Goal: Task Accomplishment & Management: Manage account settings

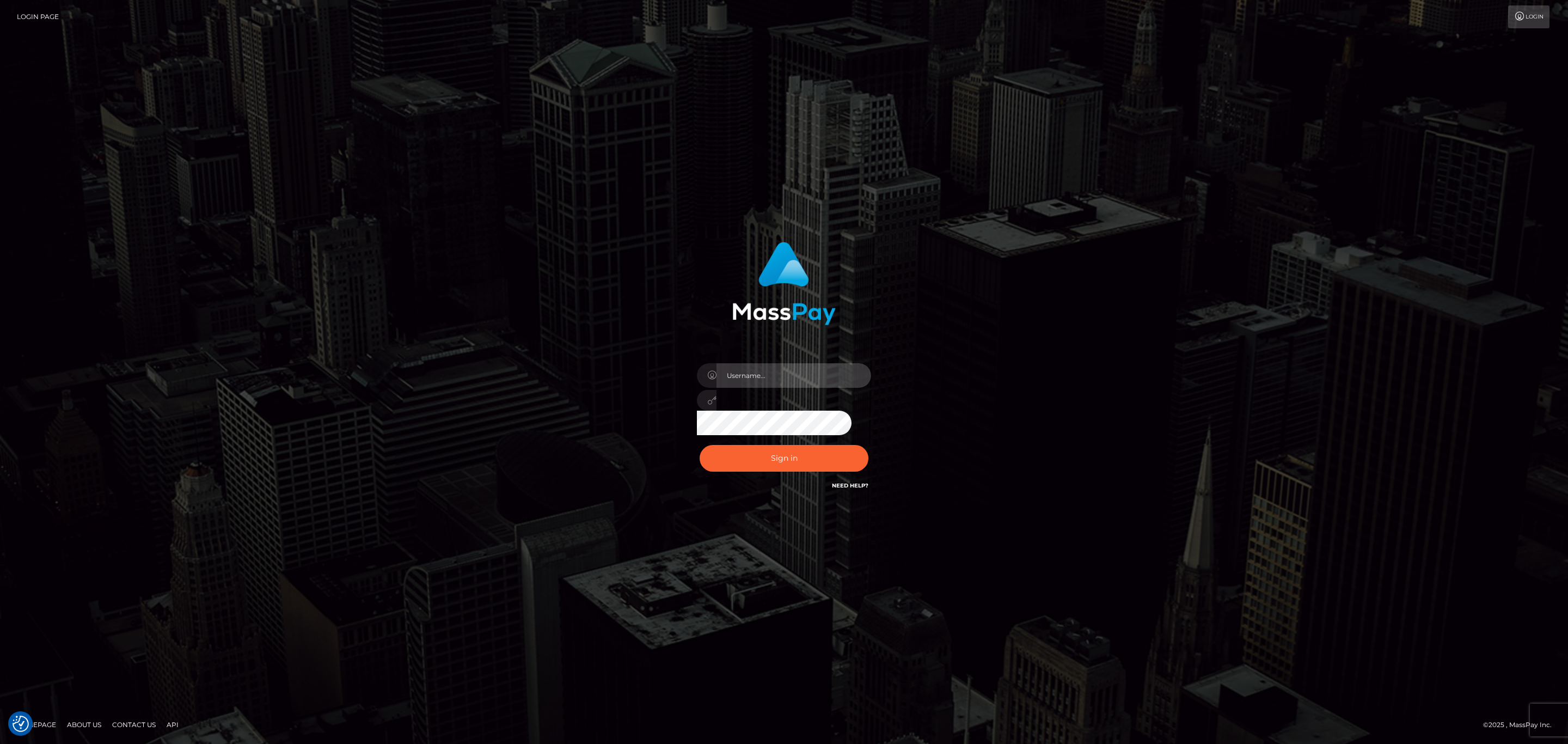
type input "[PERSON_NAME].ace"
click at [801, 383] on input "[PERSON_NAME].ace" at bounding box center [794, 375] width 155 height 25
click at [802, 383] on input "[PERSON_NAME].ace" at bounding box center [794, 375] width 155 height 25
click at [742, 457] on button "Sign in" at bounding box center [784, 458] width 169 height 27
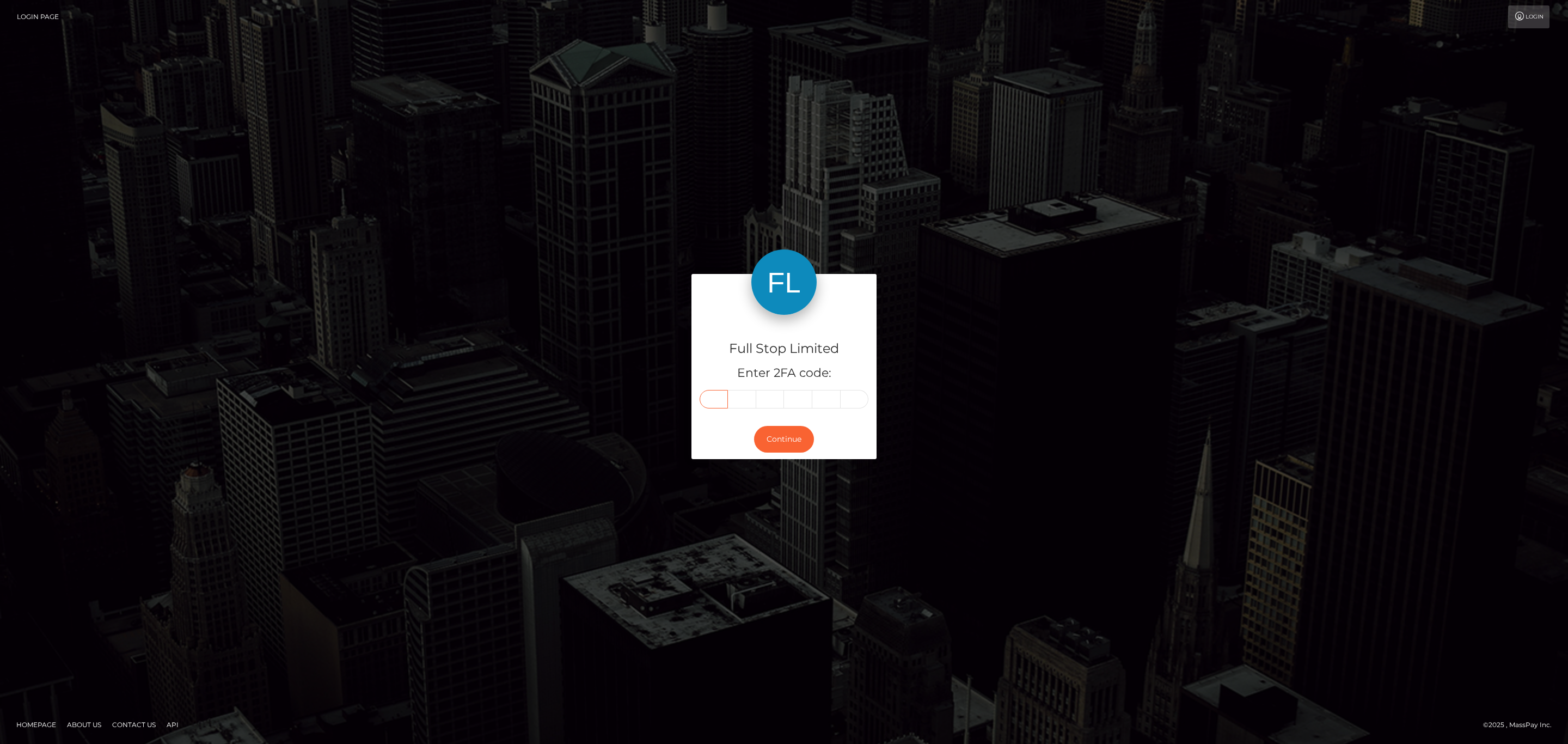
click at [724, 399] on input "text" at bounding box center [713, 399] width 28 height 18
paste input "2"
type input "2"
type input "6"
type input "5"
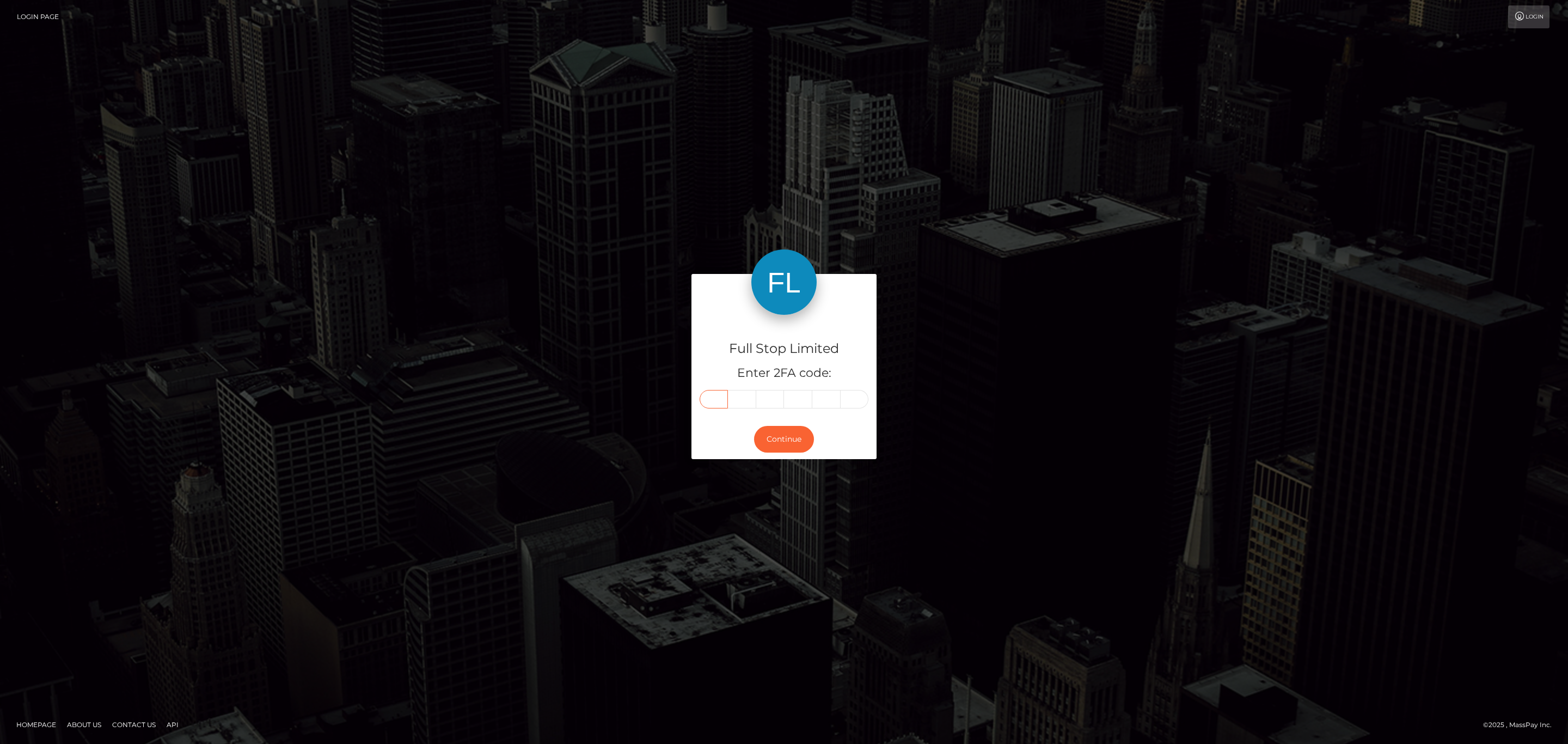
type input "5"
type input "3"
type input "0"
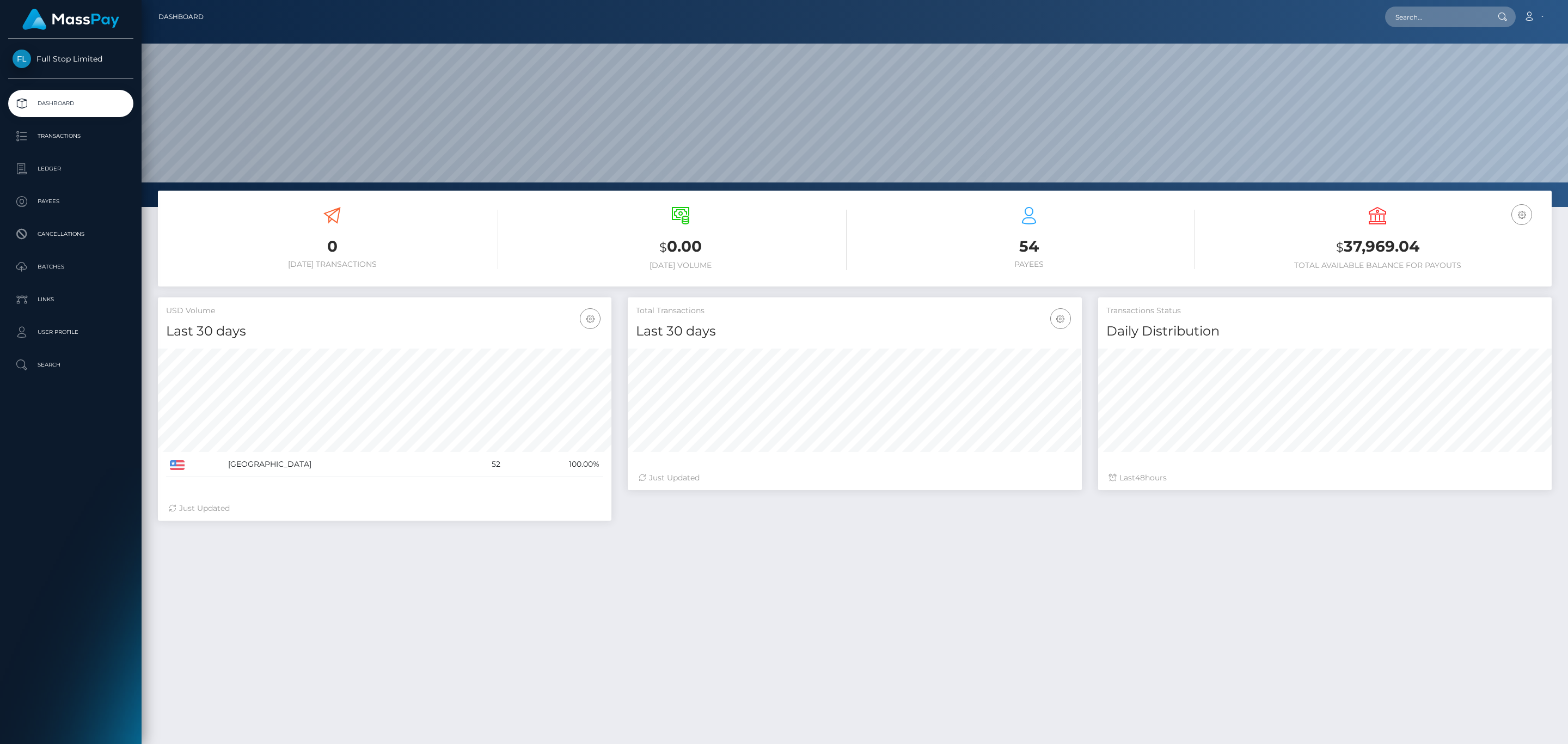
scroll to position [193, 453]
click at [1379, 239] on h3 "$ 37,969.04" at bounding box center [1377, 247] width 332 height 22
copy h3 "37,969.04"
click at [1534, 18] on icon at bounding box center [1529, 17] width 11 height 9
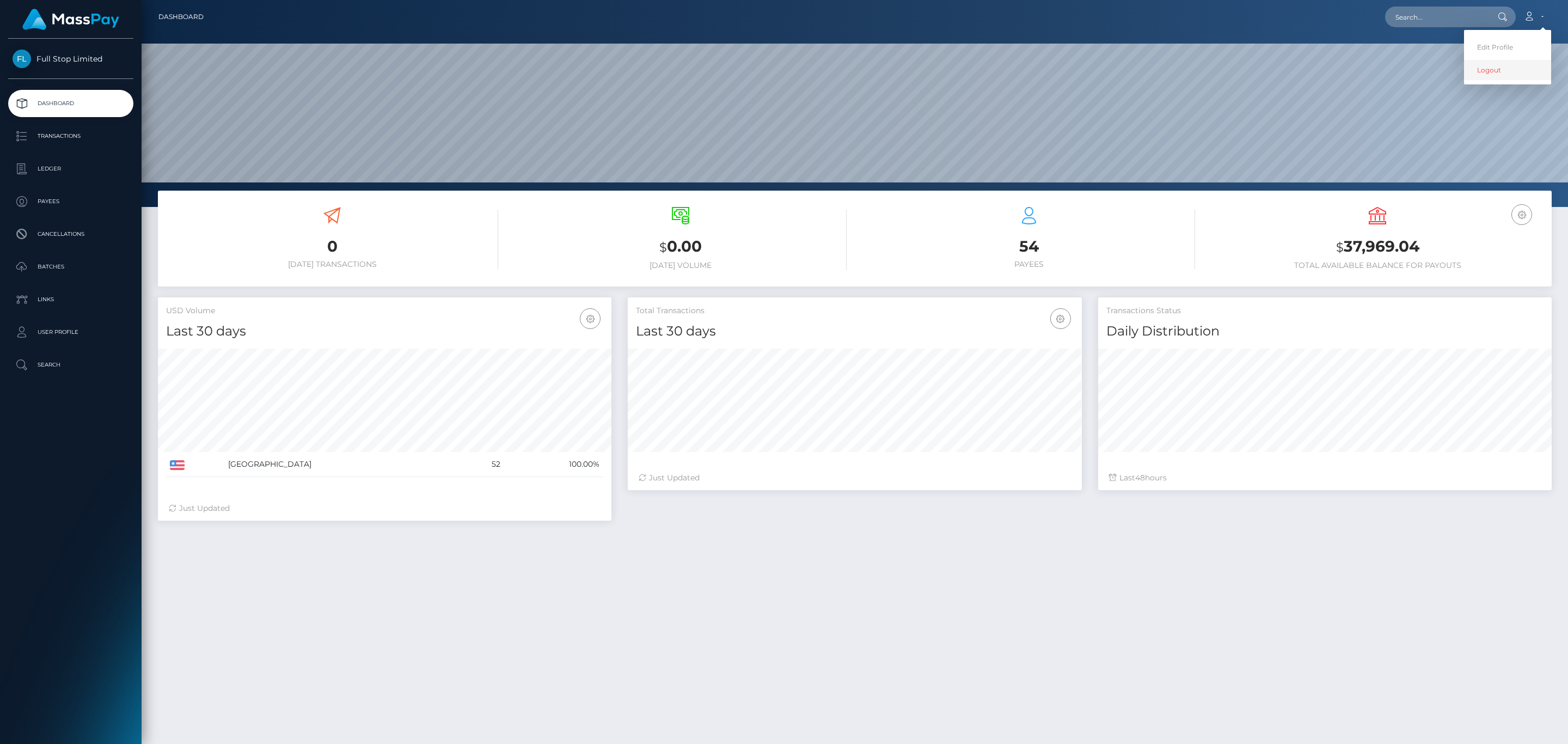
click at [1509, 71] on link "Logout" at bounding box center [1507, 70] width 87 height 20
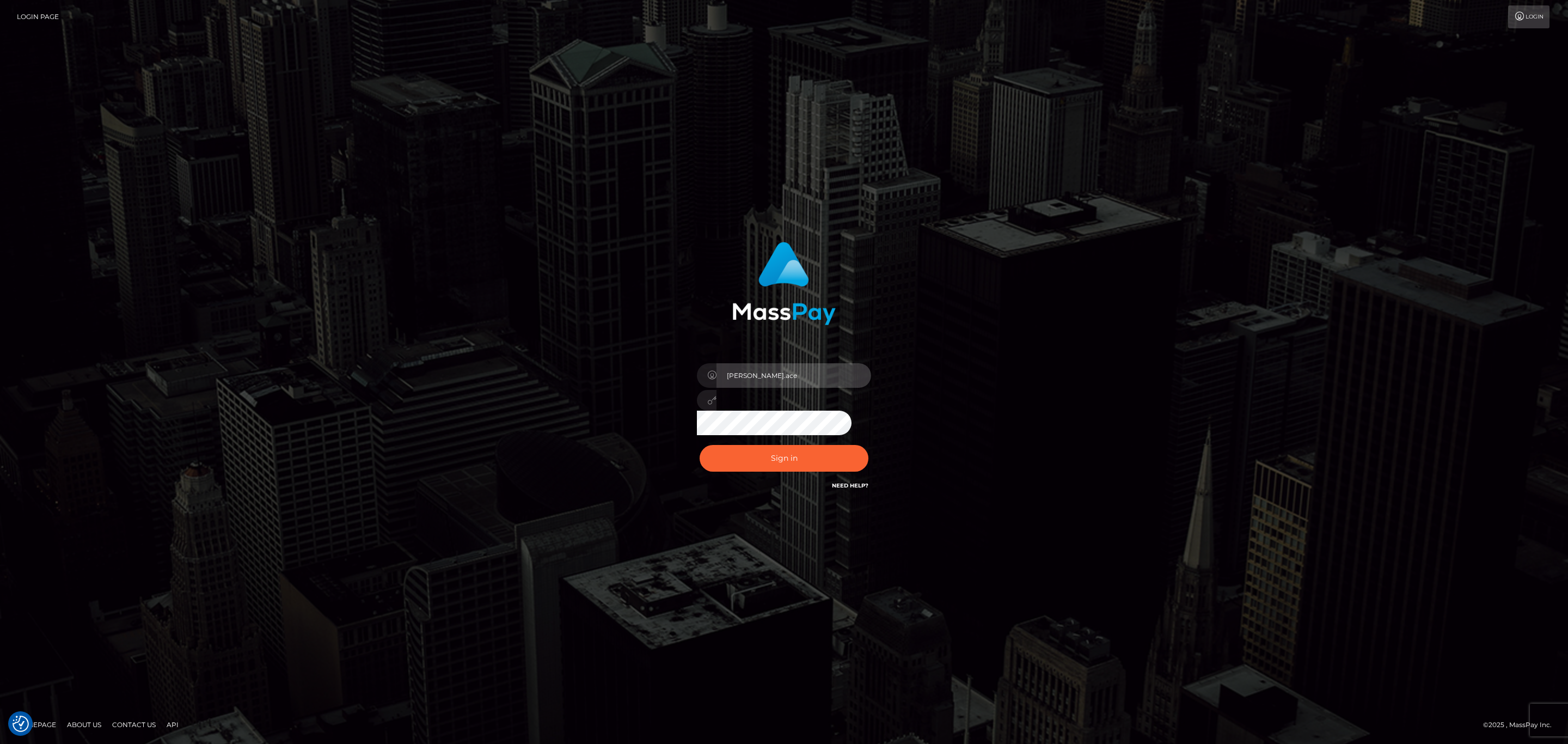
click at [785, 374] on input "[PERSON_NAME].ace" at bounding box center [794, 375] width 155 height 25
type input "[PERSON_NAME].silversocial1"
click at [792, 472] on div "Sign in Need Help?" at bounding box center [784, 462] width 191 height 49
click at [782, 454] on button "Sign in" at bounding box center [784, 458] width 169 height 27
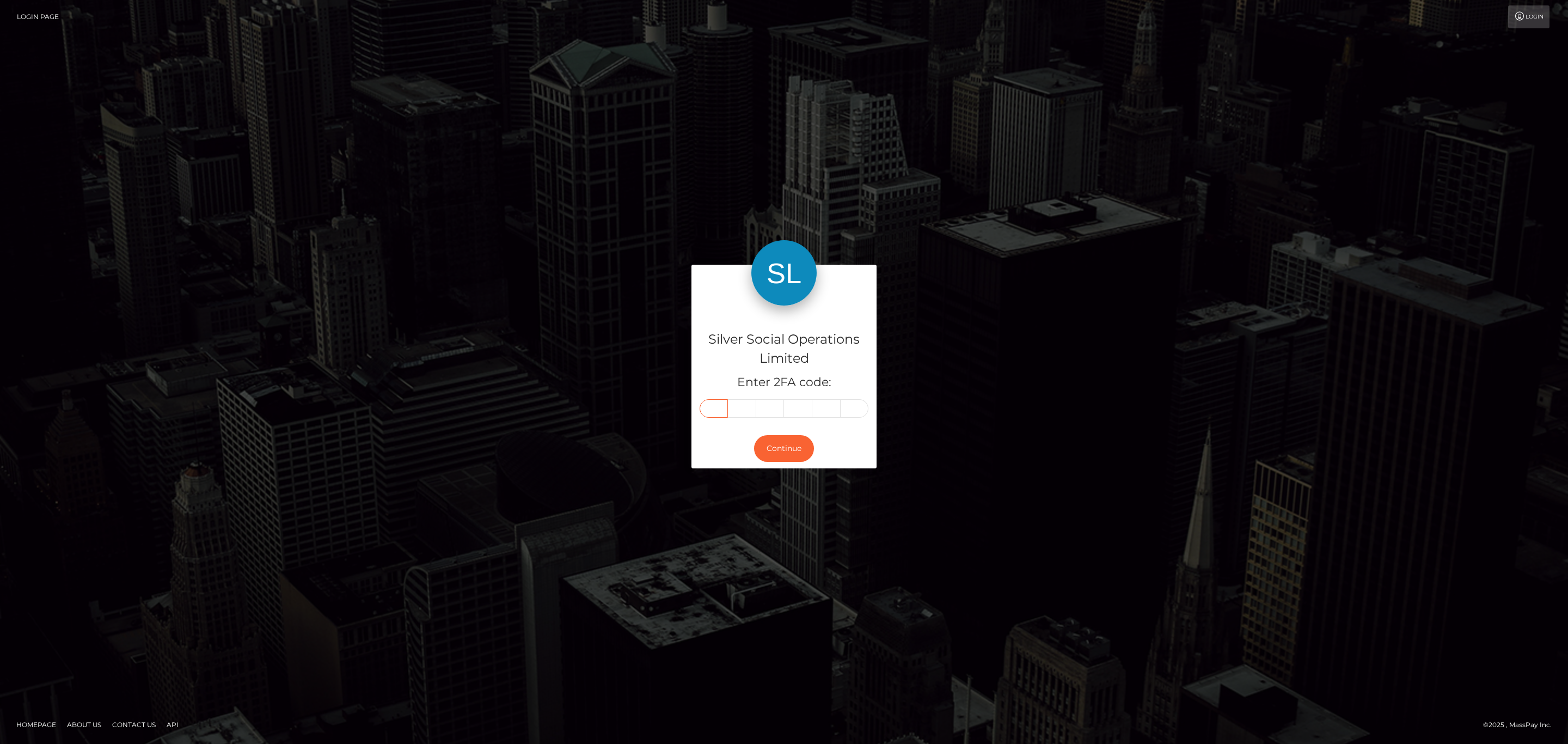
click at [711, 408] on input "text" at bounding box center [713, 408] width 28 height 18
paste input "3"
type input "3"
type input "0"
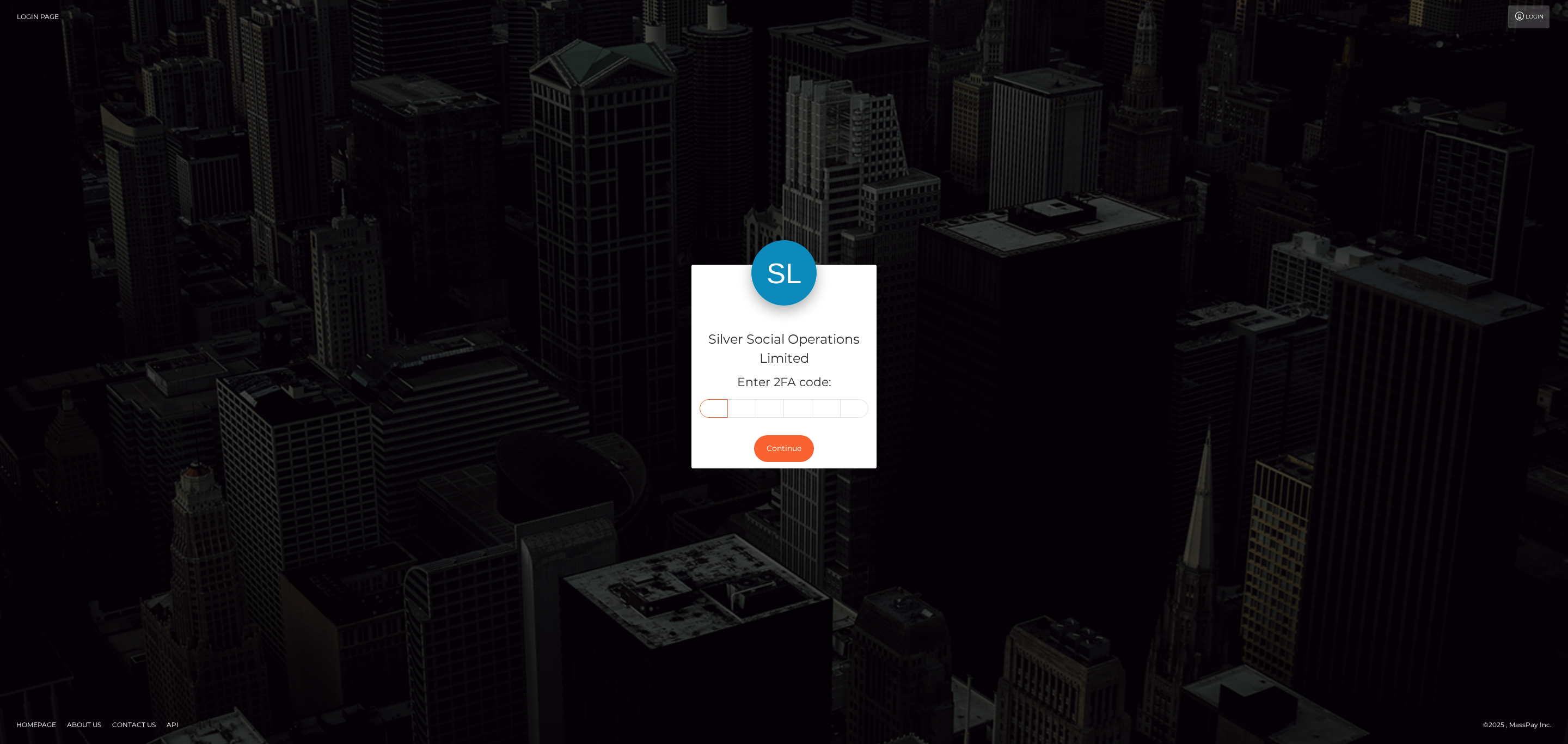
type input "0"
type input "1"
type input "5"
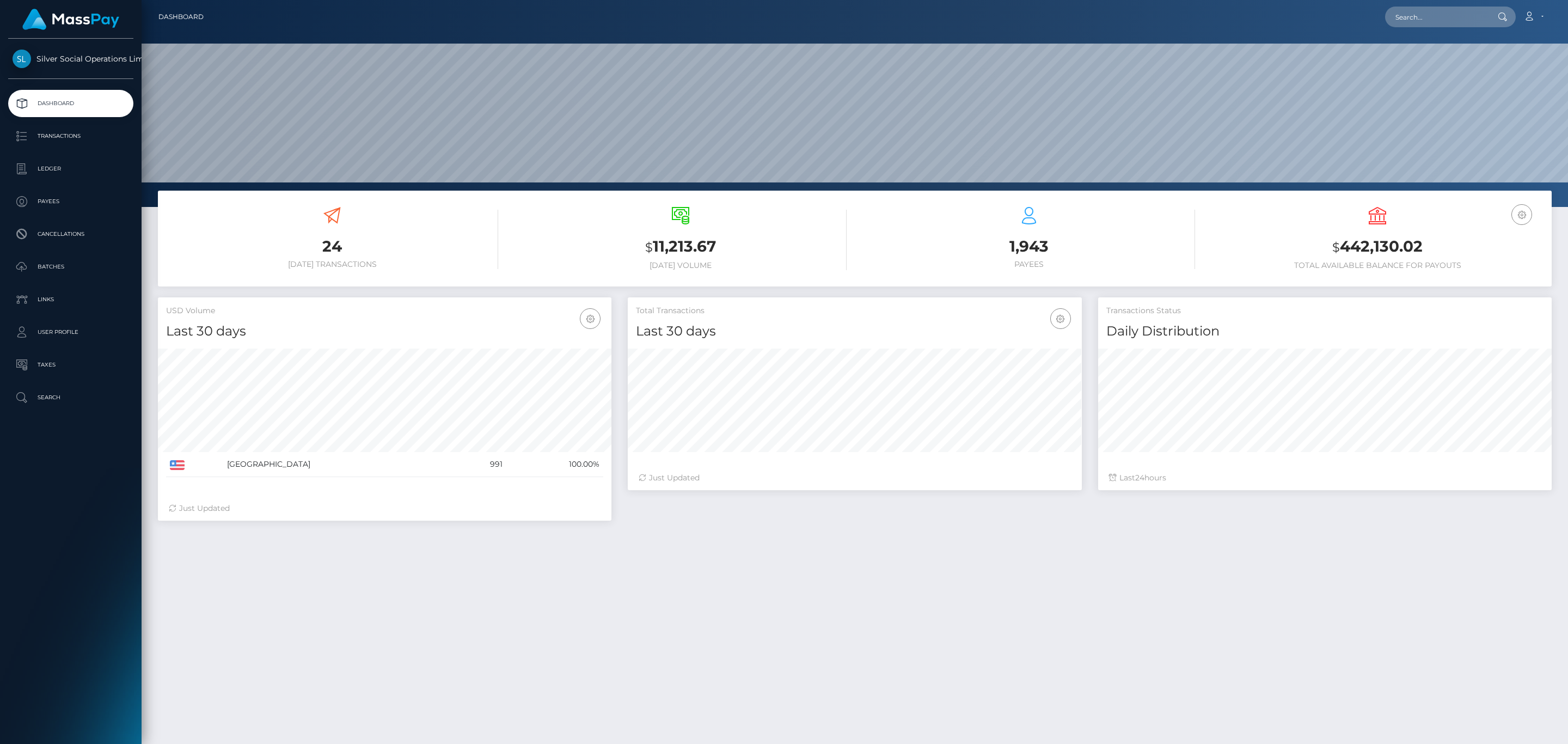
scroll to position [193, 453]
click at [1363, 249] on h3 "$ 442,130.02" at bounding box center [1377, 247] width 332 height 22
copy h3 "442,130.02"
click at [1542, 18] on link "Account" at bounding box center [1533, 17] width 32 height 23
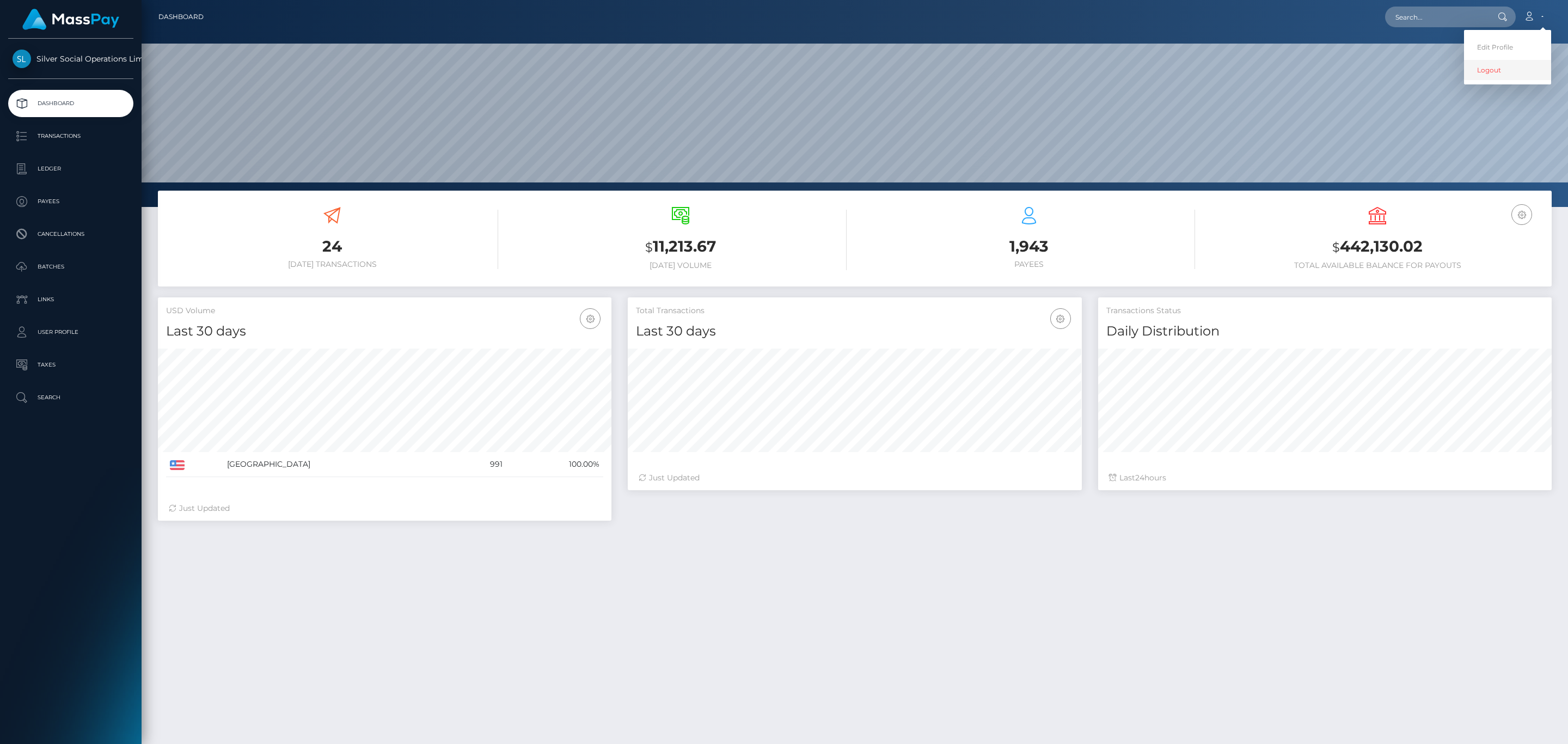
click at [1496, 69] on link "Logout" at bounding box center [1507, 70] width 87 height 20
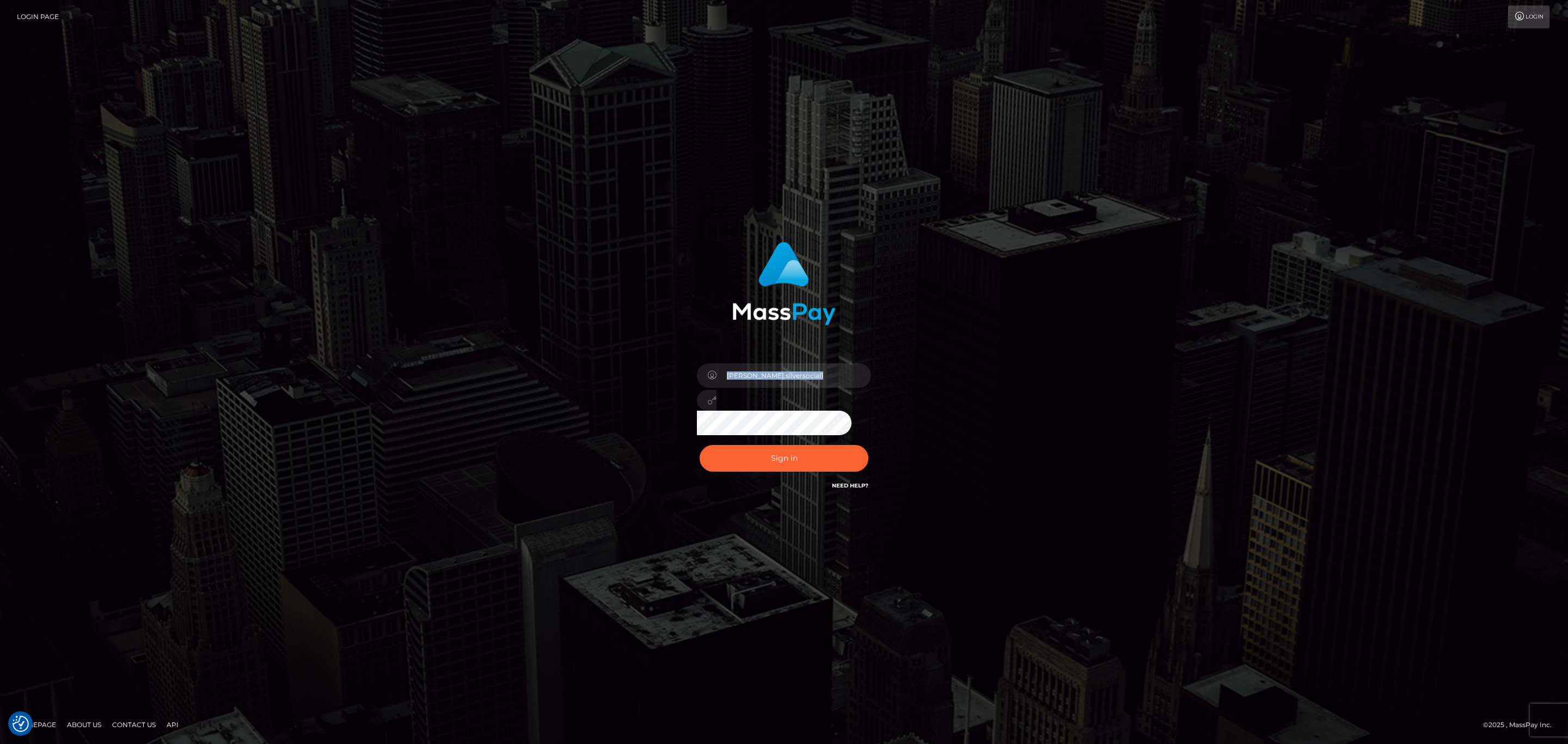
click at [756, 383] on div "Sean.silversocial1" at bounding box center [784, 396] width 191 height 83
click at [761, 381] on input "Sean.silversocial1" at bounding box center [794, 375] width 155 height 25
type input "[PERSON_NAME].megabonanza"
click at [814, 475] on div "Sign in Need Help?" at bounding box center [784, 462] width 191 height 49
click at [817, 465] on button "Sign in" at bounding box center [784, 458] width 169 height 27
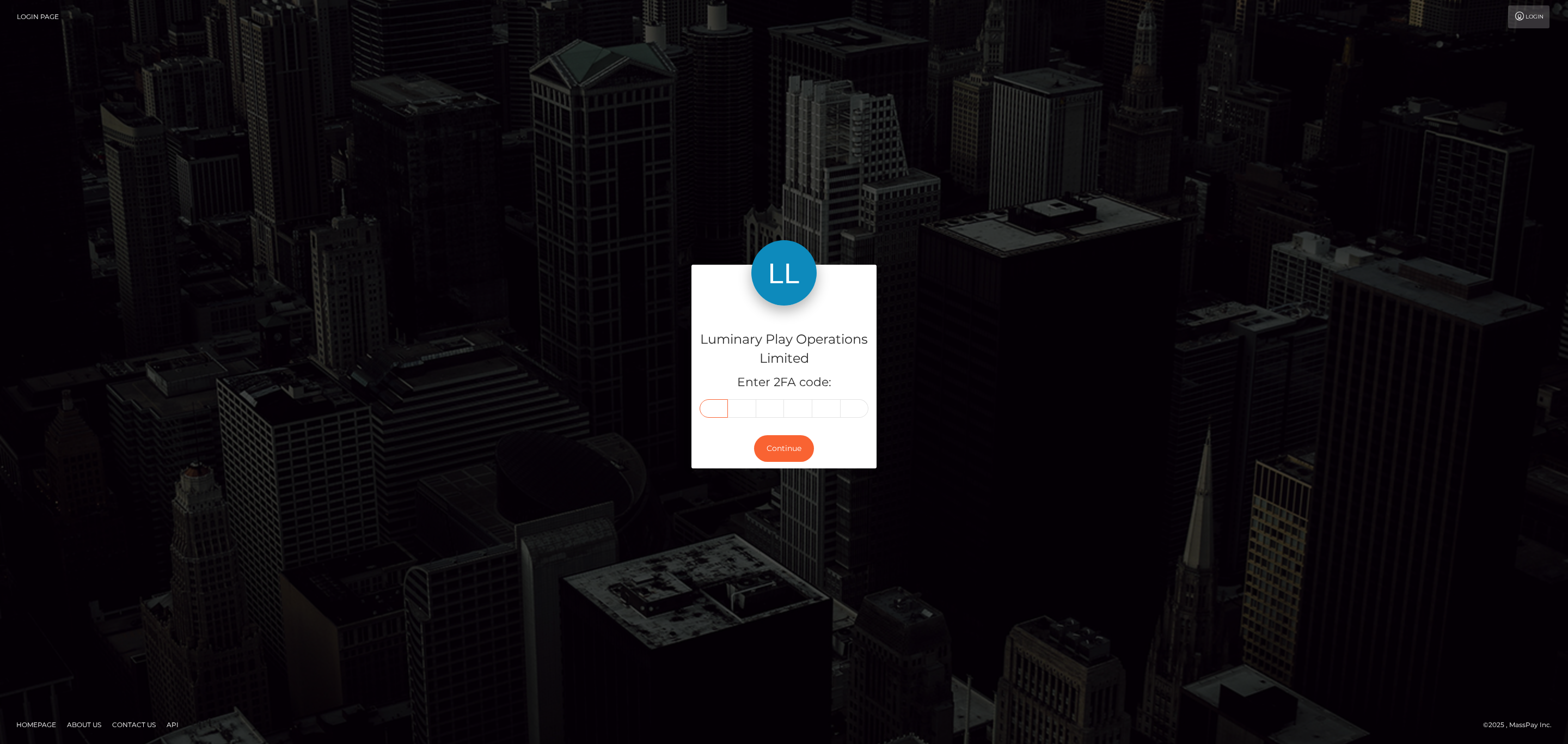
click at [715, 403] on input "text" at bounding box center [713, 408] width 28 height 18
paste input "2"
type input "2"
type input "1"
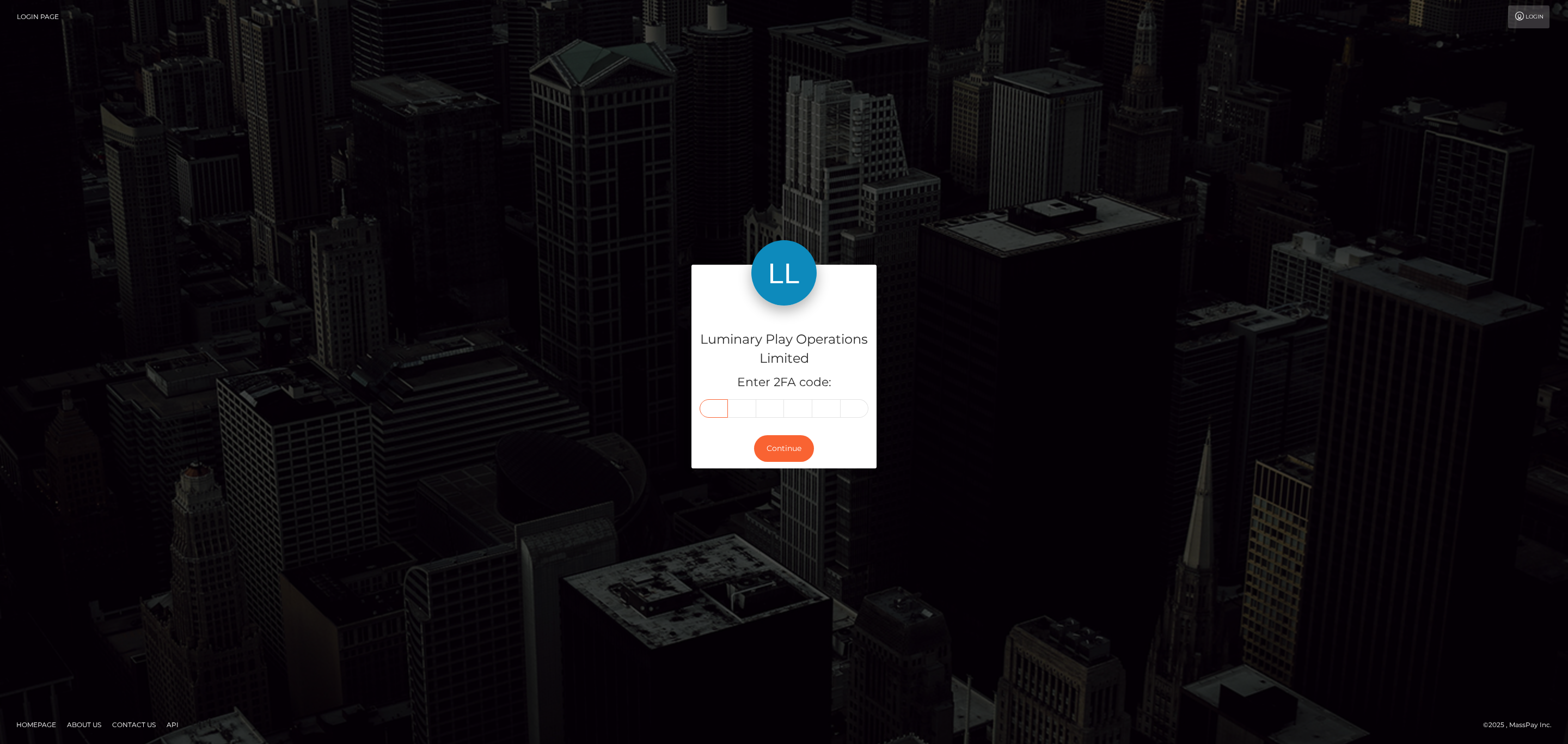
type input "6"
type input "5"
type input "0"
click at [785, 450] on button "Continue" at bounding box center [784, 449] width 60 height 27
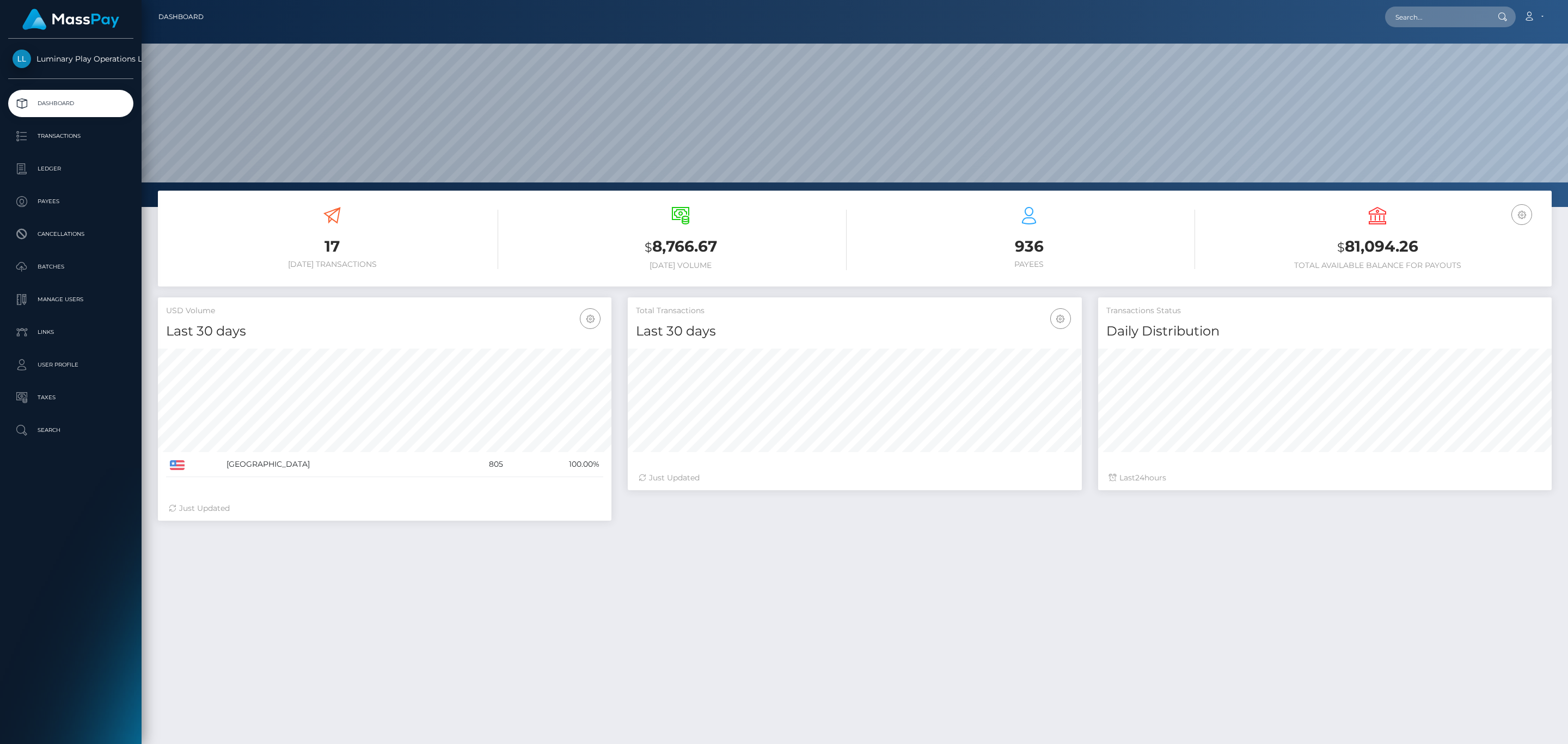
scroll to position [193, 453]
click at [1392, 250] on h3 "$ 81,094.26" at bounding box center [1377, 247] width 332 height 22
copy h3 "81,094.26"
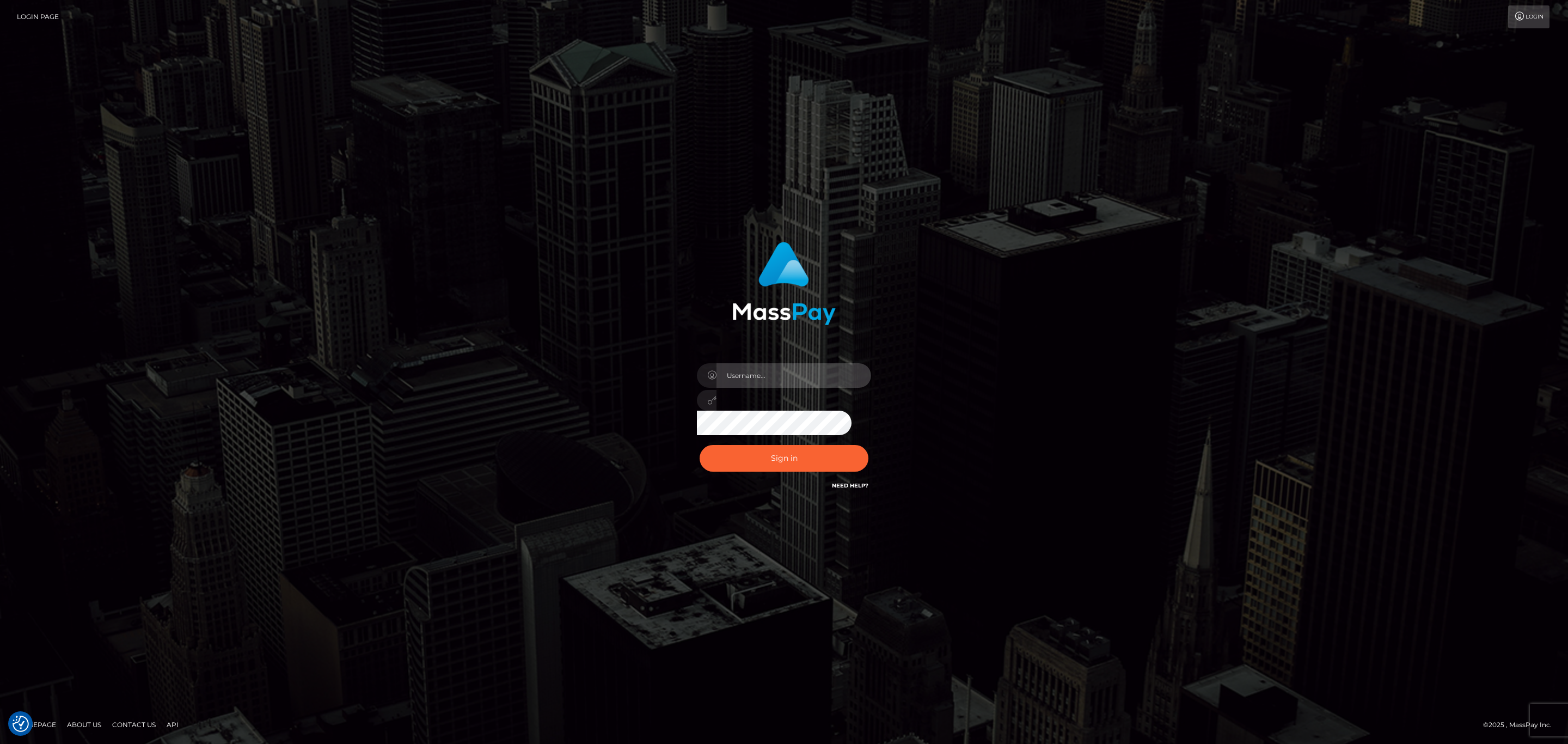
type input "sean.megabonanza"
drag, startPoint x: 800, startPoint y: 236, endPoint x: 1024, endPoint y: 261, distance: 225.4
click at [788, 365] on input "[PERSON_NAME].megabonanza" at bounding box center [794, 375] width 155 height 25
click at [768, 443] on div "Sign in Need Help?" at bounding box center [784, 462] width 191 height 49
click at [839, 450] on button "Sign in" at bounding box center [784, 458] width 169 height 27
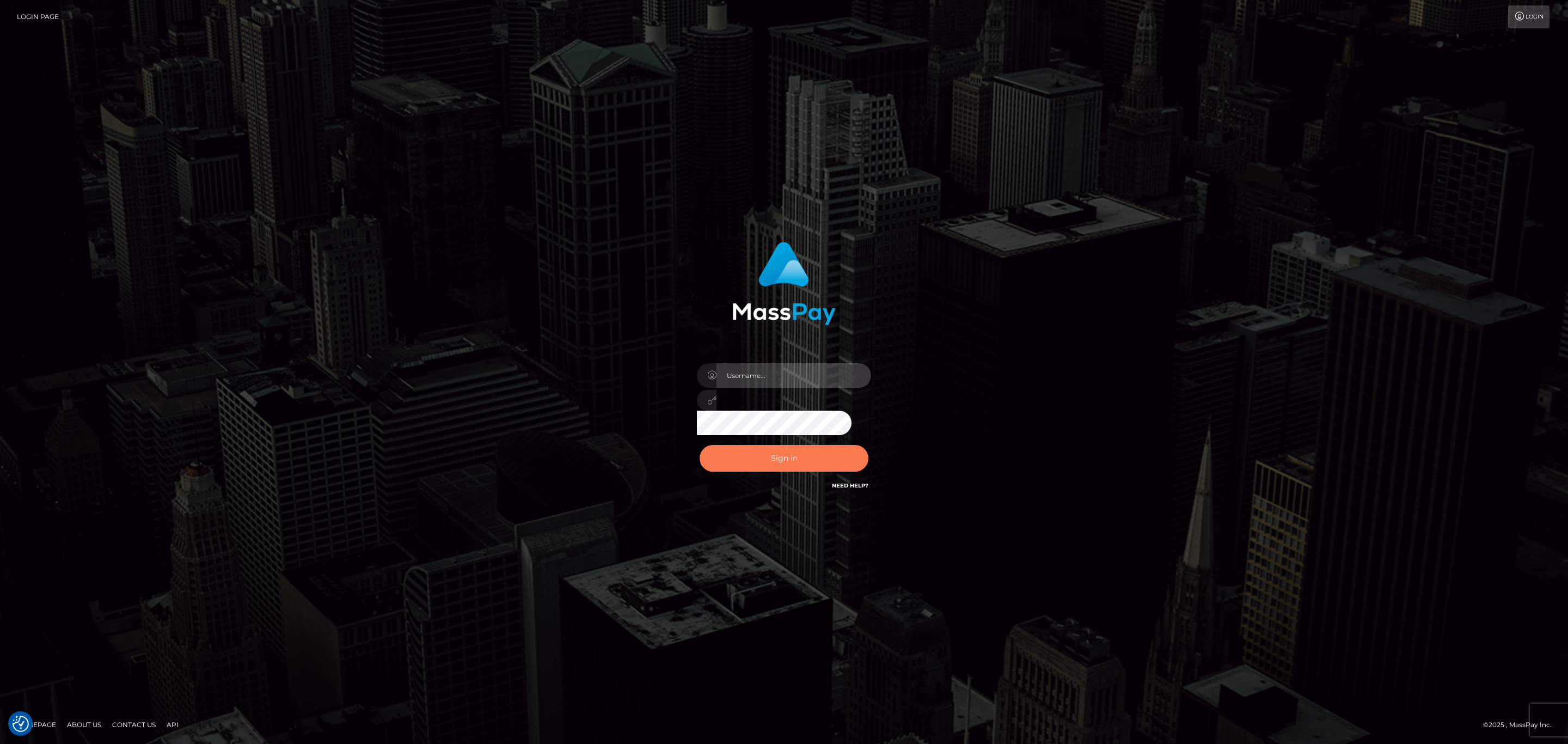
type input "[PERSON_NAME].megabonanza"
click at [799, 471] on button "Sign in" at bounding box center [784, 458] width 169 height 27
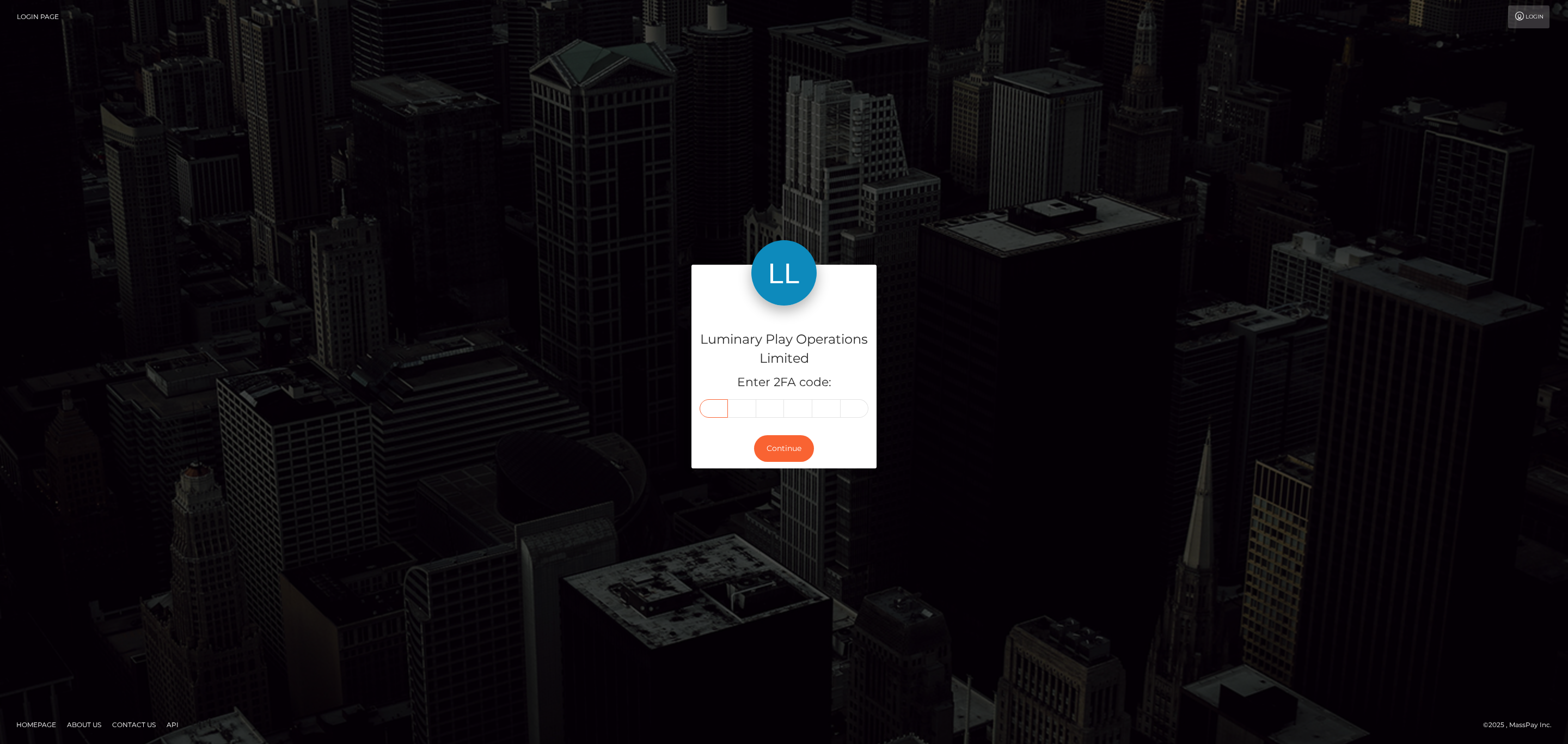
click at [718, 411] on input "text" at bounding box center [713, 408] width 28 height 18
paste input "0"
type input "0"
type input "3"
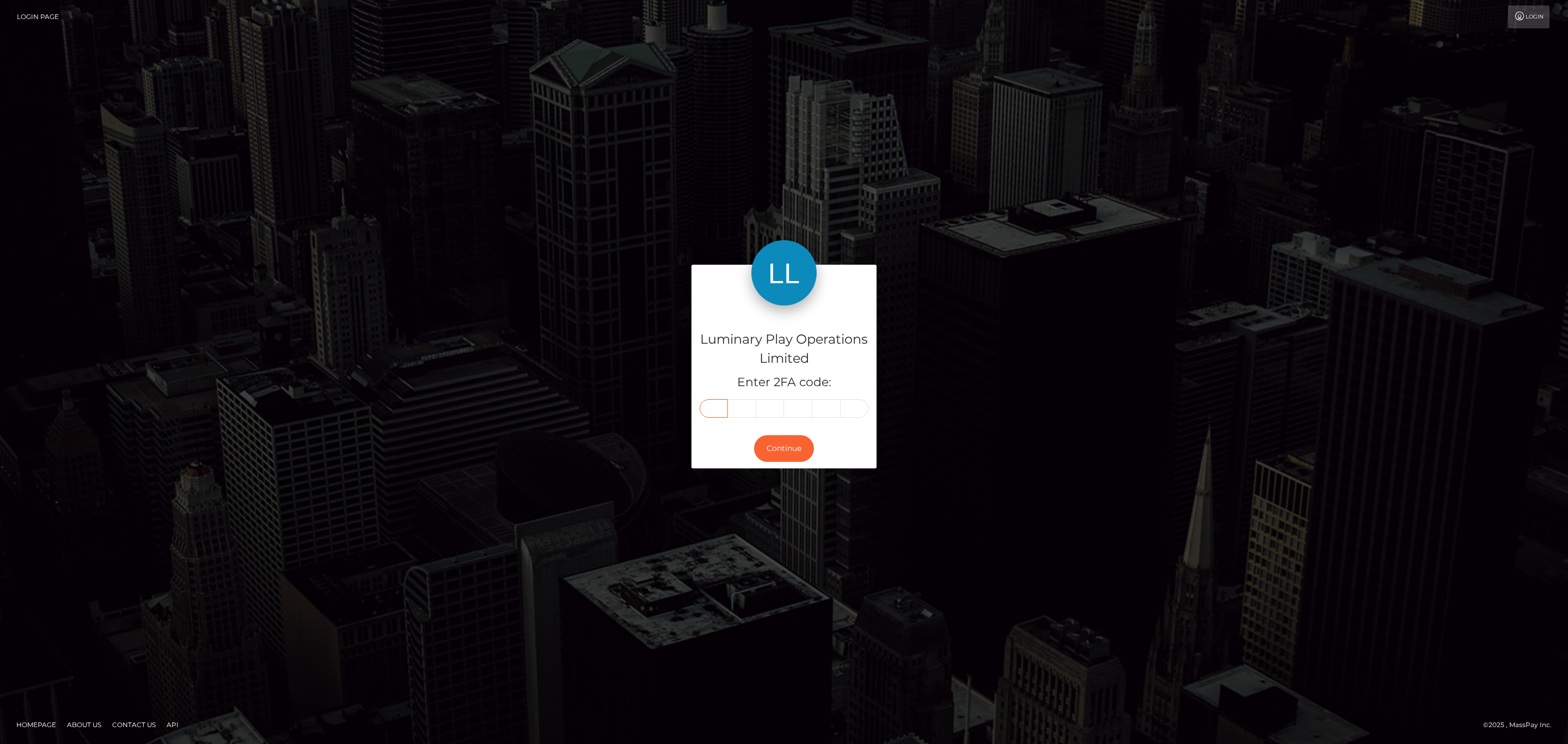
type input "3"
type input "1"
type input "8"
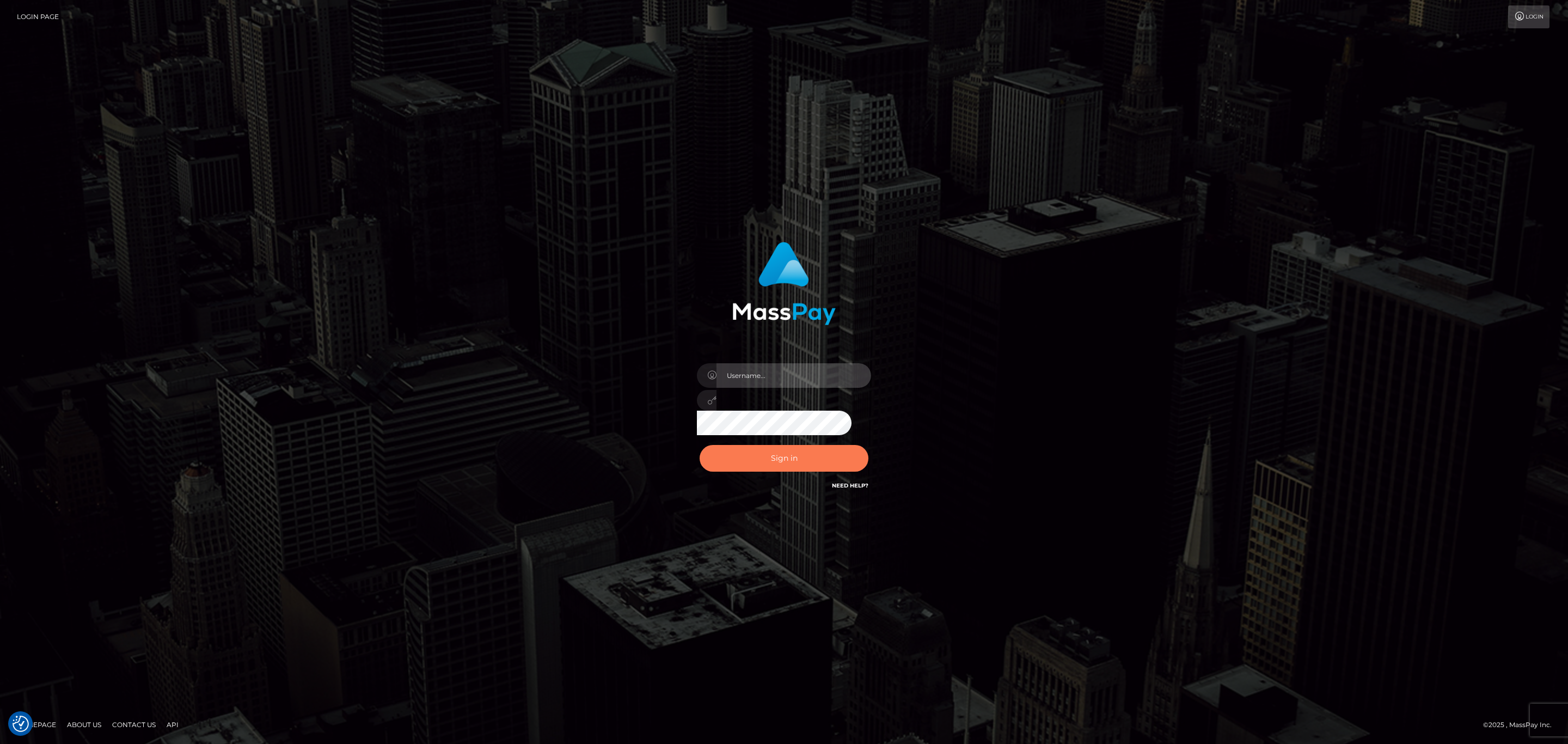
type input "[PERSON_NAME].megabonanza"
click at [791, 466] on button "Sign in" at bounding box center [784, 458] width 169 height 27
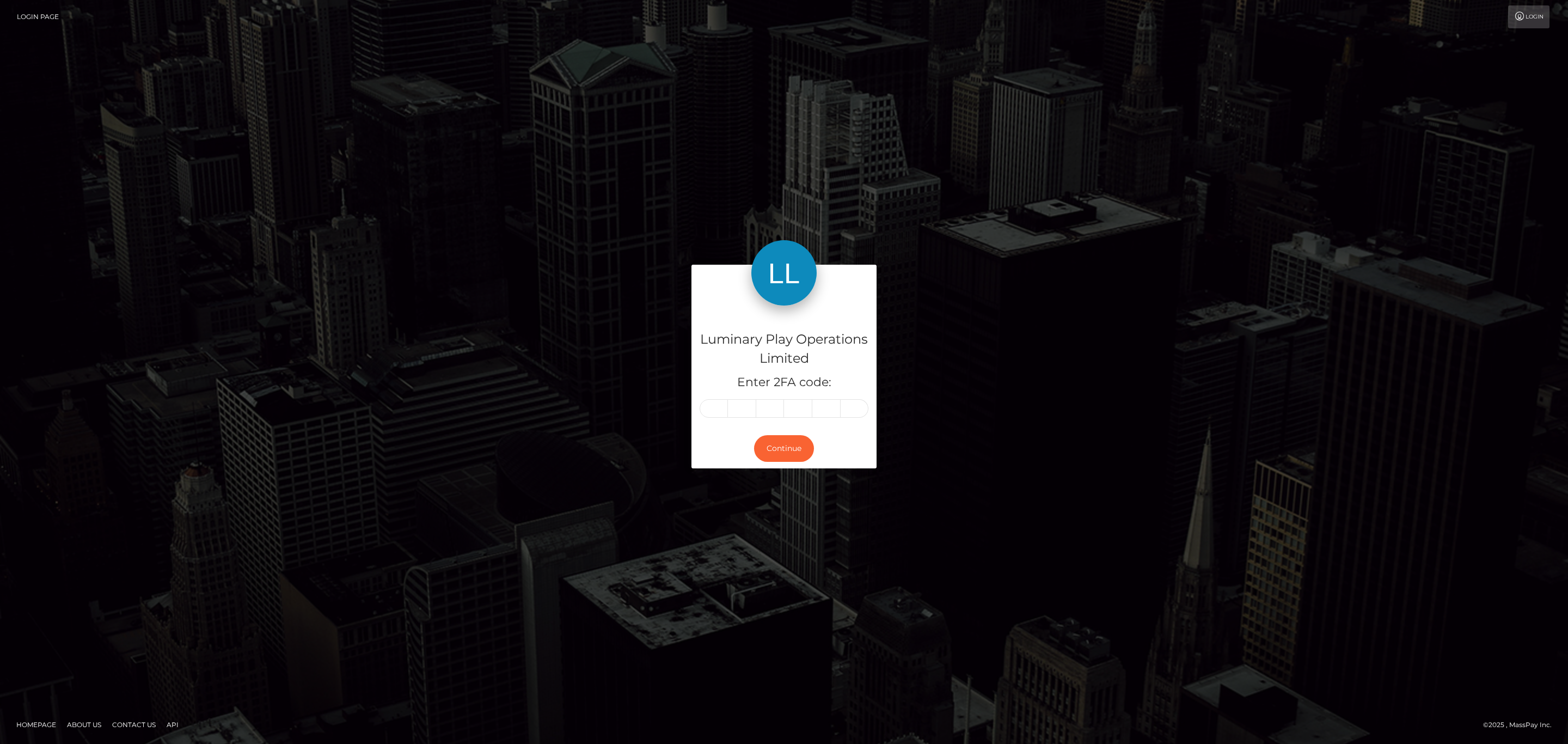
click at [712, 394] on div "Luminary Play Operations Limited Enter 2FA code:" at bounding box center [784, 367] width 185 height 123
paste input "9"
type input "9"
type input "0"
type input "5"
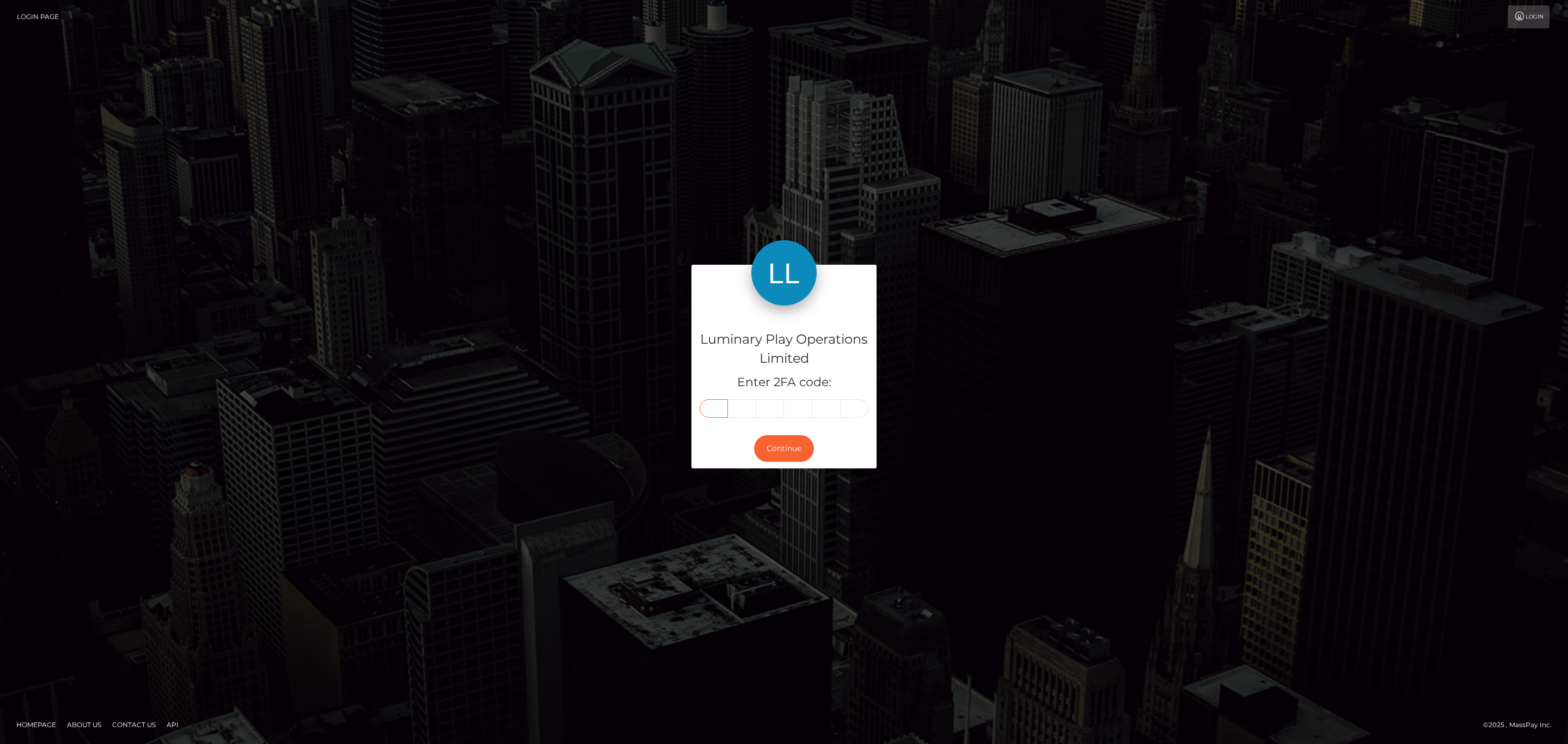
type input "5"
type input "0"
drag, startPoint x: 588, startPoint y: 257, endPoint x: 842, endPoint y: 268, distance: 254.2
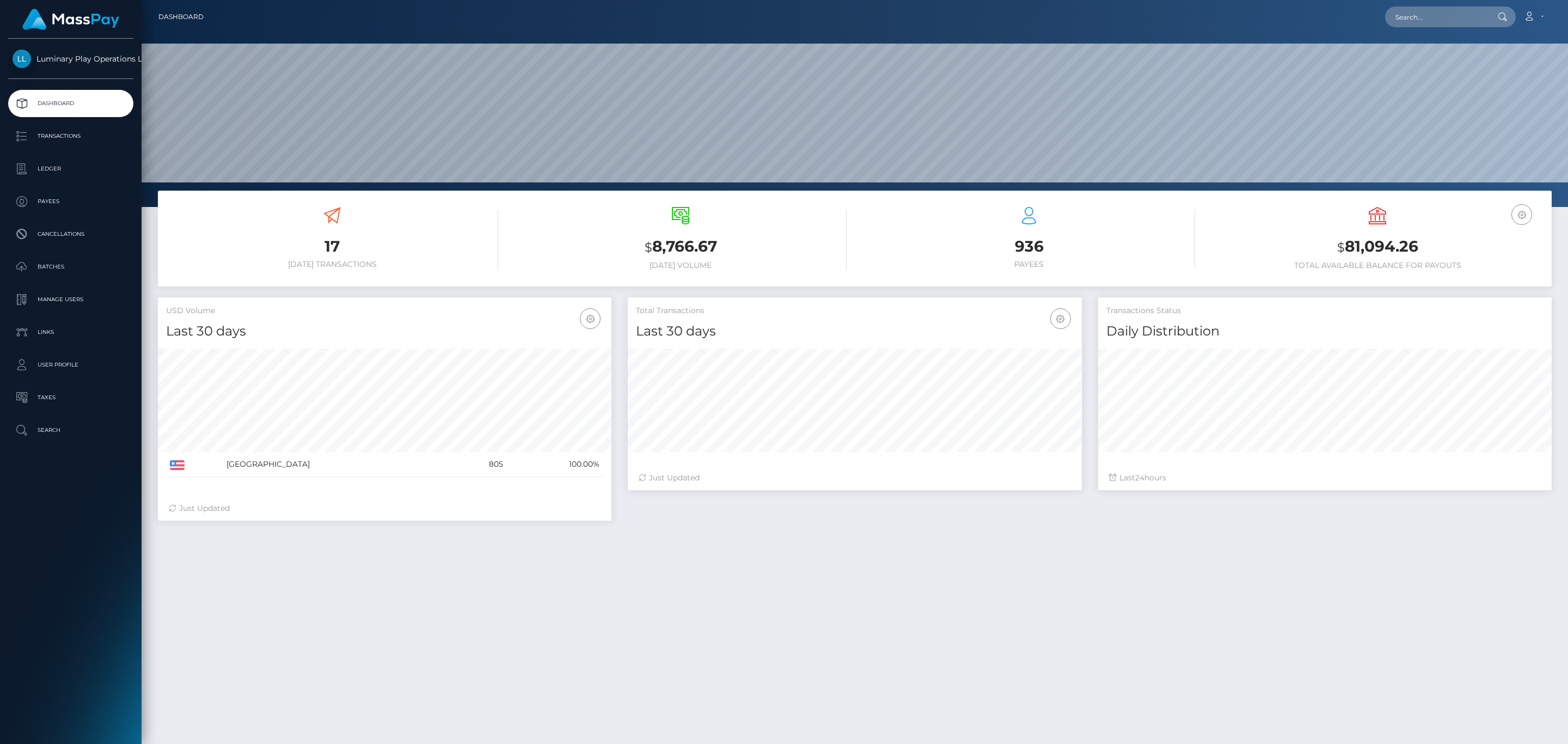
scroll to position [193, 453]
click at [83, 150] on ul "Dashboard Transactions Ledger Payees Cancellations Batches Links" at bounding box center [71, 267] width 141 height 354
click at [86, 139] on p "Transactions" at bounding box center [71, 137] width 116 height 17
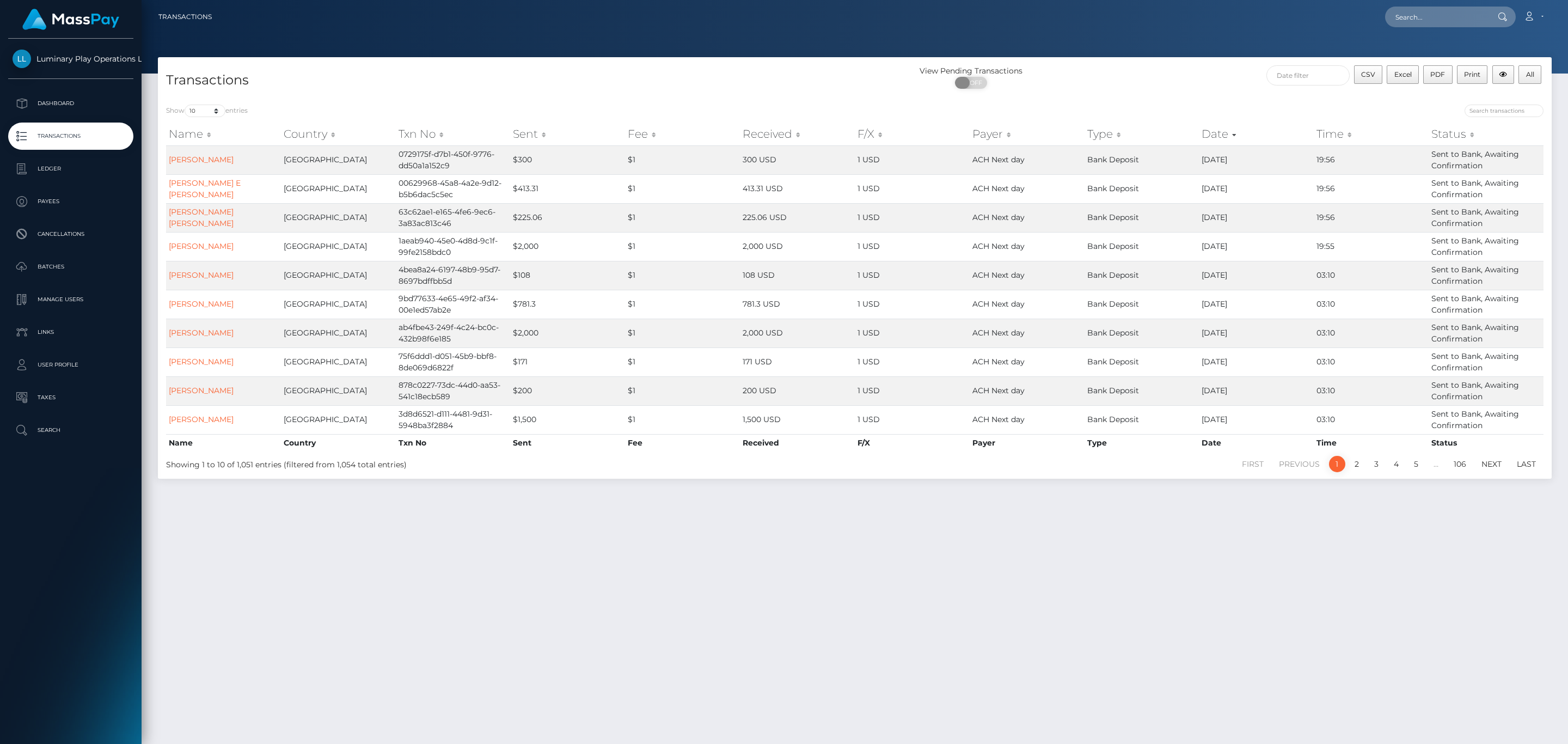
drag, startPoint x: 990, startPoint y: 83, endPoint x: 982, endPoint y: 85, distance: 8.2
click at [986, 83] on div "ON OFF" at bounding box center [971, 85] width 233 height 17
click at [981, 87] on span "OFF" at bounding box center [975, 83] width 28 height 12
checkbox input "true"
click at [1269, 83] on input "text" at bounding box center [1308, 75] width 83 height 20
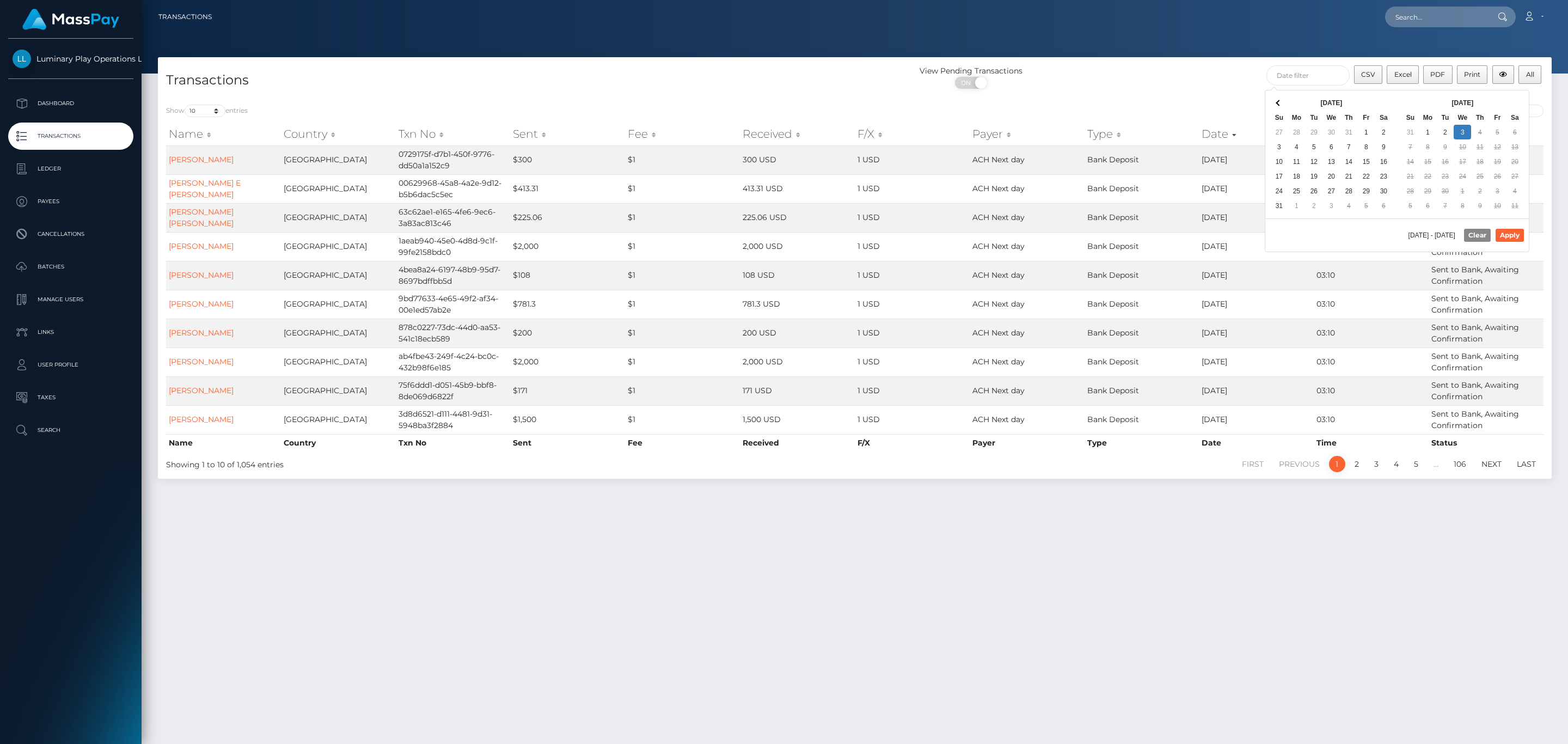
click at [1484, 91] on div "Sep 2025 Su Mo Tu We Th Fr Sa 31 1 2 3 4 5 6 7 8 9 10 11 12 13 14 15 16 17 18 1…" at bounding box center [1463, 155] width 132 height 128
click at [1501, 233] on button "Apply" at bounding box center [1509, 235] width 28 height 13
type input "08/01/2025 - 09/03/2025"
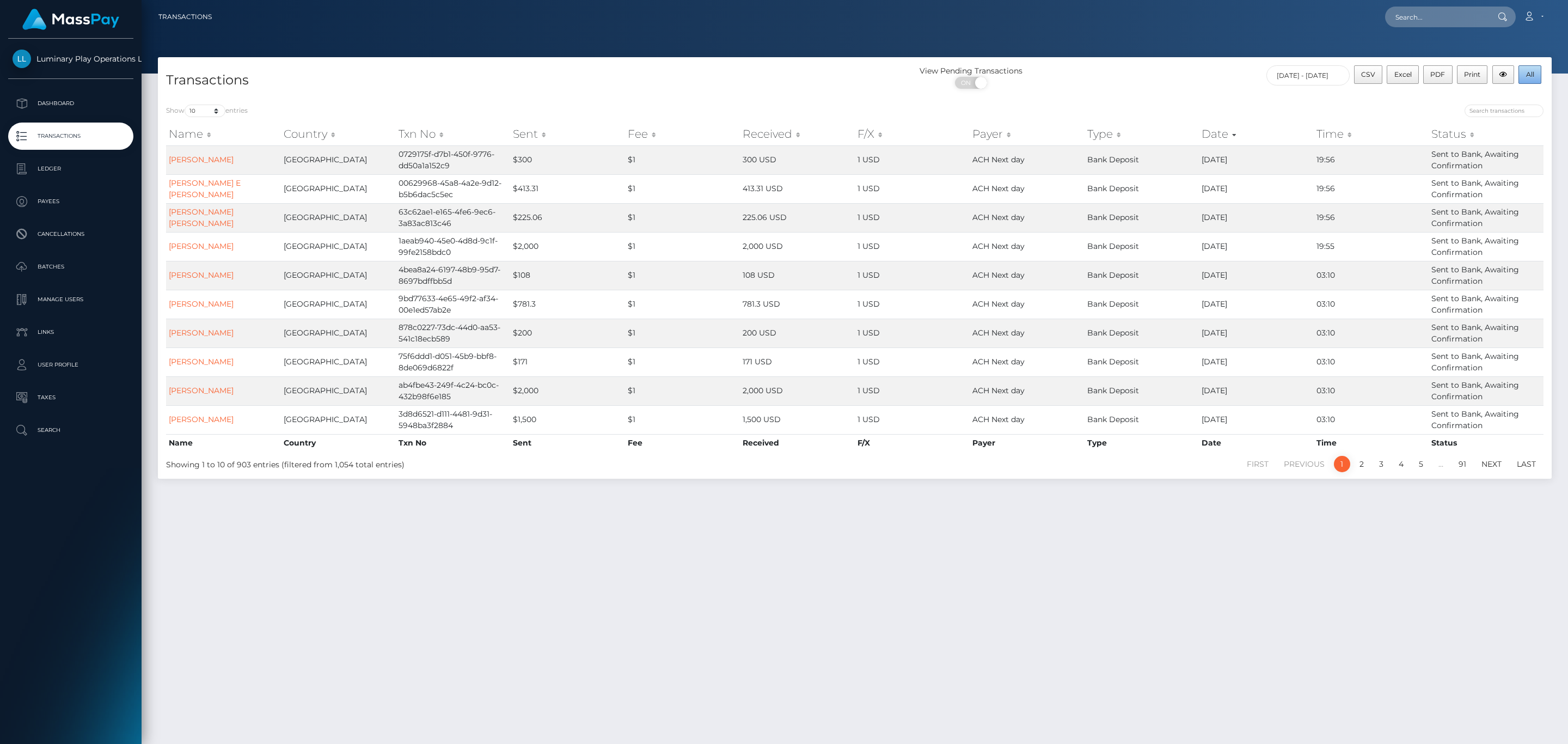
click at [1536, 77] on button "All" at bounding box center [1529, 74] width 23 height 18
click at [1099, 92] on div "View Pending Transactions ON OFF" at bounding box center [1029, 79] width 348 height 28
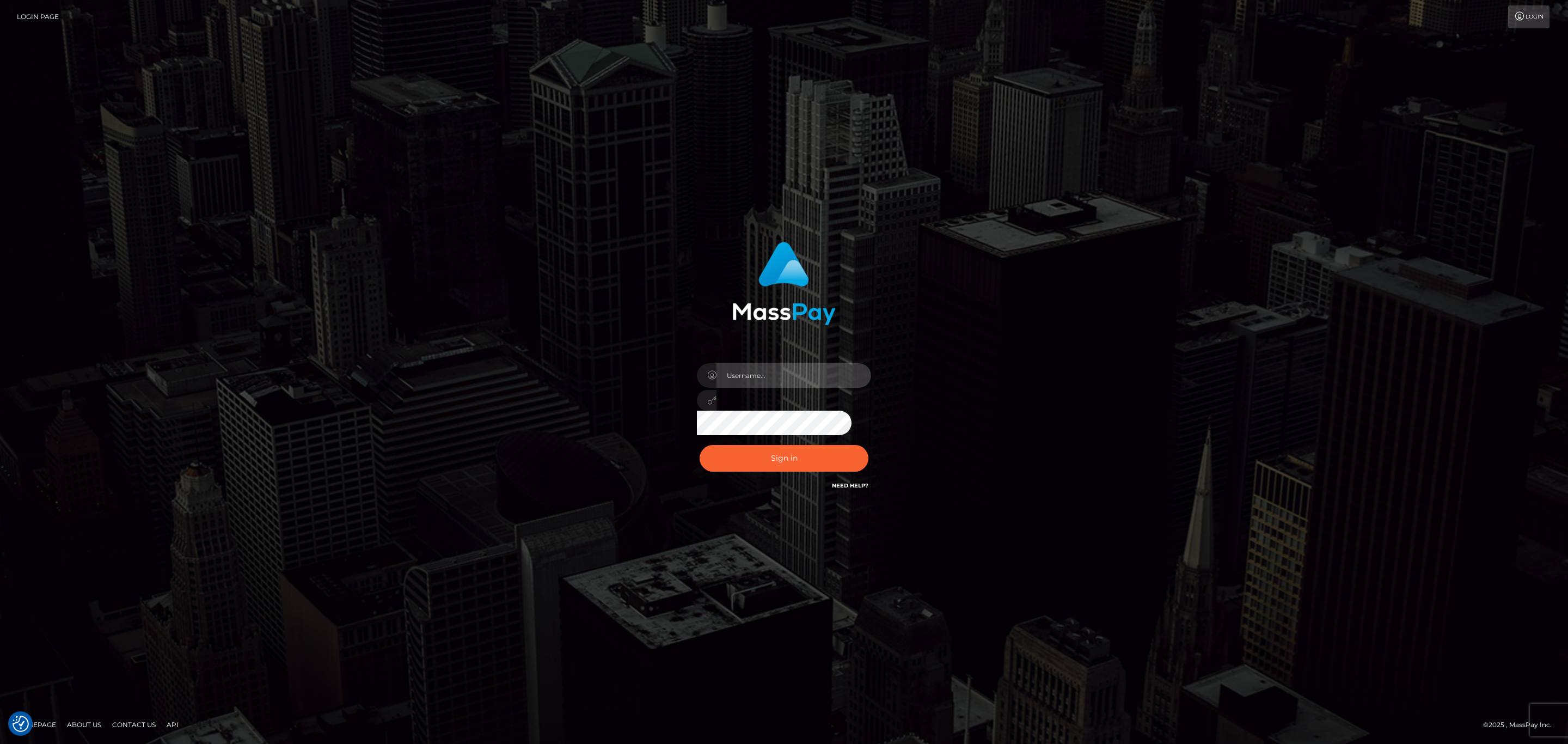
type input "[PERSON_NAME].megabonanza"
click at [756, 380] on input "[PERSON_NAME].megabonanza" at bounding box center [794, 375] width 155 height 25
click at [801, 475] on div "Sign in Need Help?" at bounding box center [784, 462] width 191 height 49
click at [802, 466] on button "Sign in" at bounding box center [784, 458] width 169 height 27
type input "[PERSON_NAME].megabonanza"
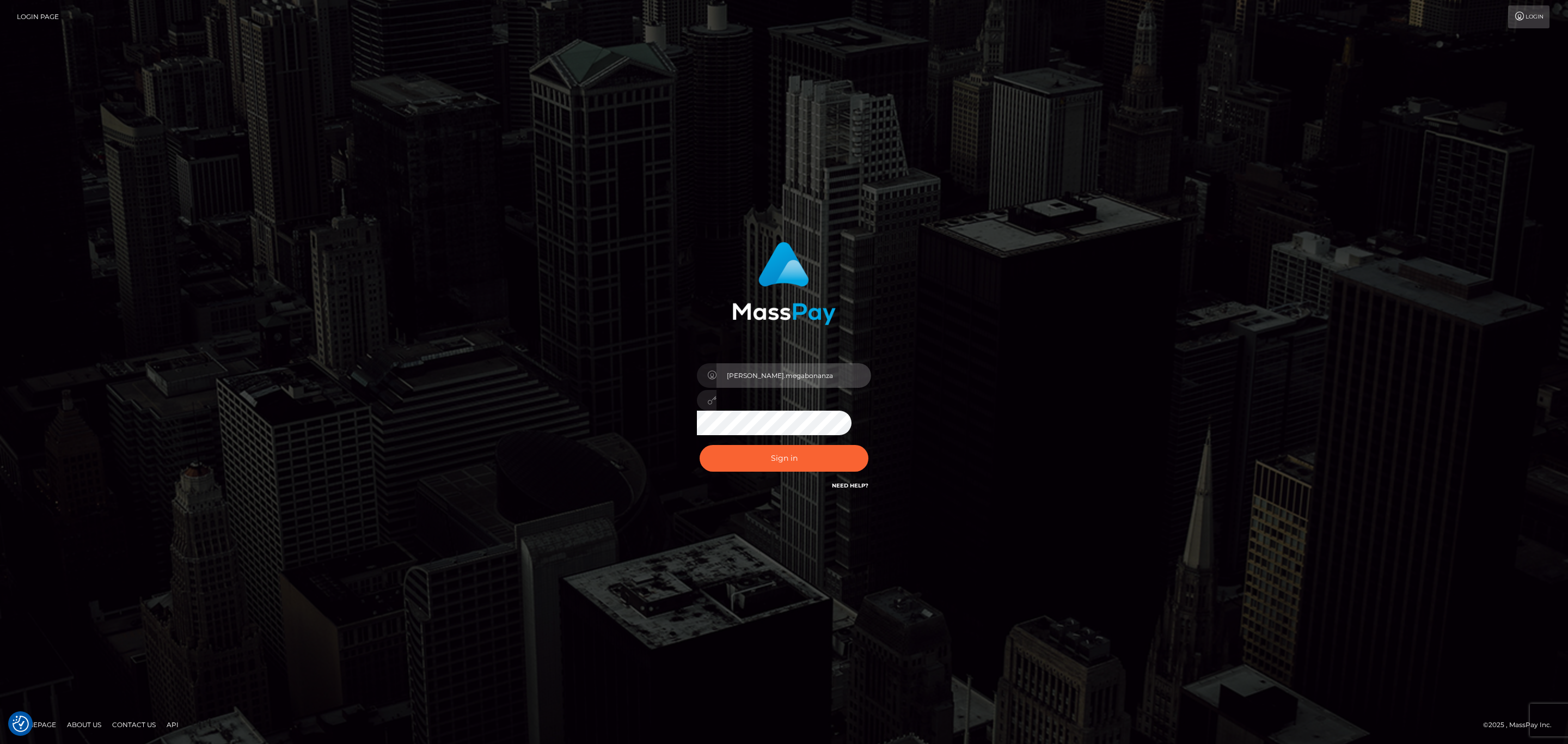
click at [821, 384] on input "sean.megabonanza" at bounding box center [794, 375] width 155 height 25
click at [723, 458] on button "Sign in" at bounding box center [784, 458] width 169 height 27
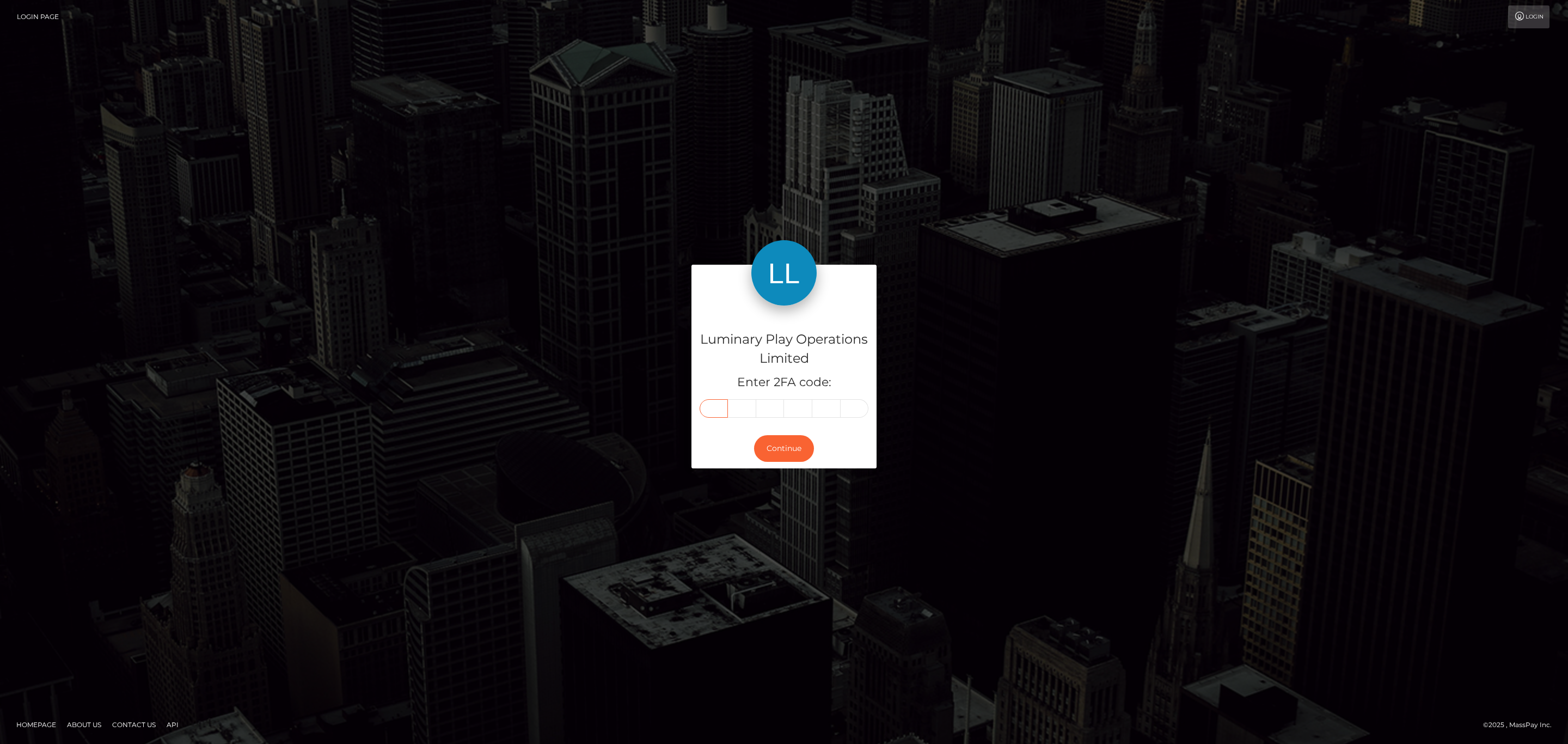
click at [715, 407] on input "text" at bounding box center [713, 408] width 28 height 18
paste input "2"
type input "2"
type input "5"
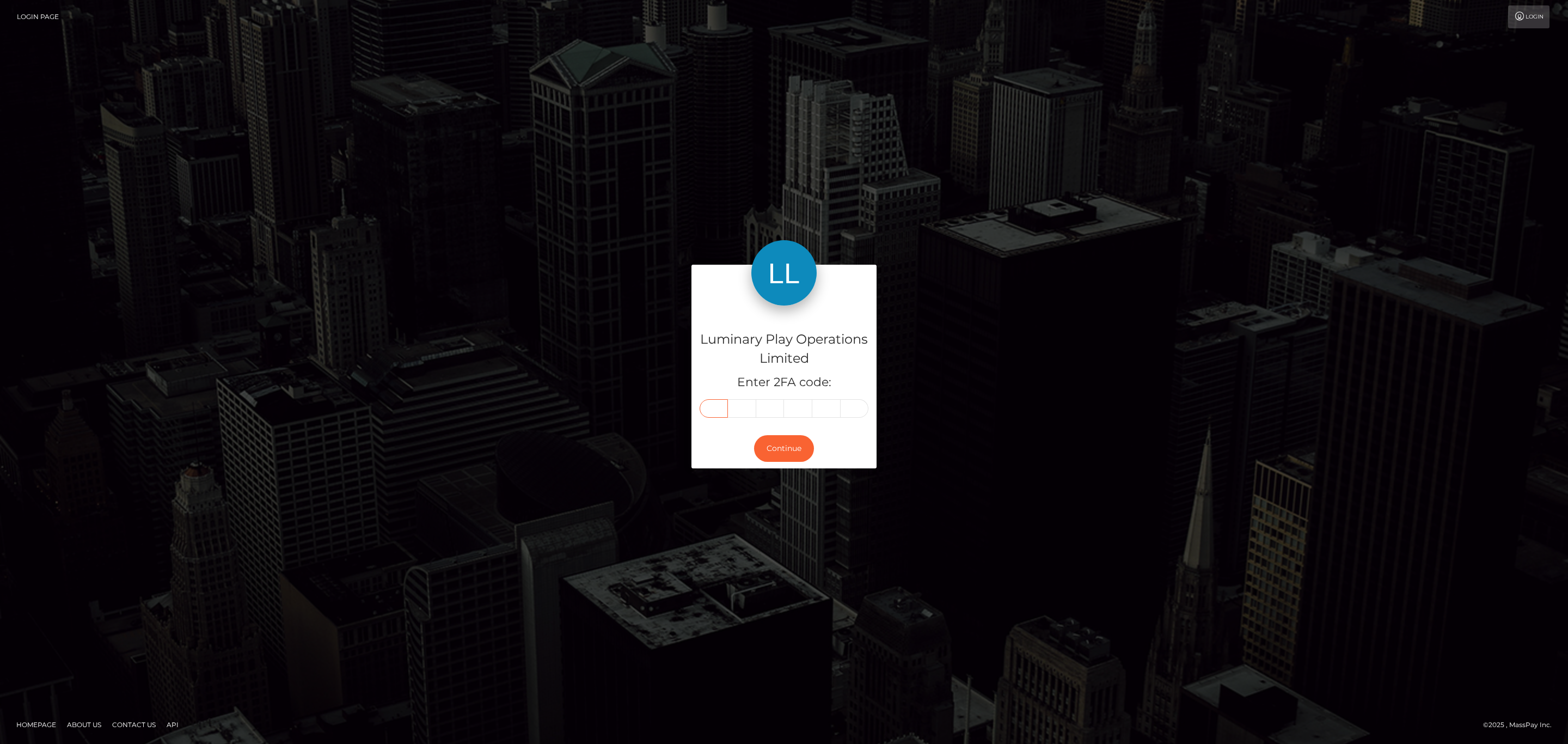
type input "7"
type input "4"
type input "8"
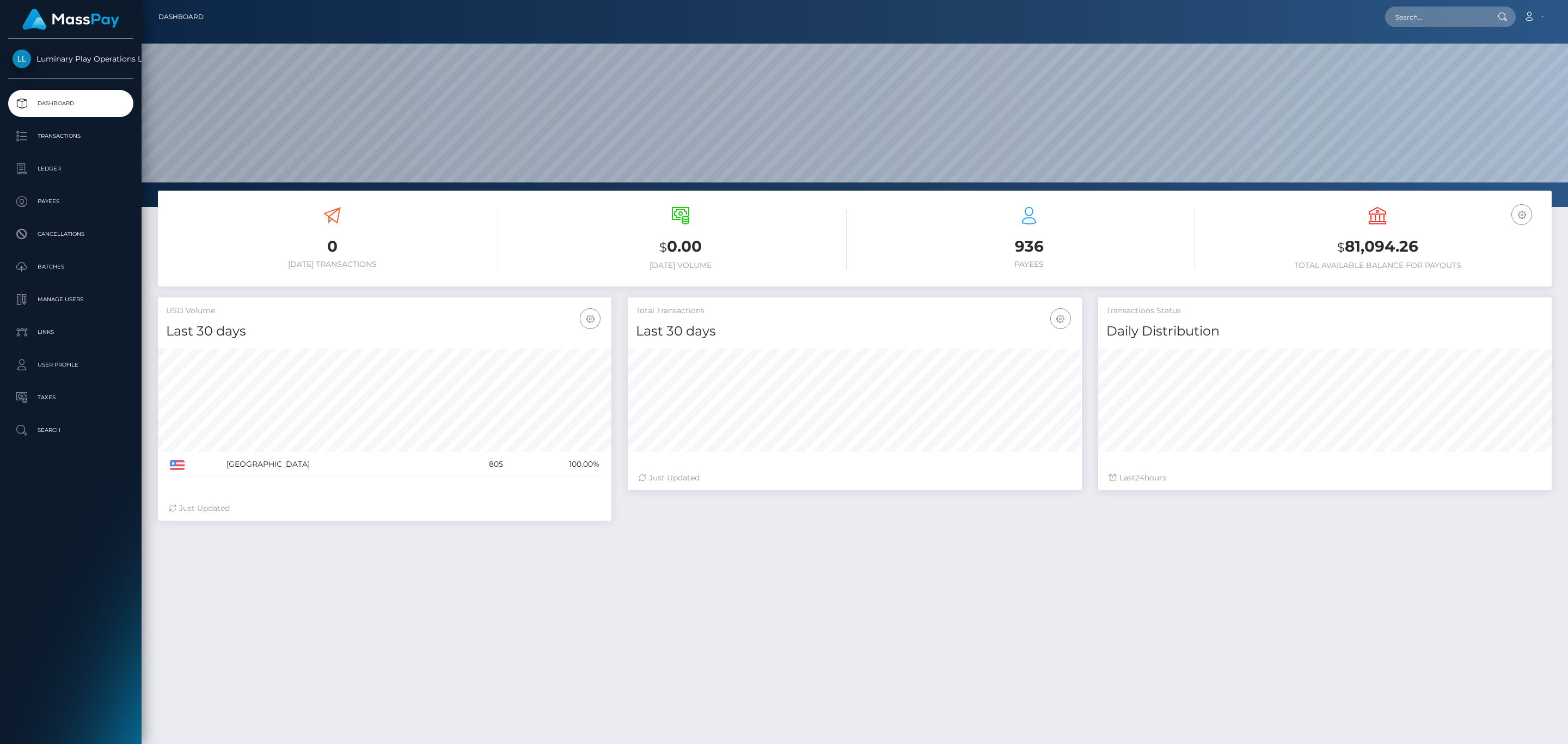
scroll to position [193, 453]
click at [133, 144] on li "Transactions" at bounding box center [71, 137] width 141 height 28
click at [120, 138] on p "Transactions" at bounding box center [71, 137] width 116 height 17
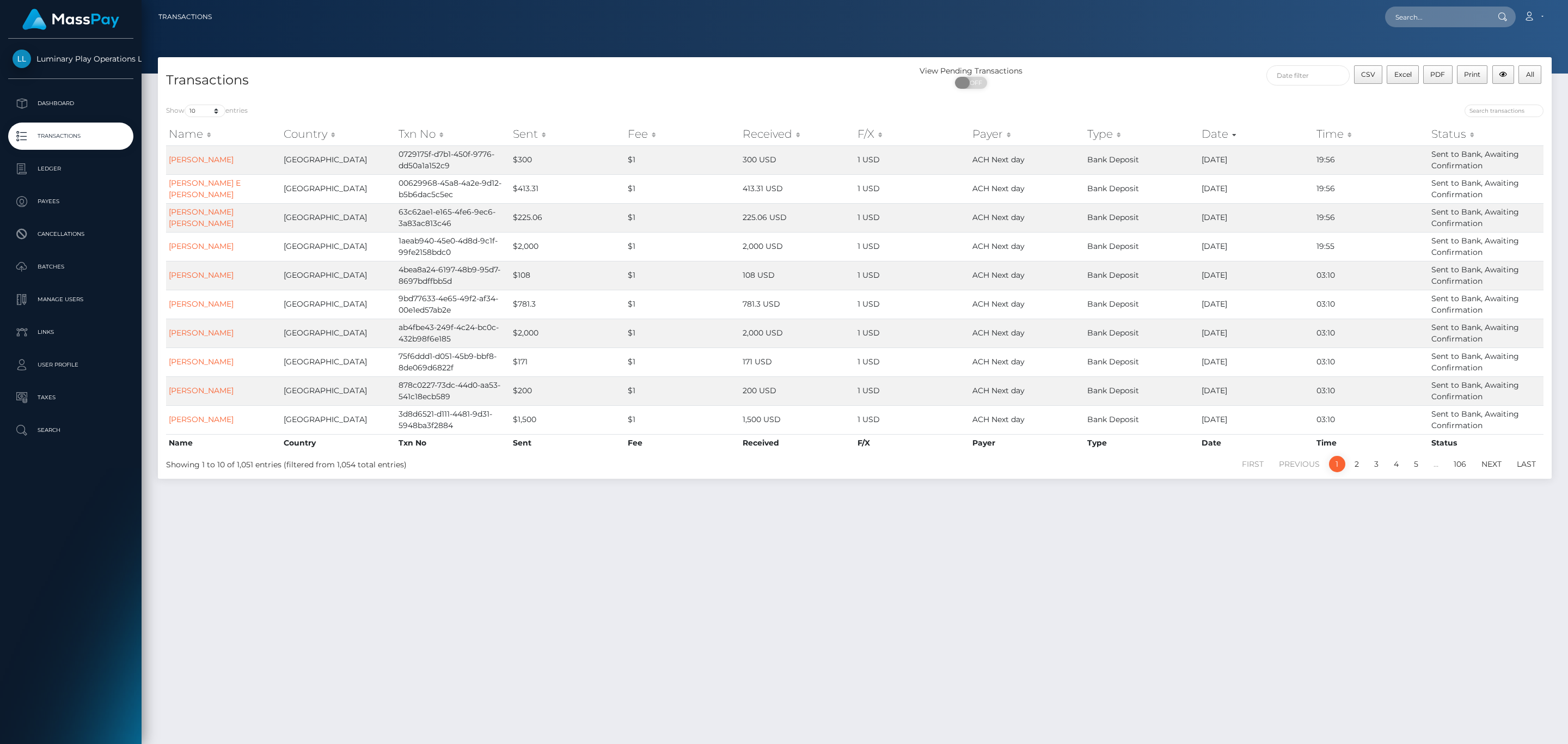
click at [984, 85] on span "OFF" at bounding box center [975, 83] width 28 height 12
checkbox input "true"
drag, startPoint x: 1226, startPoint y: 83, endPoint x: 1266, endPoint y: 73, distance: 41.2
click at [1231, 82] on div "CSV Excel PDF Print All" at bounding box center [1377, 79] width 348 height 28
drag, startPoint x: 1293, startPoint y: 73, endPoint x: 1312, endPoint y: 77, distance: 19.4
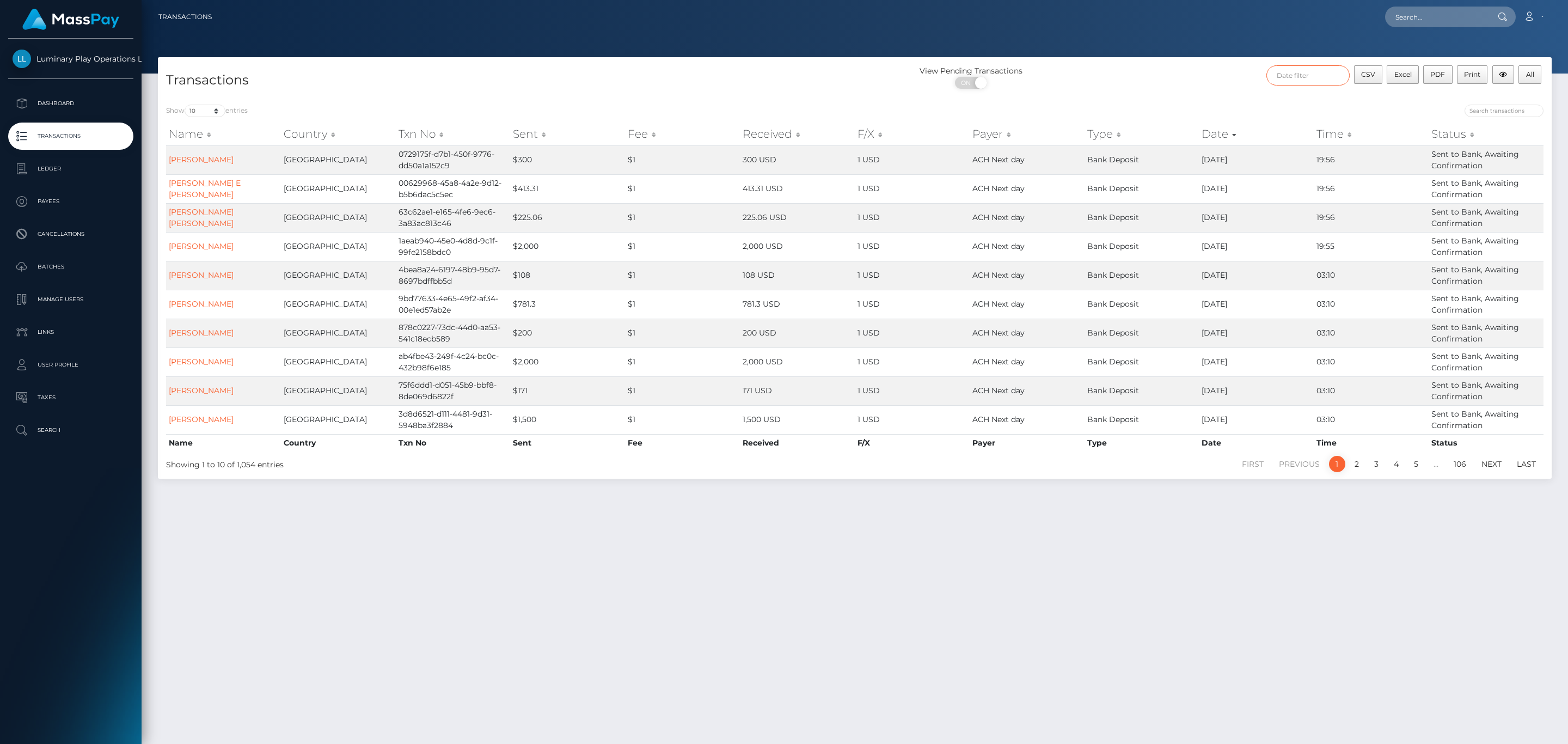
click at [1293, 73] on input "text" at bounding box center [1308, 75] width 83 height 20
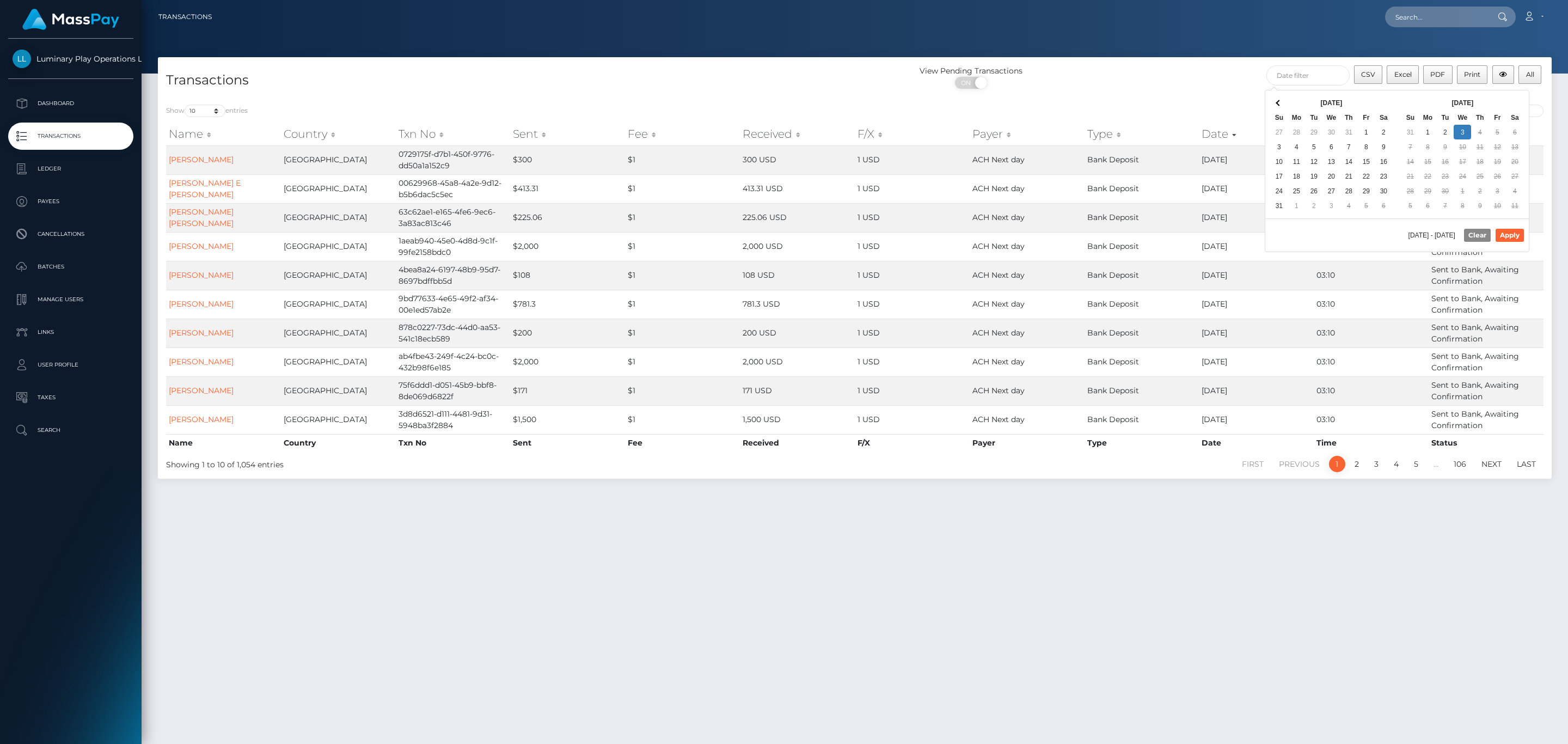
click at [1500, 94] on div "Sep 2025 Su Mo Tu We Th Fr Sa 31 1 2 3 4 5 6 7 8 9 10 11 12 13 14 15 16 17 18 1…" at bounding box center [1463, 155] width 132 height 128
click at [1508, 234] on button "Apply" at bounding box center [1509, 235] width 28 height 13
type input "08/01/2025 - 09/03/2025"
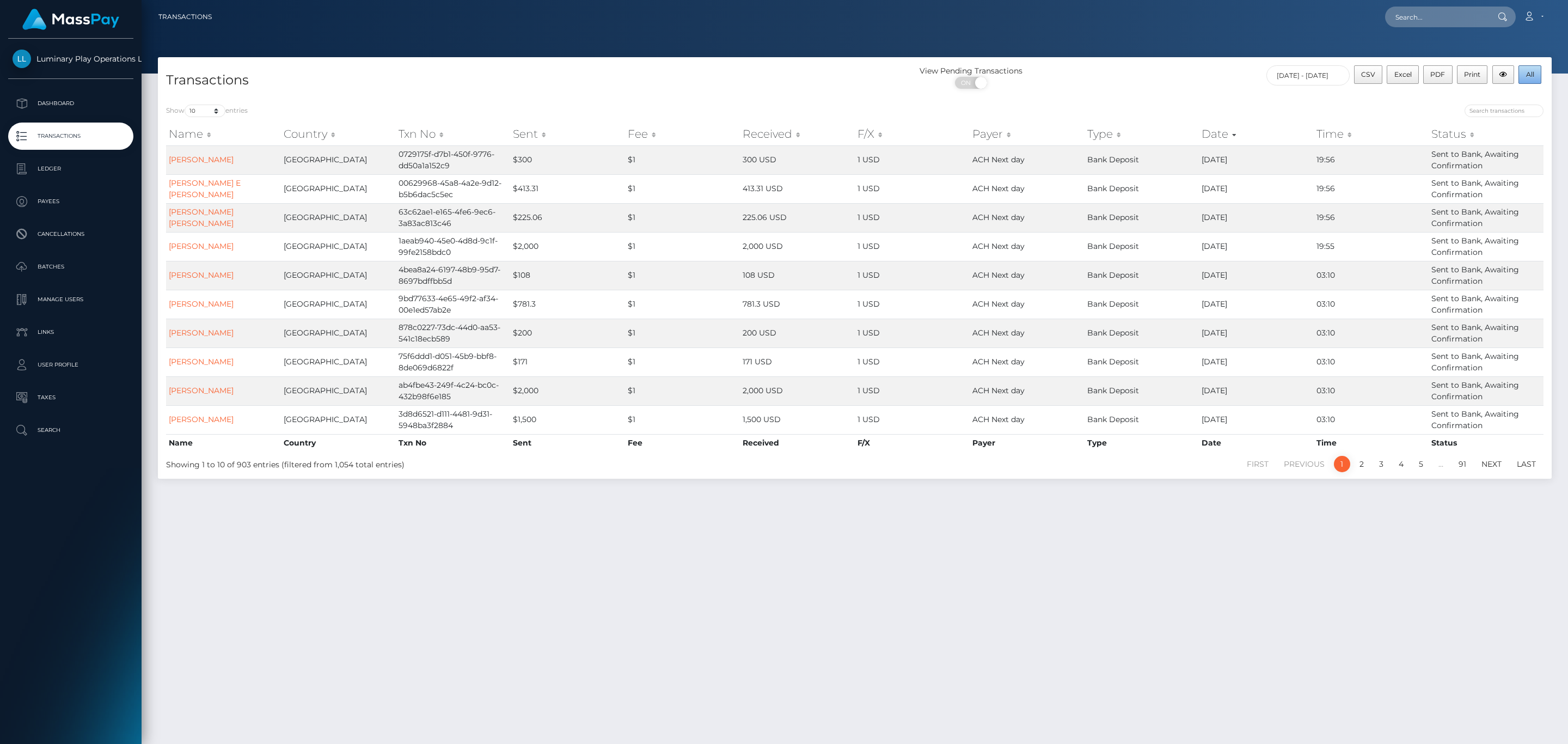
click at [1529, 77] on span "All" at bounding box center [1530, 74] width 8 height 8
click at [1419, 10] on input "text" at bounding box center [1437, 17] width 103 height 21
paste input "337998"
type input "337998"
click at [1456, 51] on link "MARJORIE IRENE RAWLINSON" at bounding box center [1429, 56] width 87 height 20
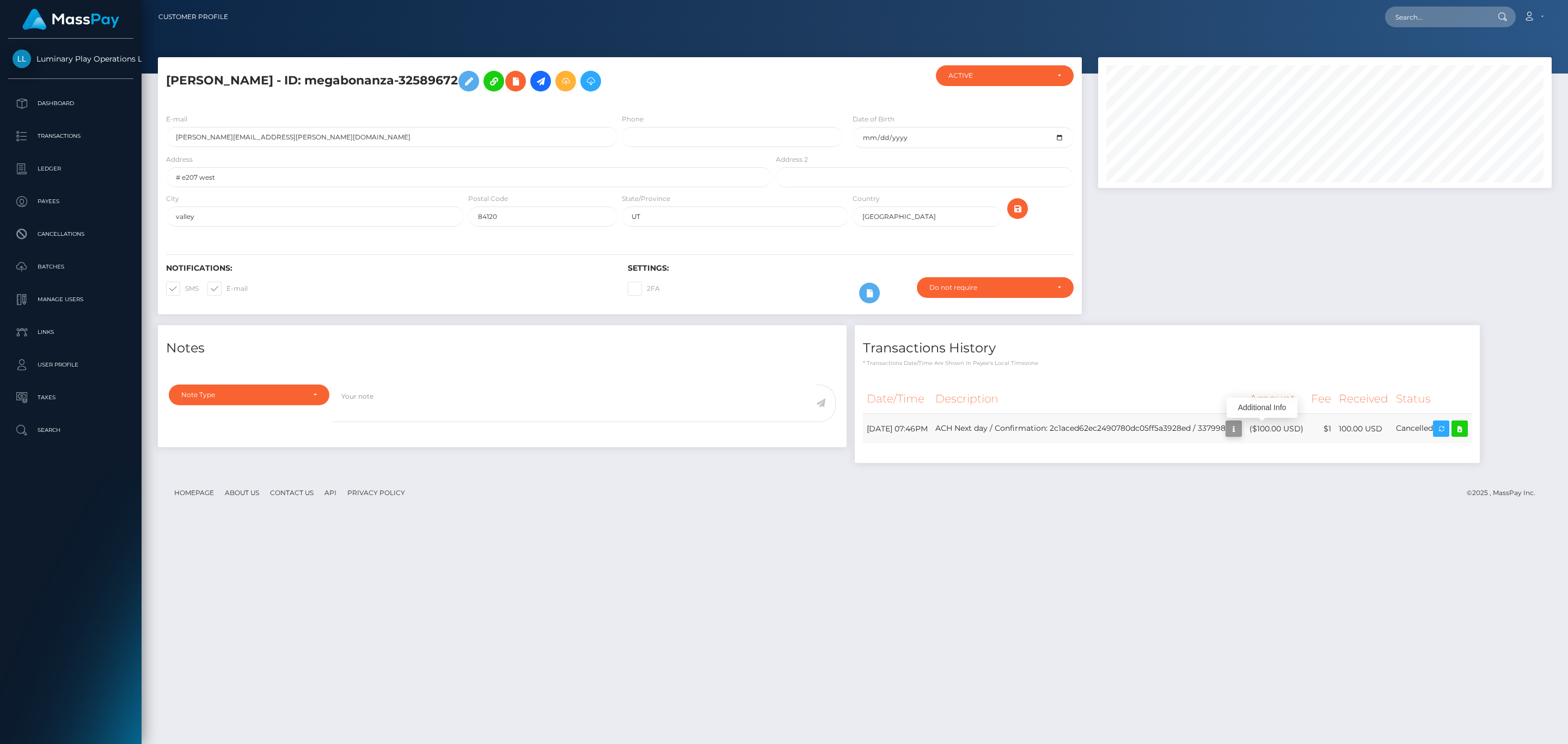
scroll to position [131, 453]
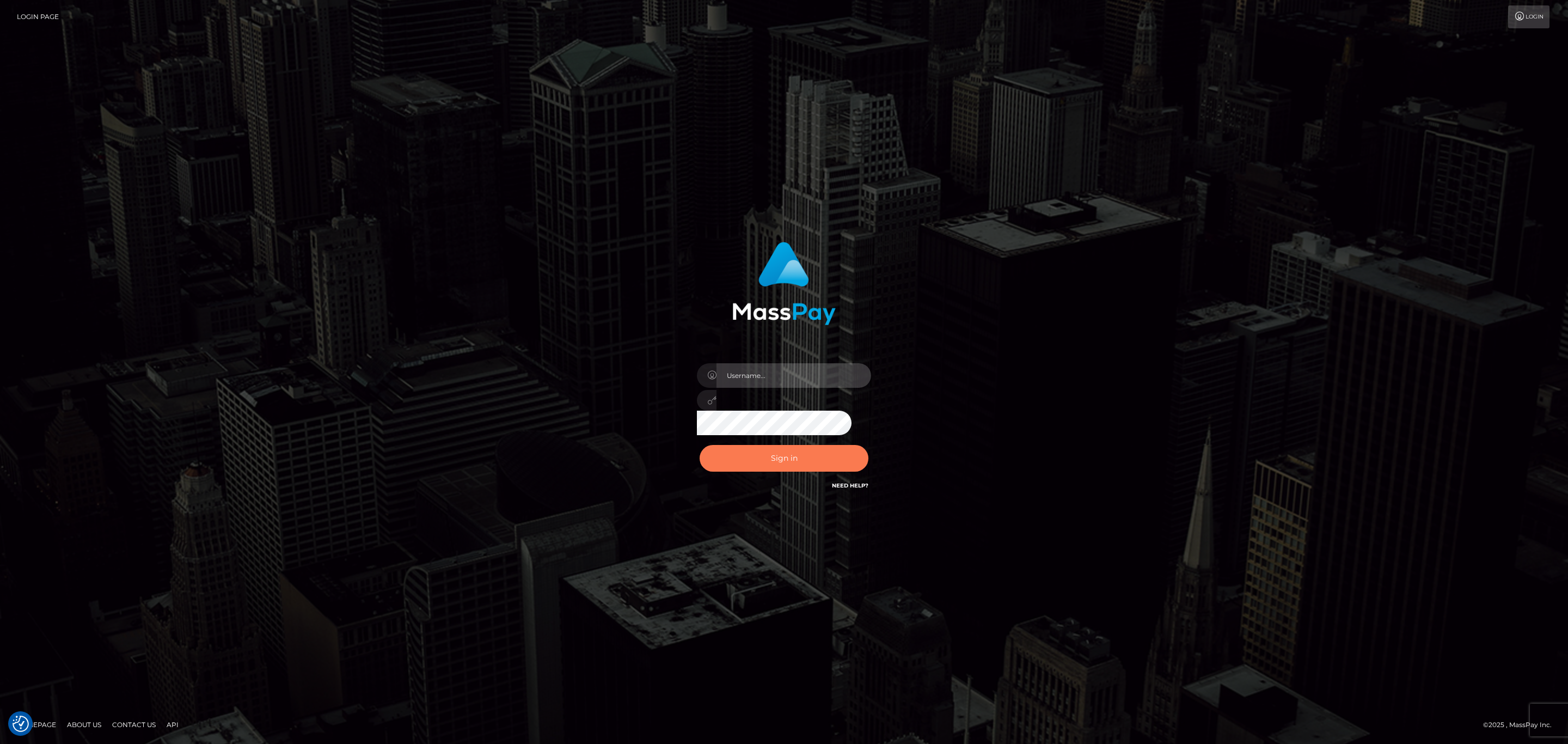
type input "[PERSON_NAME].megabonanza"
click at [820, 462] on button "Sign in" at bounding box center [784, 458] width 169 height 27
type input "sean.megabonanza"
click at [805, 441] on div "Sign in Need Help?" at bounding box center [784, 462] width 191 height 49
click at [801, 449] on button "Sign in" at bounding box center [784, 458] width 169 height 27
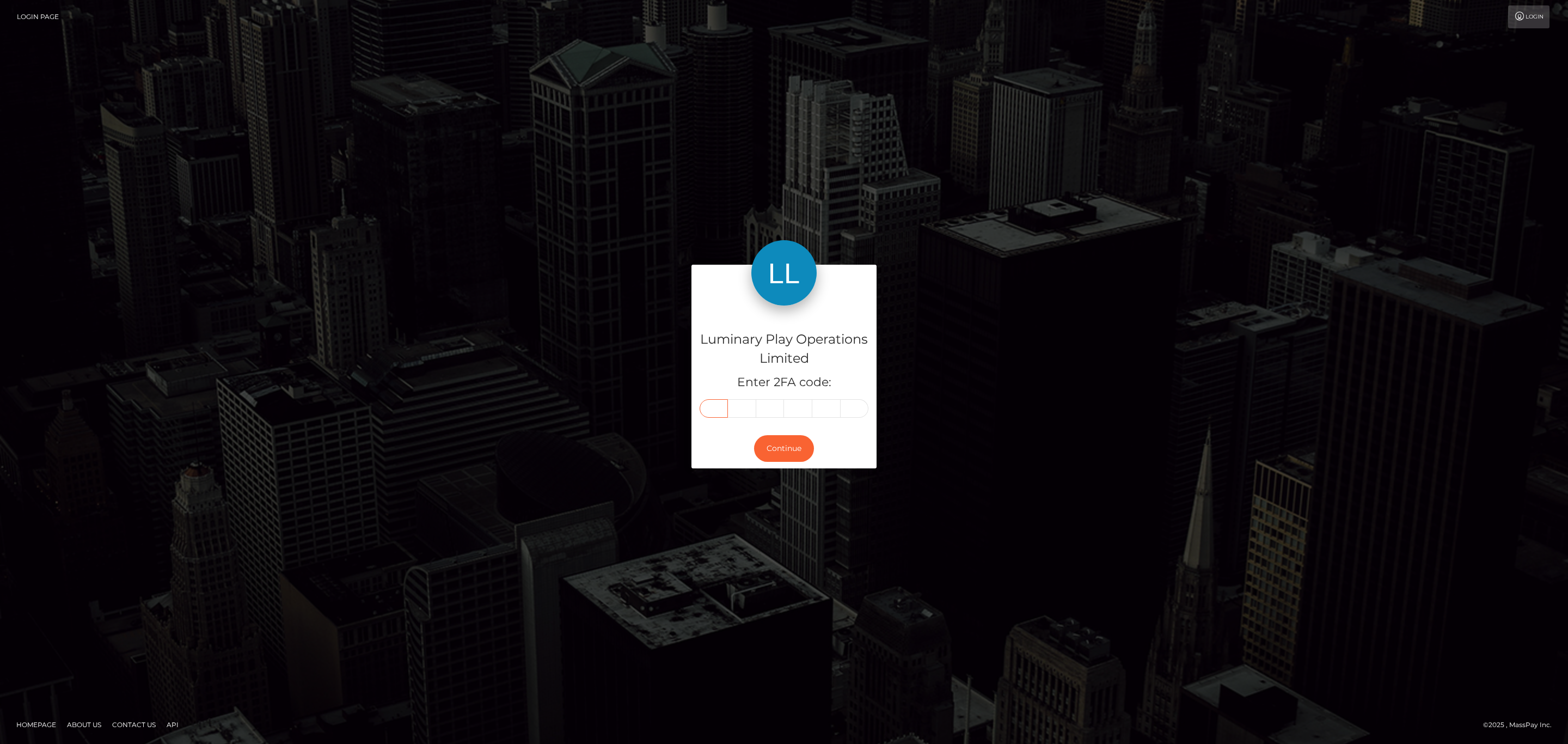
click at [723, 416] on input "text" at bounding box center [713, 408] width 28 height 18
paste input "6"
type input "6"
type input "9"
type input "8"
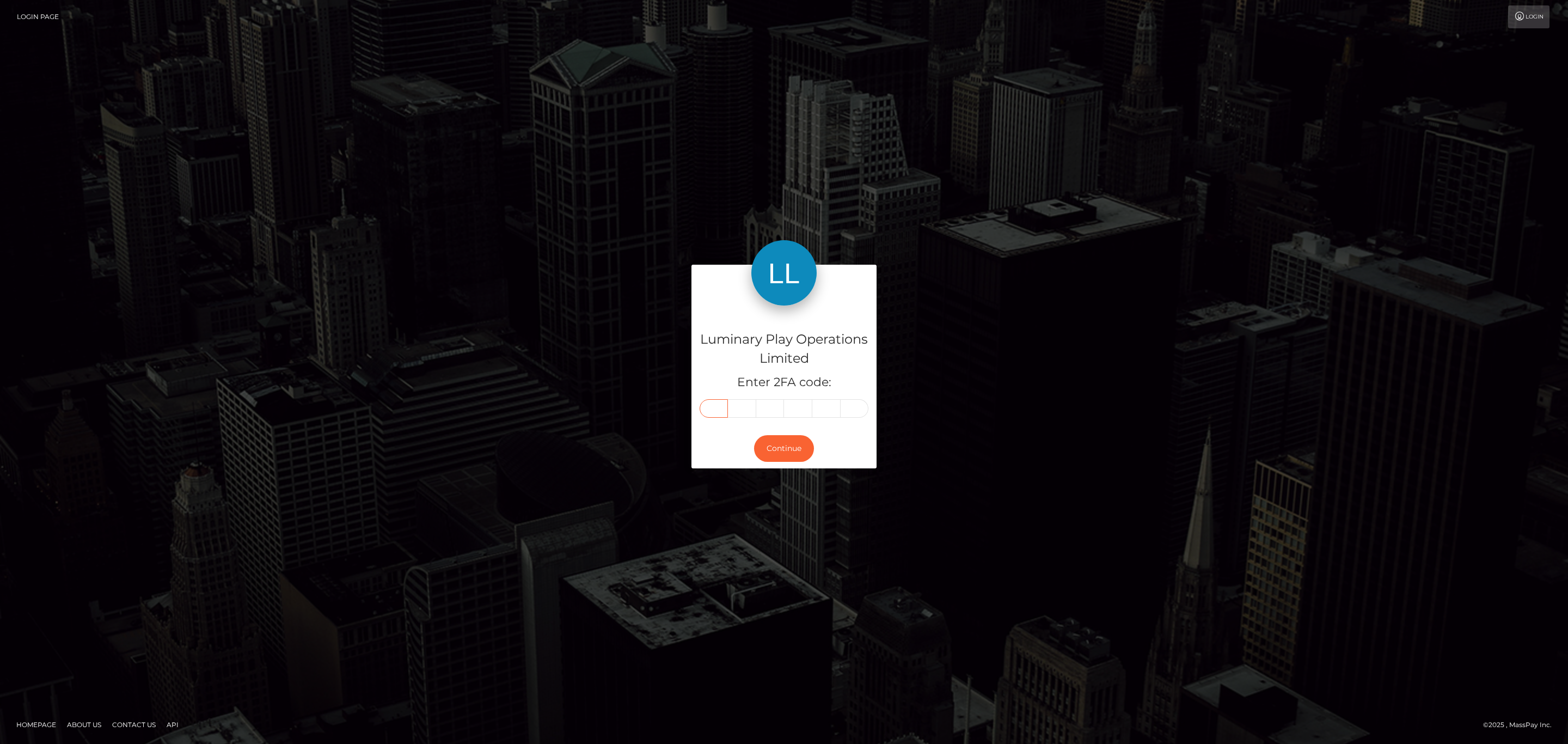
type input "2"
type input "6"
type input "1"
click at [771, 448] on button "Continue" at bounding box center [784, 449] width 60 height 27
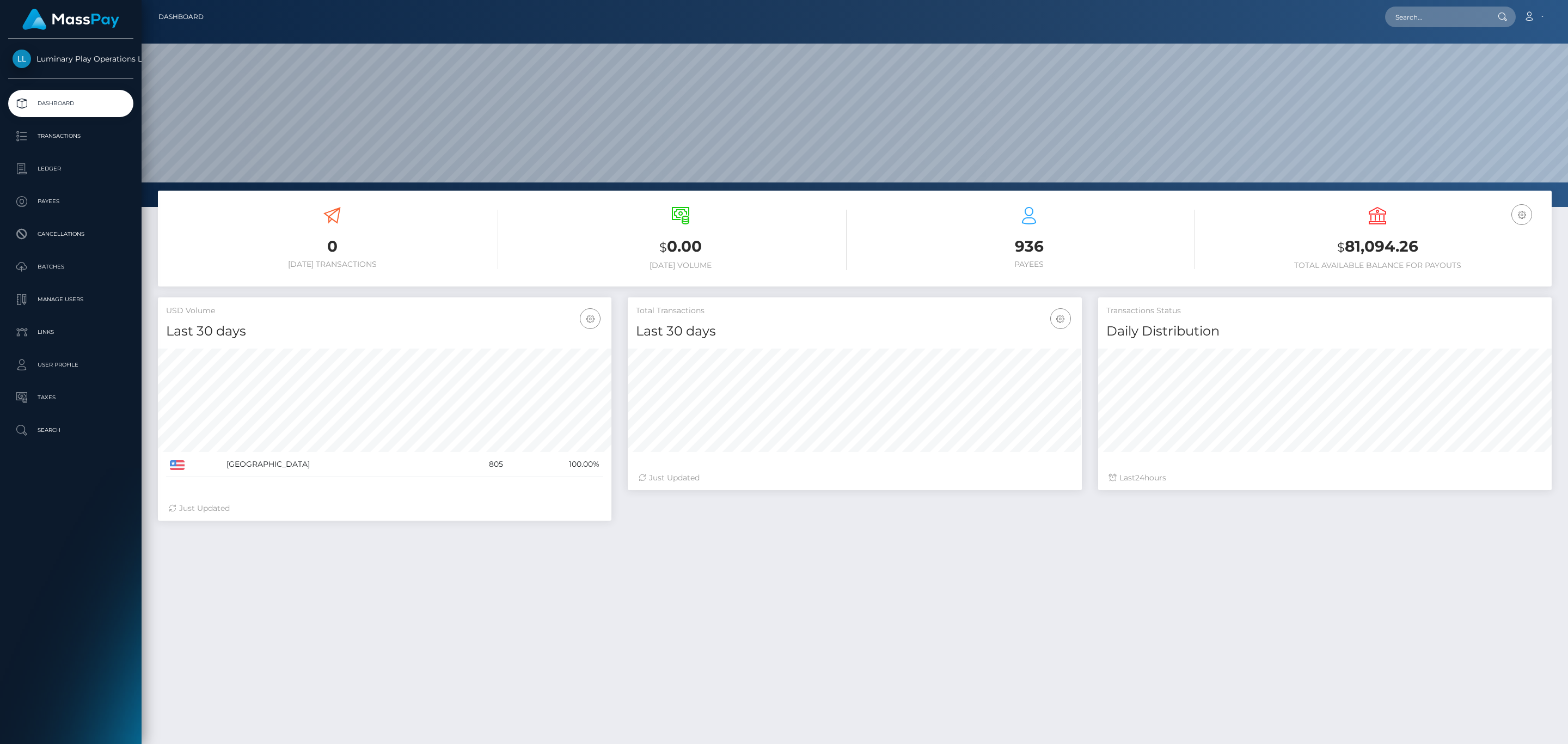
scroll to position [193, 453]
click at [50, 129] on p "Transactions" at bounding box center [71, 137] width 116 height 17
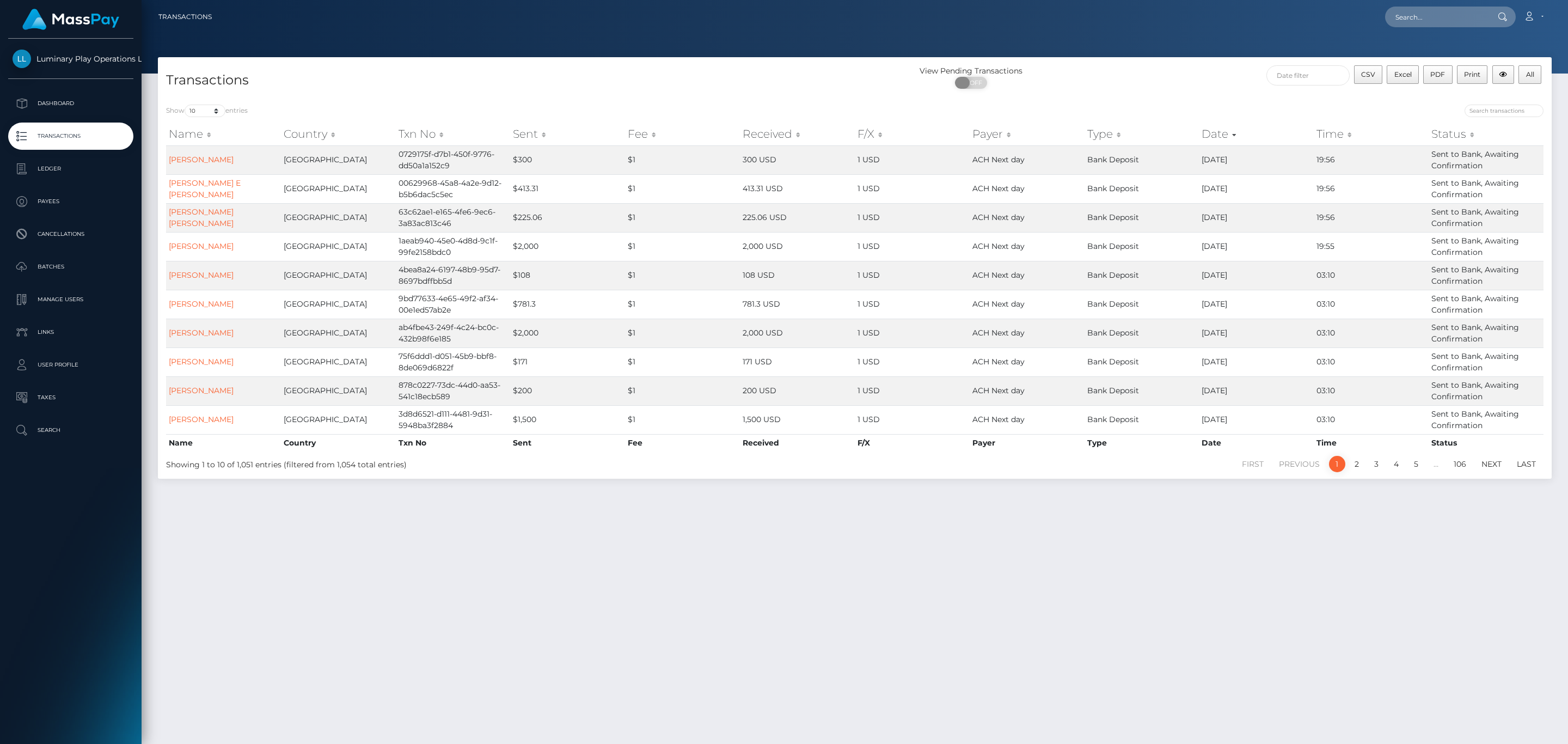
click at [972, 85] on span "OFF" at bounding box center [975, 83] width 28 height 12
checkbox input "true"
click at [63, 272] on p "Batches" at bounding box center [71, 267] width 116 height 17
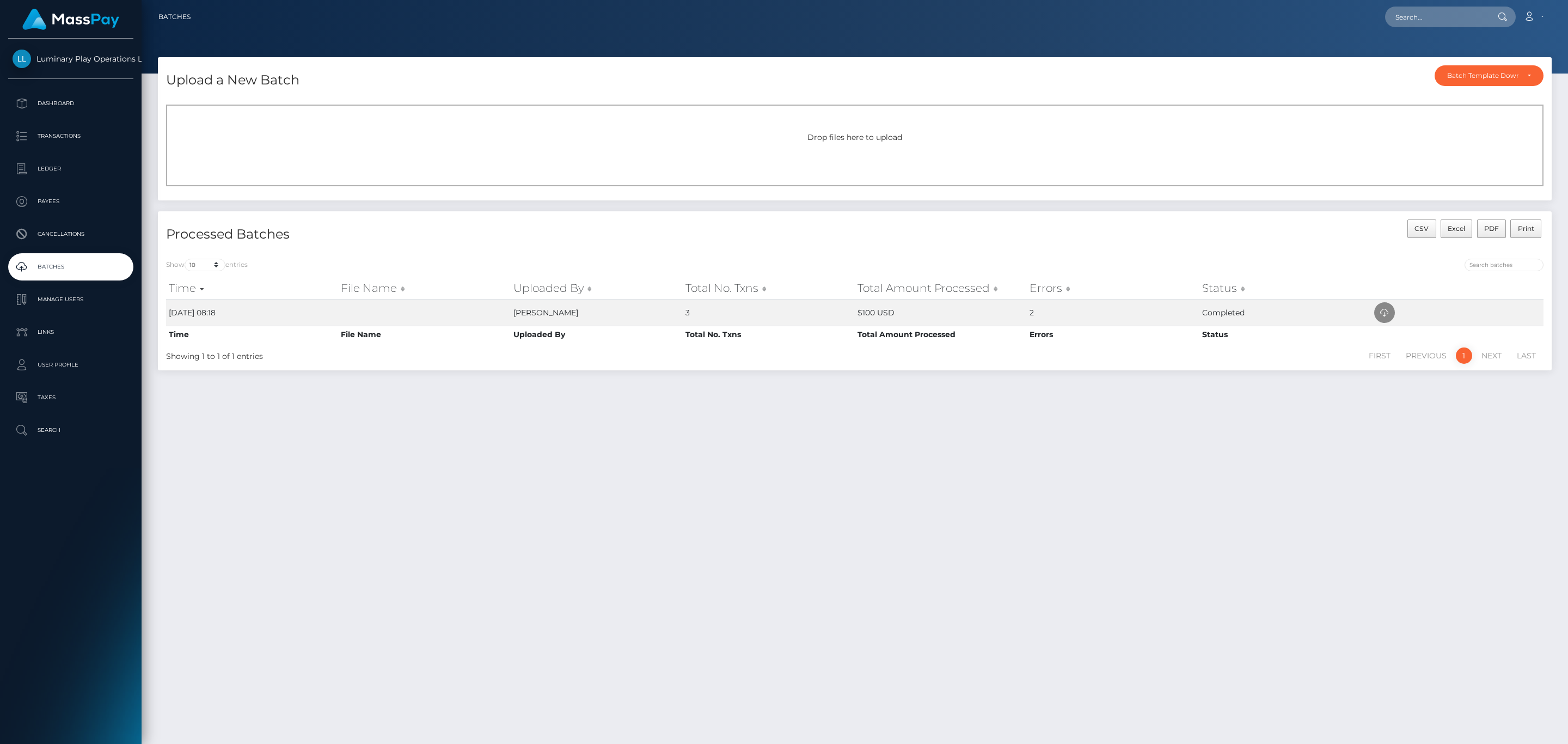
click at [814, 239] on h4 "Processed Batches" at bounding box center [506, 234] width 680 height 19
click at [1387, 315] on icon at bounding box center [1385, 313] width 13 height 14
click at [1433, 25] on input "text" at bounding box center [1437, 17] width 103 height 21
paste input "325854a"
type input "325854"
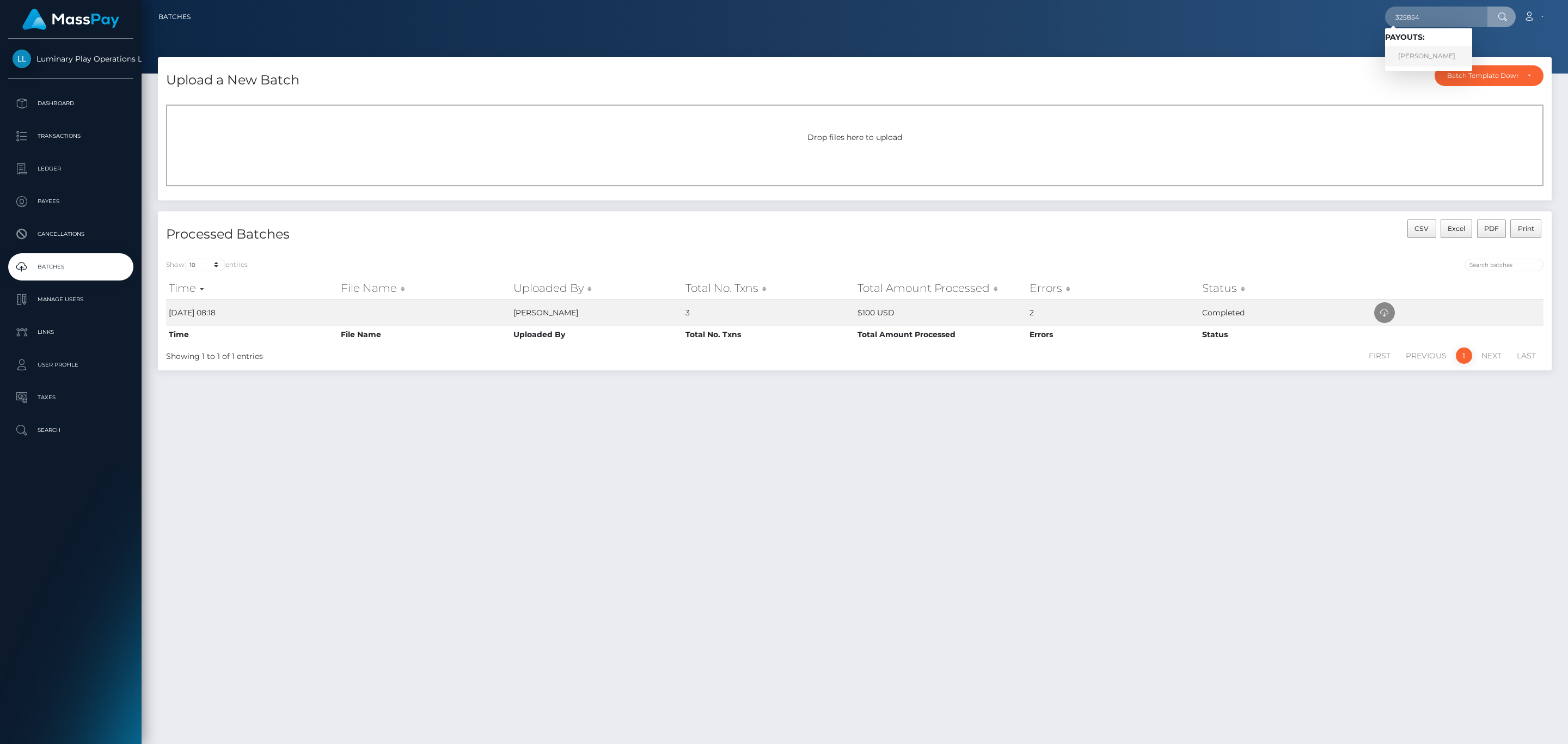
click at [1427, 49] on link "HEATHER A JENSON" at bounding box center [1429, 56] width 87 height 20
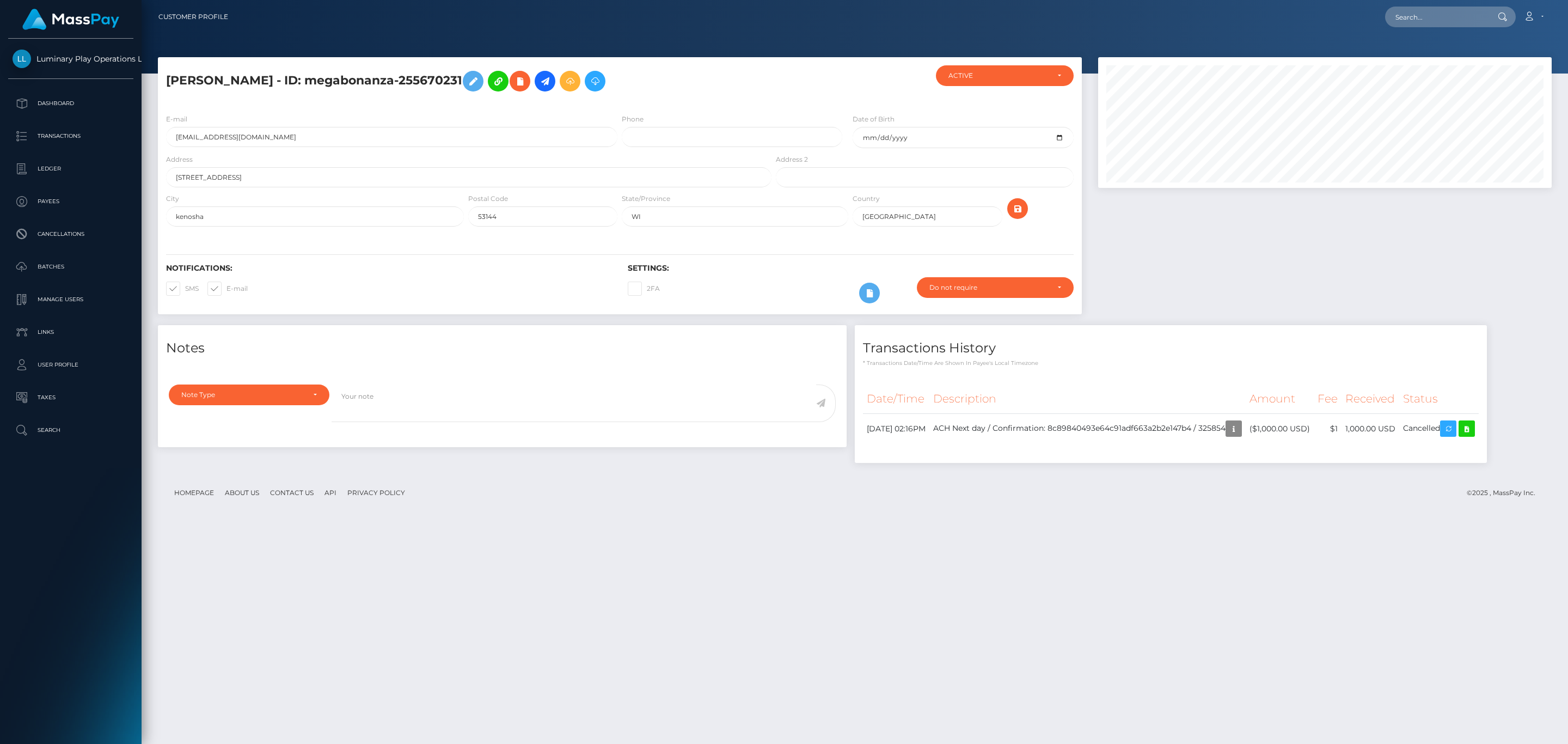
scroll to position [131, 453]
click at [1309, 234] on div at bounding box center [1325, 191] width 470 height 268
click at [1441, 15] on input "text" at bounding box center [1437, 17] width 103 height 21
paste input "255670231"
type input "255670231"
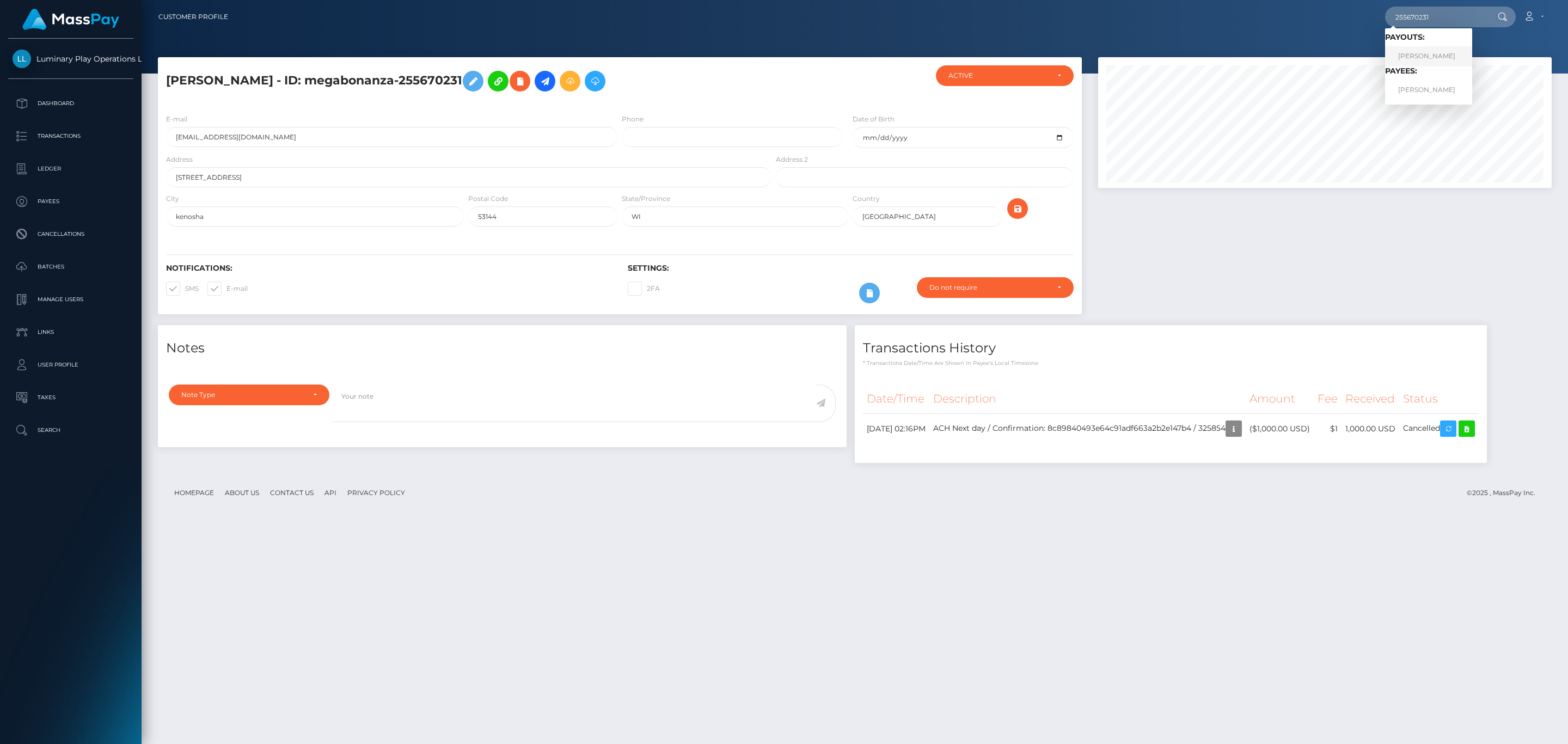
click at [1441, 54] on link "HEATHER A JENSON" at bounding box center [1429, 56] width 87 height 20
click at [1441, 10] on input "text" at bounding box center [1437, 17] width 103 height 21
paste input "255670231"
type input "255670231"
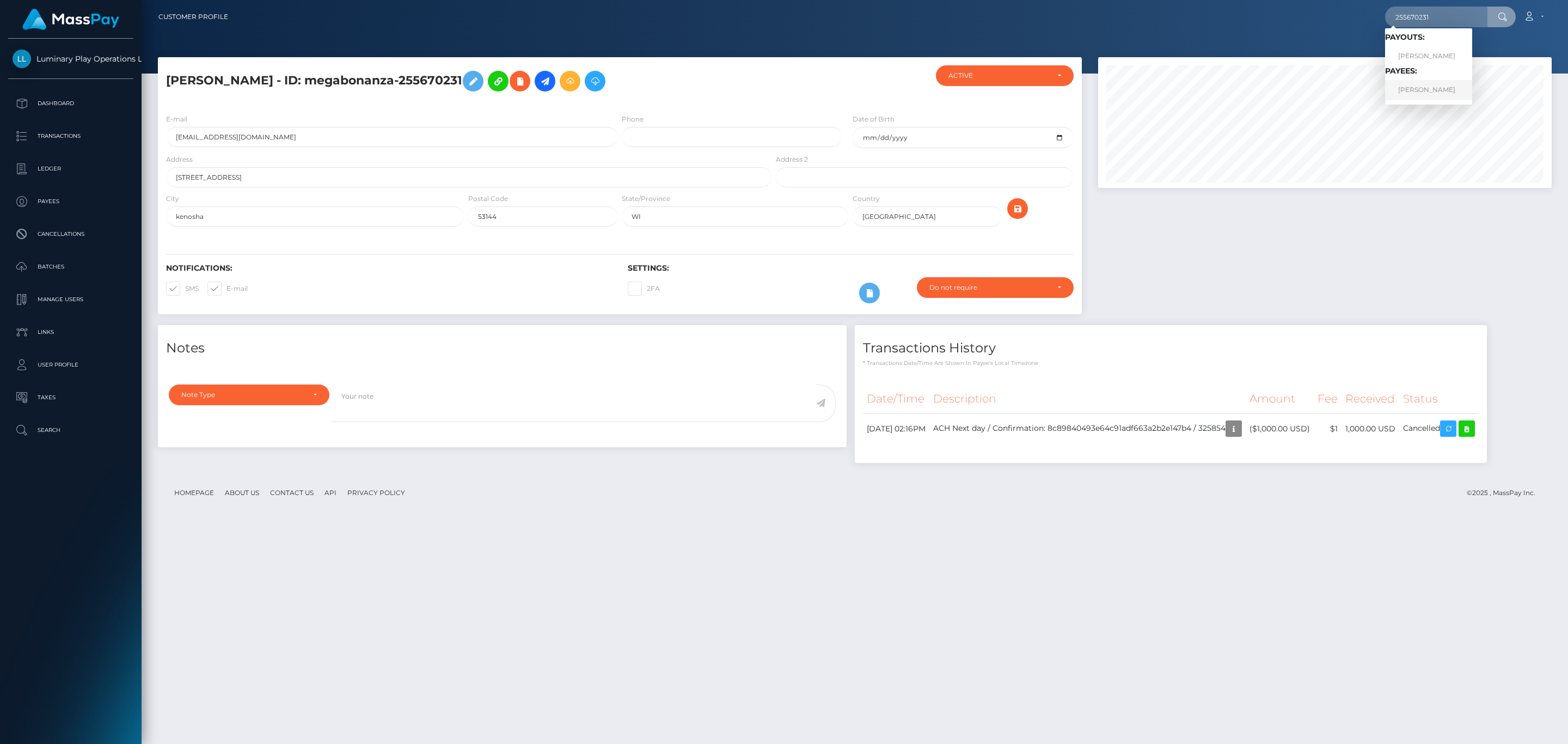
click at [1432, 92] on link "HEATHER A JENSON" at bounding box center [1429, 90] width 87 height 20
click at [1345, 242] on div at bounding box center [1325, 191] width 470 height 268
click at [1452, 25] on input "text" at bounding box center [1437, 17] width 103 height 21
paste input "2f154da6_32589672"
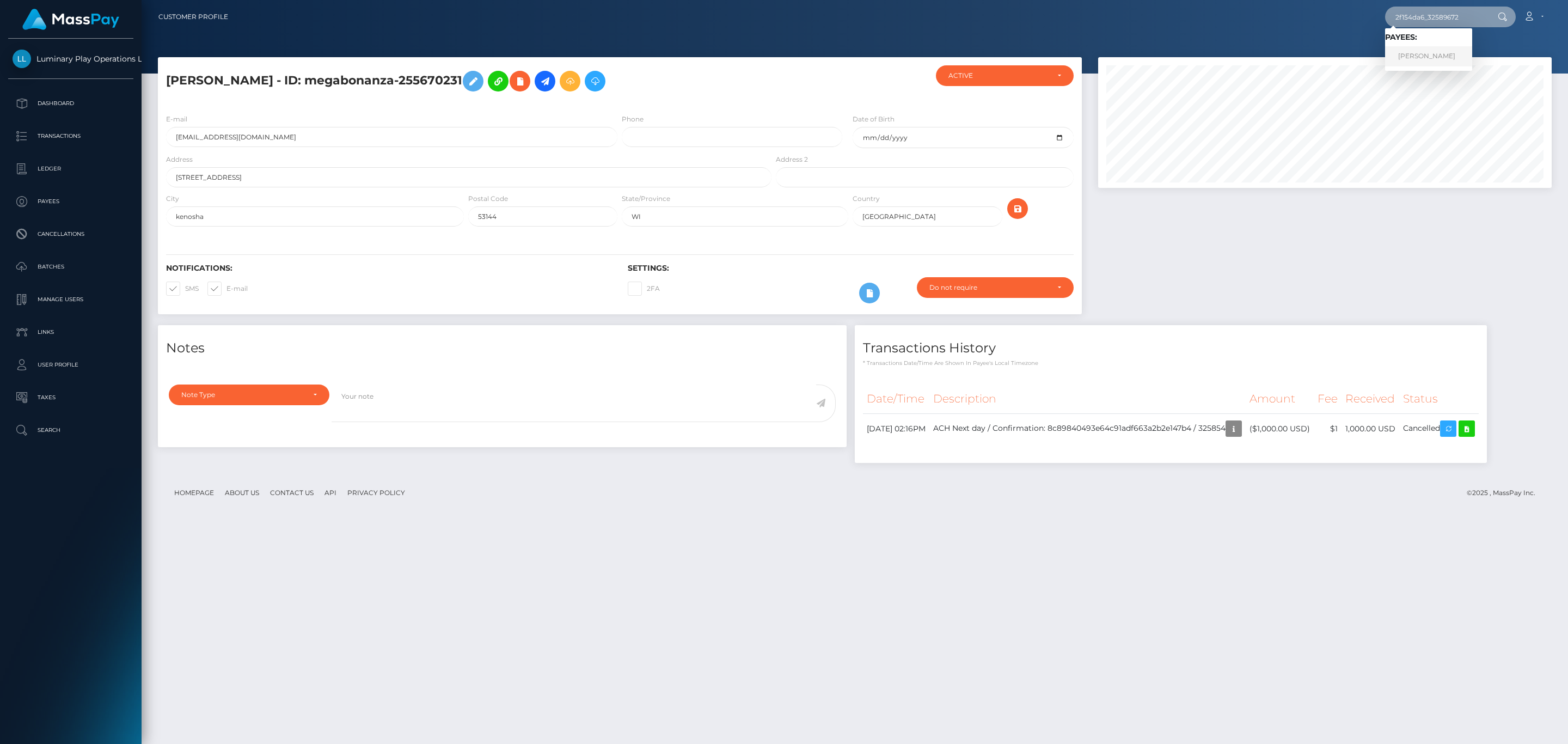
type input "2f154da6_32589672"
click at [1454, 52] on link "Marjorie Irene Rawlinson" at bounding box center [1429, 56] width 87 height 20
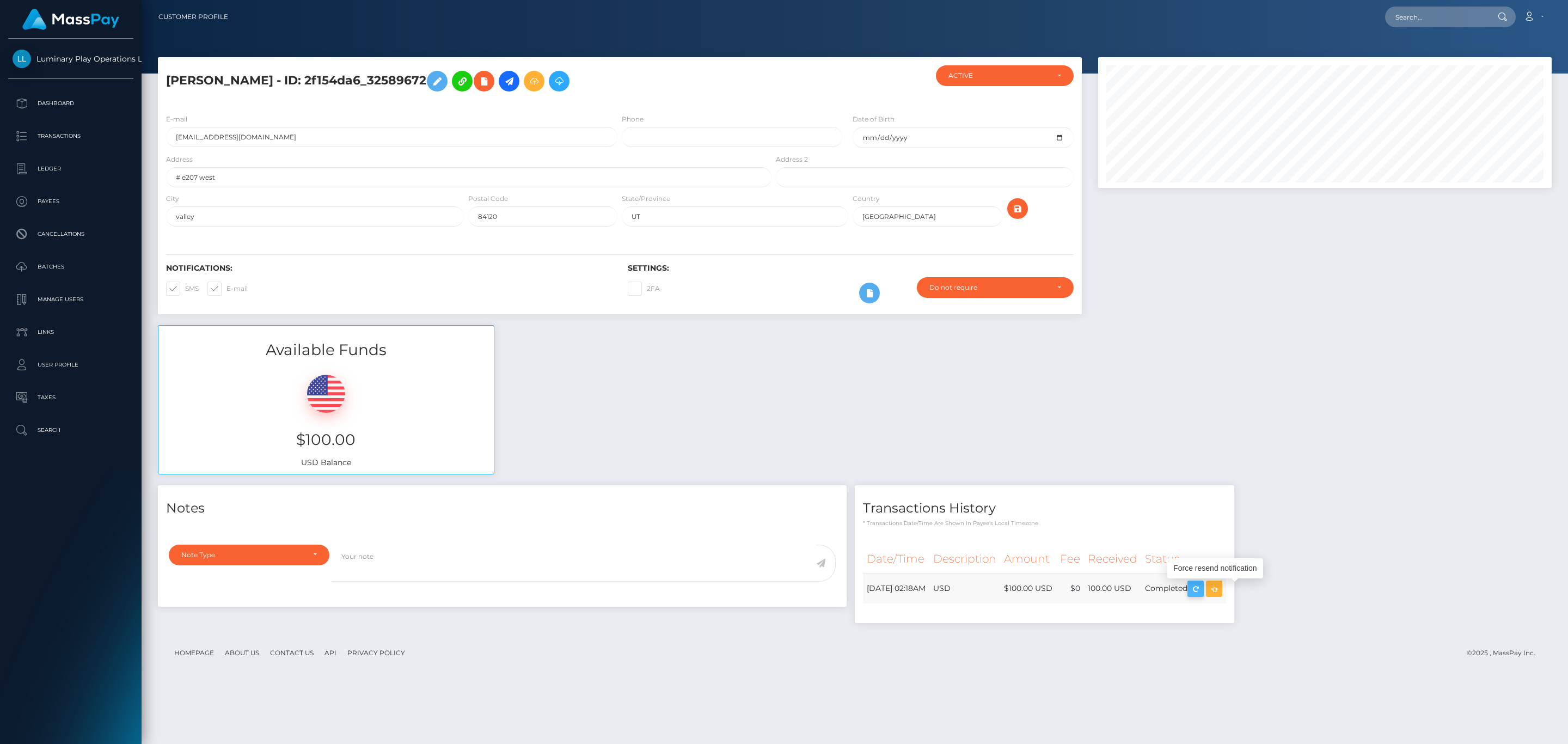
scroll to position [131, 453]
click at [993, 590] on td "USD" at bounding box center [965, 588] width 71 height 30
click at [436, 77] on h5 "Marjorie Irene Rawlinson - ID: 2f154da6_32589672" at bounding box center [466, 81] width 600 height 31
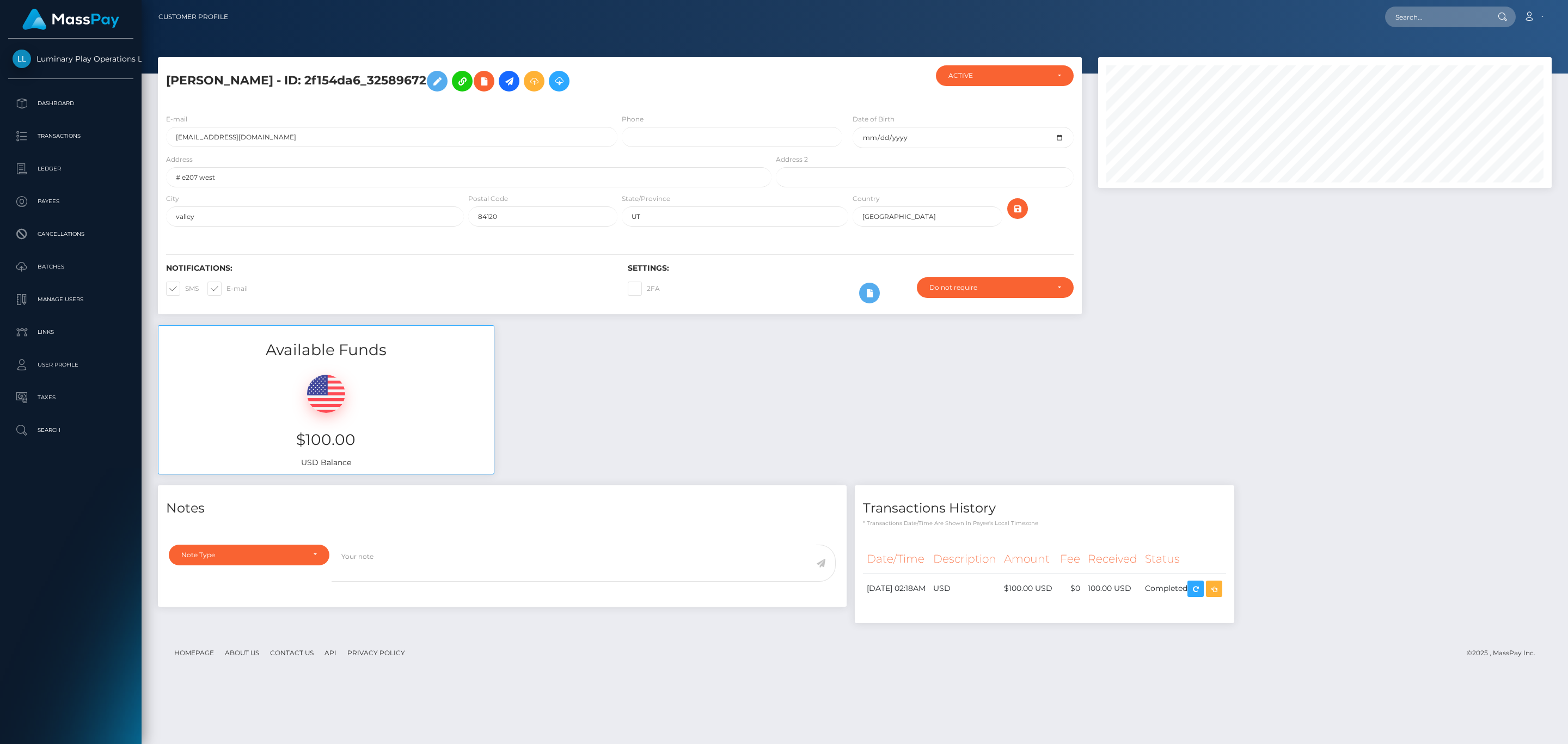
click at [436, 77] on h5 "Marjorie Irene Rawlinson - ID: 2f154da6_32589672" at bounding box center [466, 81] width 600 height 31
click at [458, 77] on h5 "Marjorie Irene Rawlinson - ID: 2f154da6_32589672" at bounding box center [466, 81] width 600 height 31
drag, startPoint x: 413, startPoint y: 81, endPoint x: 472, endPoint y: 79, distance: 59.0
click at [472, 79] on h5 "Marjorie Irene Rawlinson - ID: 2f154da6_32589672" at bounding box center [466, 81] width 600 height 31
click at [434, 76] on h5 "Marjorie Irene Rawlinson - ID: 2f154da6_32589672" at bounding box center [466, 81] width 600 height 31
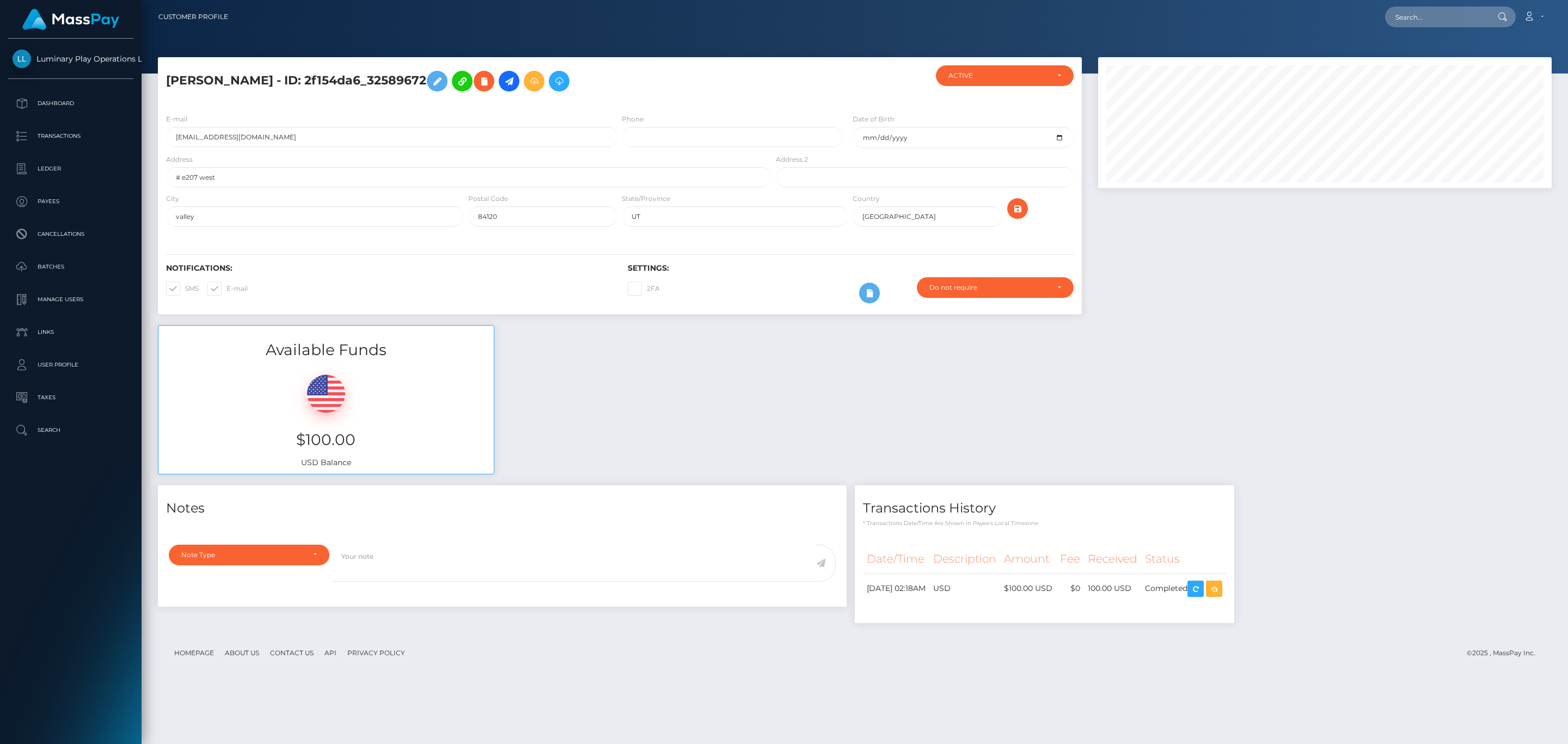
drag, startPoint x: 417, startPoint y: 79, endPoint x: 471, endPoint y: 77, distance: 54.0
click at [471, 77] on h5 "[PERSON_NAME] - ID: 2f154da6_32589672" at bounding box center [466, 81] width 600 height 31
copy h5 "32589672"
drag, startPoint x: 1392, startPoint y: 6, endPoint x: 1417, endPoint y: 15, distance: 26.6
click at [1396, 9] on div "Loading... Loading..." at bounding box center [1451, 17] width 131 height 21
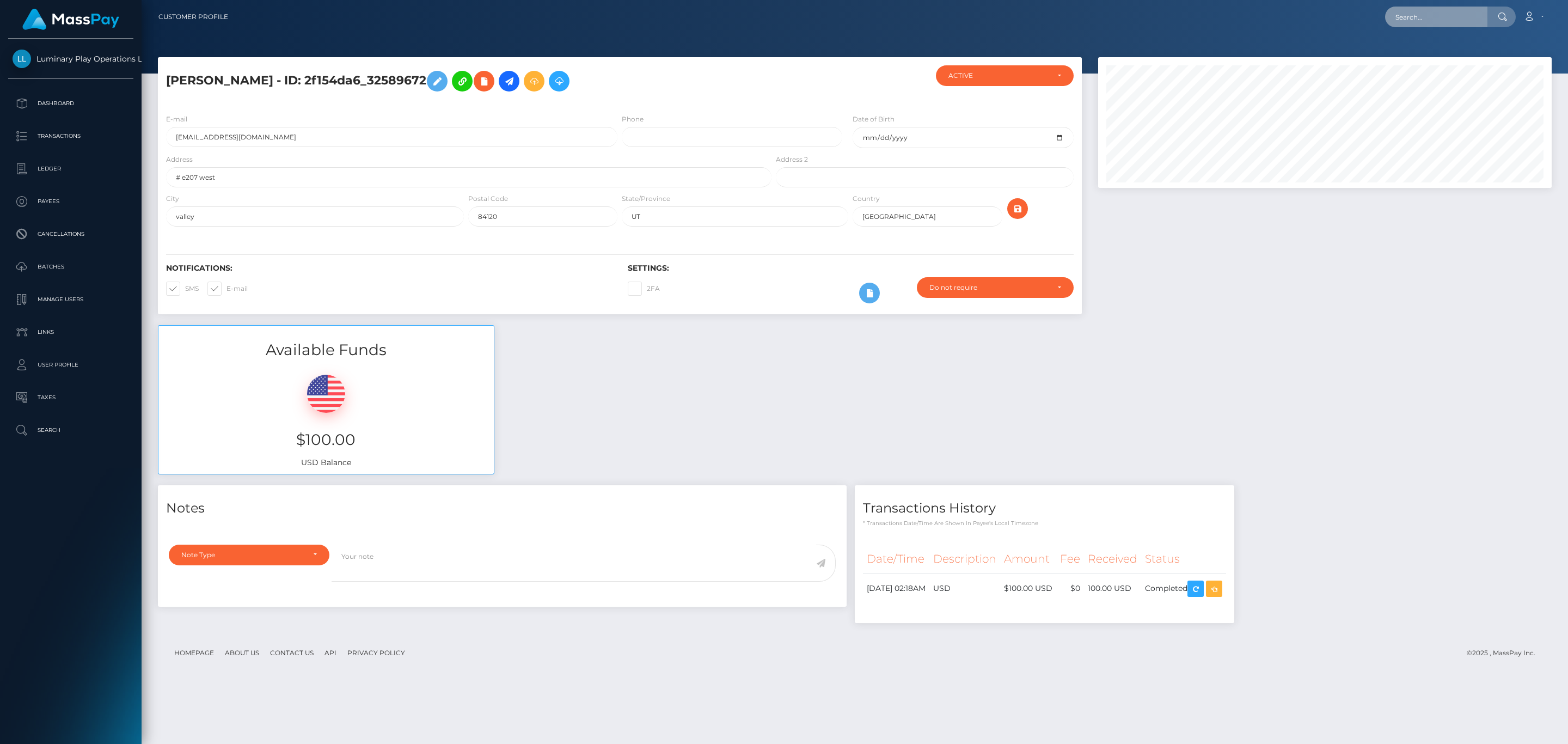
click at [1417, 15] on input "text" at bounding box center [1437, 17] width 103 height 21
paste input "32589672"
type input "32589672"
click at [1446, 57] on link "MARJORIE IRENE RAWLINSON" at bounding box center [1429, 56] width 87 height 20
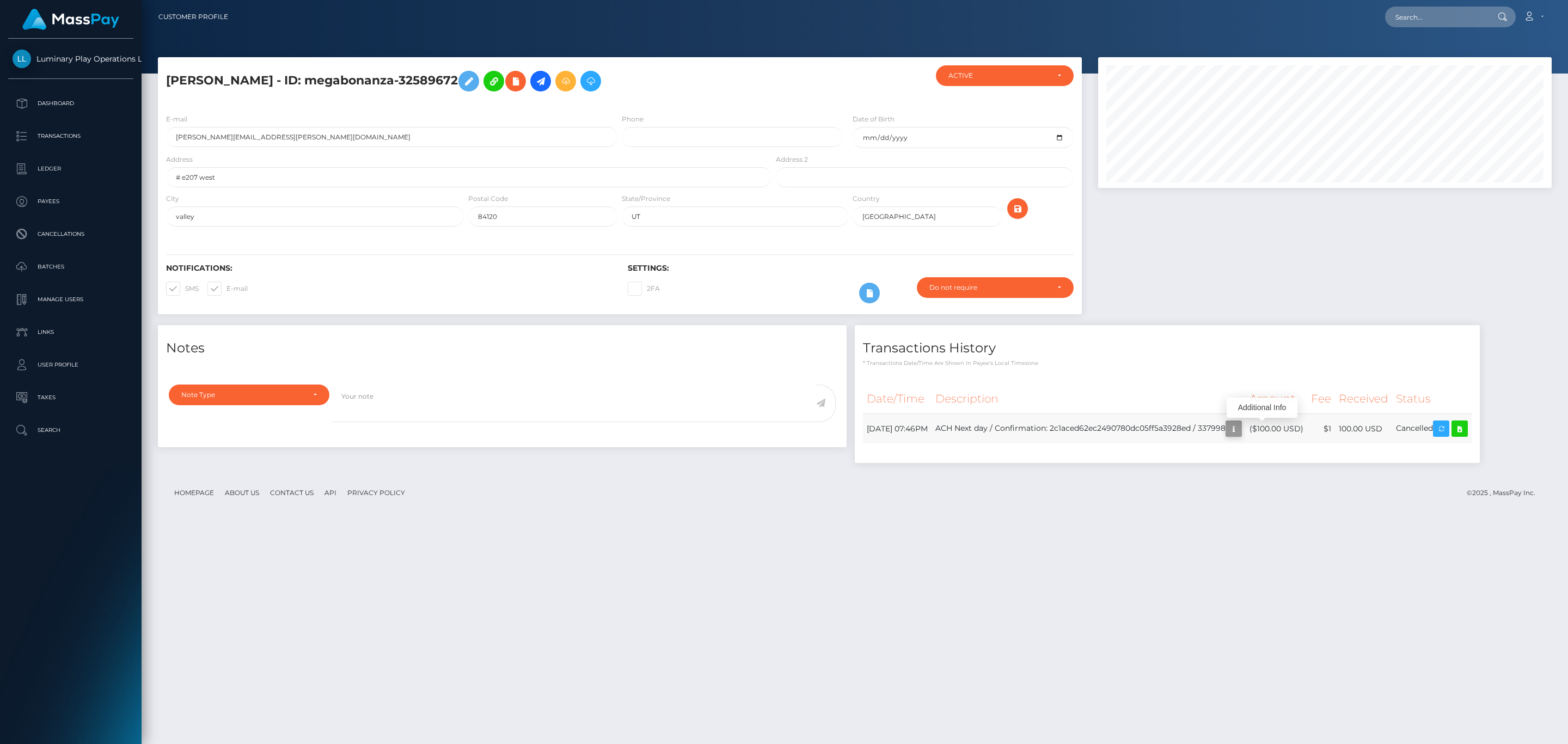
scroll to position [131, 453]
click at [82, 192] on link "Payees" at bounding box center [71, 202] width 126 height 28
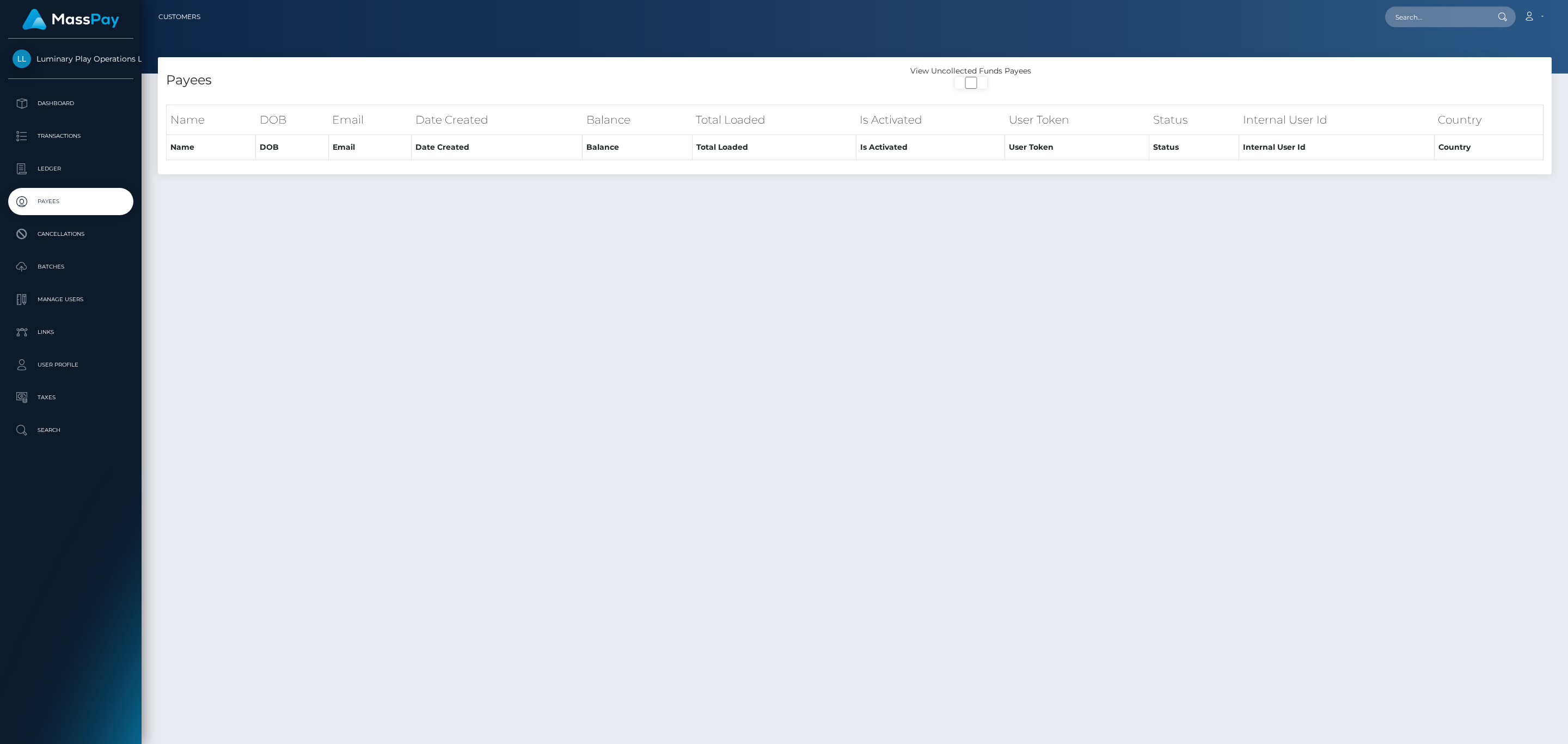
click at [76, 261] on p "Batches" at bounding box center [71, 267] width 116 height 17
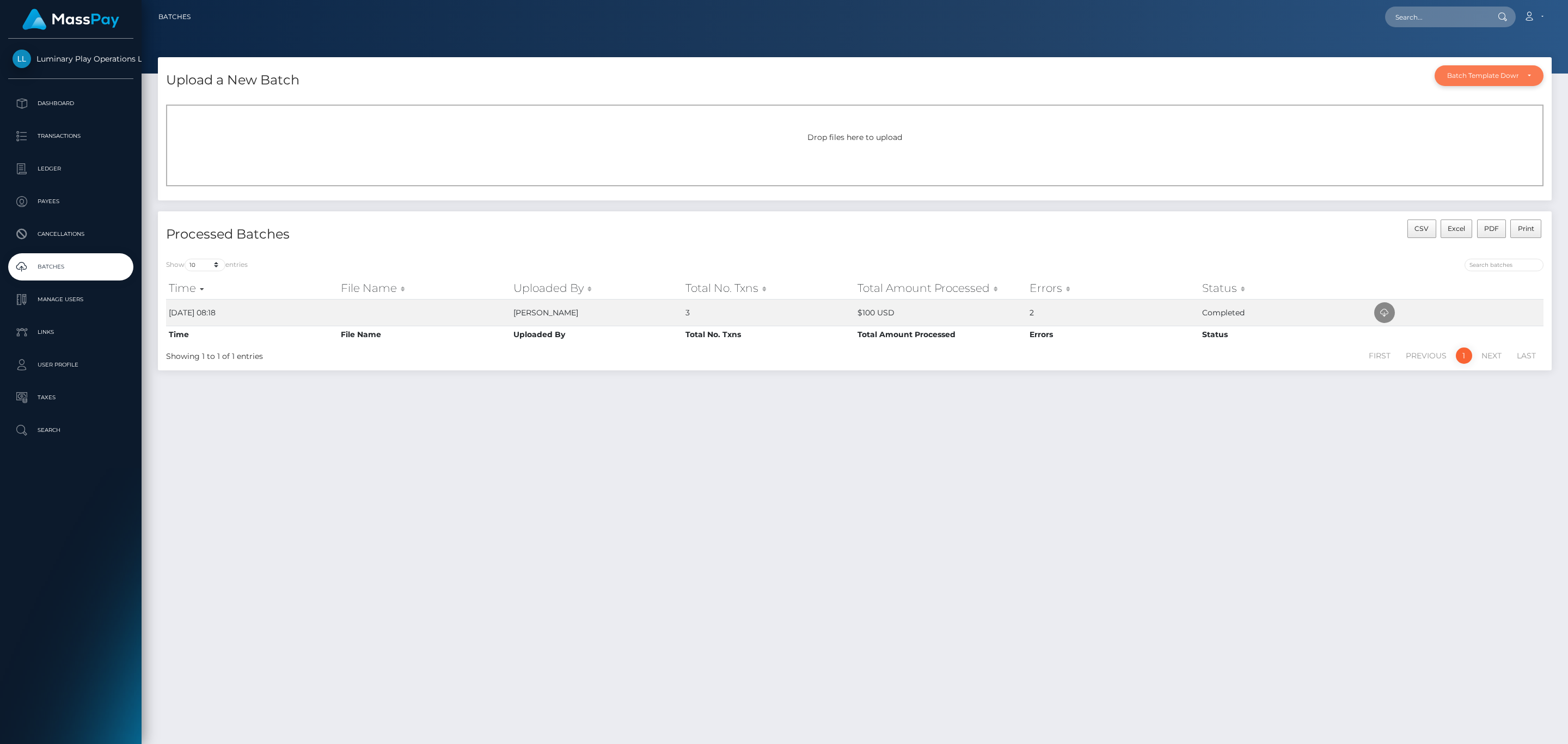
click at [1479, 77] on div "Batch Template Download" at bounding box center [1484, 76] width 72 height 9
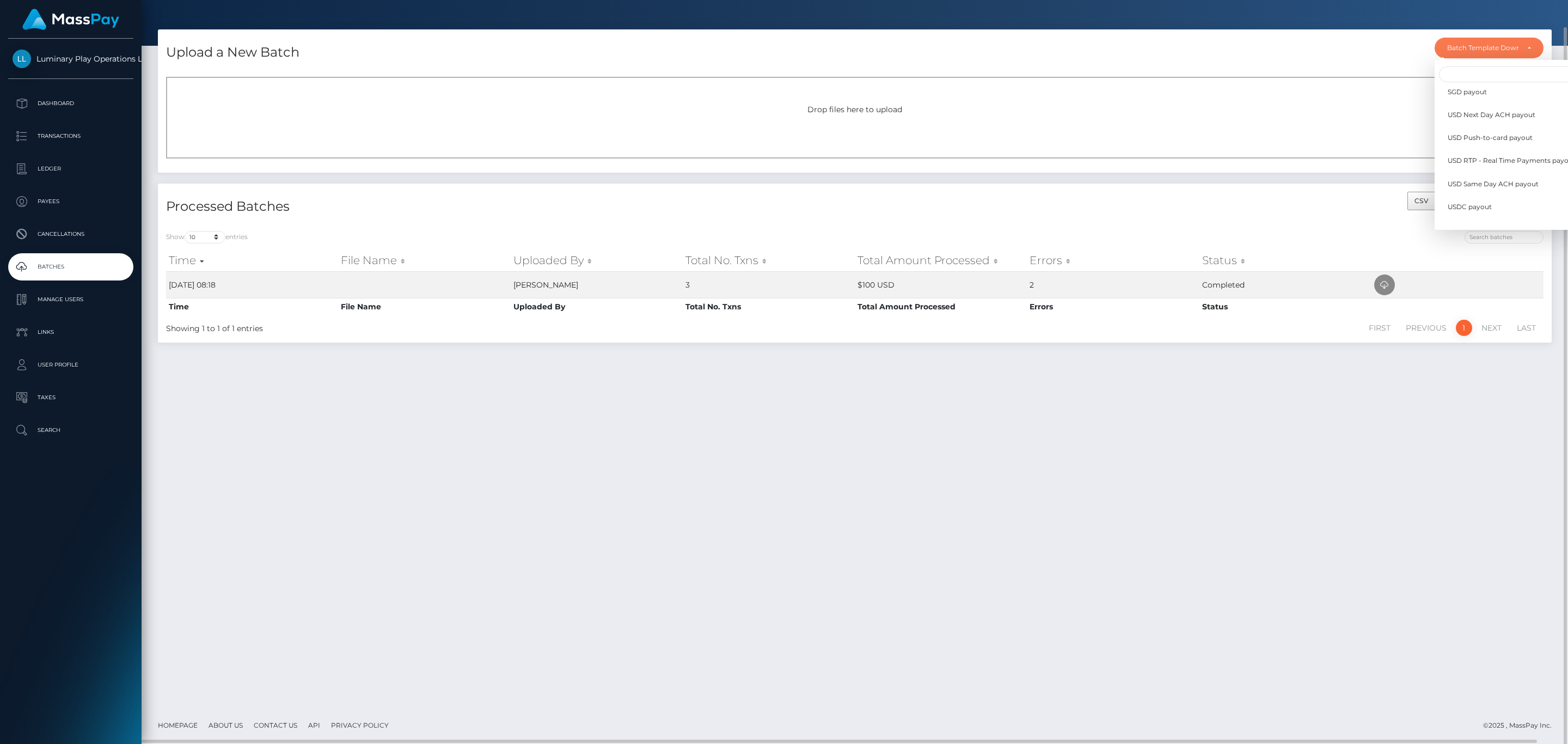
scroll to position [317, 0]
click at [1481, 131] on link "USD RTP - Real Time Payments payout" at bounding box center [1512, 125] width 154 height 20
select select "/batch_templates/USD RTP - Real Time Payments payout.xlsx"
select select
click at [985, 234] on div at bounding box center [1203, 239] width 680 height 16
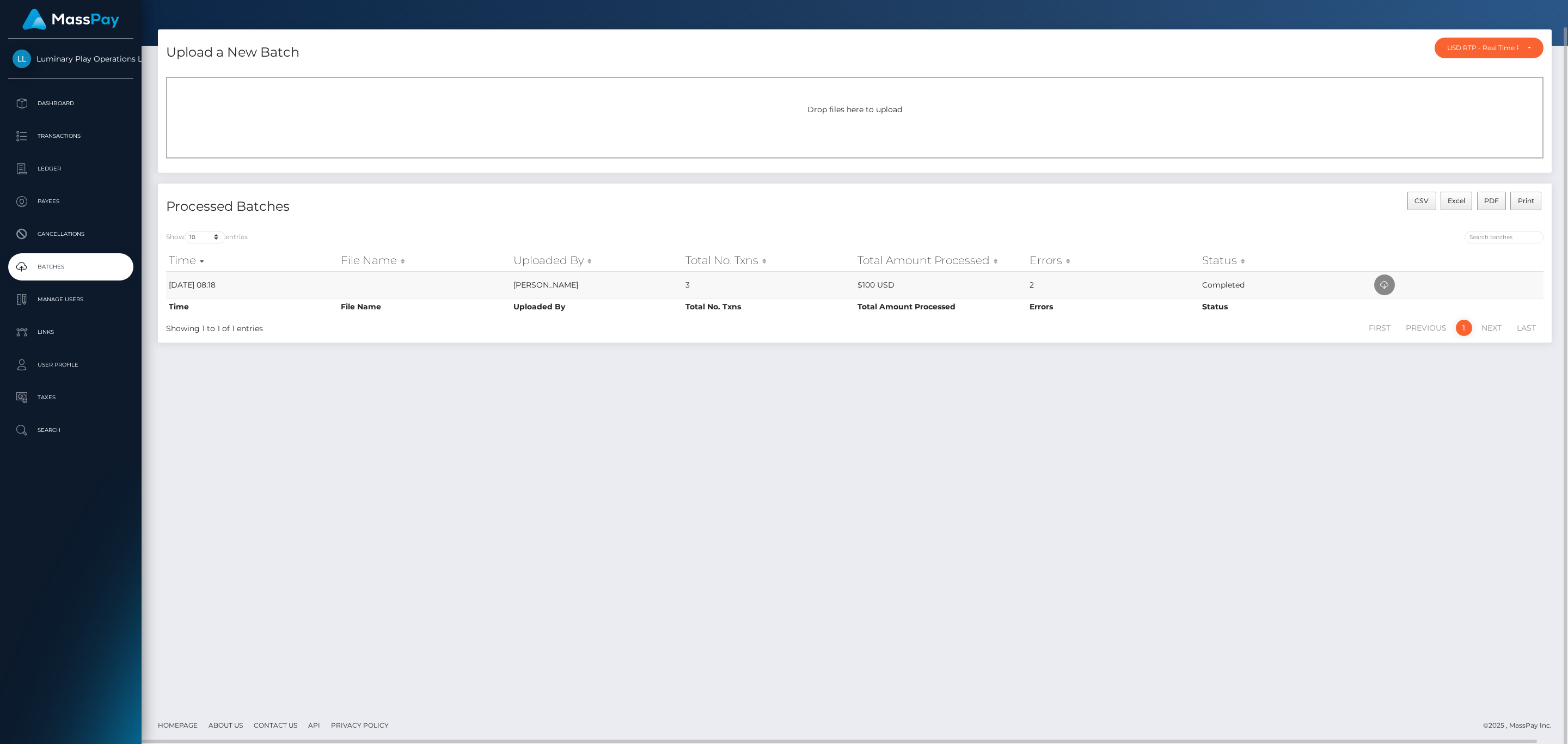
click at [906, 286] on td "$100 USD" at bounding box center [941, 284] width 172 height 27
click at [884, 290] on td "$100 USD" at bounding box center [941, 284] width 172 height 27
click at [552, 290] on td "sean puno" at bounding box center [597, 284] width 172 height 27
click at [1386, 286] on icon at bounding box center [1385, 284] width 13 height 14
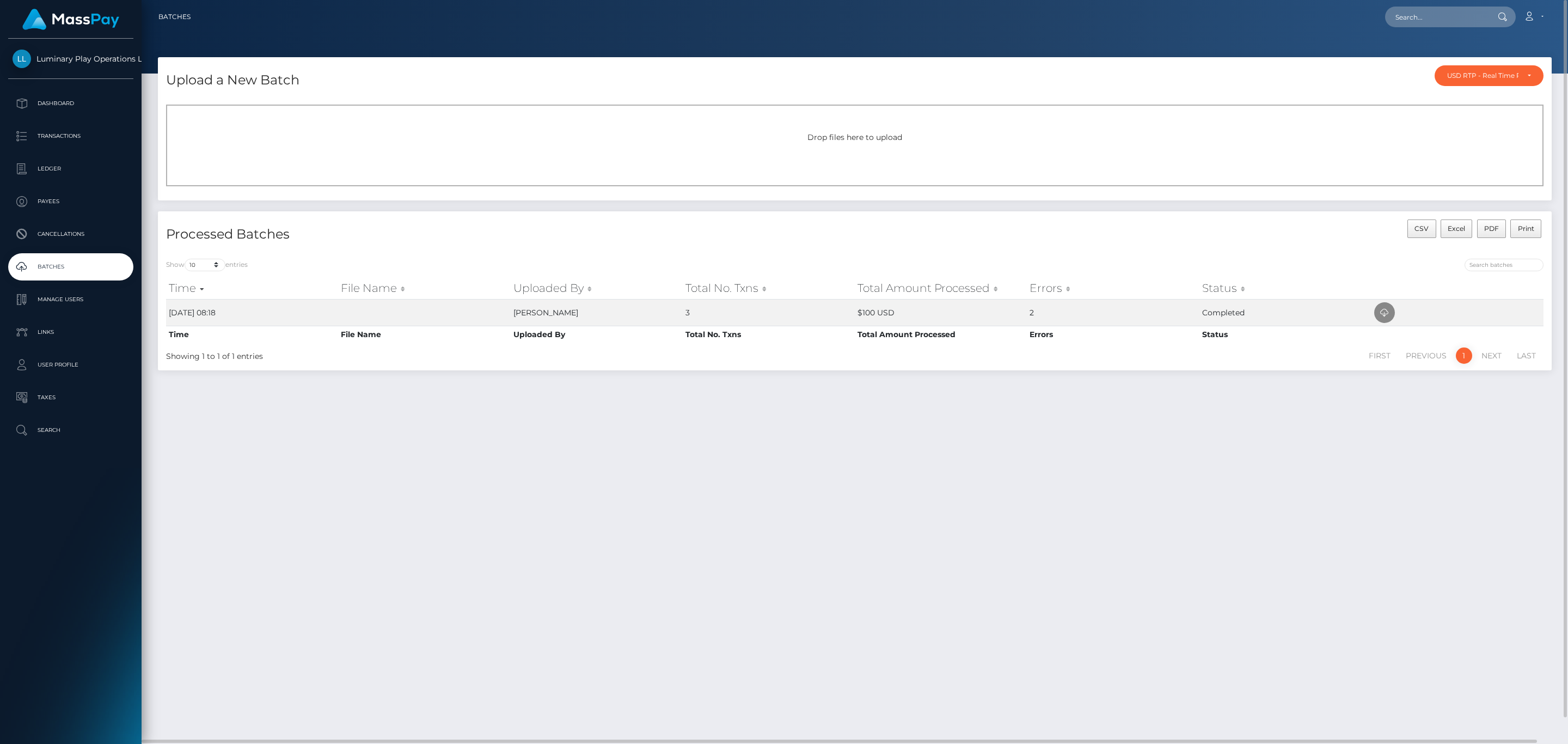
click at [1454, 0] on nav "Batches Loading... Loading..." at bounding box center [855, 17] width 1427 height 34
click at [1452, 11] on input "text" at bounding box center [1437, 17] width 103 height 21
paste input "2f154da6_32589672"
type input "2f154da6_32589672"
click at [1442, 59] on link "Marjorie Irene Rawlinson" at bounding box center [1429, 56] width 87 height 20
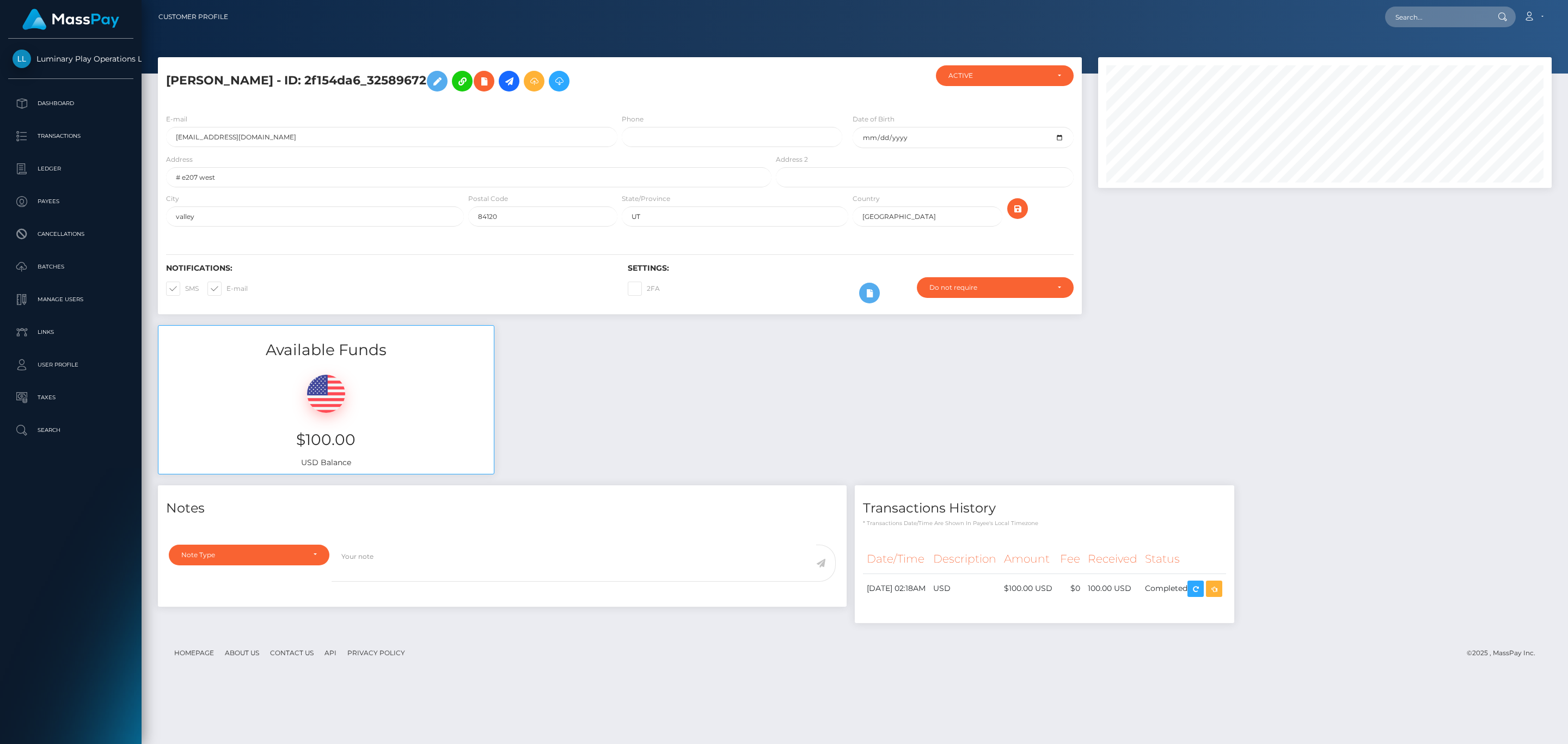
scroll to position [131, 453]
click at [1293, 243] on div at bounding box center [1325, 191] width 470 height 268
click at [1165, 348] on div "Available Funds $100.00 USD Balance" at bounding box center [855, 405] width 1410 height 161
click at [1425, 282] on div at bounding box center [1325, 191] width 470 height 268
click at [459, 82] on h5 "Marjorie Irene Rawlinson - ID: 2f154da6_32589672" at bounding box center [466, 81] width 600 height 31
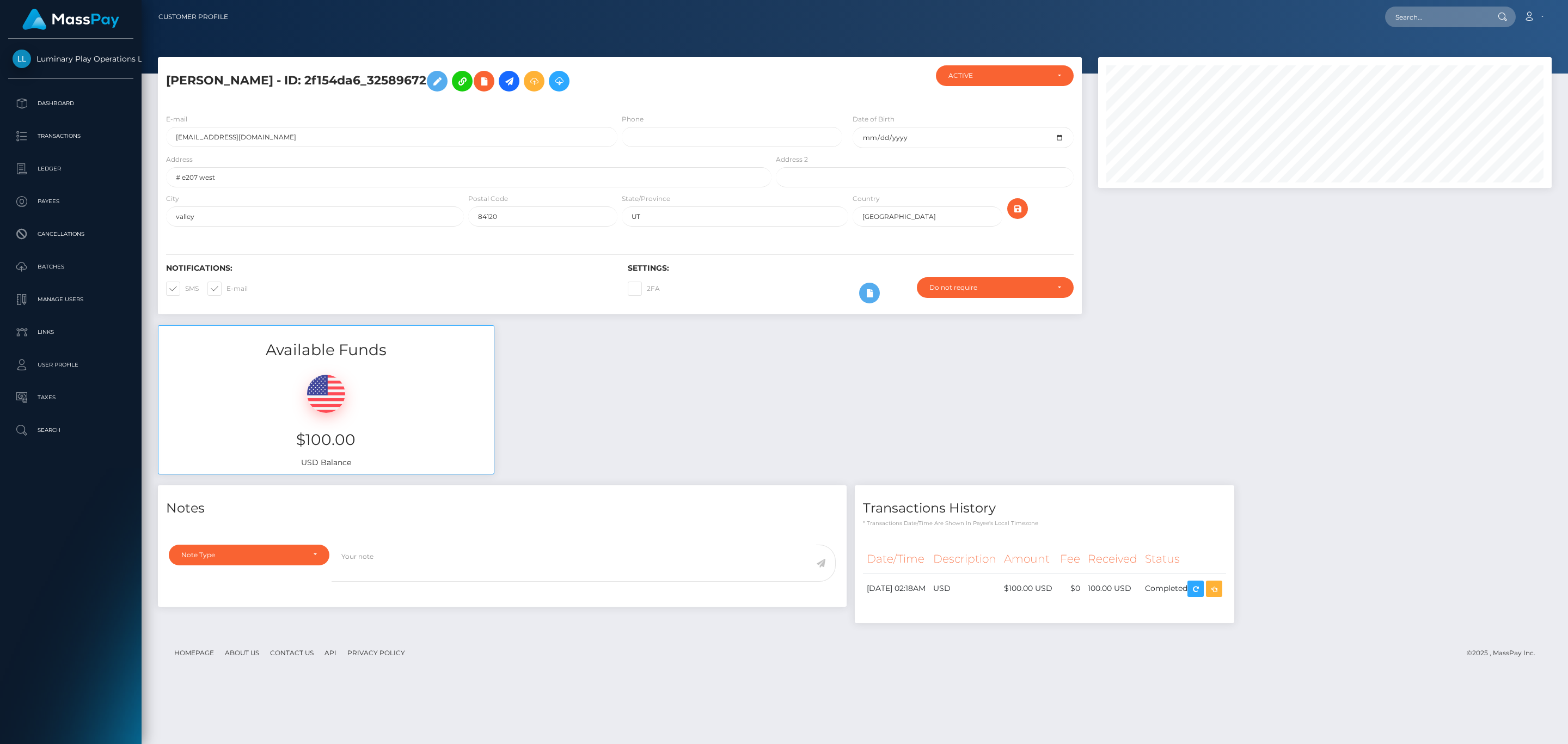
click at [459, 82] on h5 "Marjorie Irene Rawlinson - ID: 2f154da6_32589672" at bounding box center [466, 81] width 600 height 31
click at [414, 80] on h5 "[PERSON_NAME] - ID: 2f154da6_32589672" at bounding box center [466, 81] width 600 height 31
drag, startPoint x: 418, startPoint y: 79, endPoint x: 475, endPoint y: 77, distance: 57.0
click at [475, 77] on h5 "[PERSON_NAME] - ID: 2f154da6_32589672" at bounding box center [466, 81] width 600 height 31
copy h5 "32589672"
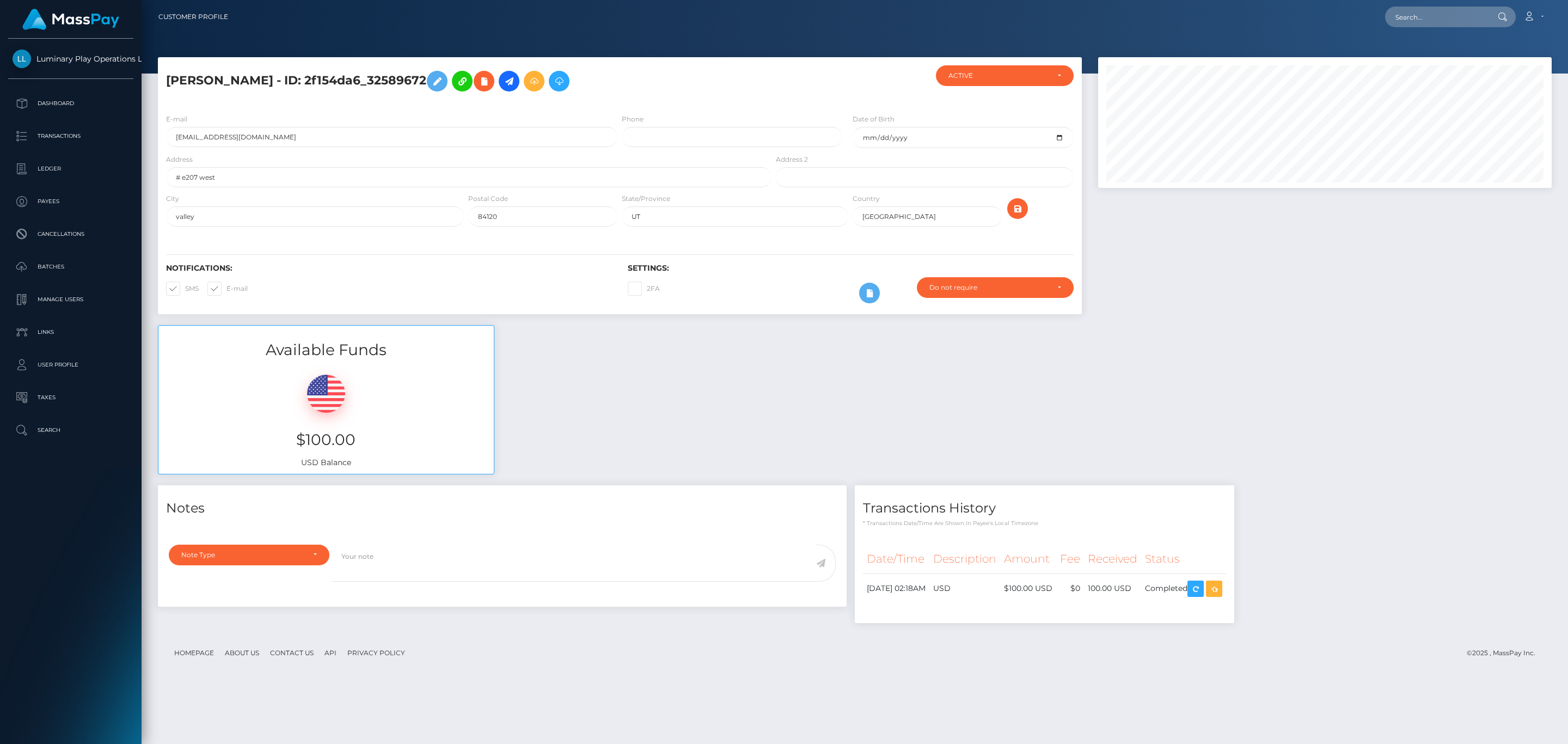
click at [1420, 1] on nav "Customer Profile Loading... Loading... Account" at bounding box center [855, 17] width 1427 height 34
click at [1423, 10] on input "text" at bounding box center [1437, 17] width 103 height 21
paste input "32589672"
type input "32589672"
click at [1444, 49] on link "MARJORIE IRENE RAWLINSON" at bounding box center [1429, 56] width 87 height 20
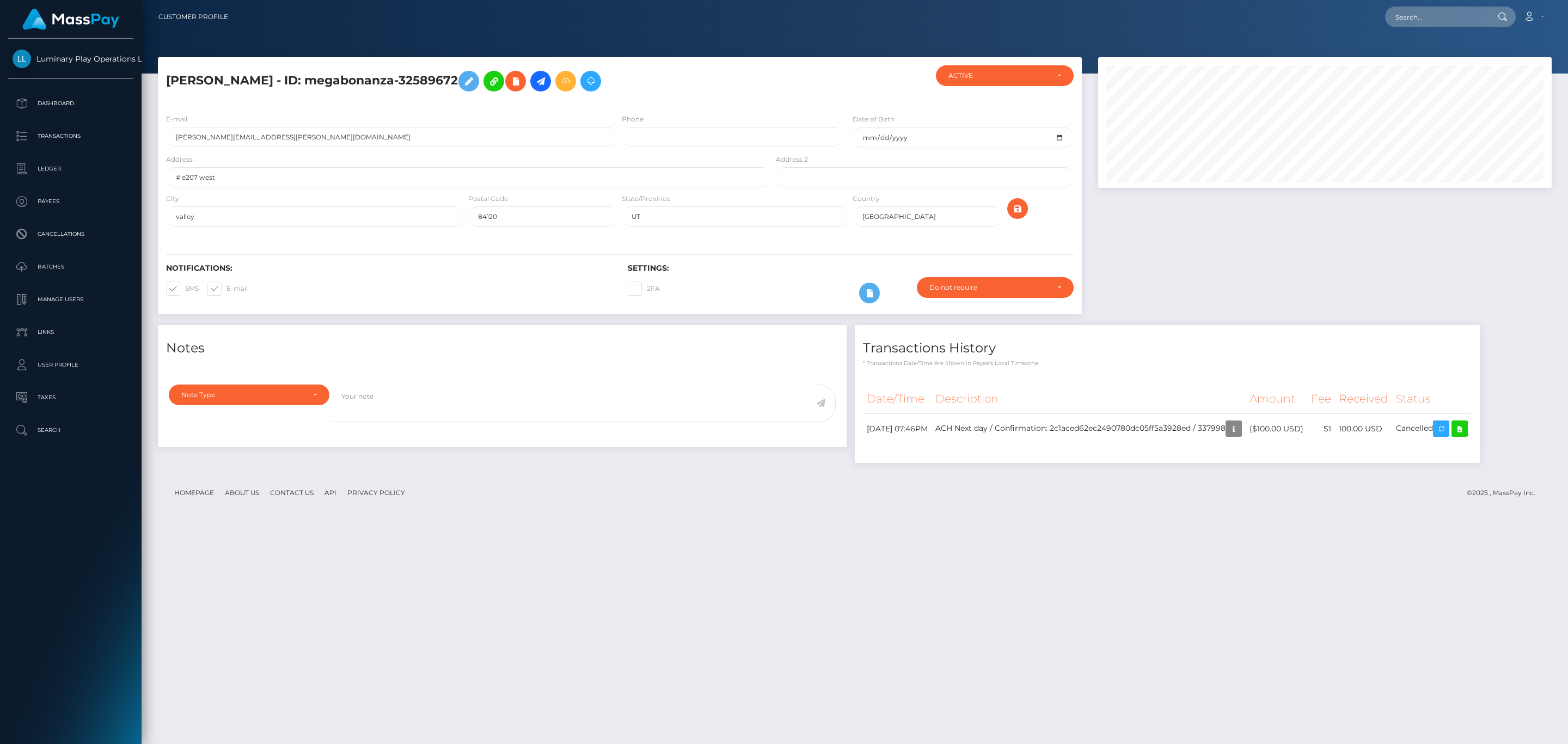
scroll to position [131, 453]
click at [1197, 243] on div at bounding box center [1325, 191] width 470 height 268
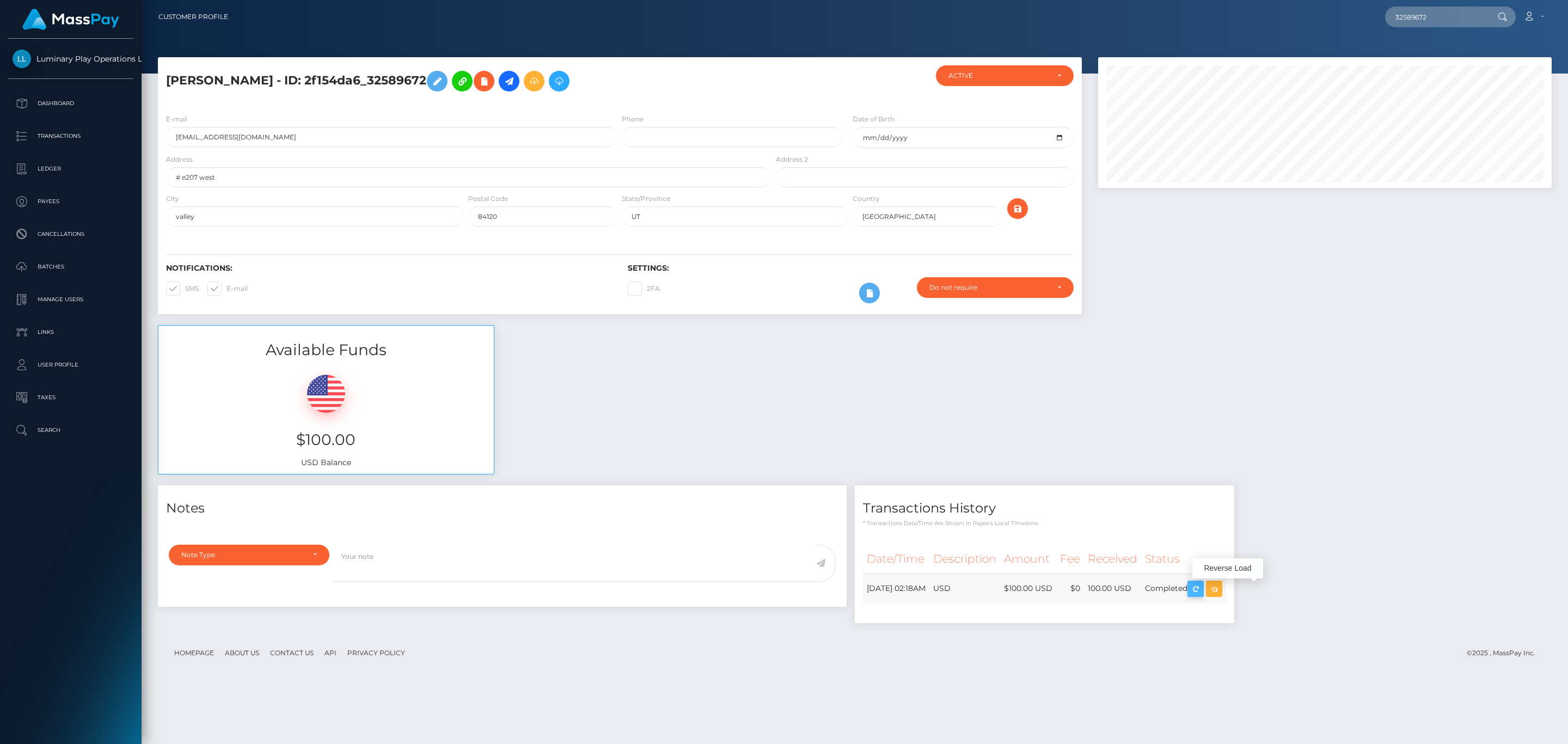
scroll to position [131, 453]
drag, startPoint x: 915, startPoint y: 592, endPoint x: 614, endPoint y: 538, distance: 305.8
click at [913, 592] on td "[DATE] 02:18AM" at bounding box center [896, 588] width 66 height 30
click at [307, 562] on div "Note Type" at bounding box center [248, 555] width 160 height 21
click at [587, 449] on div "Available Funds $100.00 USD Balance" at bounding box center [855, 405] width 1410 height 161
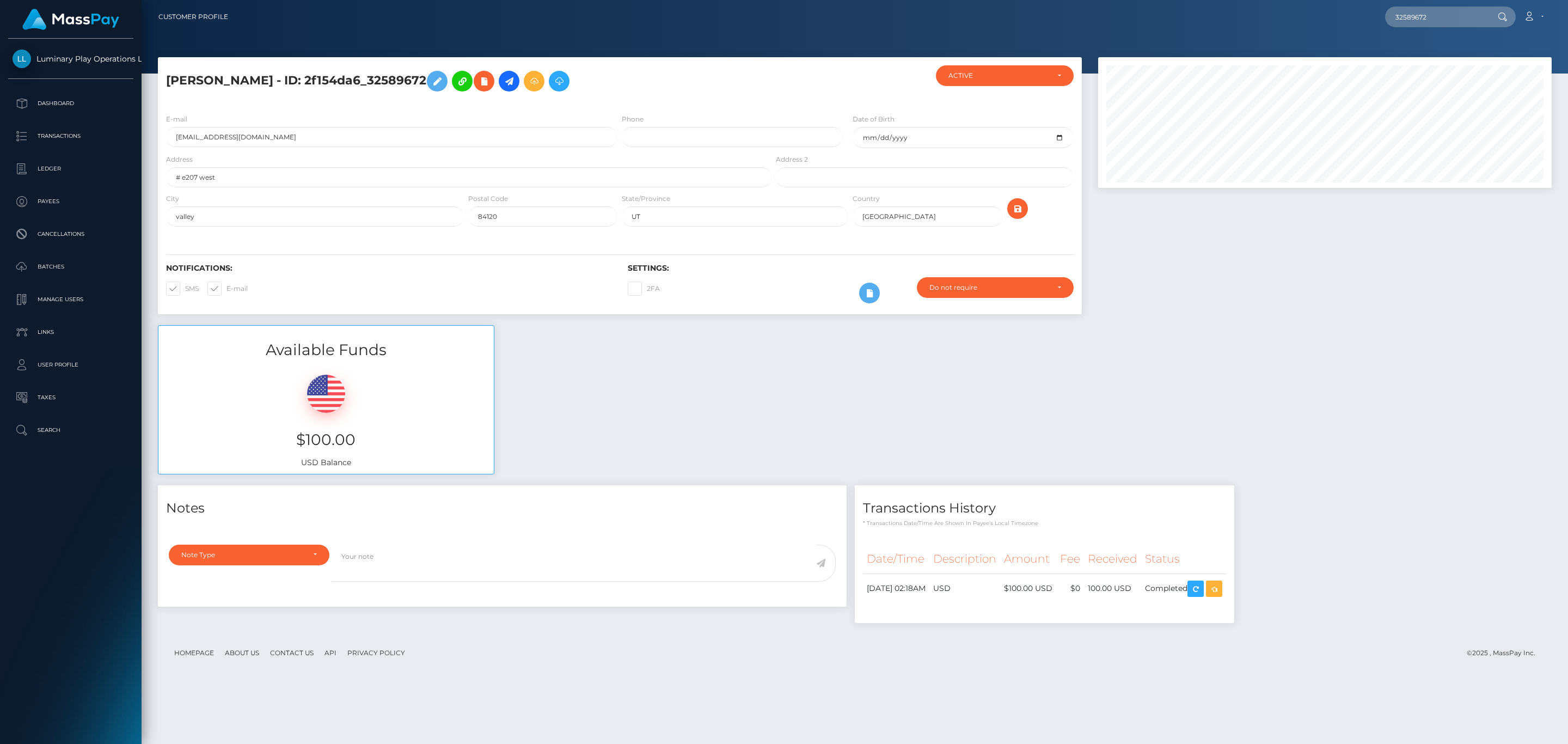
click at [906, 379] on div "Available Funds $100.00 USD Balance" at bounding box center [855, 405] width 1410 height 161
click at [1438, 21] on input "32589672" at bounding box center [1437, 17] width 103 height 21
paste input "Heather A"
type input "Heather A"
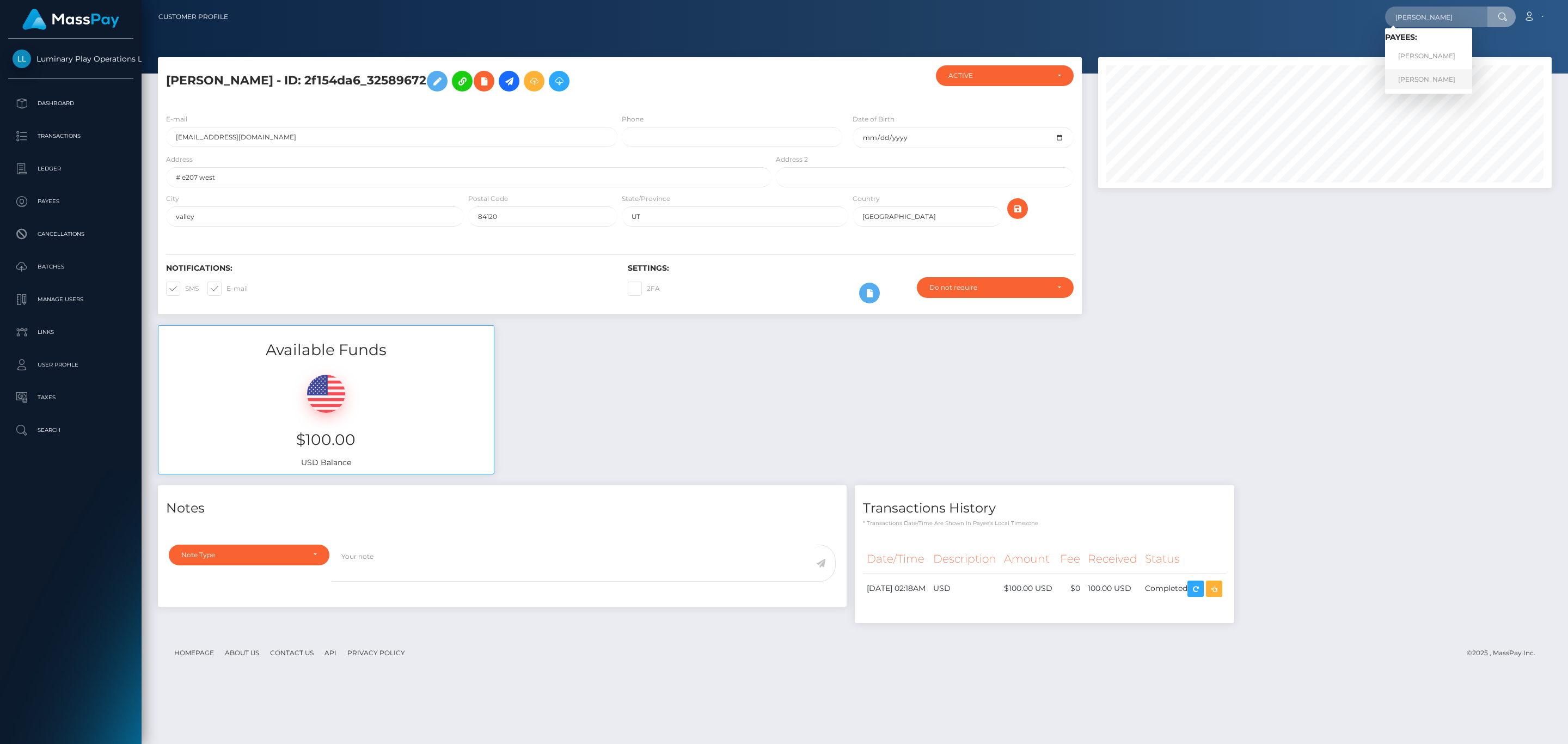
click at [1456, 80] on link "Heather A Jenson" at bounding box center [1429, 79] width 87 height 20
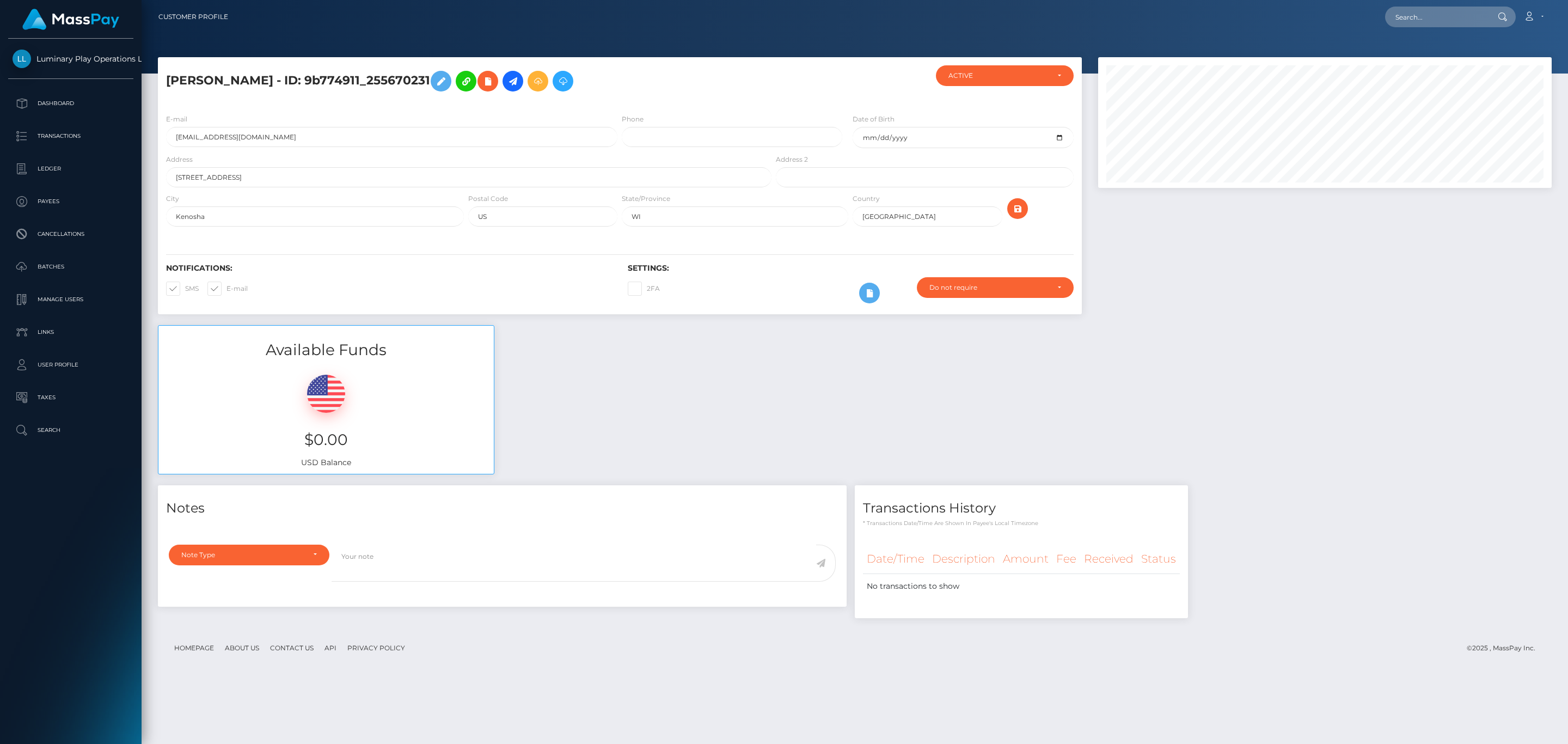
scroll to position [131, 453]
click at [1420, 12] on input "text" at bounding box center [1437, 17] width 103 height 21
paste input "Heather A"
click at [1441, 15] on input "Heatherhttps://clients.masspay.io/customer/usr_8d836b4a-7b19-11f0-8023-0266f44c…" at bounding box center [1437, 17] width 103 height 21
paste input "A"
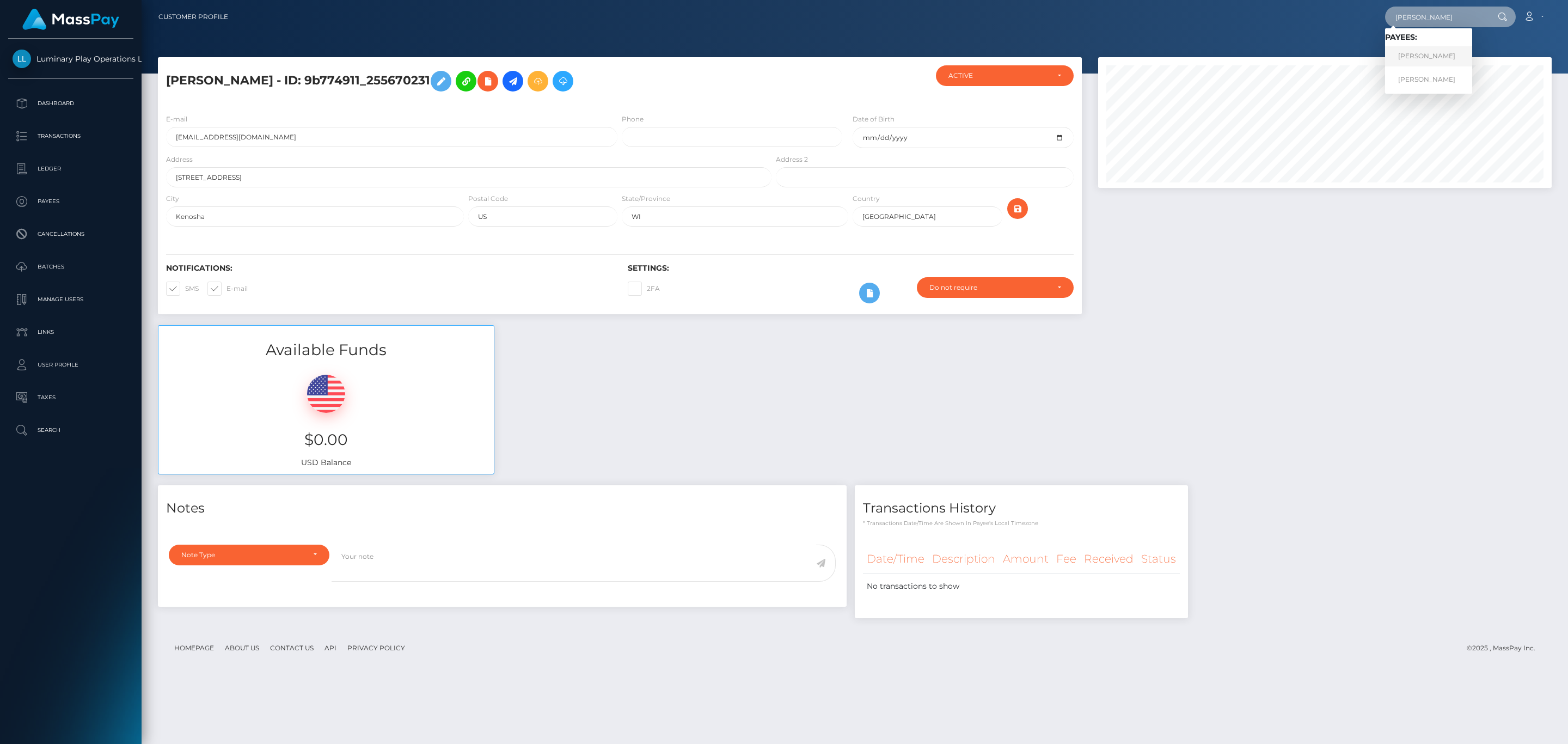
type input "Heather A"
click at [1452, 58] on link "HEATHER A JENSON" at bounding box center [1429, 56] width 87 height 20
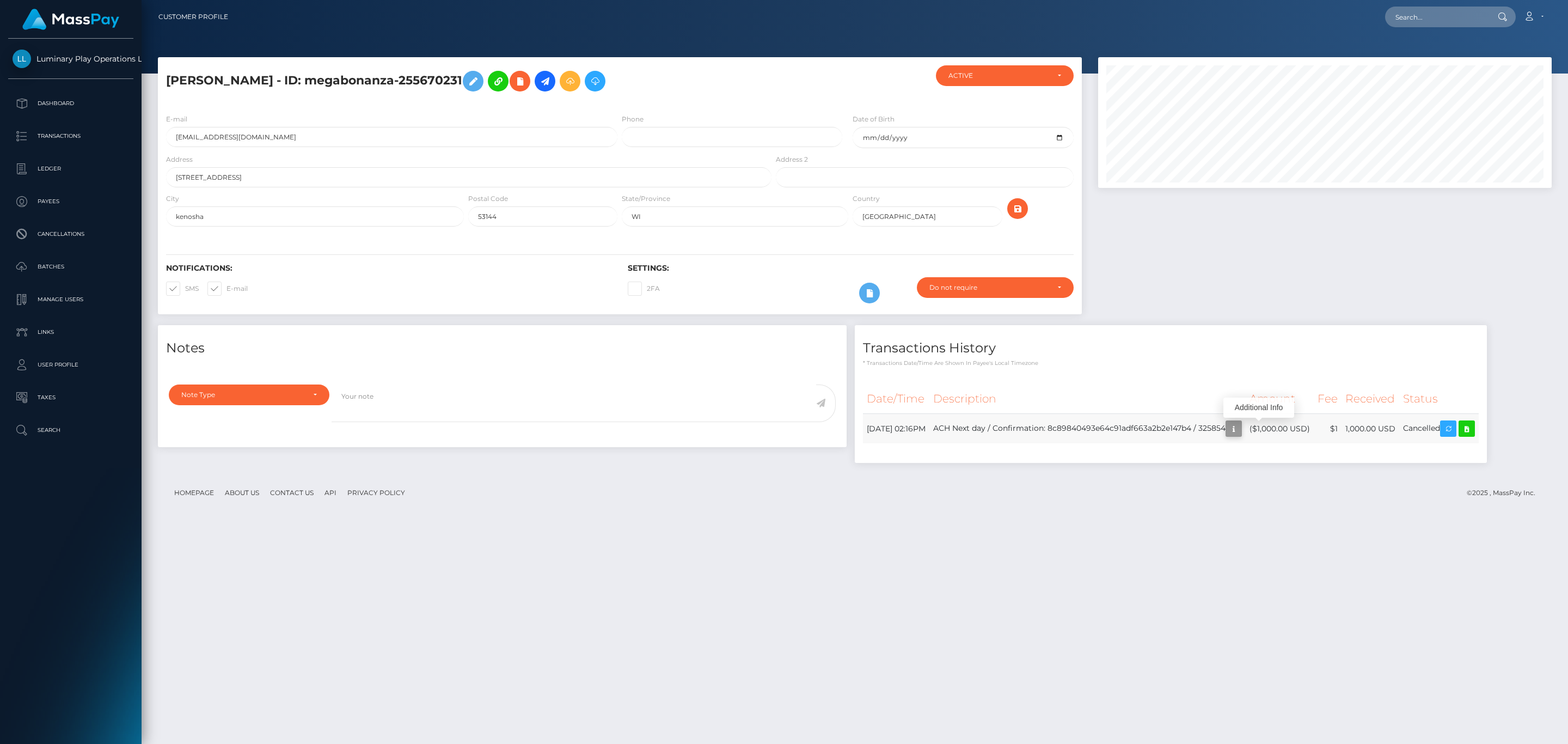
scroll to position [131, 453]
click at [1238, 430] on td "ACH Next day / Confirmation: 8c89840493e64c91adf663a2b2e147b4 / 325854" at bounding box center [1088, 428] width 316 height 30
click at [1241, 430] on td "ACH Next day / Confirmation: 8c89840493e64c91adf663a2b2e147b4 / 325854" at bounding box center [1088, 428] width 316 height 30
copy td "325854"
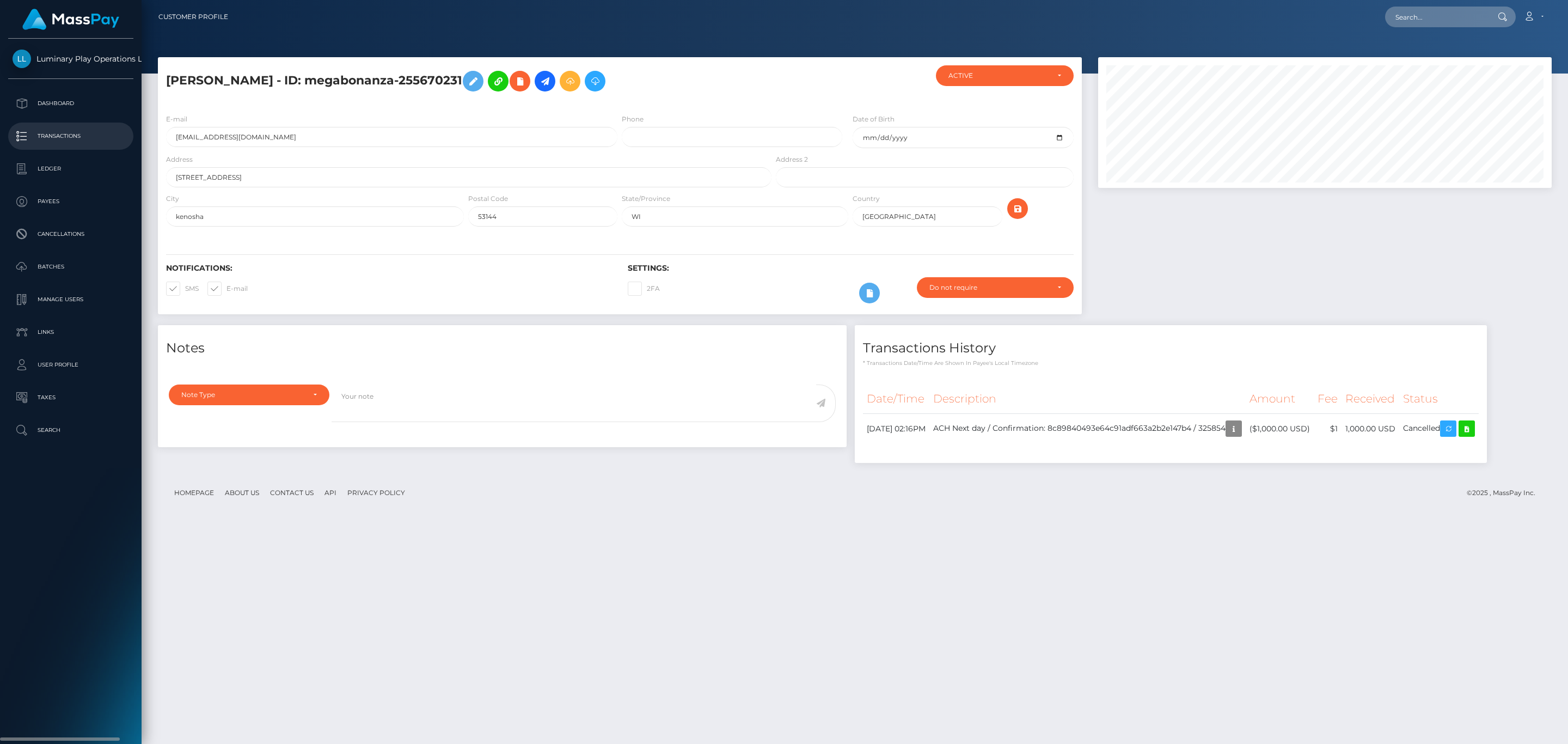
click at [42, 136] on p "Transactions" at bounding box center [71, 137] width 116 height 17
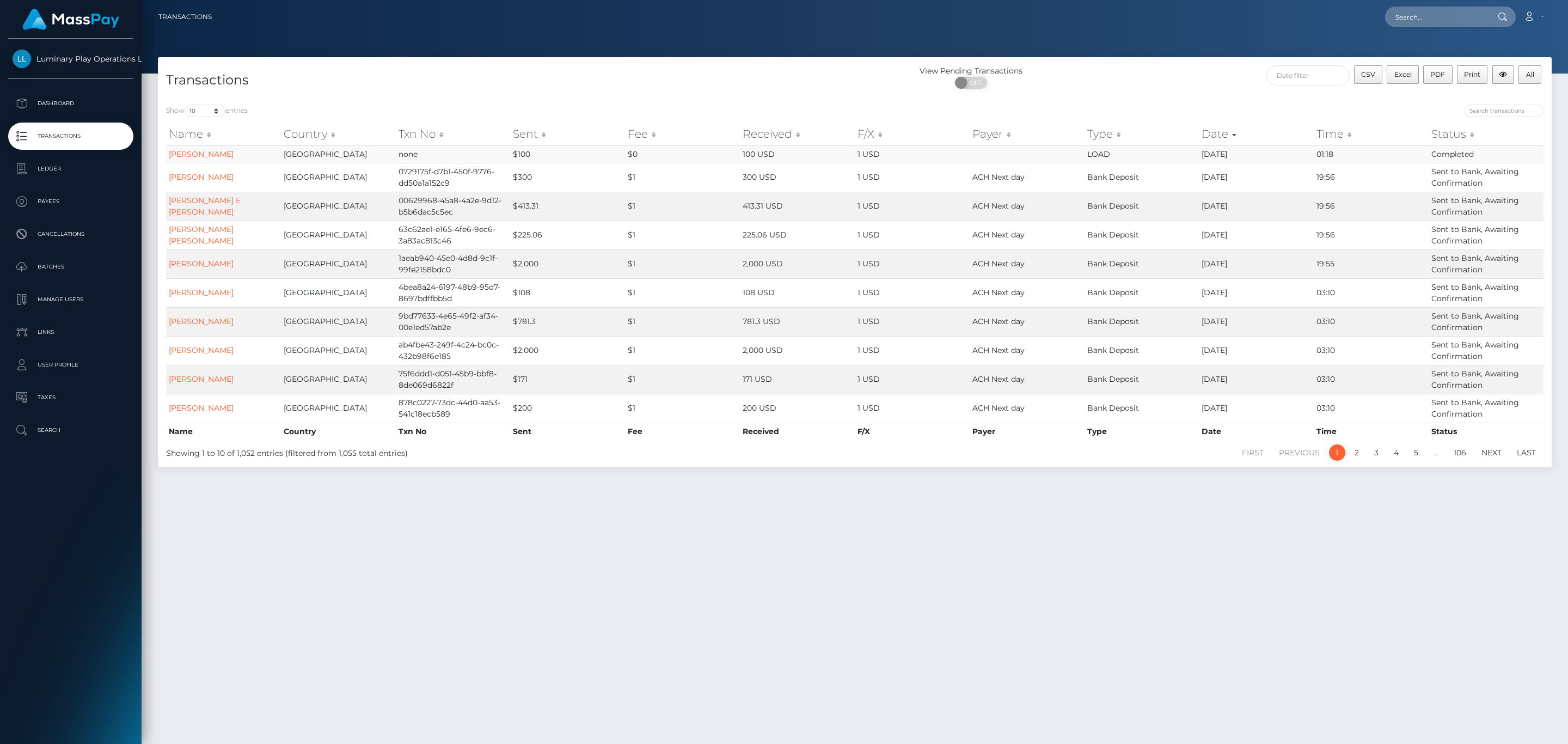
click at [1099, 159] on td "LOAD" at bounding box center [1142, 154] width 115 height 17
drag, startPoint x: 456, startPoint y: 159, endPoint x: 679, endPoint y: 153, distance: 223.1
click at [603, 154] on tr "Marjorie Irene Rawlinson United States none $100 $0 100 USD 1 USD LOAD 09/03/25…" at bounding box center [855, 154] width 1378 height 17
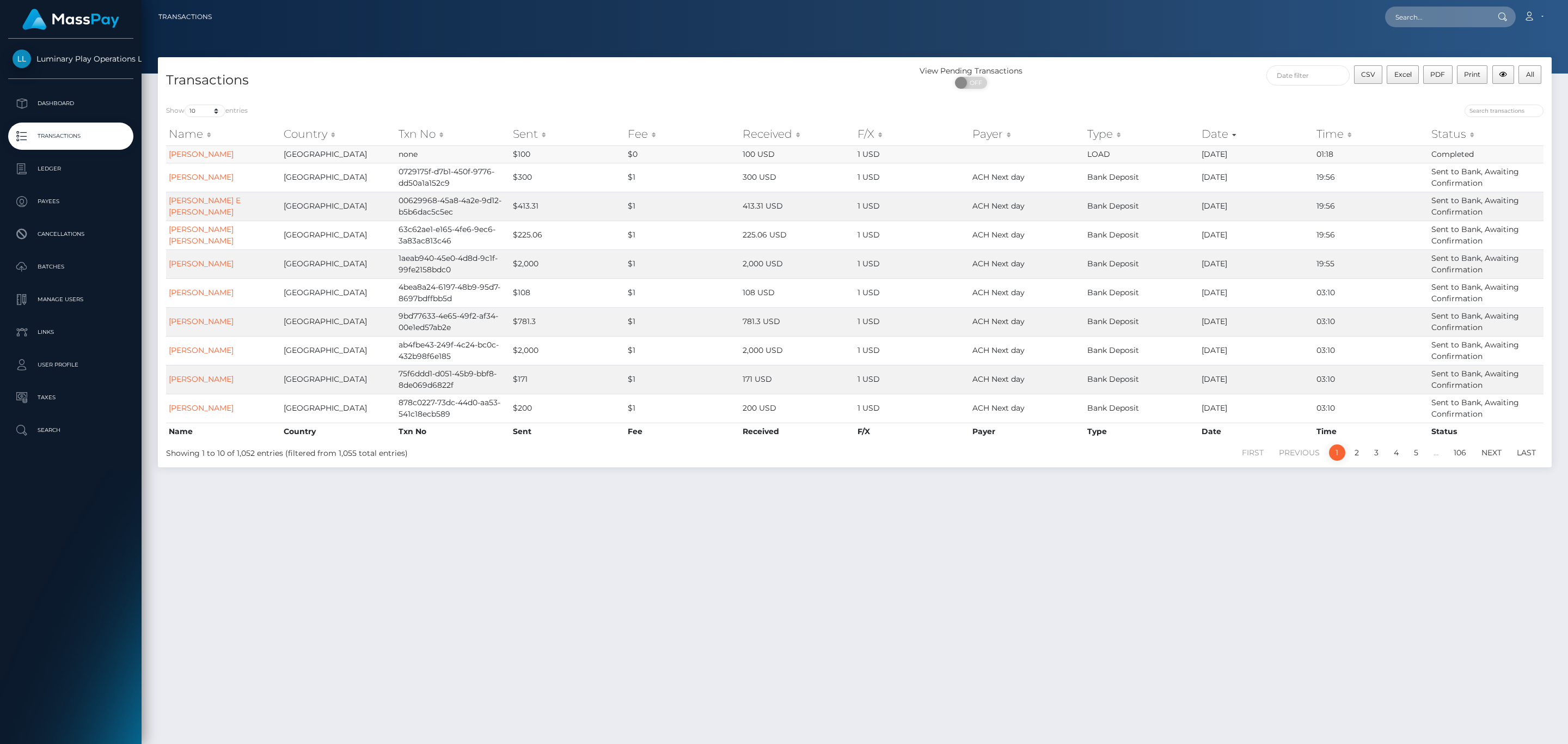
click at [813, 161] on td "100 USD" at bounding box center [797, 154] width 115 height 17
click at [234, 156] on link "Marjorie Irene Rawlinson" at bounding box center [201, 154] width 65 height 10
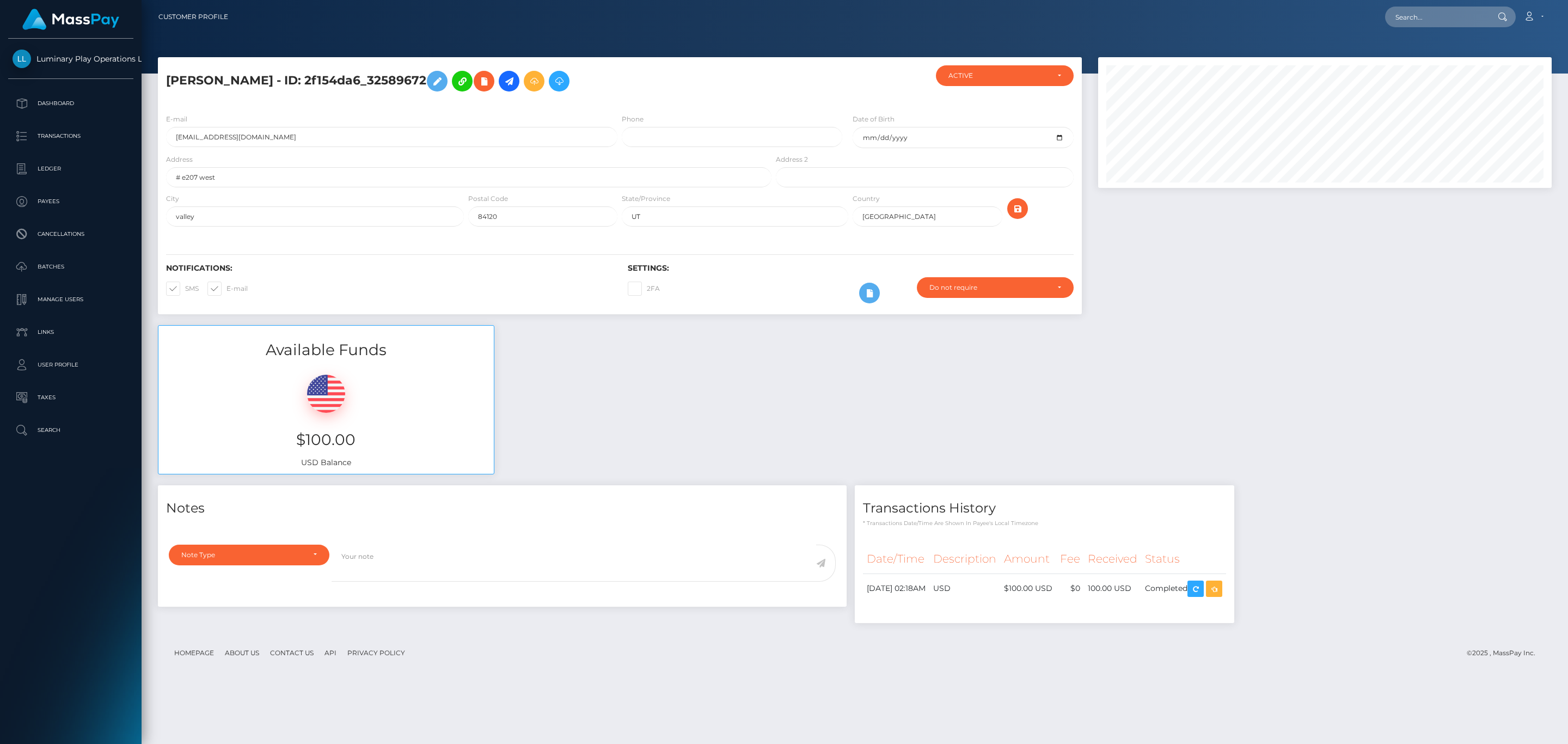
scroll to position [131, 453]
click at [368, 439] on h3 "$100.00" at bounding box center [326, 439] width 319 height 21
click at [349, 359] on h3 "Available Funds" at bounding box center [326, 350] width 336 height 21
click at [73, 262] on p "Batches" at bounding box center [71, 267] width 116 height 17
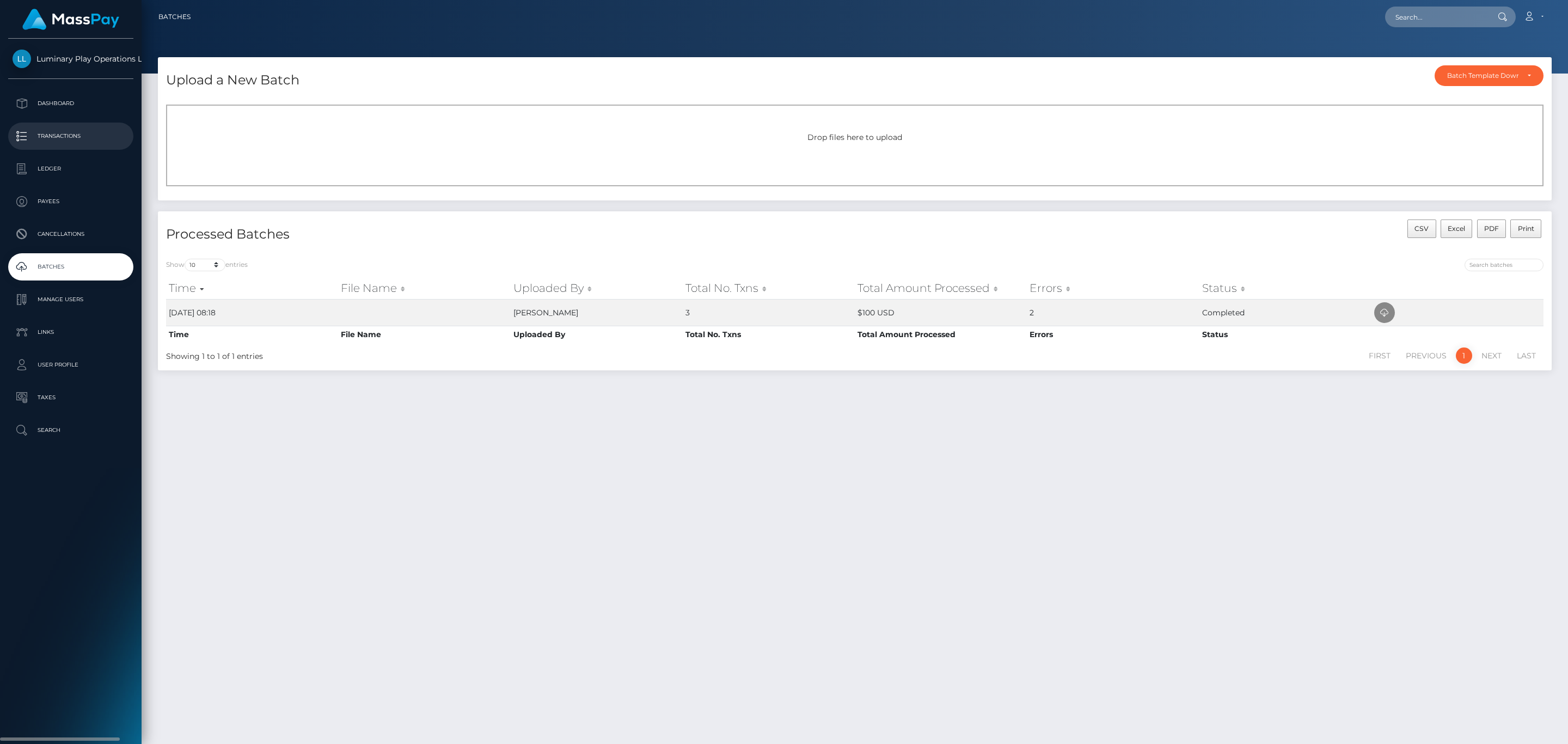
click at [76, 141] on p "Transactions" at bounding box center [71, 137] width 116 height 17
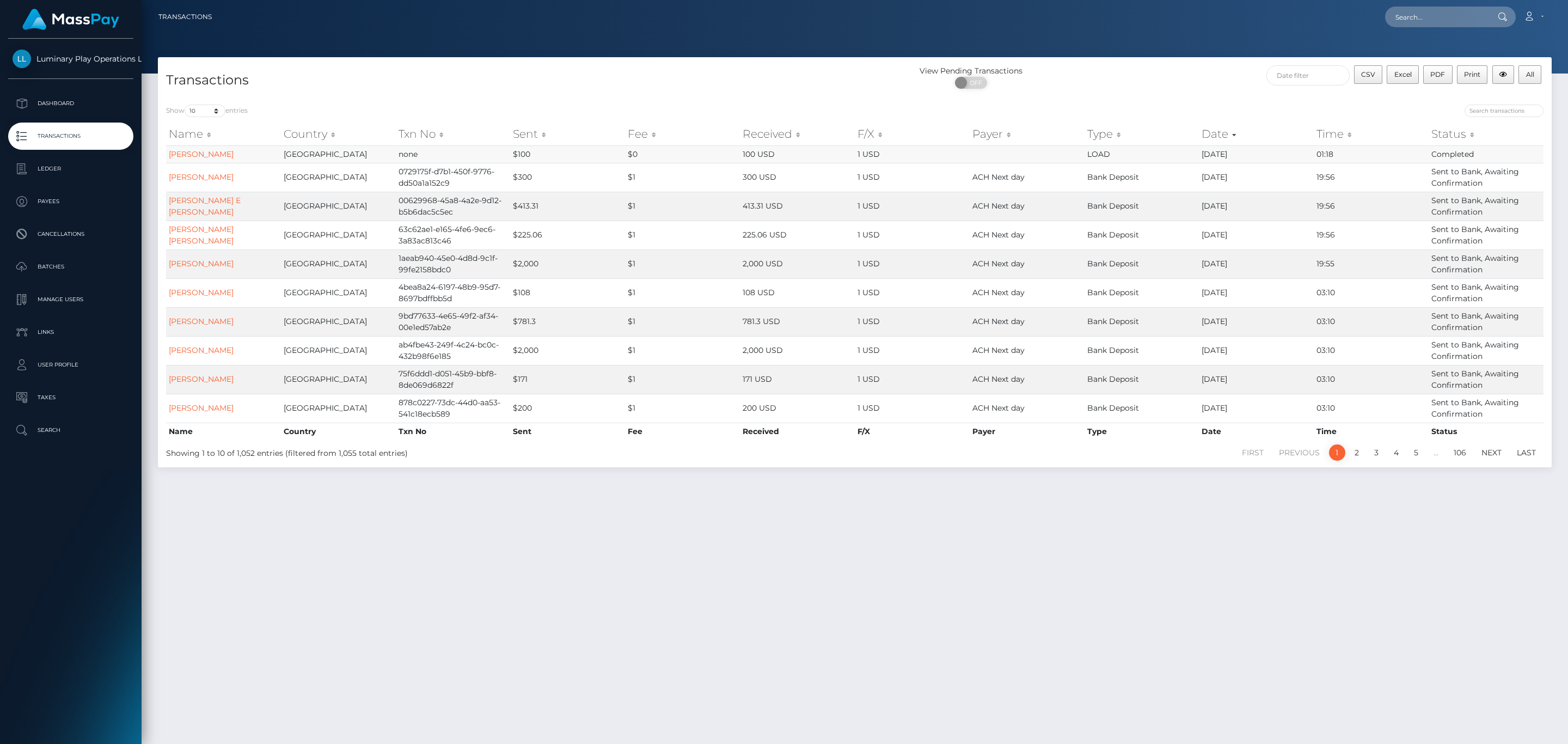
click at [1110, 150] on td "LOAD" at bounding box center [1142, 154] width 115 height 17
click at [234, 157] on link "[PERSON_NAME]" at bounding box center [201, 154] width 65 height 10
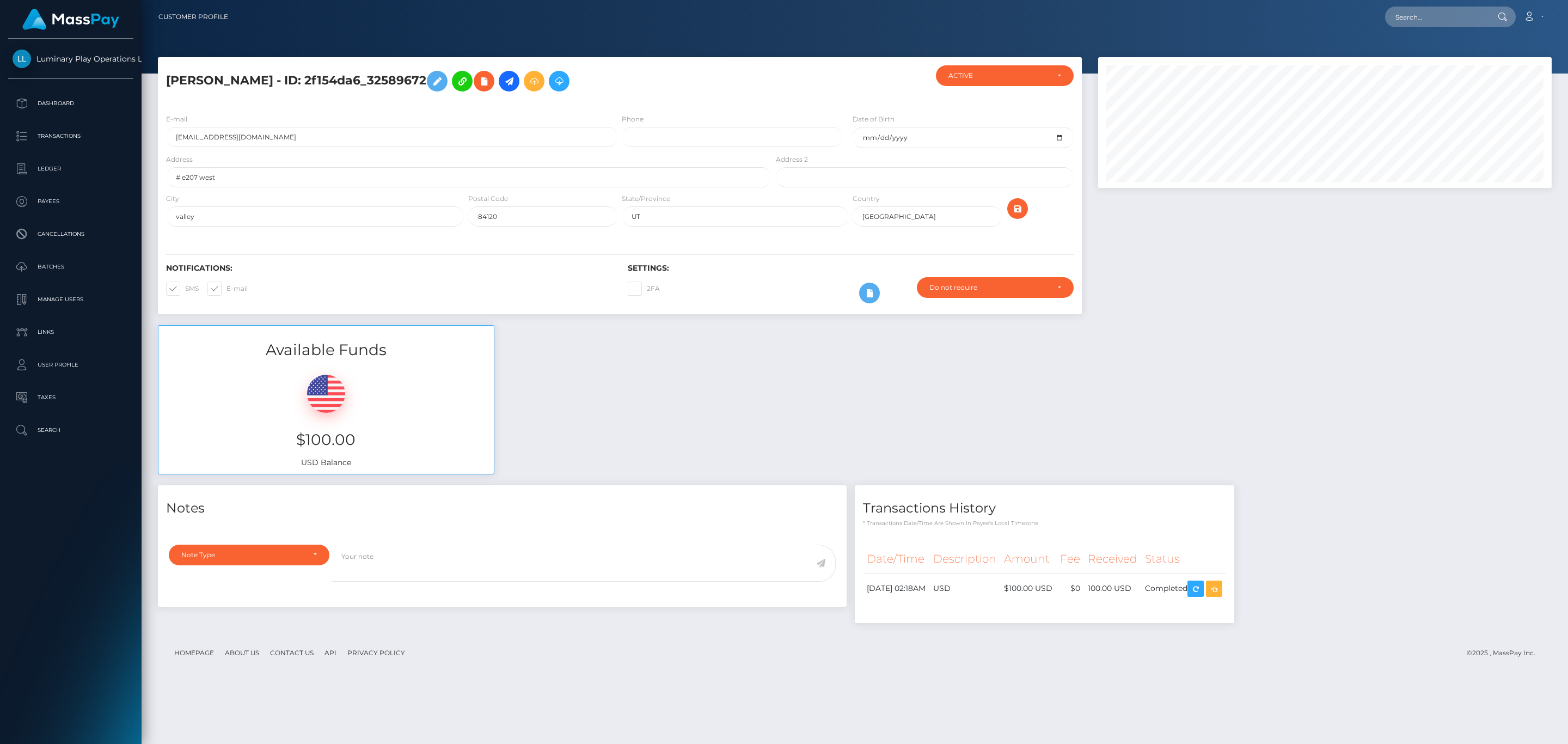
scroll to position [131, 453]
click at [251, 157] on div "Address # e207 west" at bounding box center [469, 170] width 605 height 34
click at [51, 267] on p "Batches" at bounding box center [71, 267] width 116 height 17
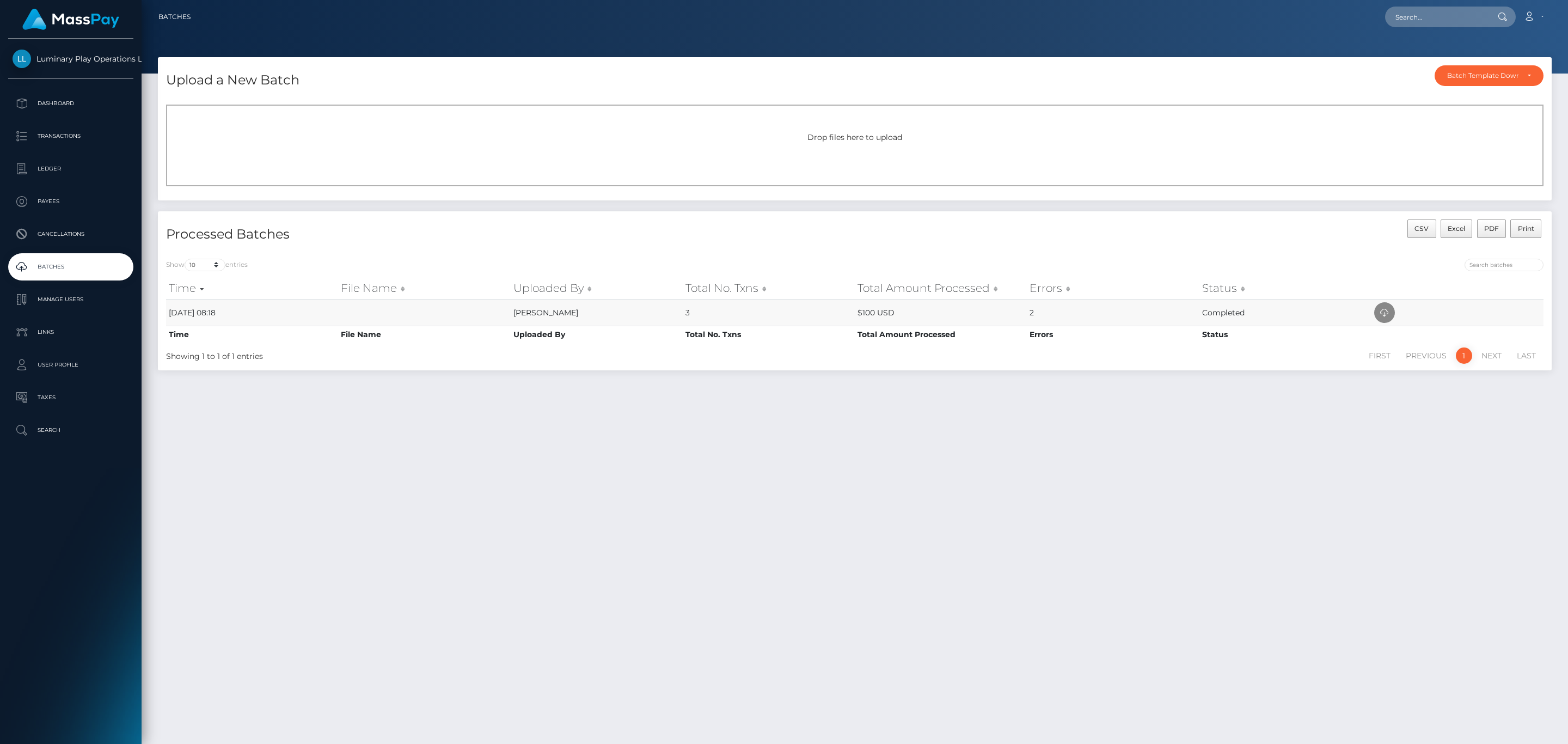
click at [565, 311] on td "sean puno" at bounding box center [597, 312] width 172 height 27
click at [1370, 315] on td "Completed" at bounding box center [1286, 312] width 172 height 27
click at [1379, 317] on icon at bounding box center [1385, 313] width 13 height 14
click at [76, 144] on link "Transactions" at bounding box center [71, 137] width 126 height 28
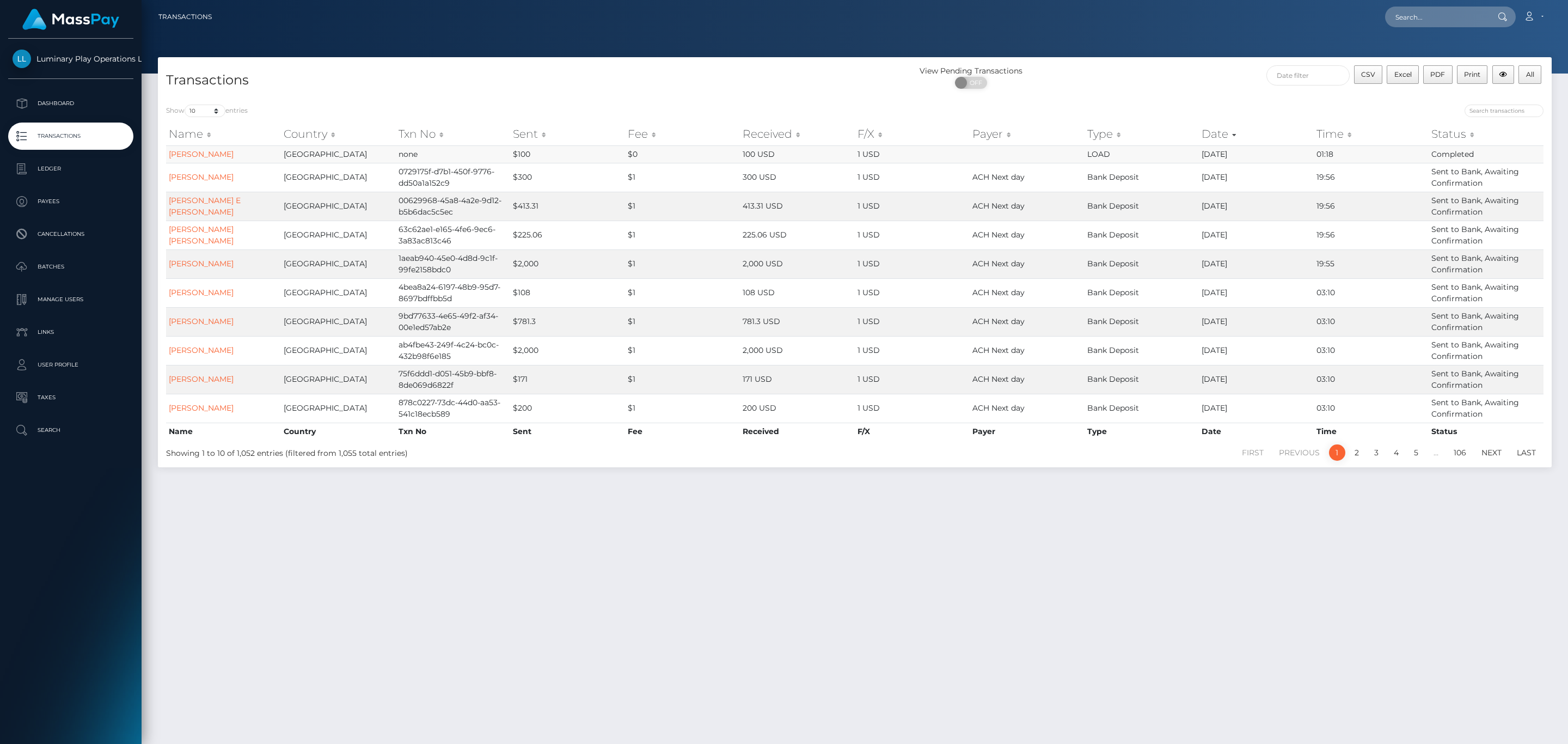
click at [1101, 157] on td "LOAD" at bounding box center [1142, 154] width 115 height 17
click at [1358, 455] on link "2" at bounding box center [1357, 453] width 17 height 17
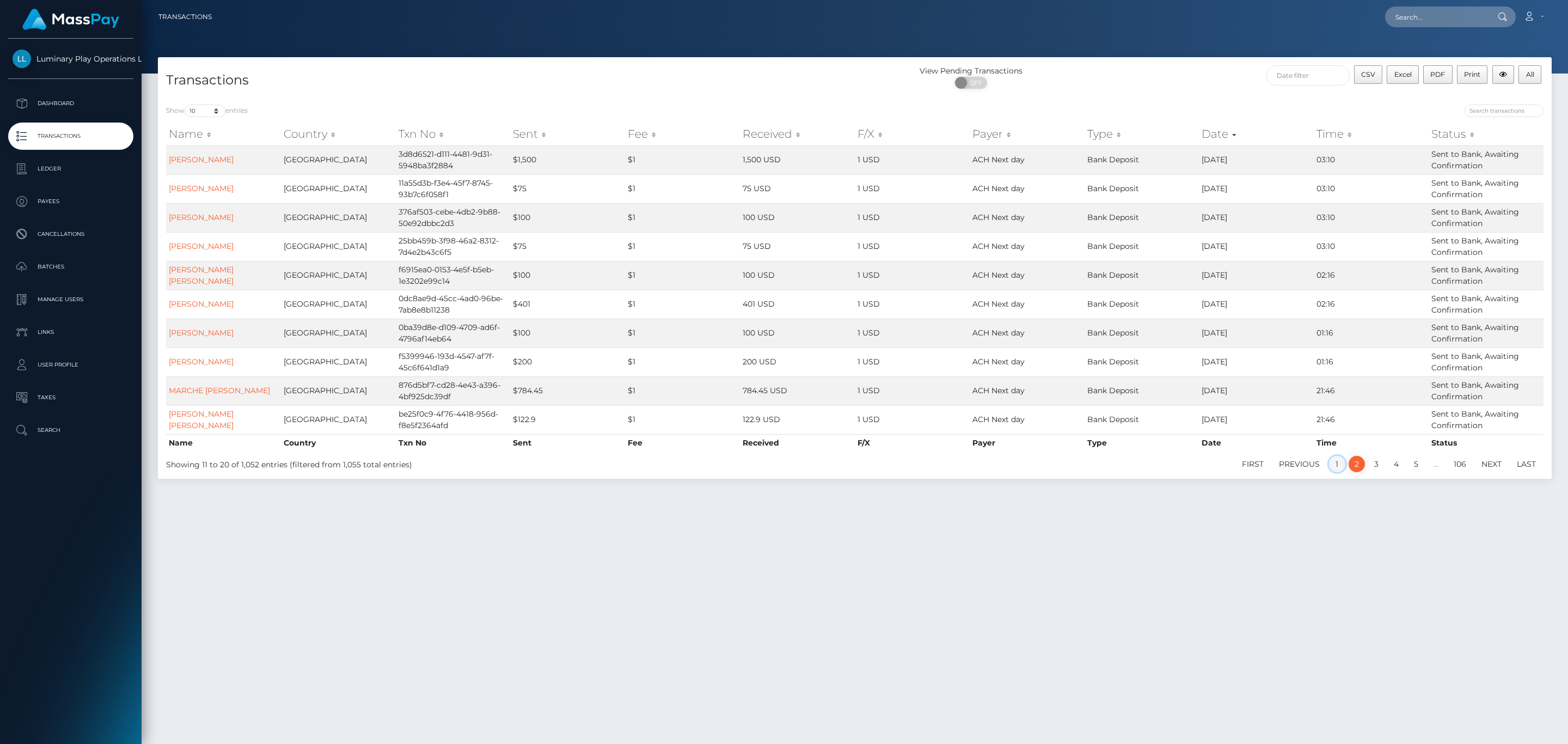
click at [1336, 466] on link "1" at bounding box center [1338, 464] width 17 height 17
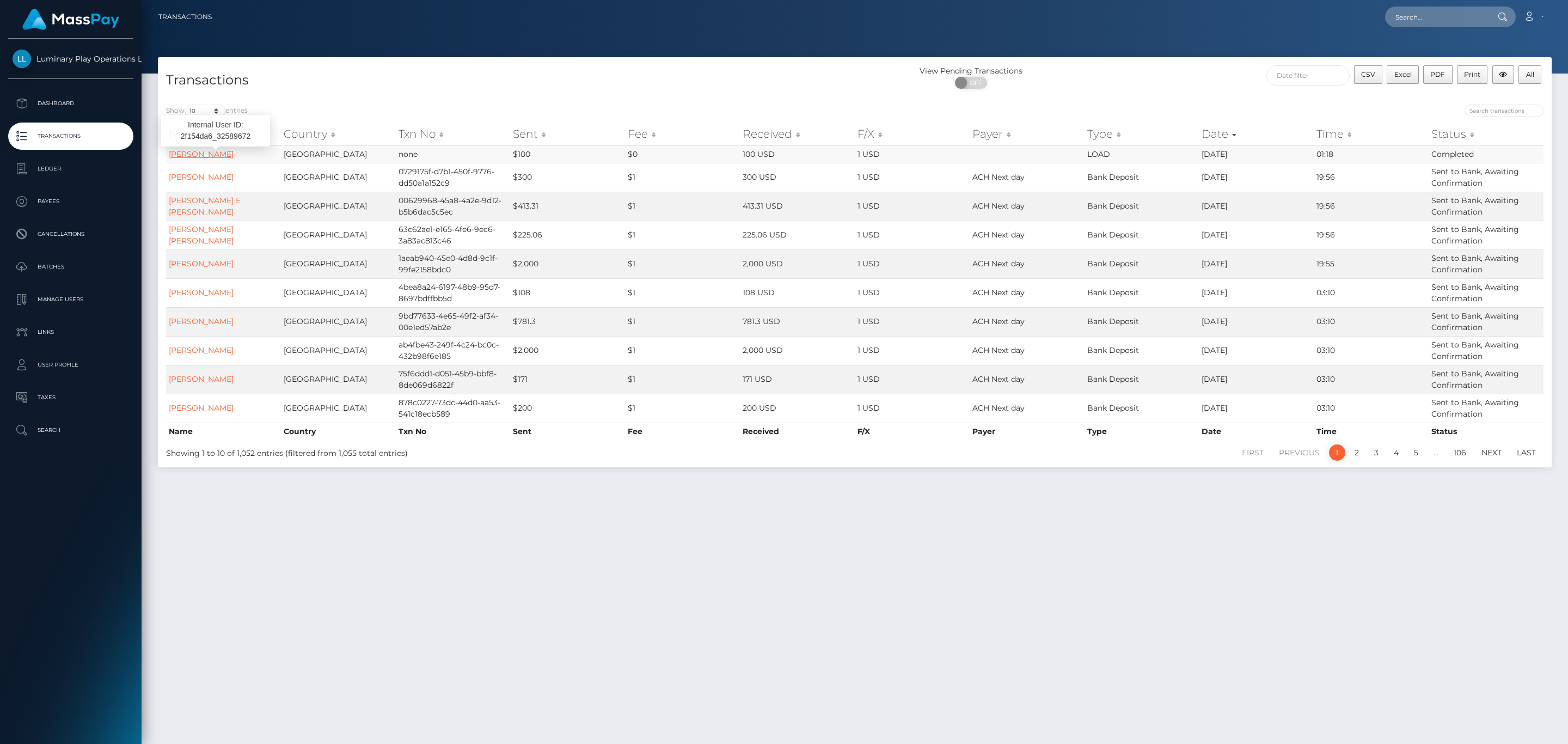
click at [234, 156] on link "[PERSON_NAME]" at bounding box center [201, 154] width 65 height 10
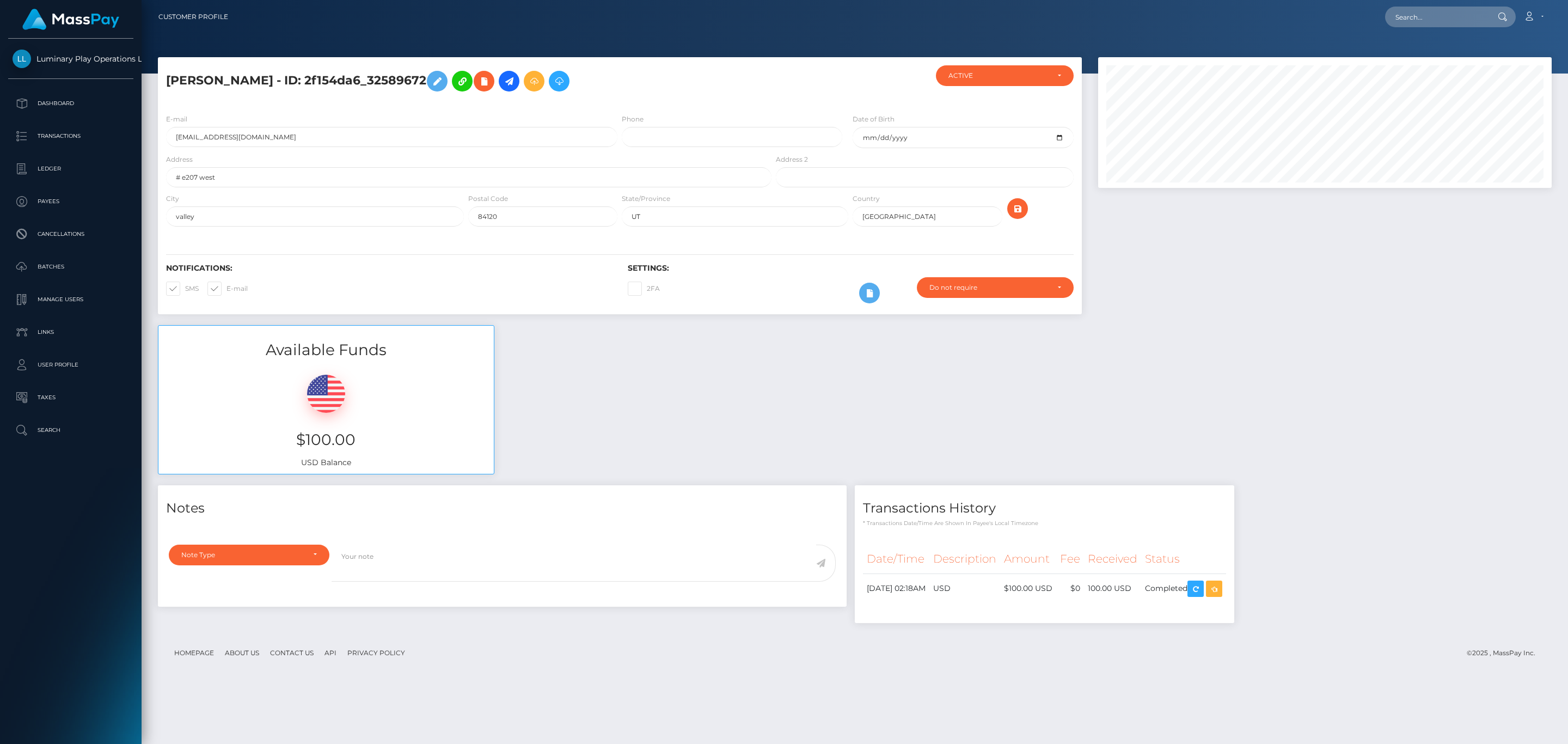
scroll to position [131, 453]
click at [320, 363] on div "$100.00 USD Balance" at bounding box center [326, 417] width 336 height 113
click at [341, 437] on h3 "$100.00" at bounding box center [326, 439] width 319 height 21
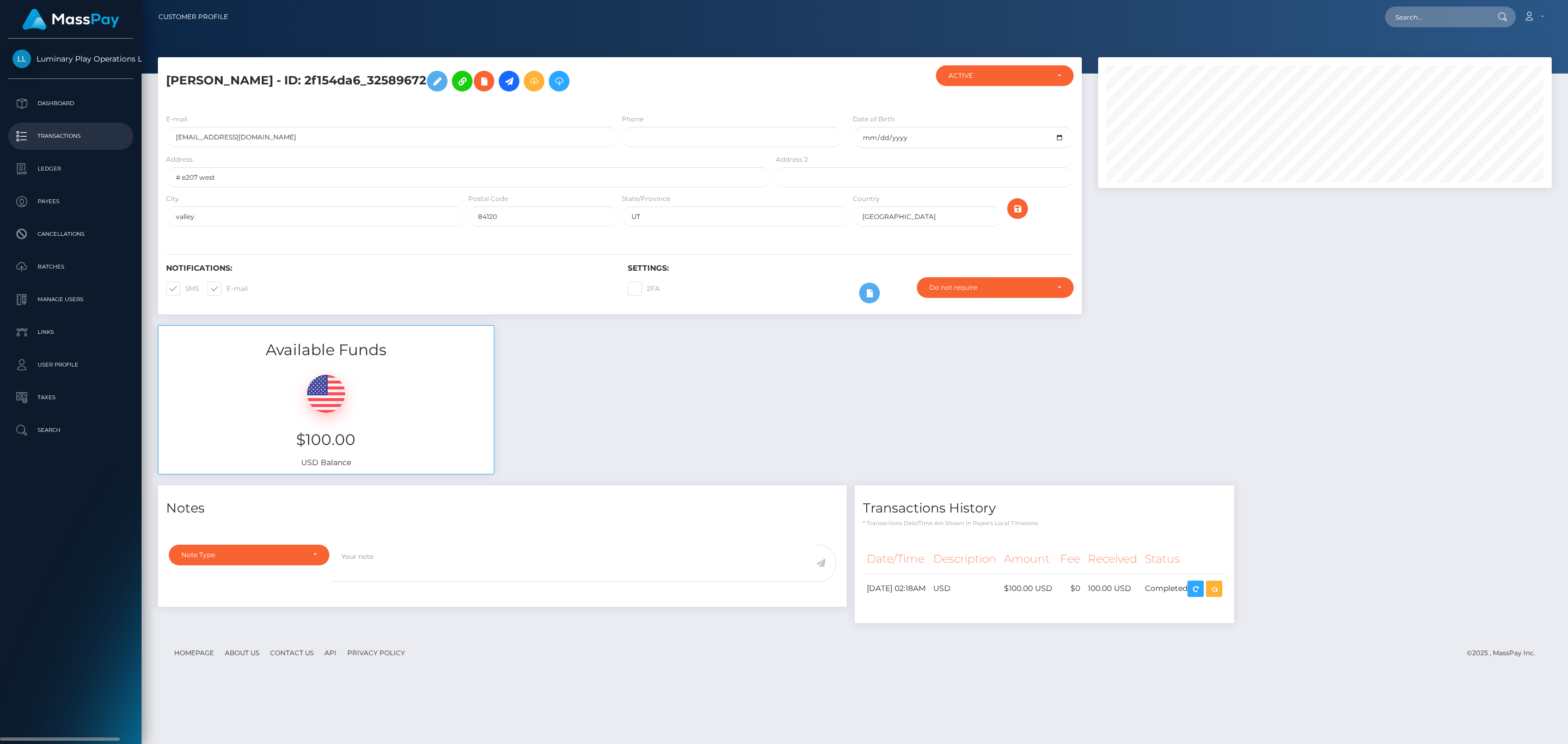
click at [85, 139] on p "Transactions" at bounding box center [71, 137] width 116 height 17
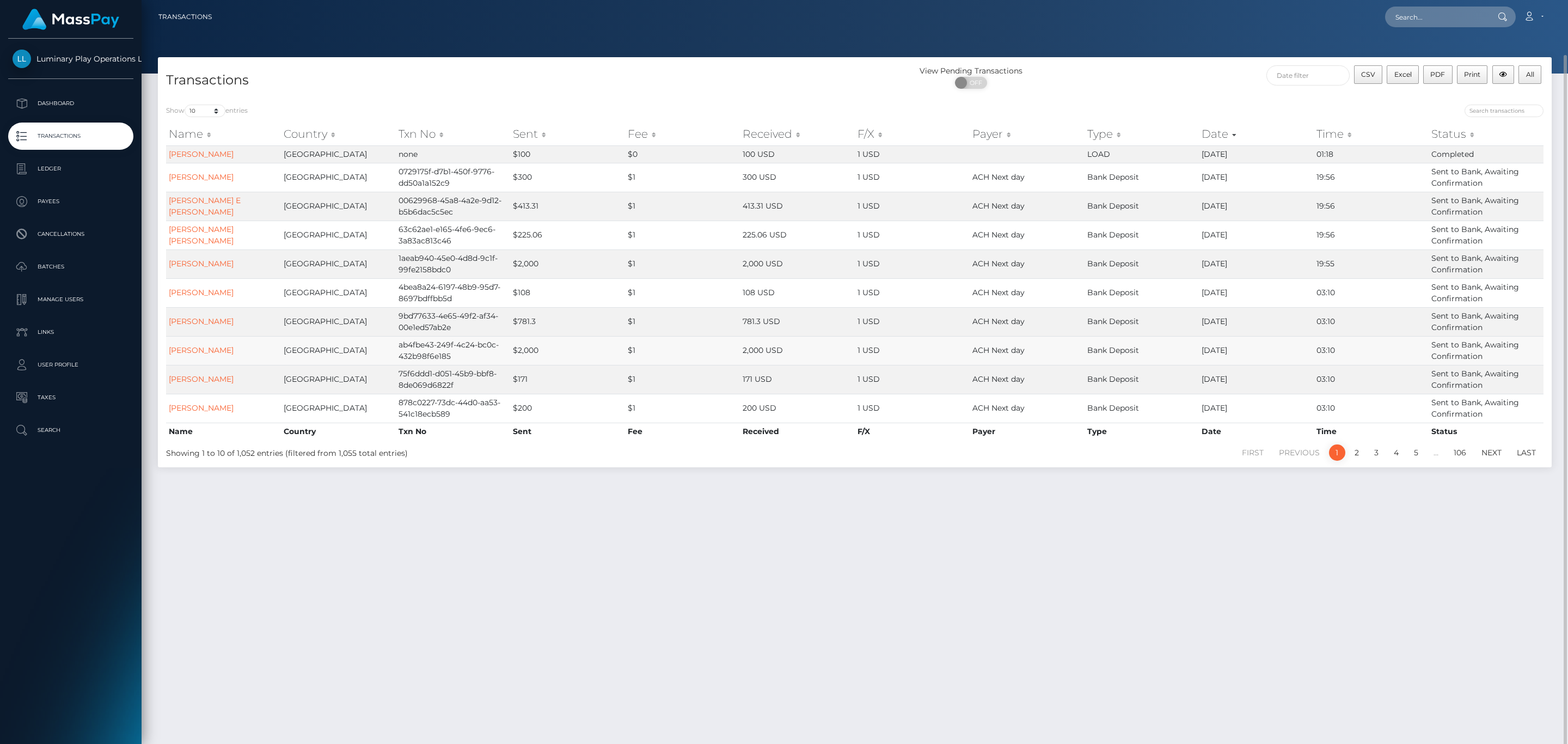
scroll to position [28, 0]
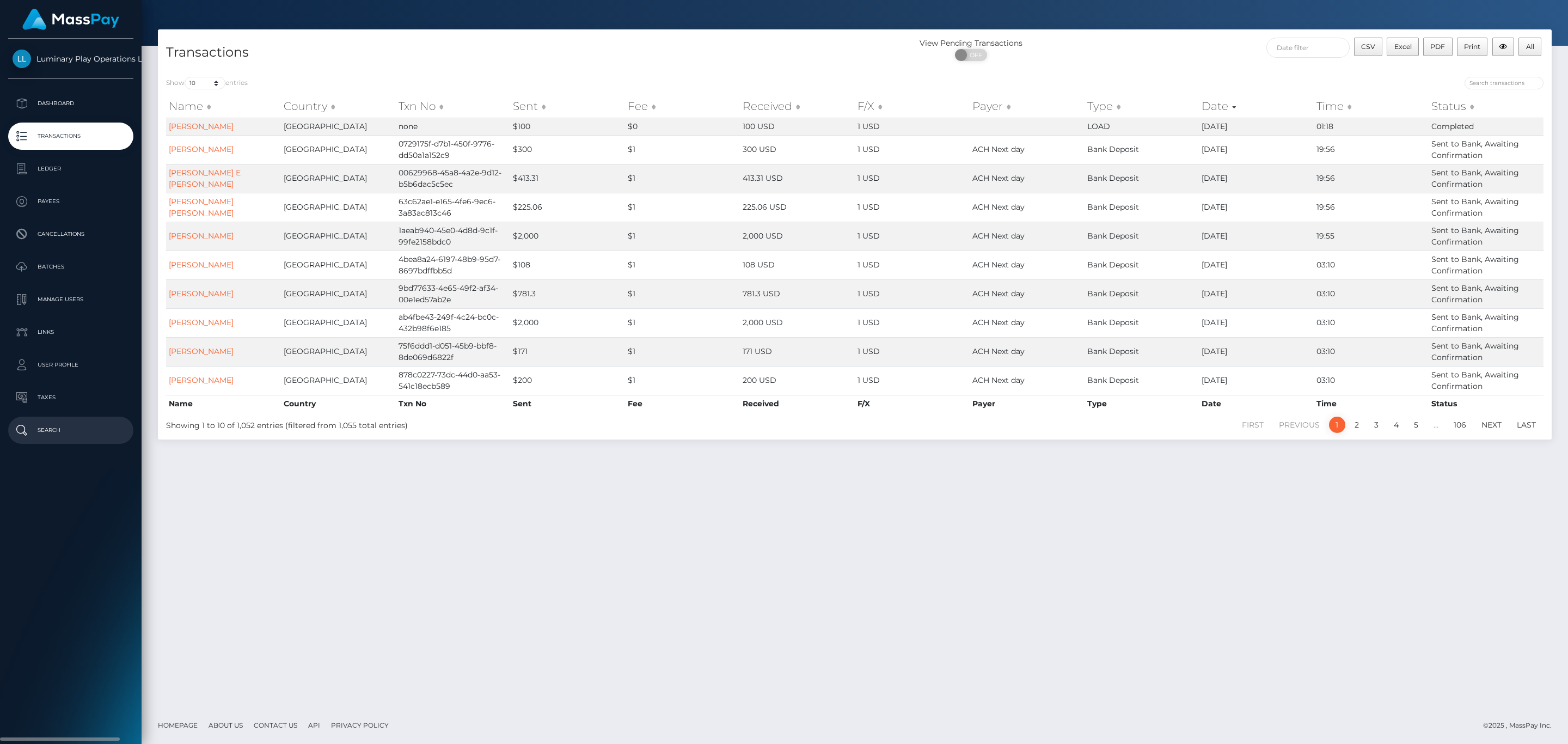
click at [72, 422] on p "Search" at bounding box center [71, 430] width 116 height 17
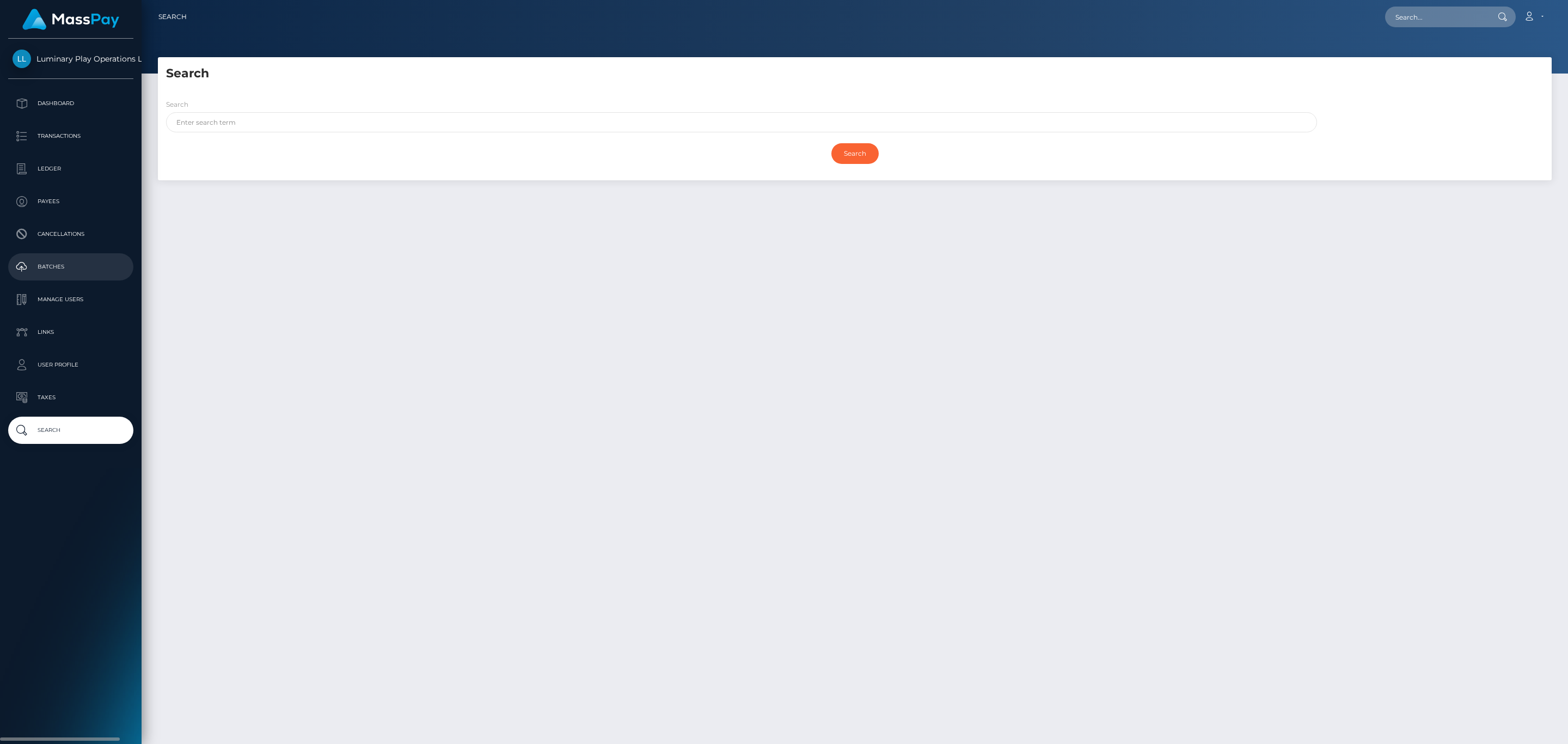
click at [72, 267] on p "Batches" at bounding box center [71, 267] width 116 height 17
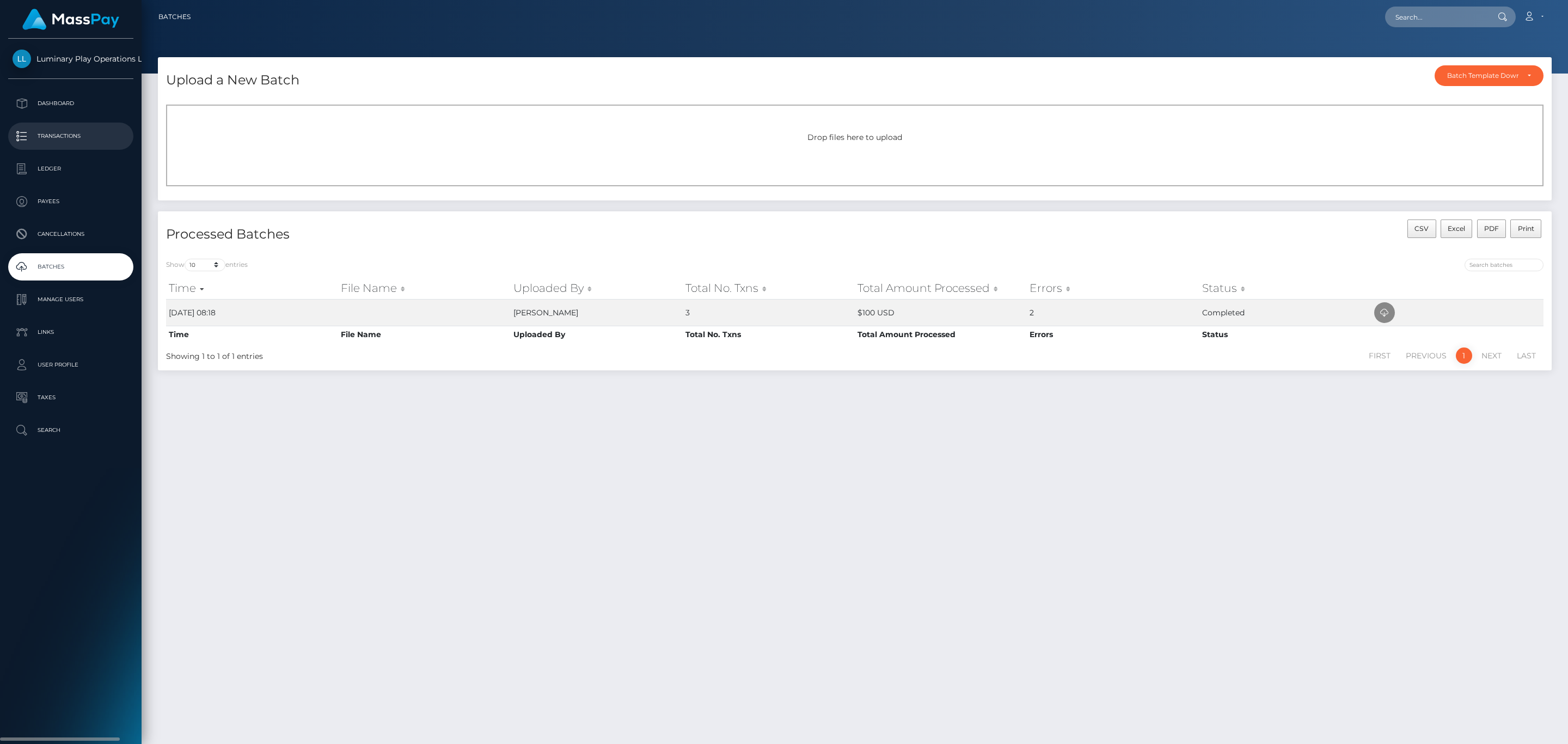
click at [85, 142] on p "Transactions" at bounding box center [71, 137] width 116 height 17
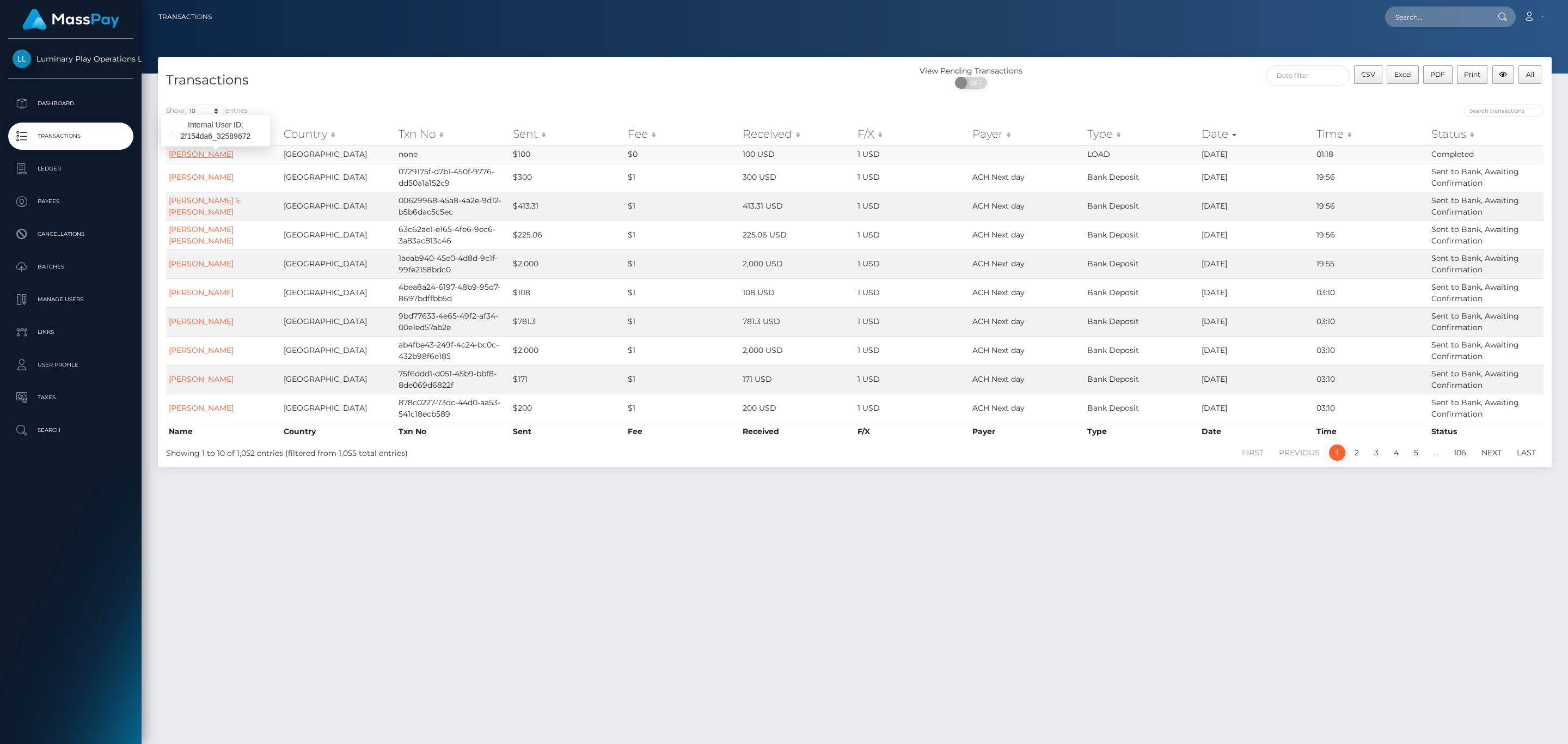
click at [227, 156] on link "[PERSON_NAME]" at bounding box center [201, 154] width 65 height 10
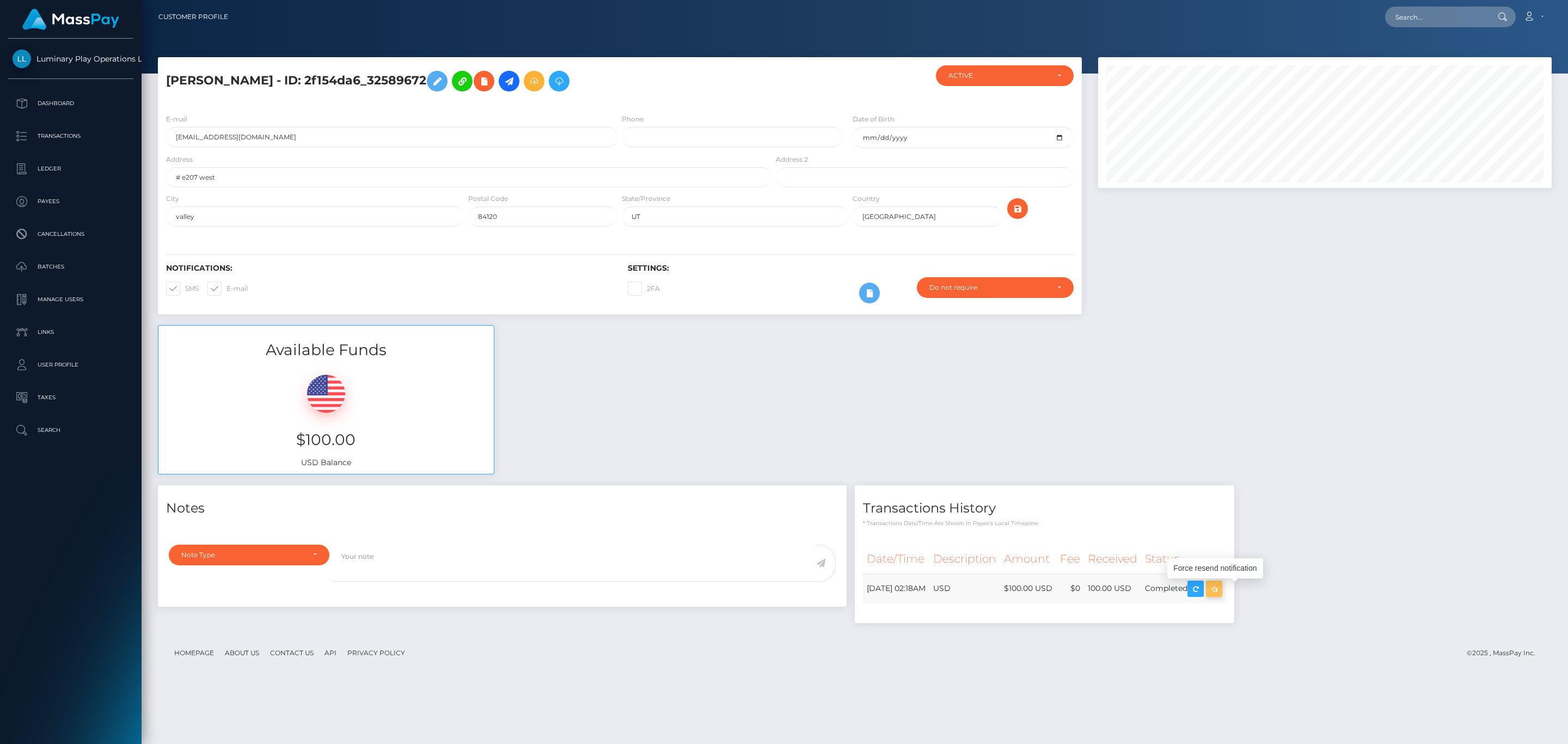
scroll to position [131, 453]
click at [1220, 594] on icon "button" at bounding box center [1214, 589] width 13 height 14
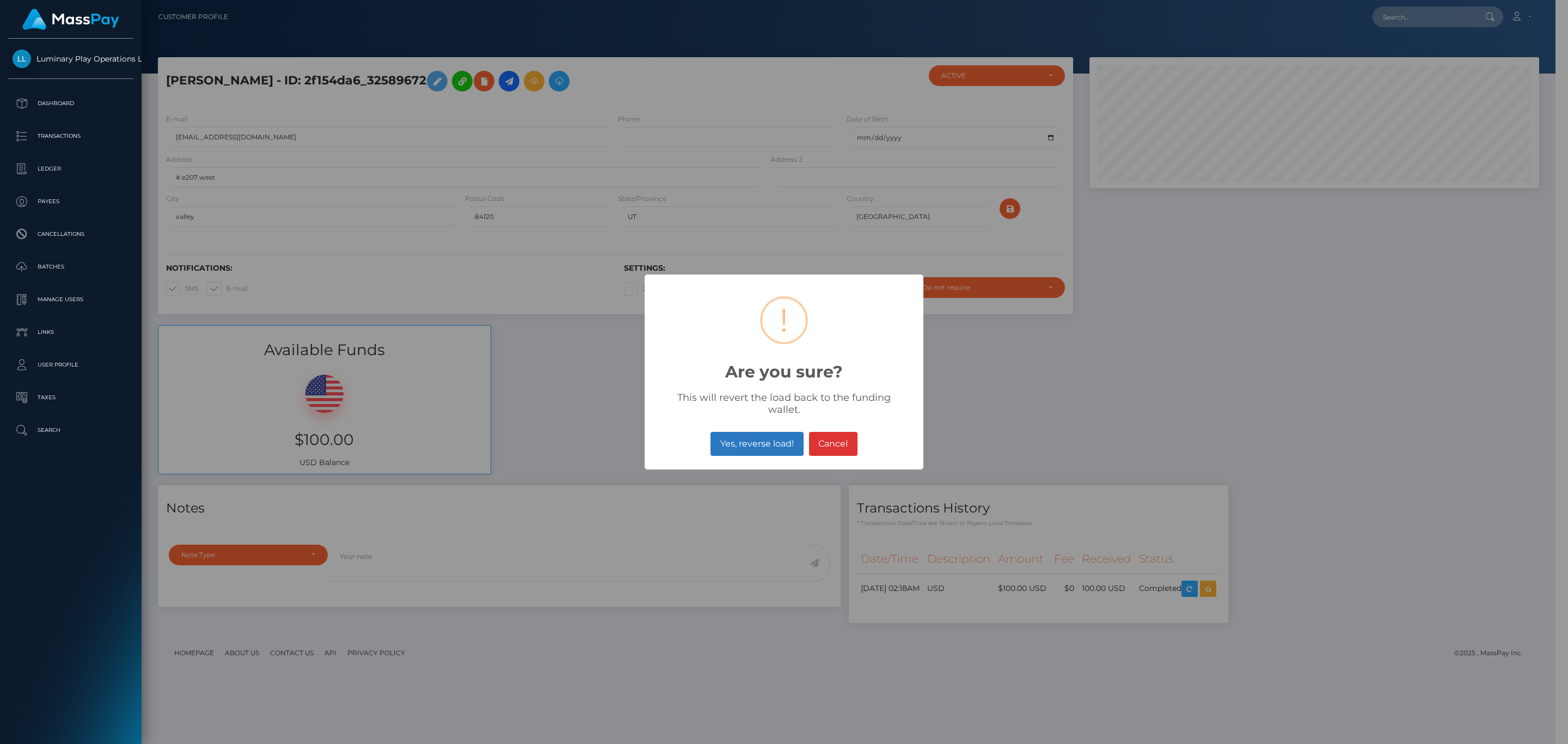
click at [785, 443] on button "Yes, reverse load!" at bounding box center [756, 444] width 93 height 24
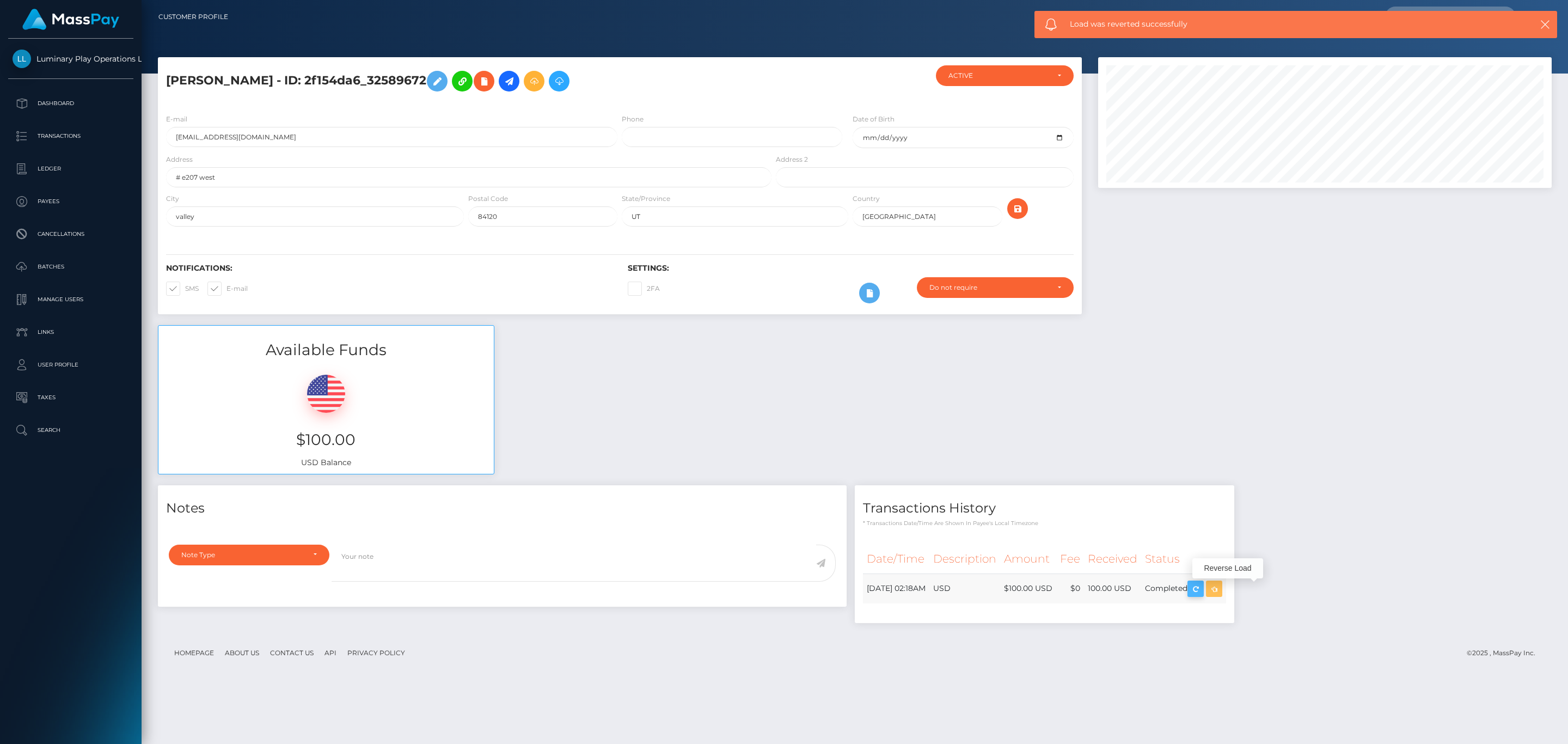
scroll to position [131, 453]
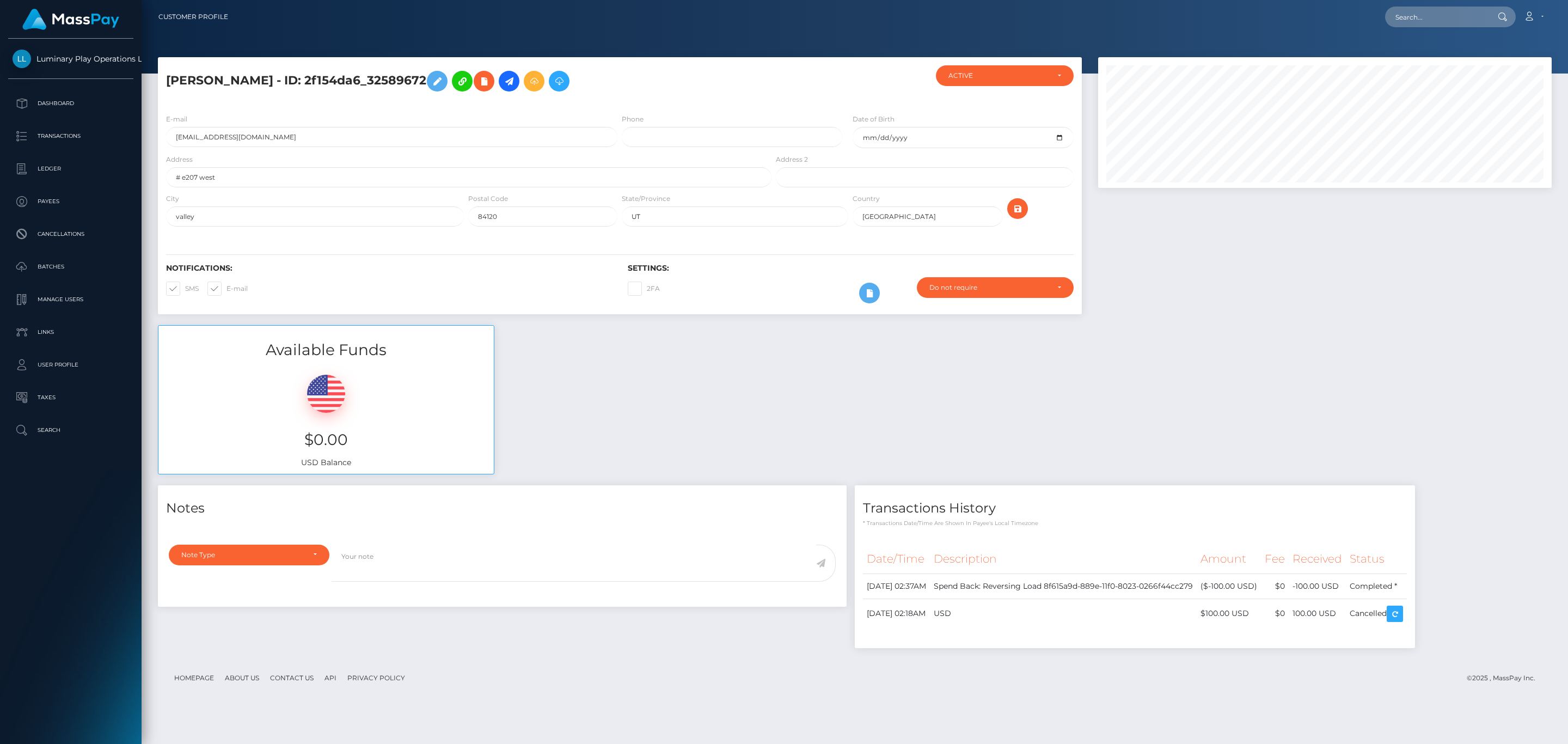
scroll to position [131, 453]
click at [1150, 592] on td "Spend Back: Reversing Load 8f615a9d-889e-11f0-8023-0266f44cc279" at bounding box center [1063, 585] width 267 height 25
click at [92, 134] on p "Transactions" at bounding box center [71, 137] width 116 height 17
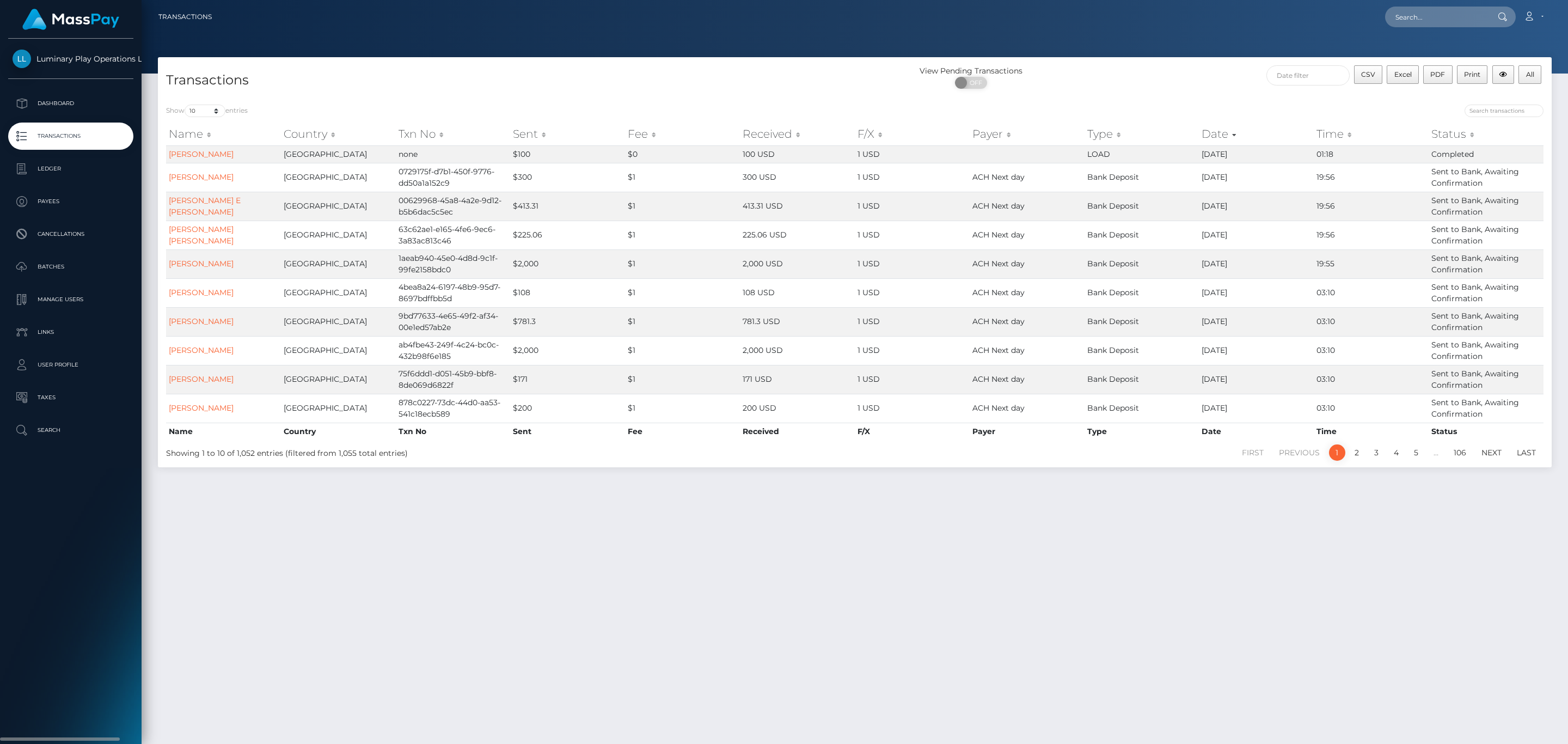
click at [59, 121] on ul "Dashboard Transactions Ledger Payees Cancellations Batches Links" at bounding box center [71, 267] width 141 height 354
click at [59, 123] on link "Transactions" at bounding box center [71, 137] width 126 height 28
click at [61, 131] on p "Transactions" at bounding box center [71, 137] width 116 height 17
click at [71, 143] on p "Transactions" at bounding box center [71, 137] width 116 height 17
click at [74, 105] on p "Dashboard" at bounding box center [71, 104] width 116 height 17
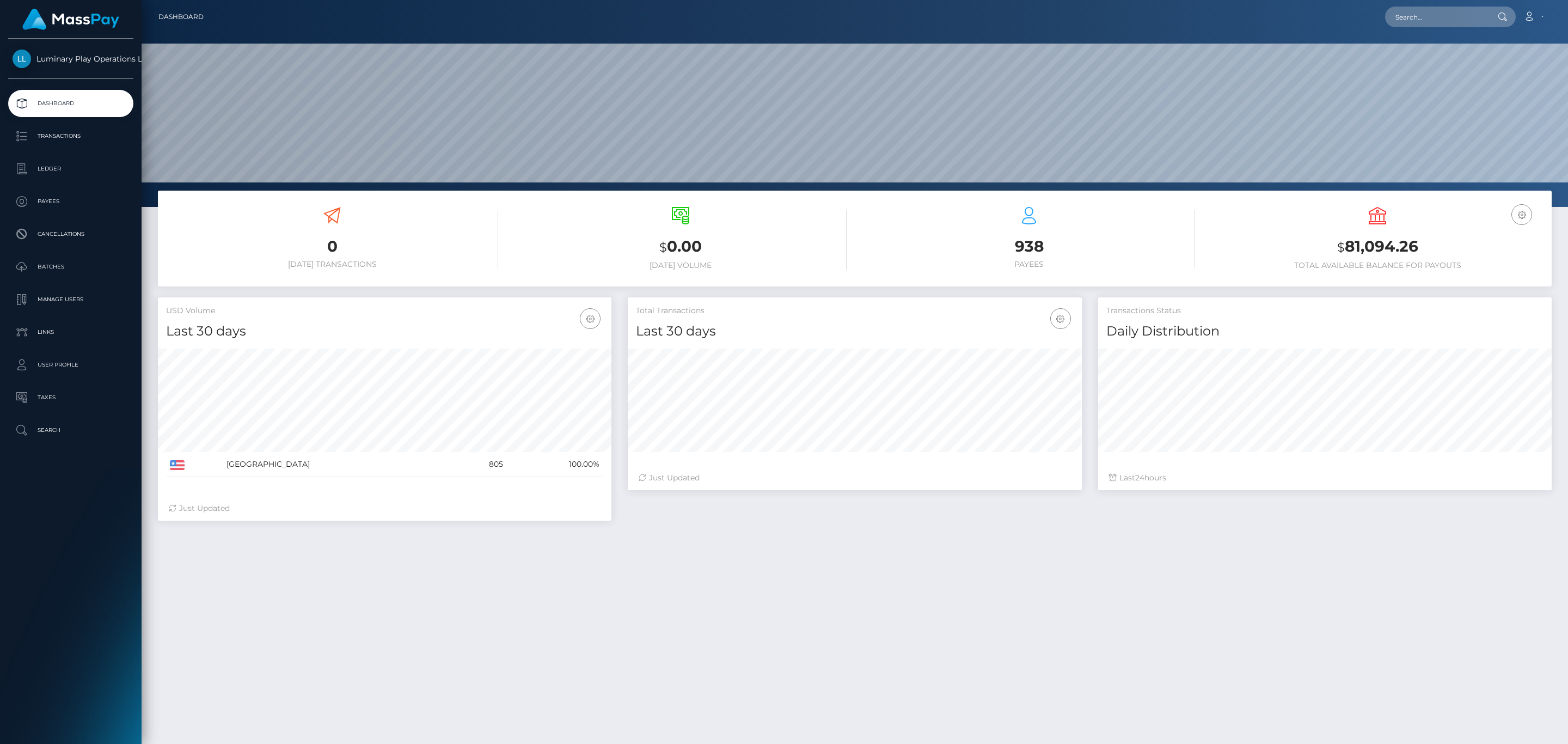
scroll to position [193, 453]
click at [1433, 25] on input "text" at bounding box center [1437, 17] width 103 height 21
paste input "megabonanza-32589672"
type input "megabonanza-32589672"
click at [1452, 56] on link "[PERSON_NAME]" at bounding box center [1429, 56] width 87 height 20
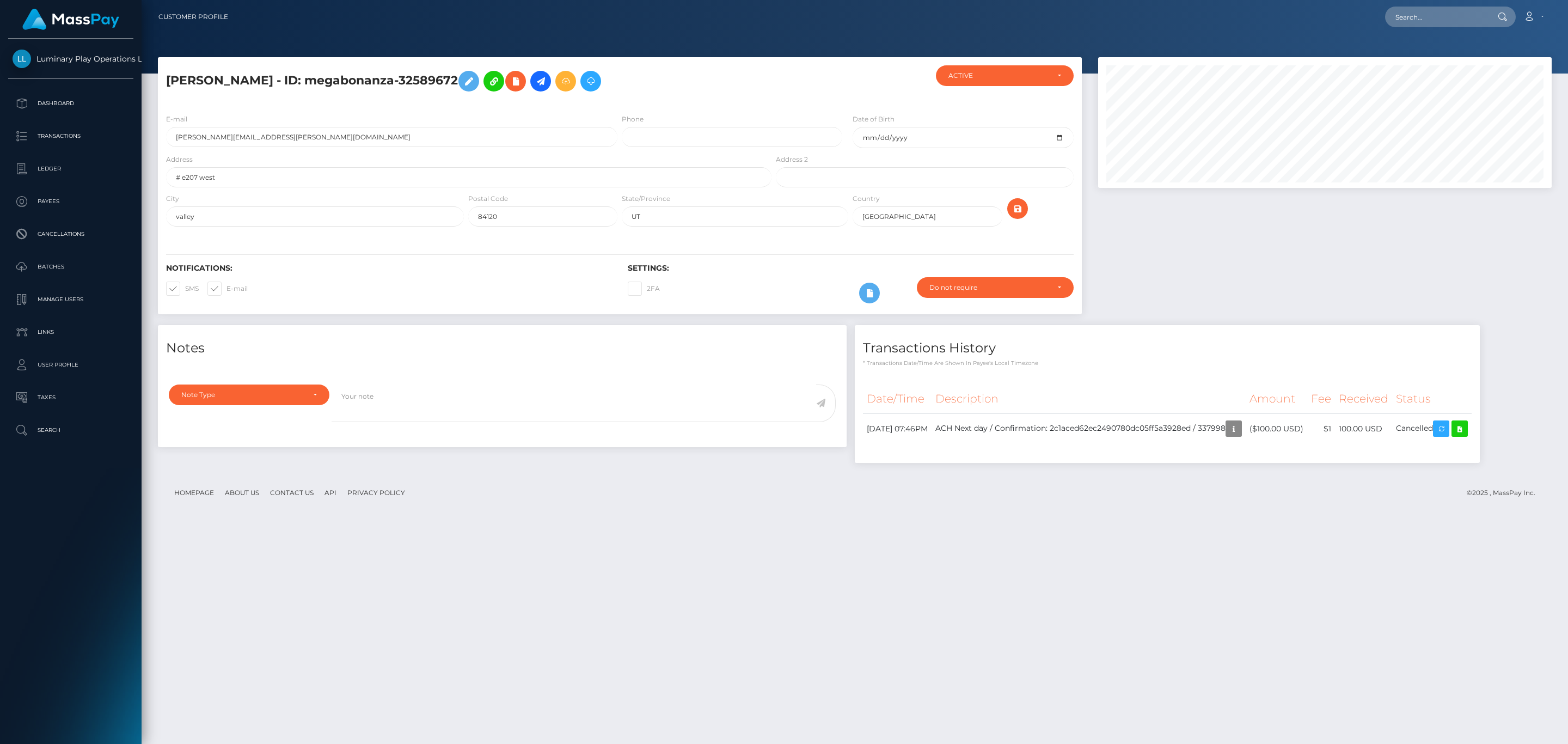
scroll to position [131, 453]
click at [1455, 17] on input "text" at bounding box center [1437, 17] width 103 height 21
paste input "megabonanza-255670231"
type input "megabonanza-255670231"
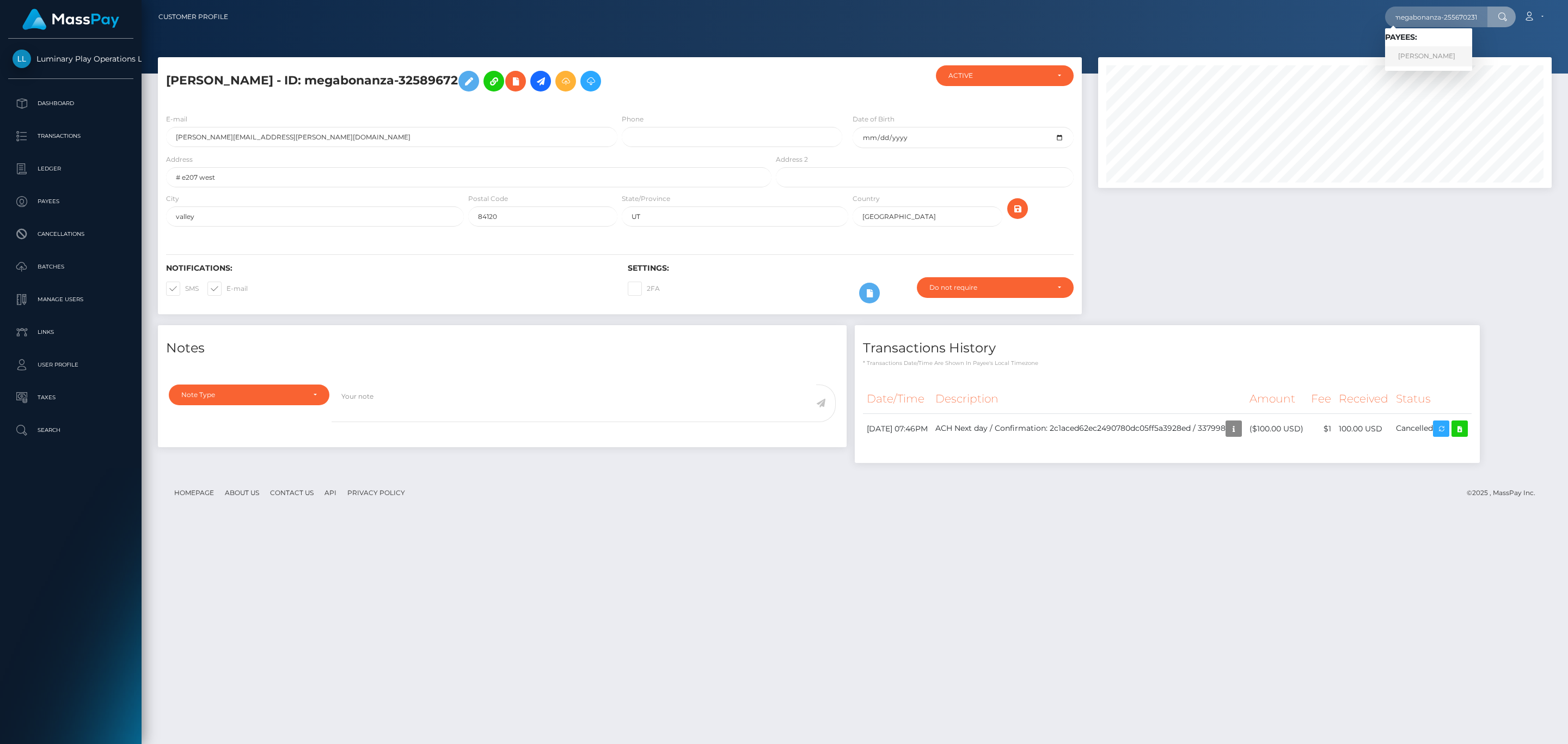
scroll to position [0, 0]
click at [1442, 54] on link "HEATHER A JENSON" at bounding box center [1429, 56] width 87 height 20
click at [1429, 11] on input "text" at bounding box center [1437, 17] width 103 height 21
paste input "32589672"
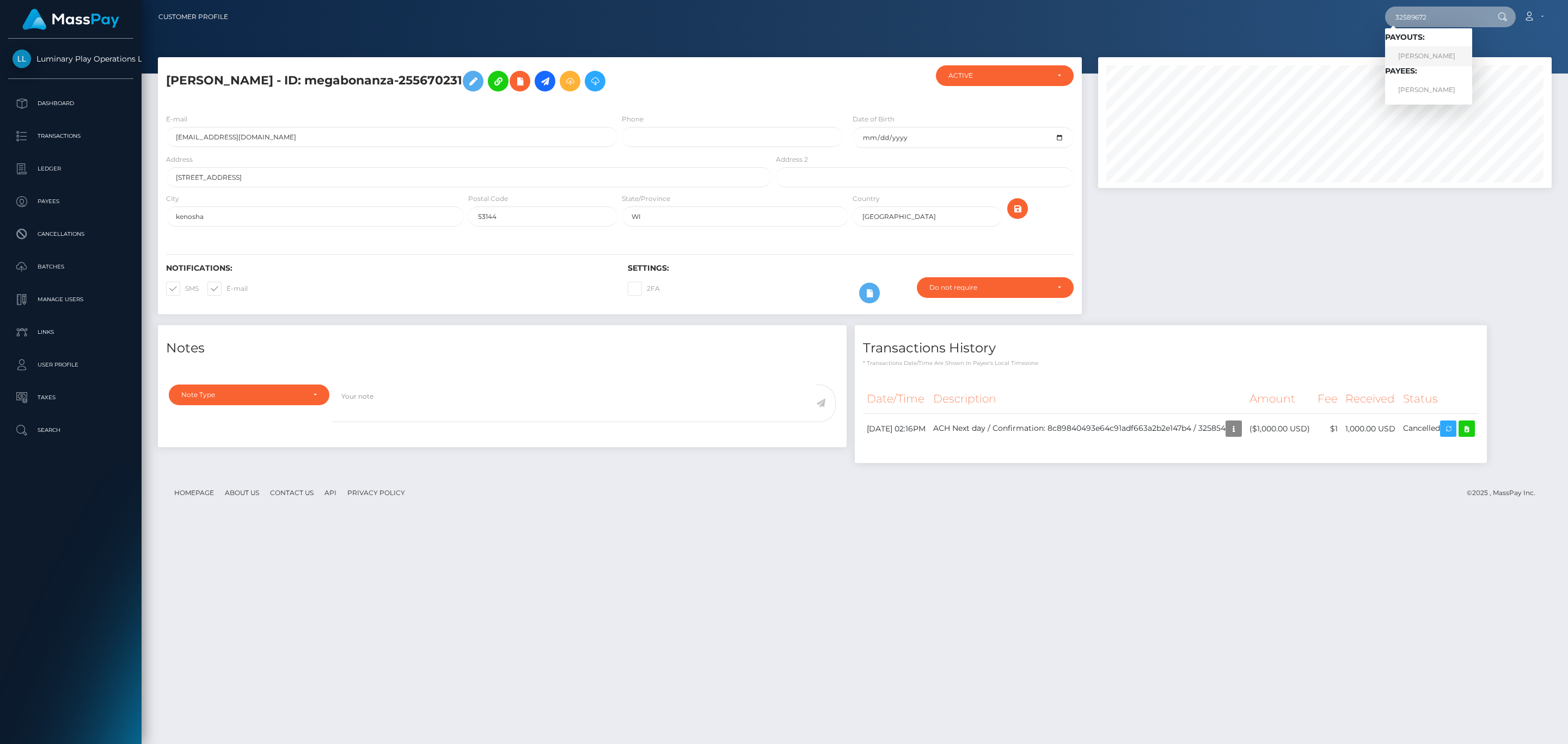
type input "32589672"
click at [1450, 54] on link "[PERSON_NAME]" at bounding box center [1429, 56] width 87 height 20
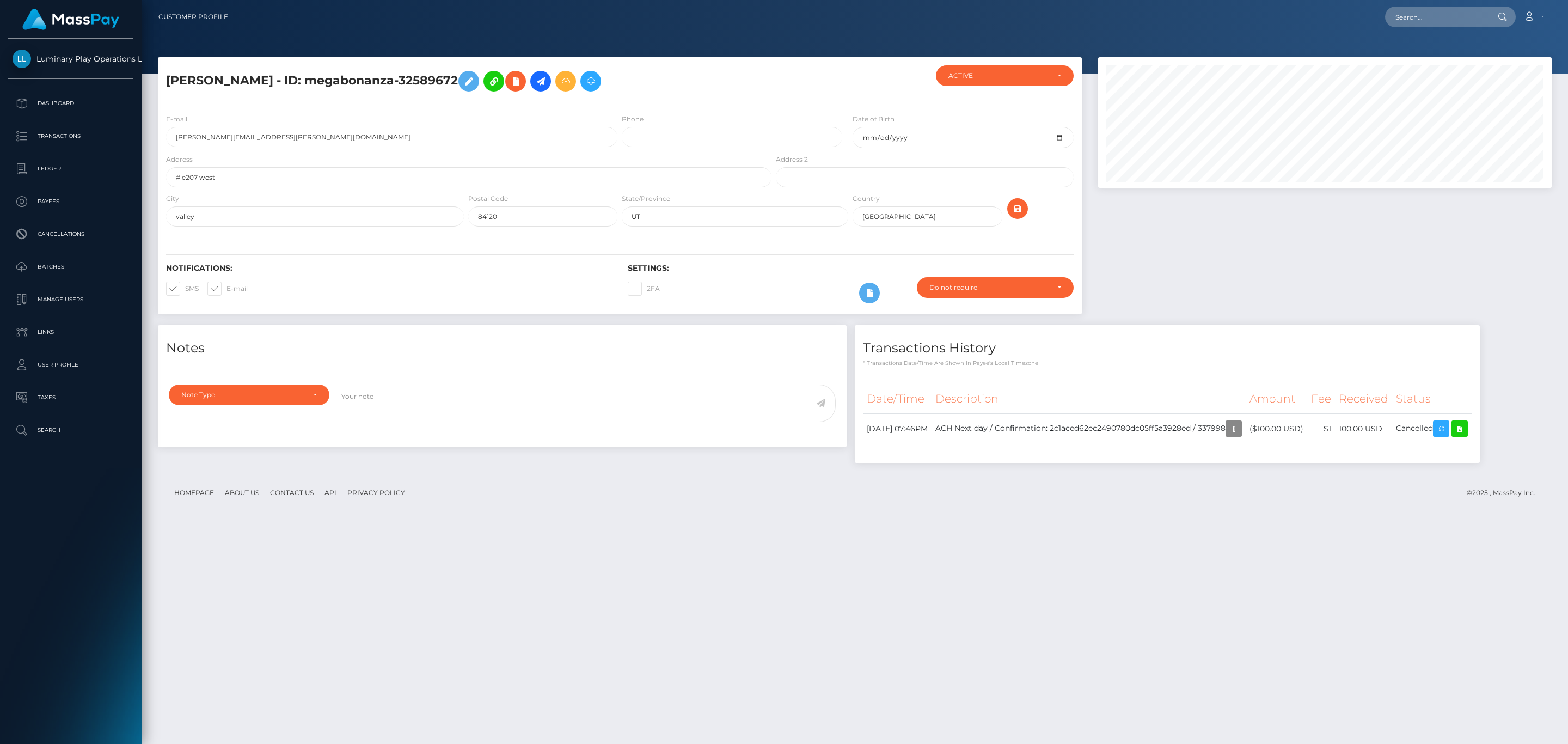
scroll to position [131, 453]
click at [1443, 17] on input "text" at bounding box center [1437, 17] width 103 height 21
paste input "32589672"
type input "32589672"
click at [1441, 83] on link "[PERSON_NAME]" at bounding box center [1429, 90] width 87 height 20
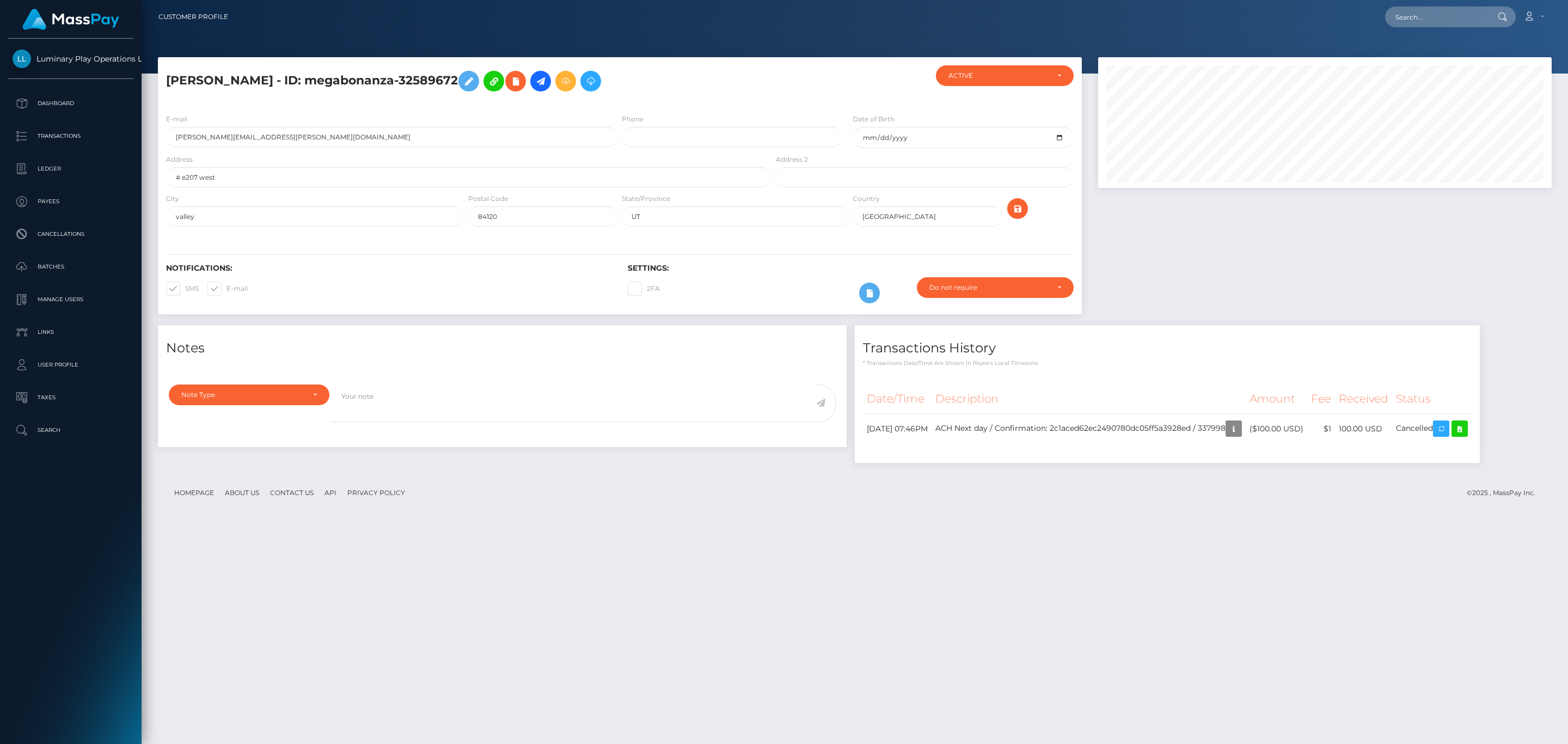
scroll to position [131, 453]
click at [1419, 29] on nav "Customer Profile Loading... Loading... Account" at bounding box center [855, 17] width 1427 height 34
click at [1423, 17] on input "text" at bounding box center [1437, 17] width 103 height 21
paste input "Marjorie"
click at [1430, 18] on input "Marjorie Irene" at bounding box center [1437, 17] width 103 height 21
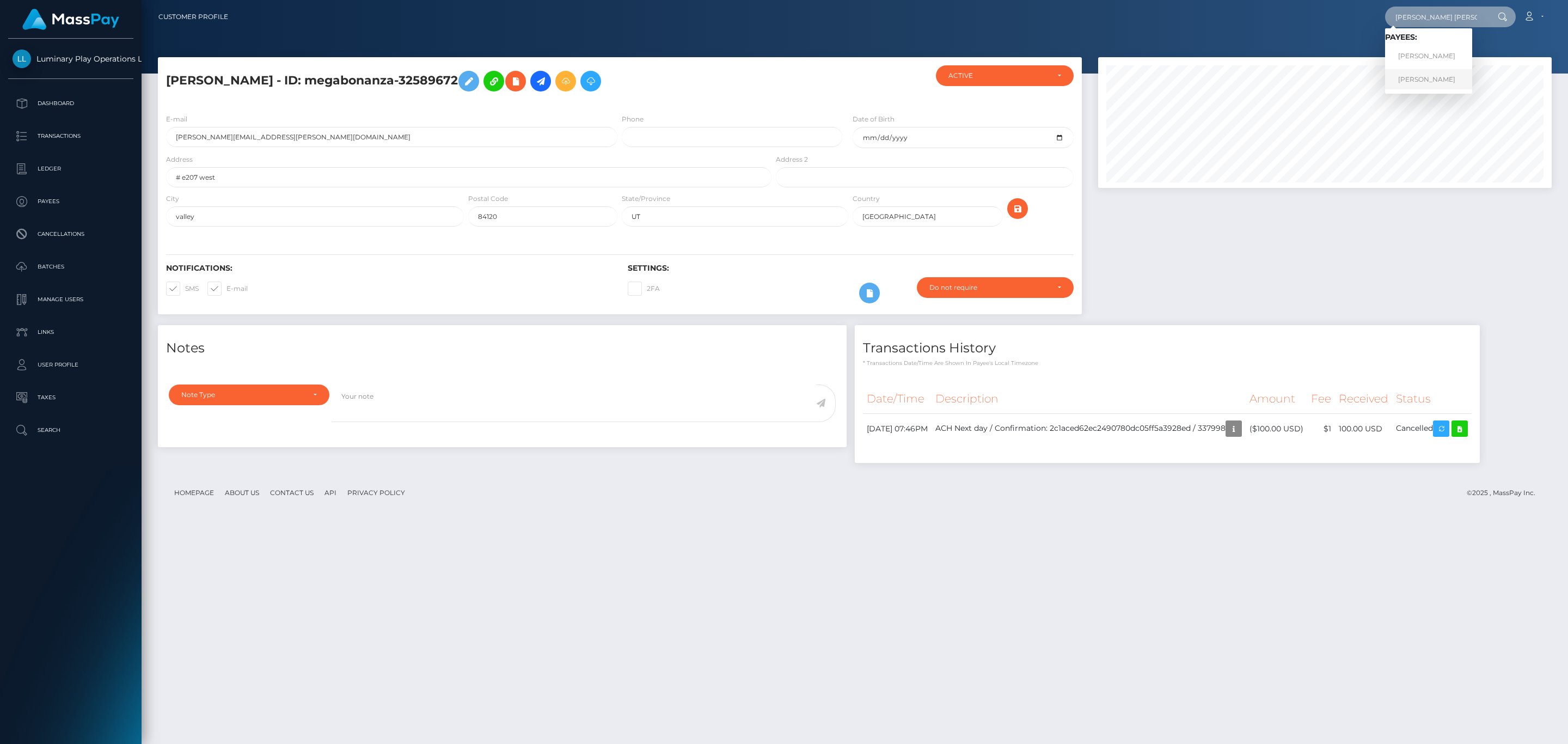
type input "Marjorie Irene"
click at [1470, 77] on link "Marjorie Irene Rawlinson" at bounding box center [1429, 79] width 87 height 20
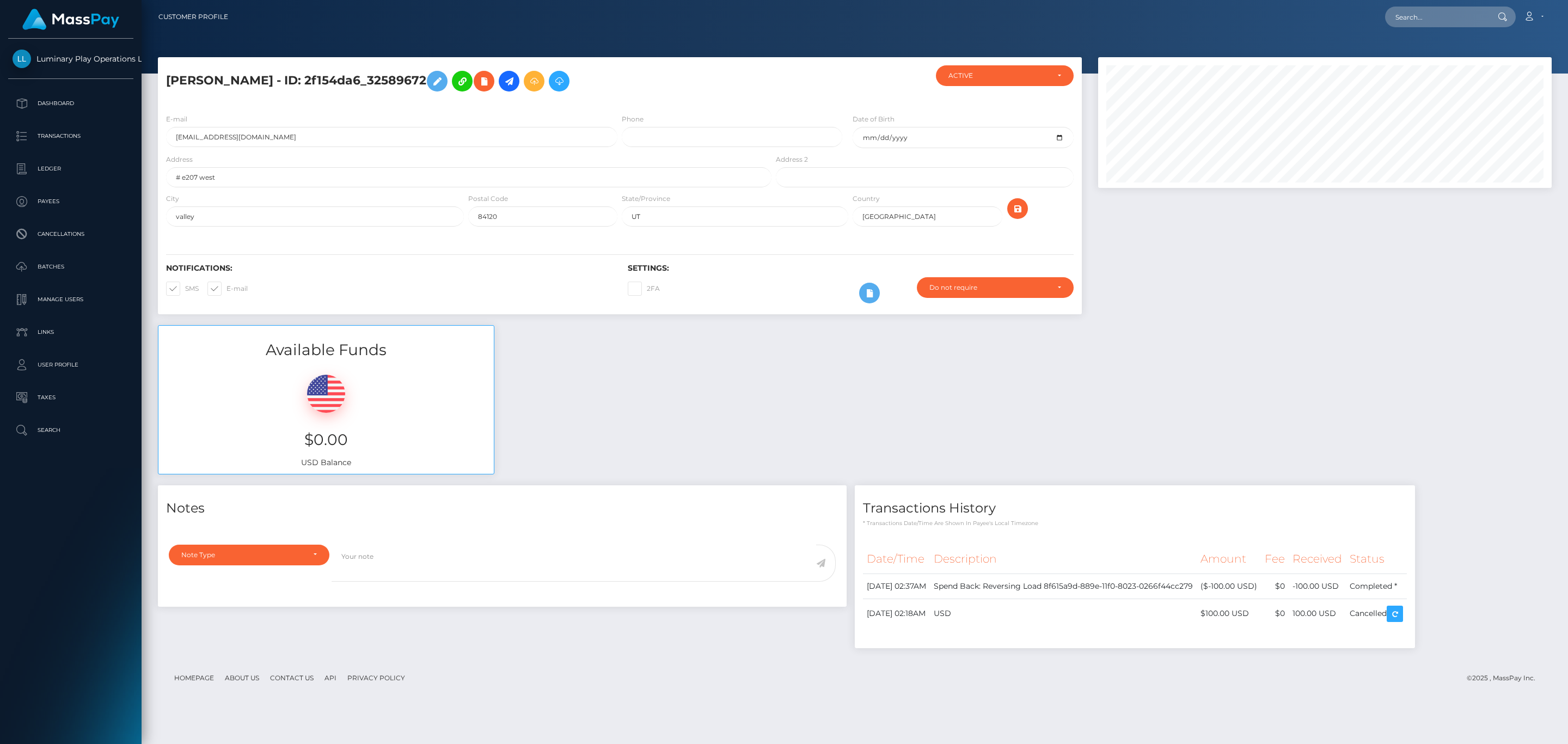
scroll to position [131, 453]
click at [1403, 22] on input "text" at bounding box center [1437, 17] width 103 height 21
paste input "[PERSON_NAME]"
type input "[PERSON_NAME]"
click at [1450, 60] on link "[PERSON_NAME]" at bounding box center [1429, 56] width 87 height 20
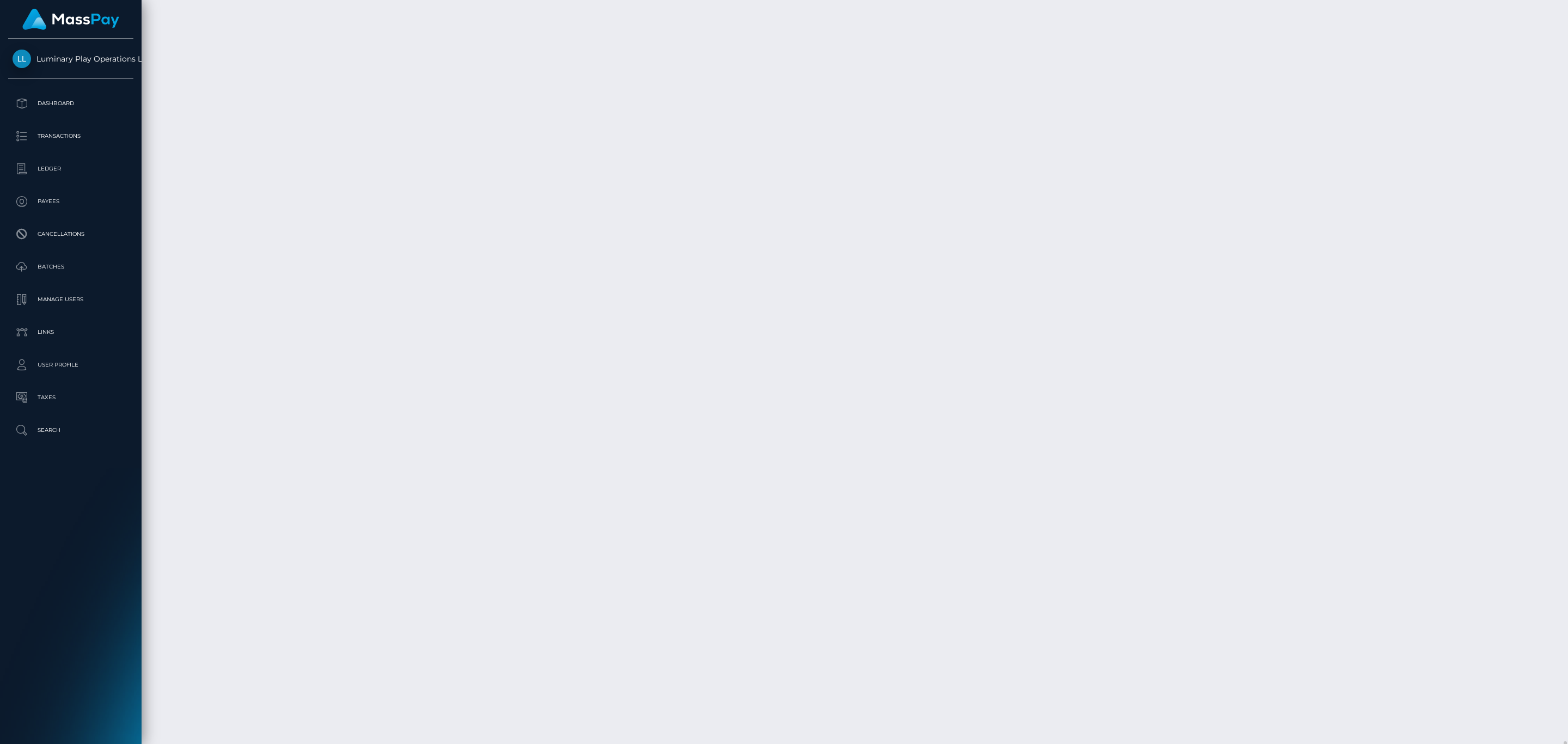
scroll to position [2614, 0]
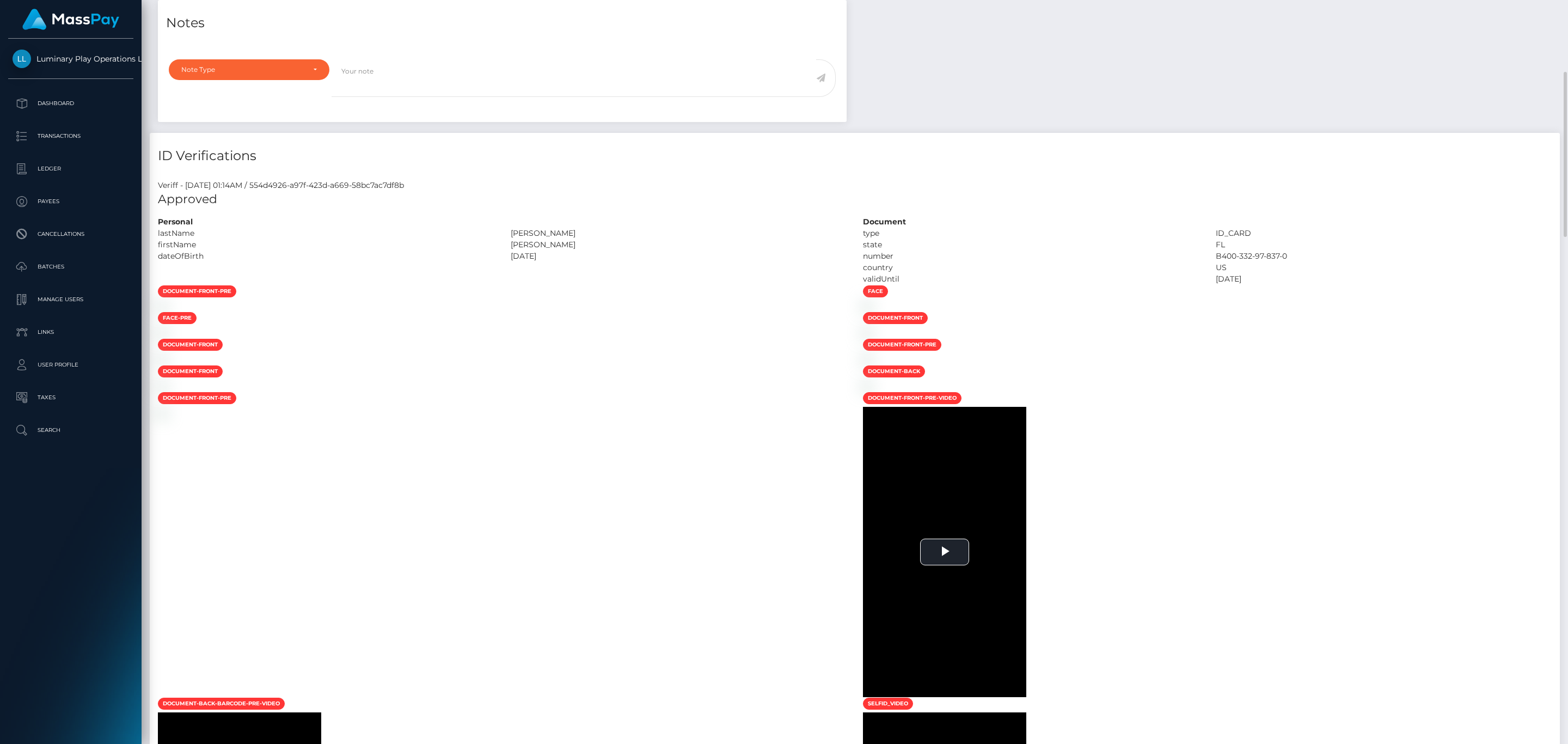
scroll to position [0, 0]
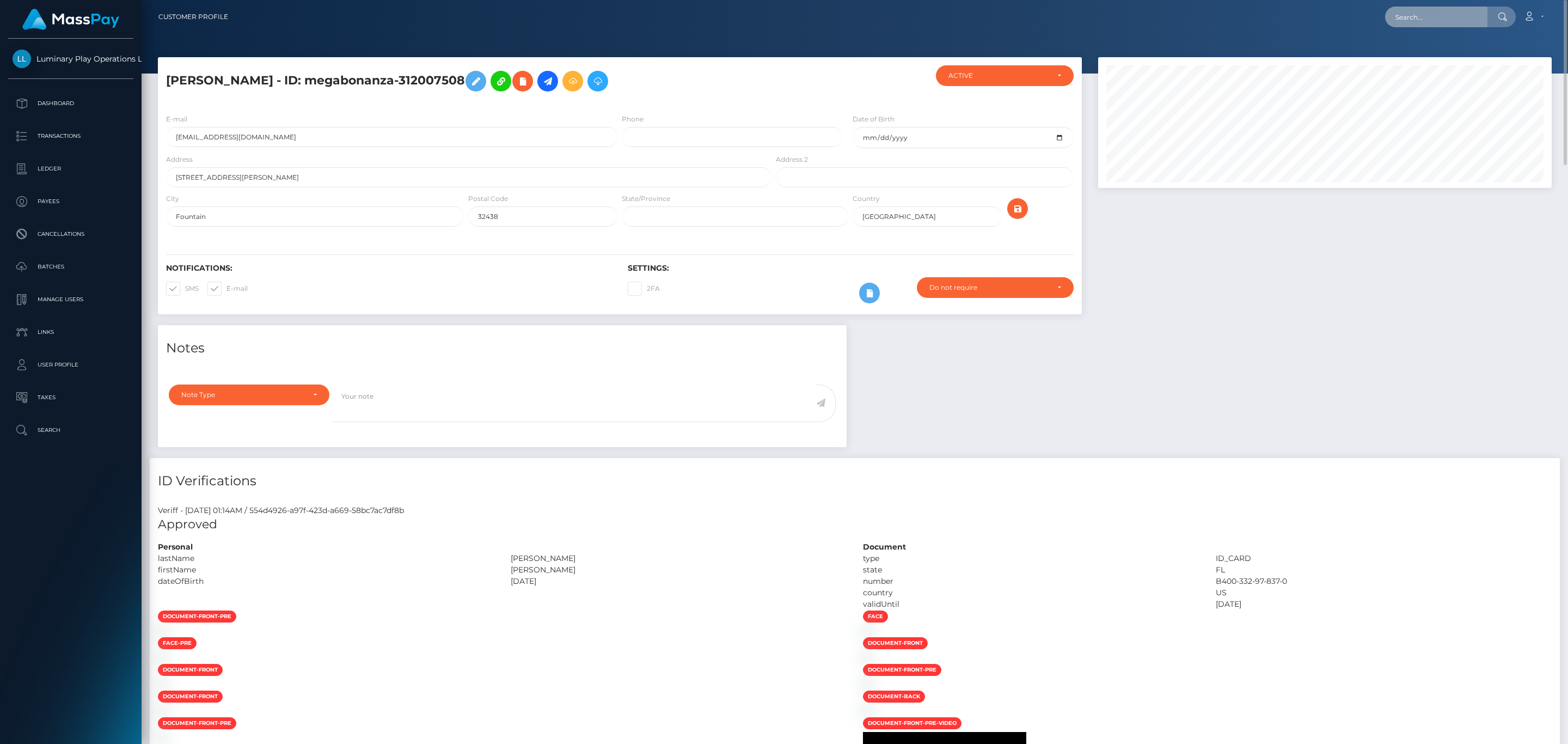
click at [1448, 17] on input "text" at bounding box center [1437, 17] width 103 height 21
paste input "Heather"
type input "Heather A"
click at [1441, 57] on link "HEATHER A JENSON" at bounding box center [1429, 56] width 87 height 20
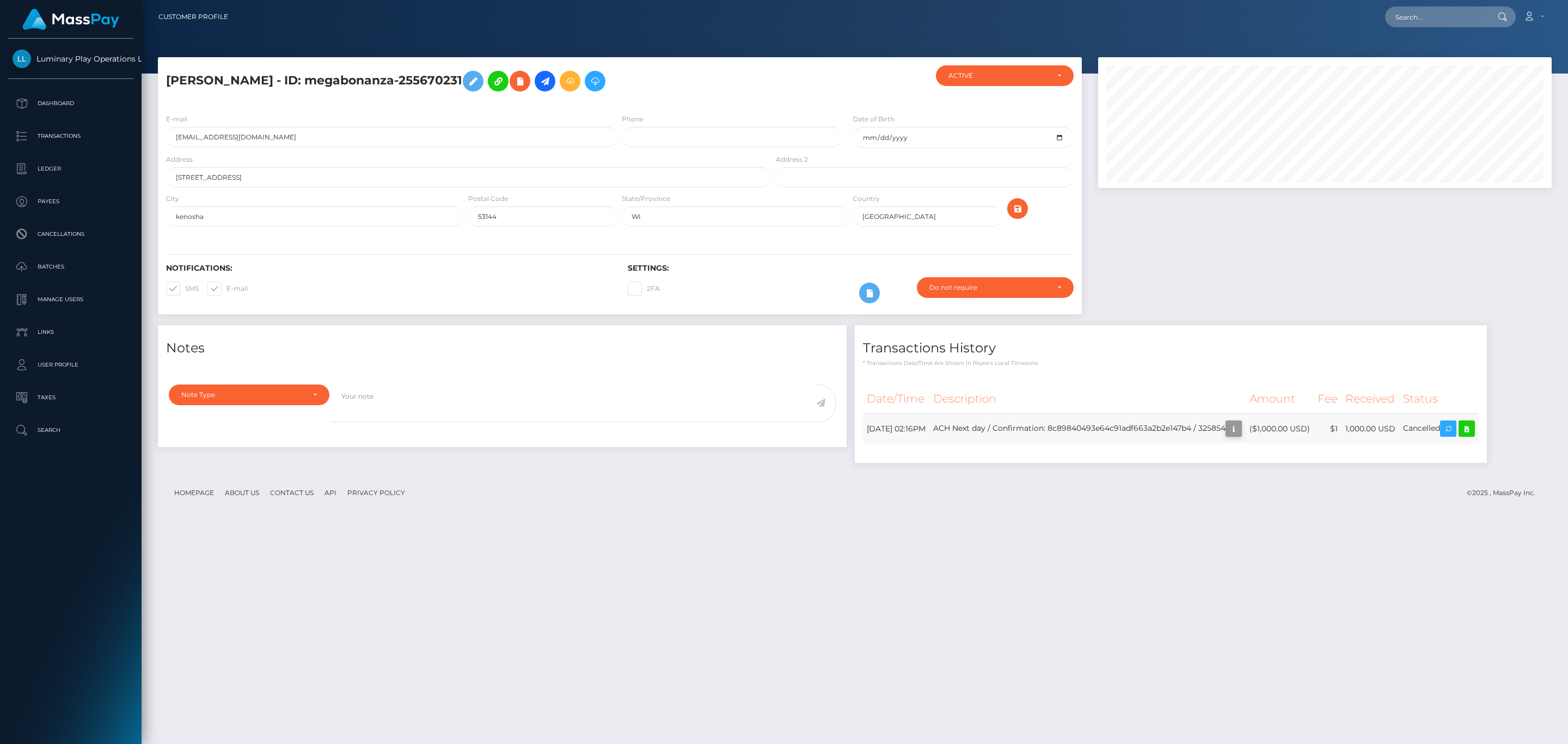
scroll to position [131, 453]
click at [412, 80] on h5 "HEATHER A JENSON - ID: megabonanza-255670231" at bounding box center [466, 81] width 600 height 31
click at [433, 81] on h5 "HEATHER A JENSON - ID: megabonanza-255670231" at bounding box center [466, 81] width 600 height 31
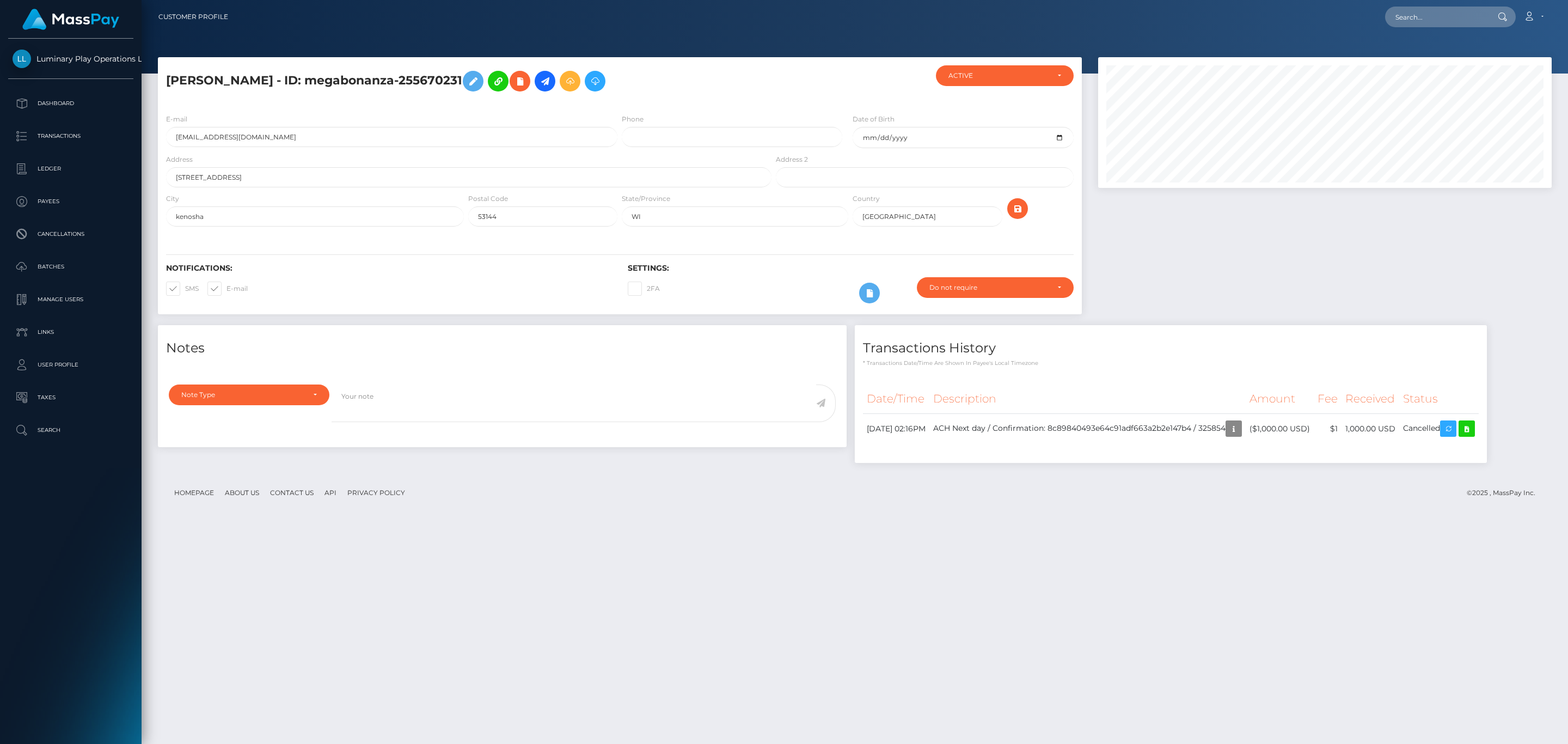
drag, startPoint x: 328, startPoint y: 82, endPoint x: 480, endPoint y: 77, distance: 152.1
click at [480, 77] on h5 "HEATHER A JENSON - ID: megabonanza-255670231" at bounding box center [466, 81] width 600 height 31
copy h5 "megabonanza-255670231"
click at [767, 103] on div "HEATHER A JENSON - ID: megabonanza-255670231" at bounding box center [466, 84] width 616 height 39
click at [67, 267] on p "Batches" at bounding box center [71, 267] width 116 height 17
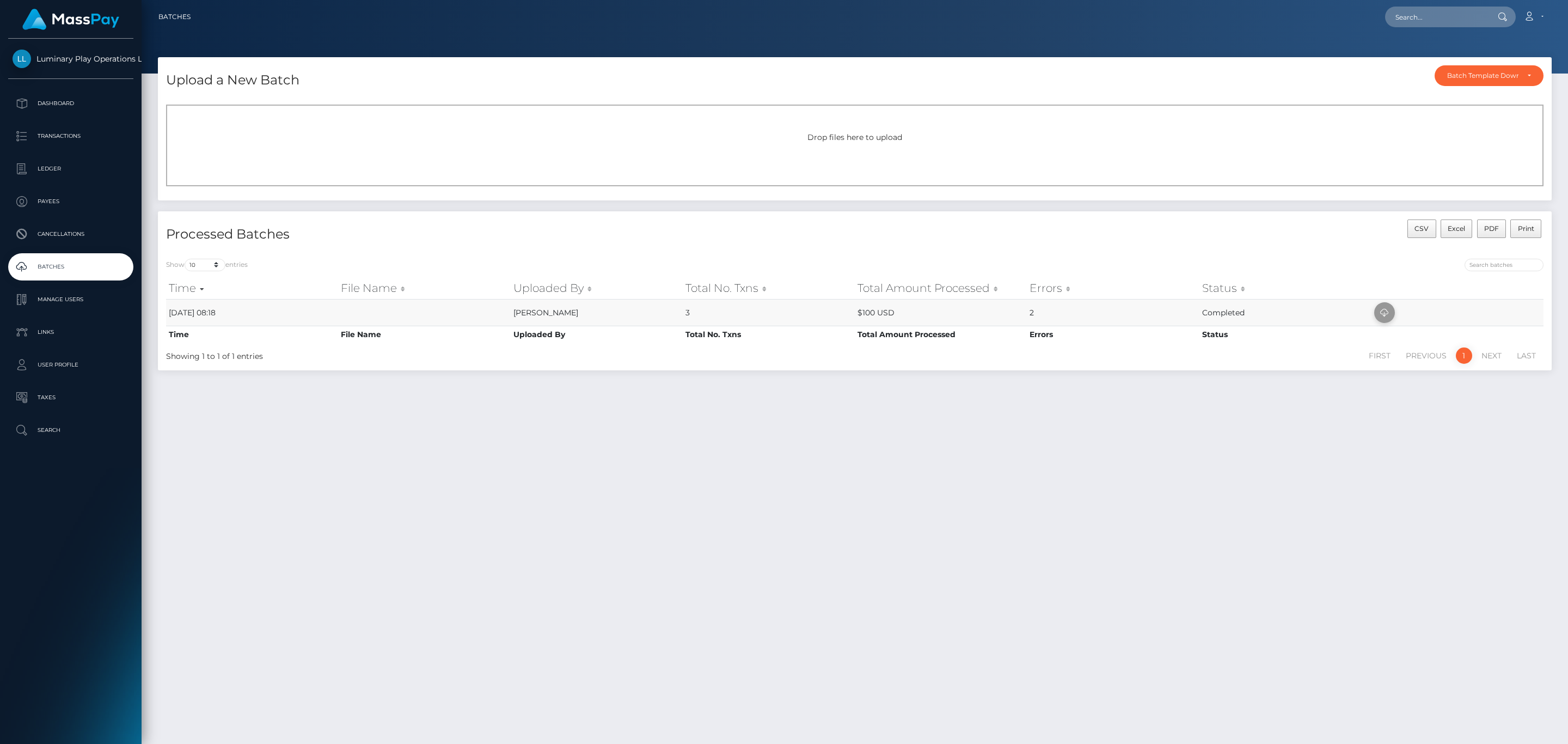
click at [1375, 314] on span at bounding box center [1385, 313] width 21 height 21
drag, startPoint x: 77, startPoint y: 138, endPoint x: 71, endPoint y: 188, distance: 50.4
click at [77, 138] on p "Transactions" at bounding box center [71, 137] width 116 height 17
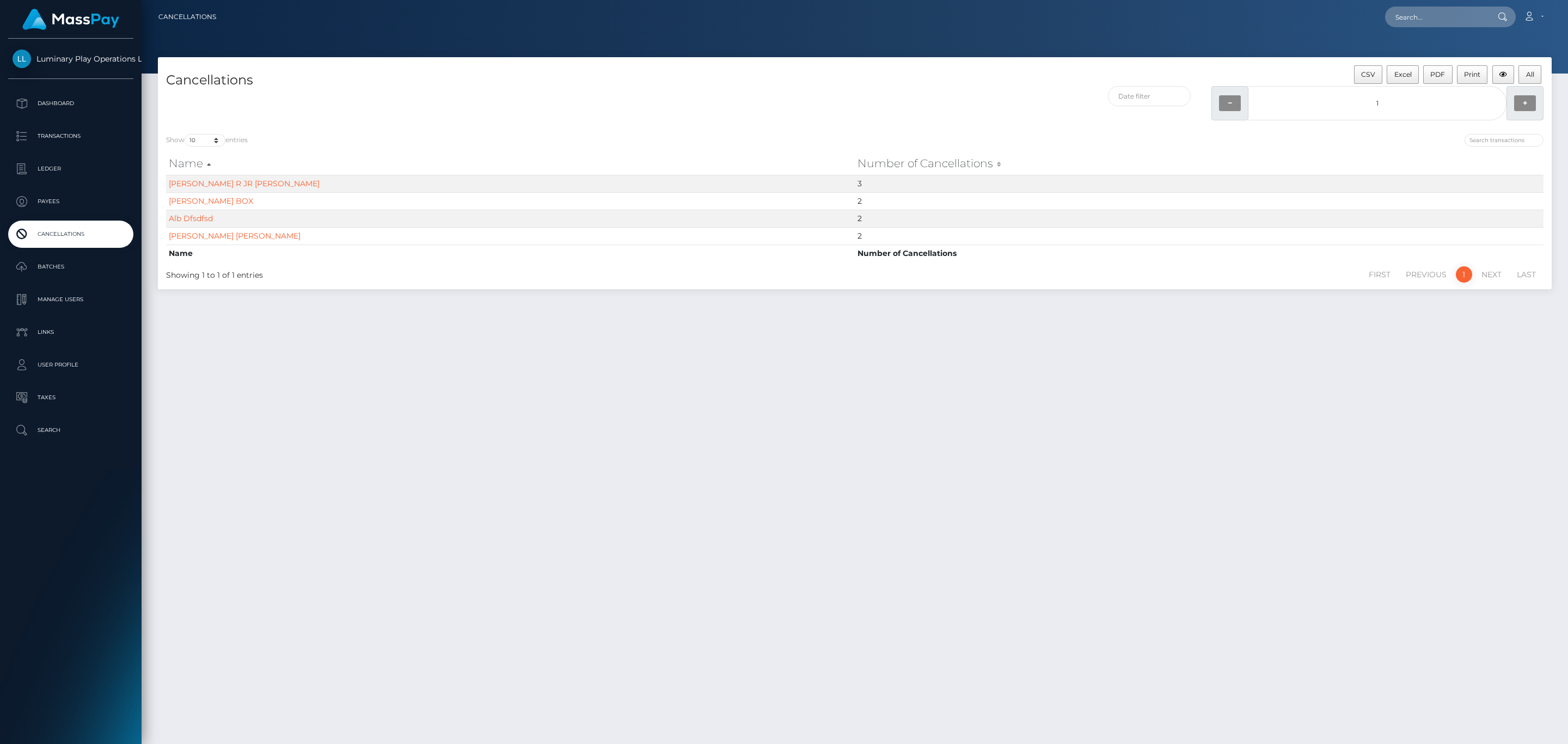
click at [86, 141] on p "Transactions" at bounding box center [71, 137] width 116 height 17
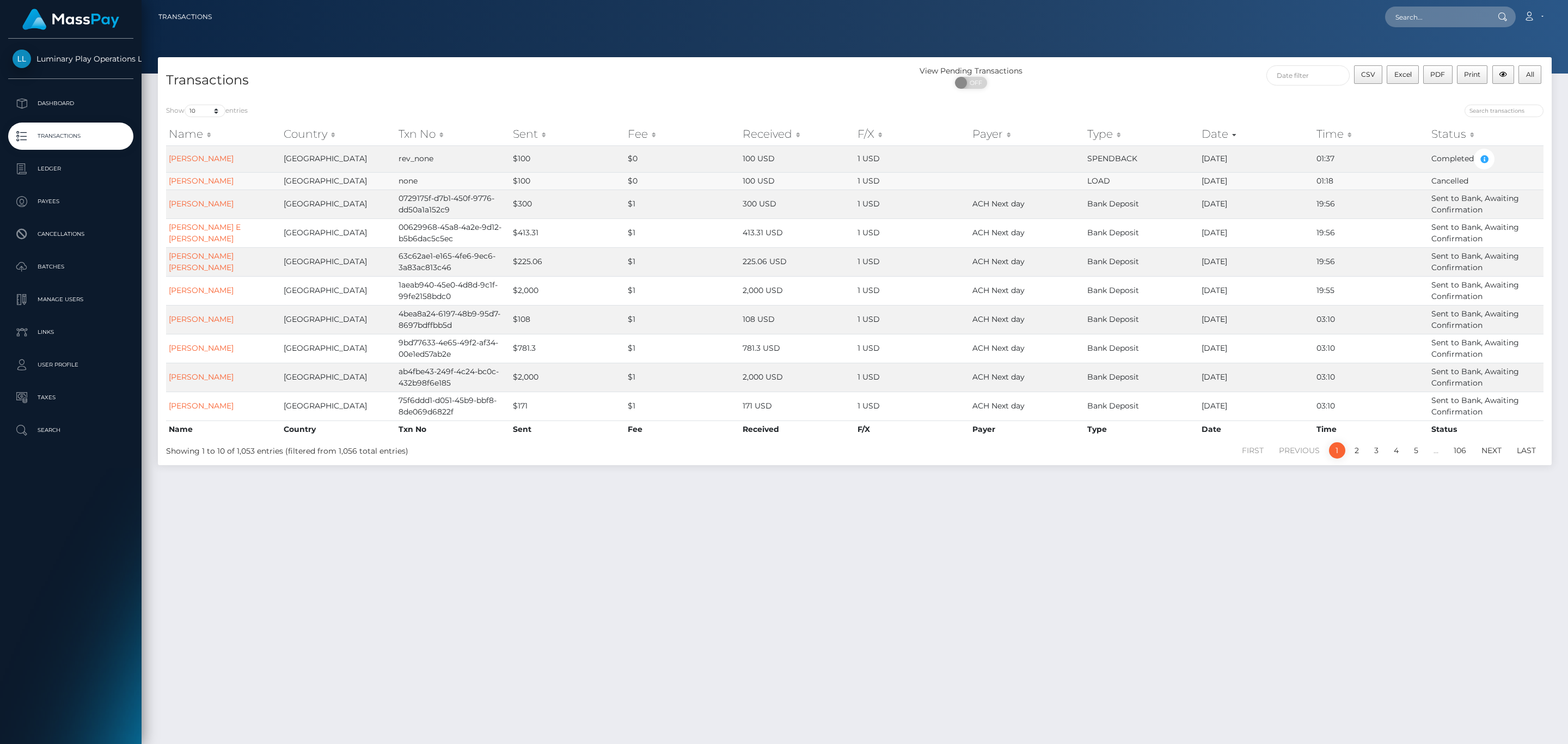
click at [1100, 183] on td "LOAD" at bounding box center [1142, 181] width 115 height 17
click at [69, 277] on link "Batches" at bounding box center [71, 267] width 126 height 28
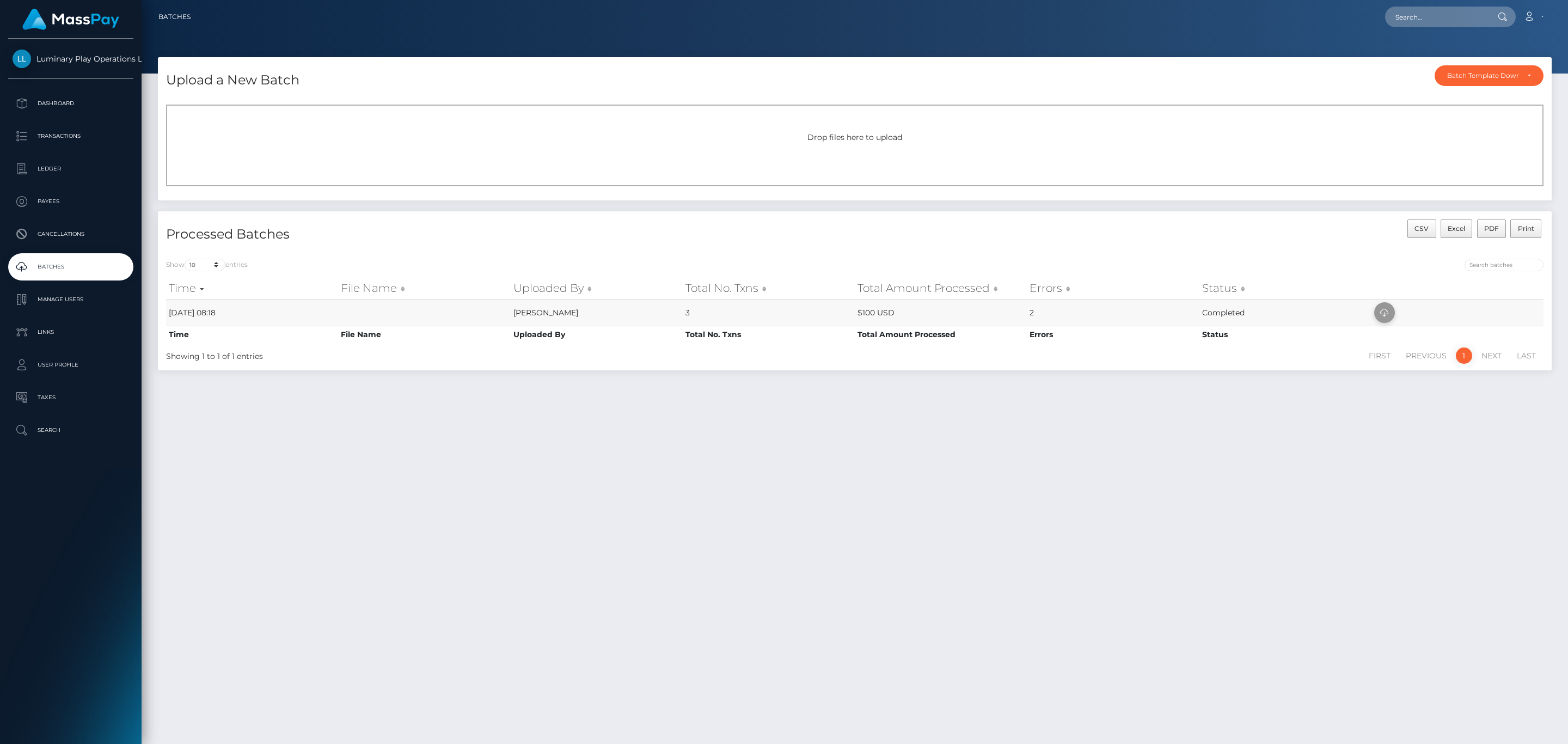
click at [1386, 316] on icon at bounding box center [1385, 313] width 13 height 14
click at [1422, 10] on input "text" at bounding box center [1437, 17] width 103 height 21
drag, startPoint x: 1422, startPoint y: 10, endPoint x: 74, endPoint y: 128, distance: 1353.2
click at [74, 128] on p "Transactions" at bounding box center [71, 137] width 116 height 17
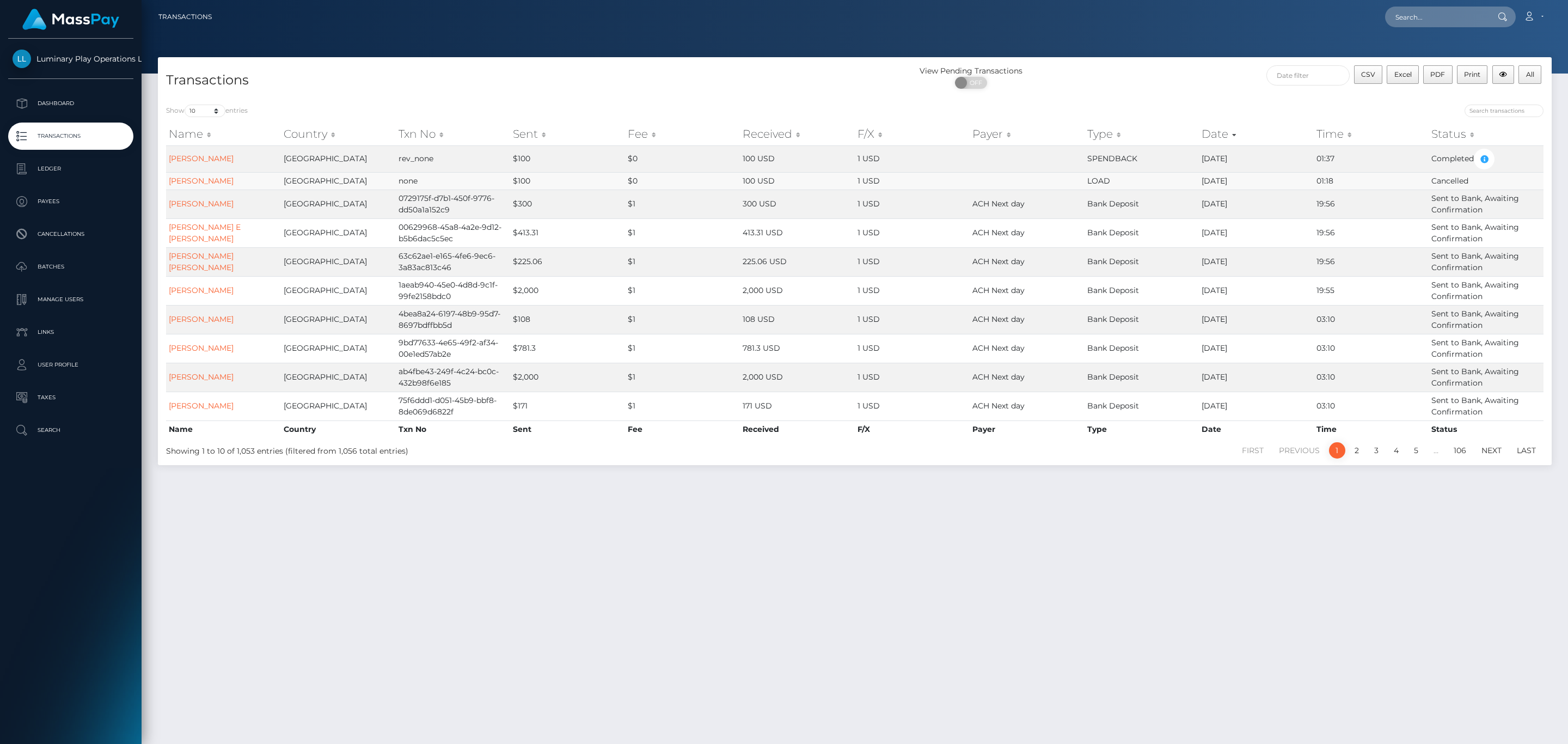
click at [1088, 177] on td "LOAD" at bounding box center [1142, 181] width 115 height 17
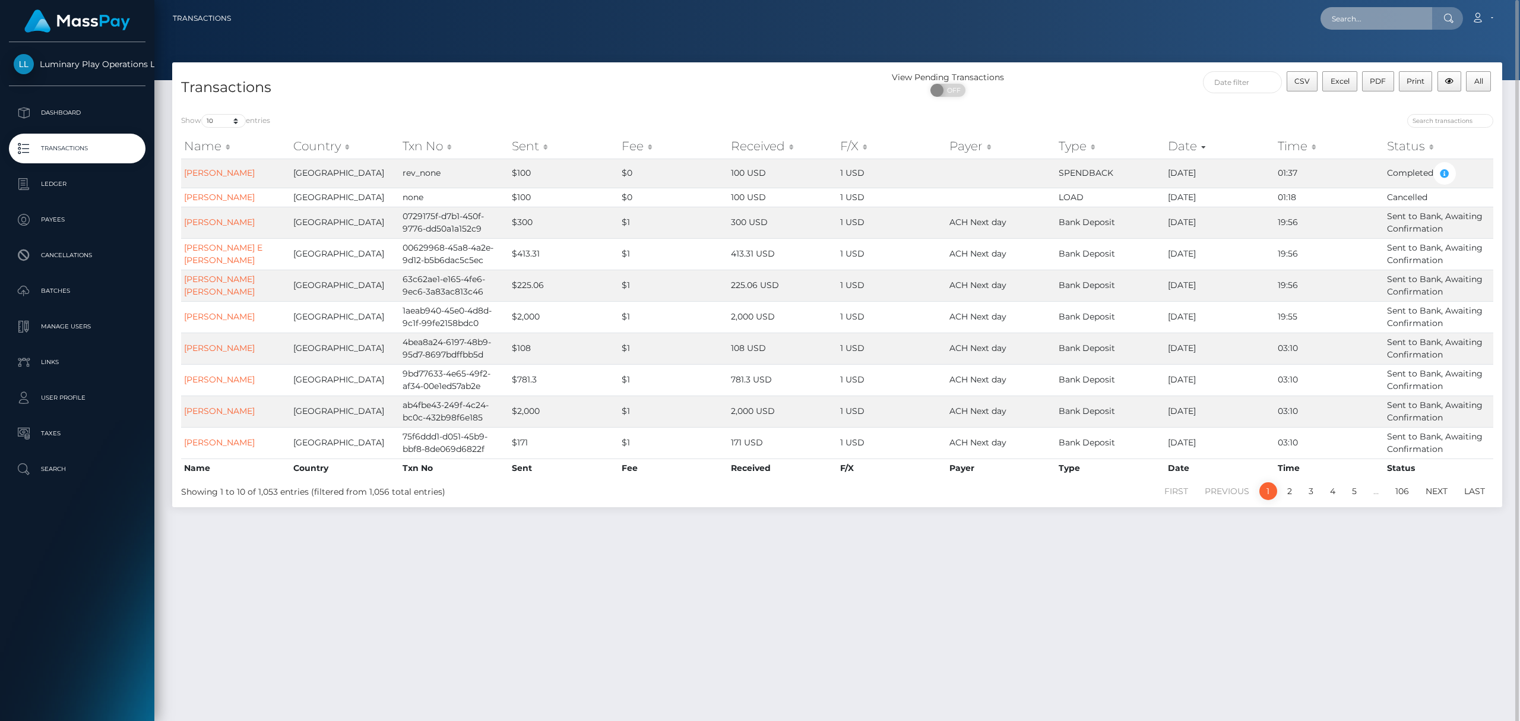
click at [1366, 24] on input "text" at bounding box center [1377, 18] width 112 height 23
paste input "2f154da6_32589672"
type input "2f154da6_32589672"
click at [1447, 20] on icon at bounding box center [1449, 19] width 10 height 10
click at [1428, 20] on input "2f154da6_32589672" at bounding box center [1377, 18] width 112 height 23
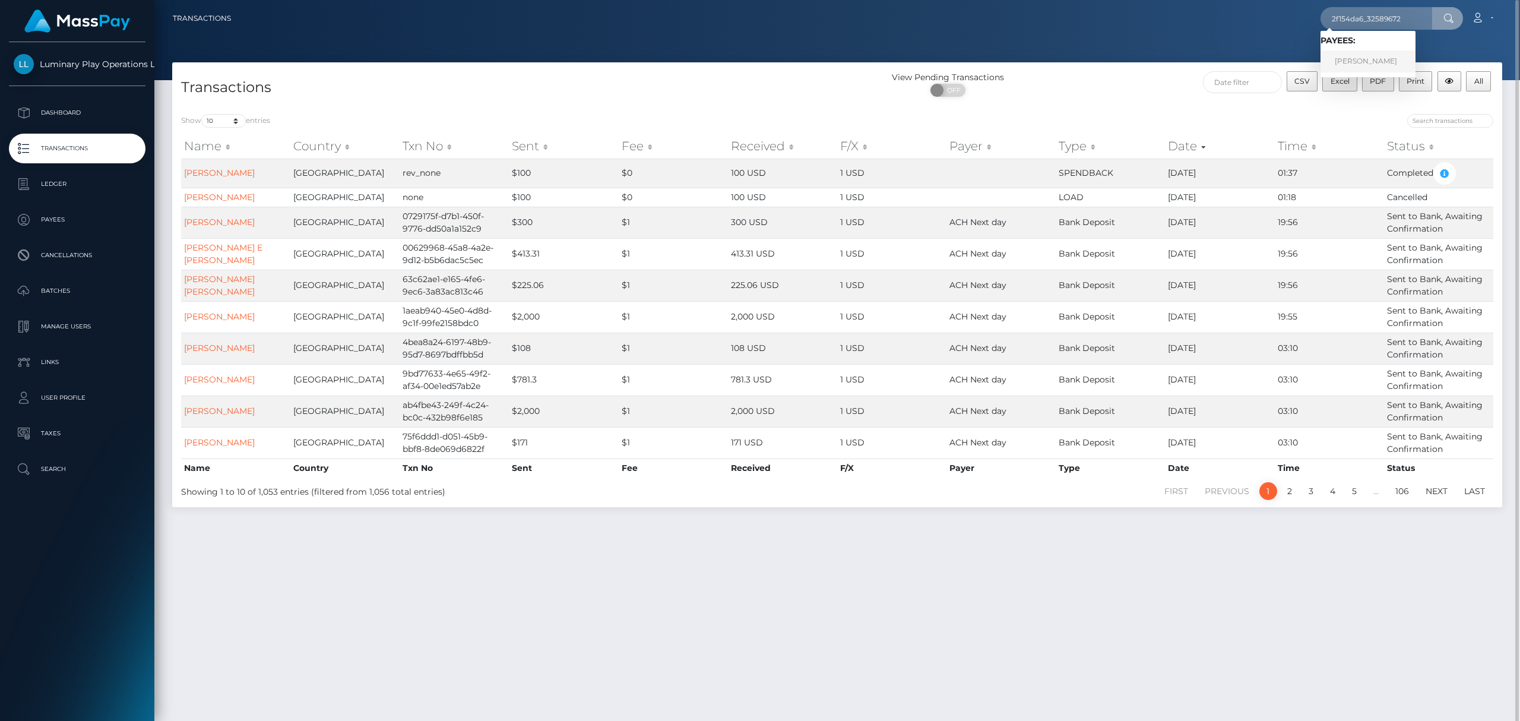
click at [1390, 53] on link "[PERSON_NAME]" at bounding box center [1368, 61] width 95 height 22
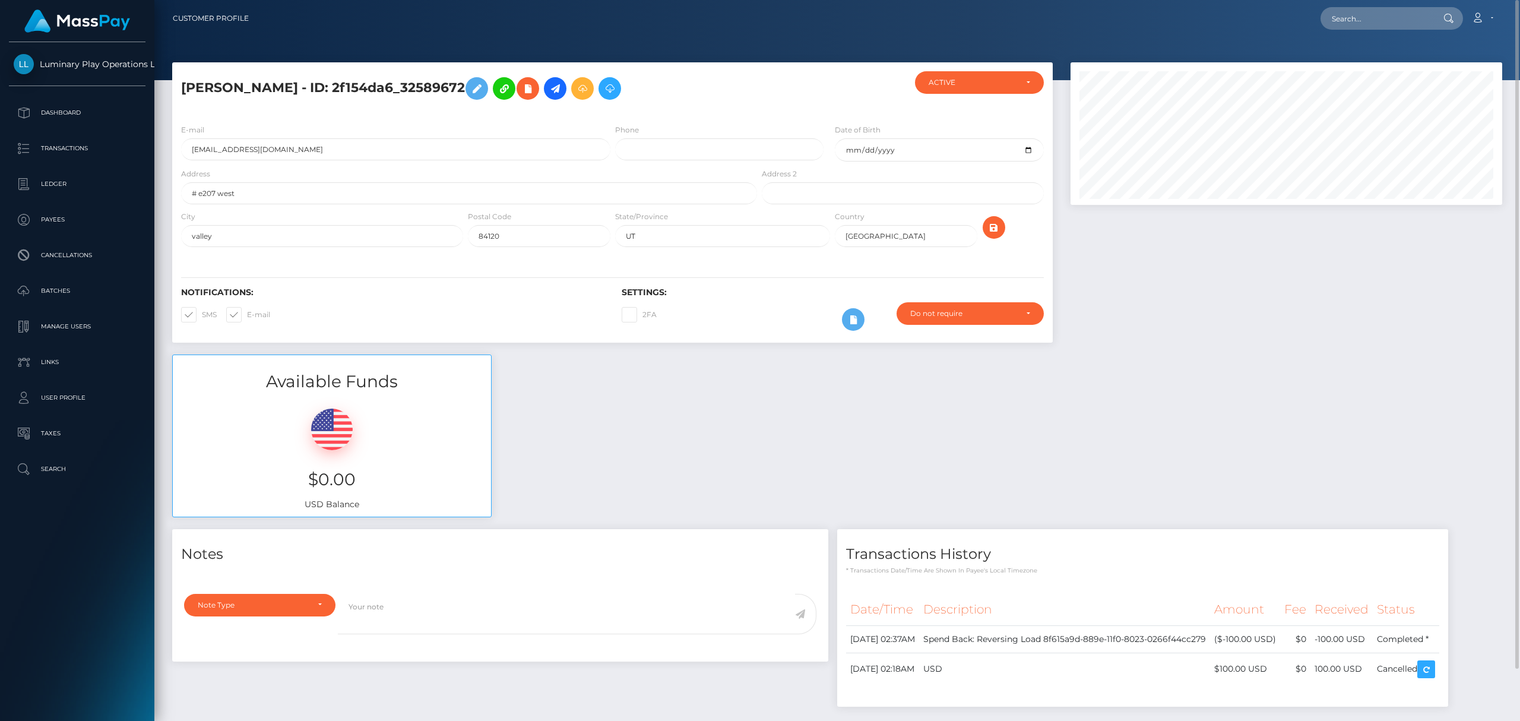
scroll to position [57, 0]
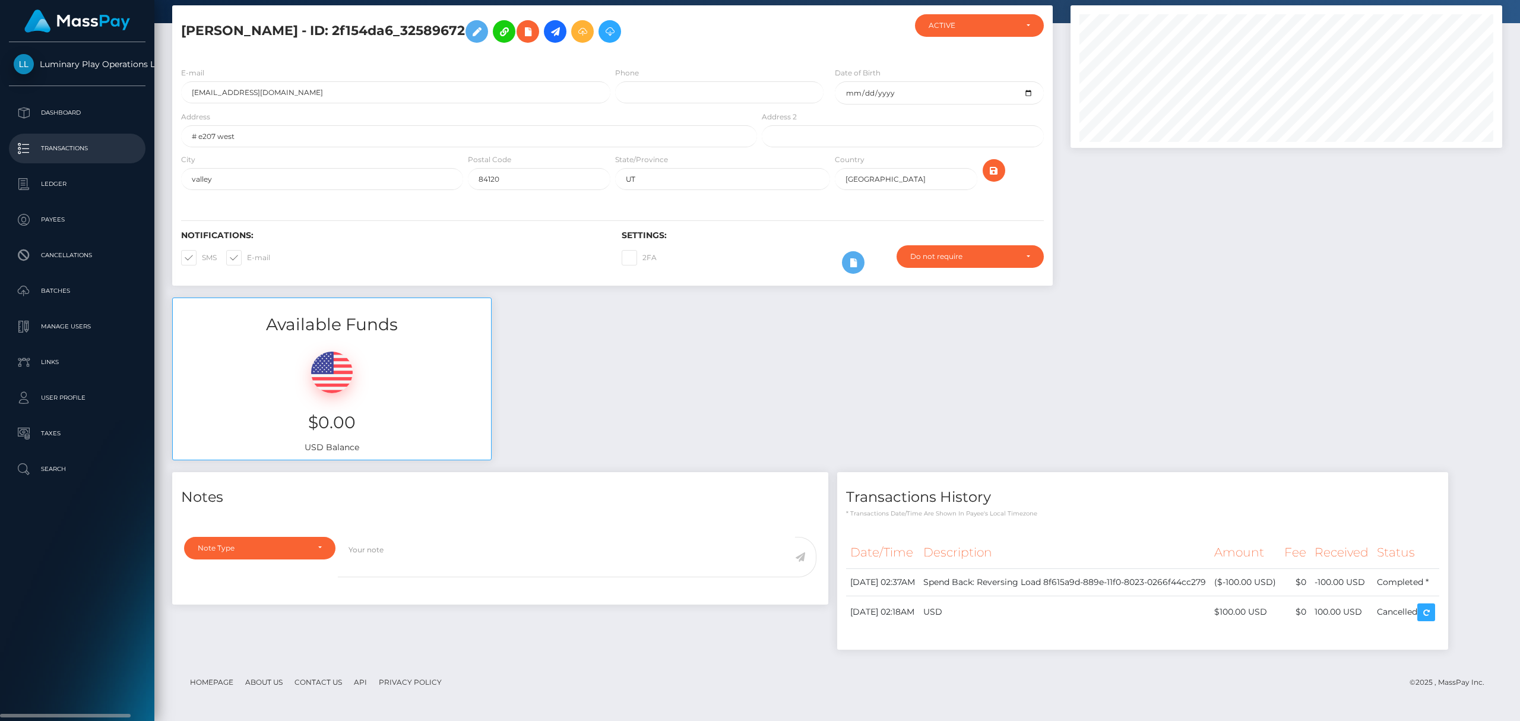
click at [77, 153] on p "Transactions" at bounding box center [77, 149] width 127 height 18
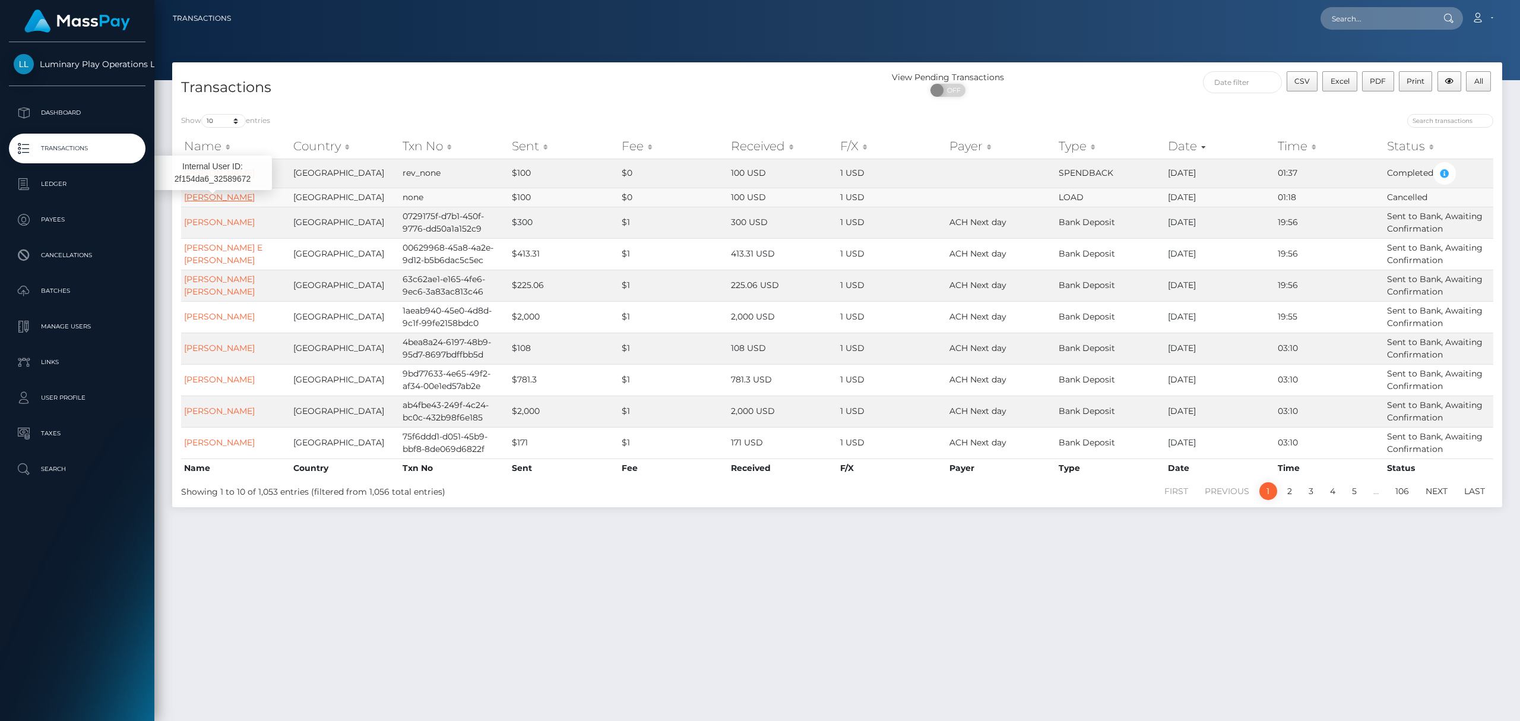
click at [243, 200] on link "Marjorie Irene Rawlinson" at bounding box center [219, 197] width 71 height 11
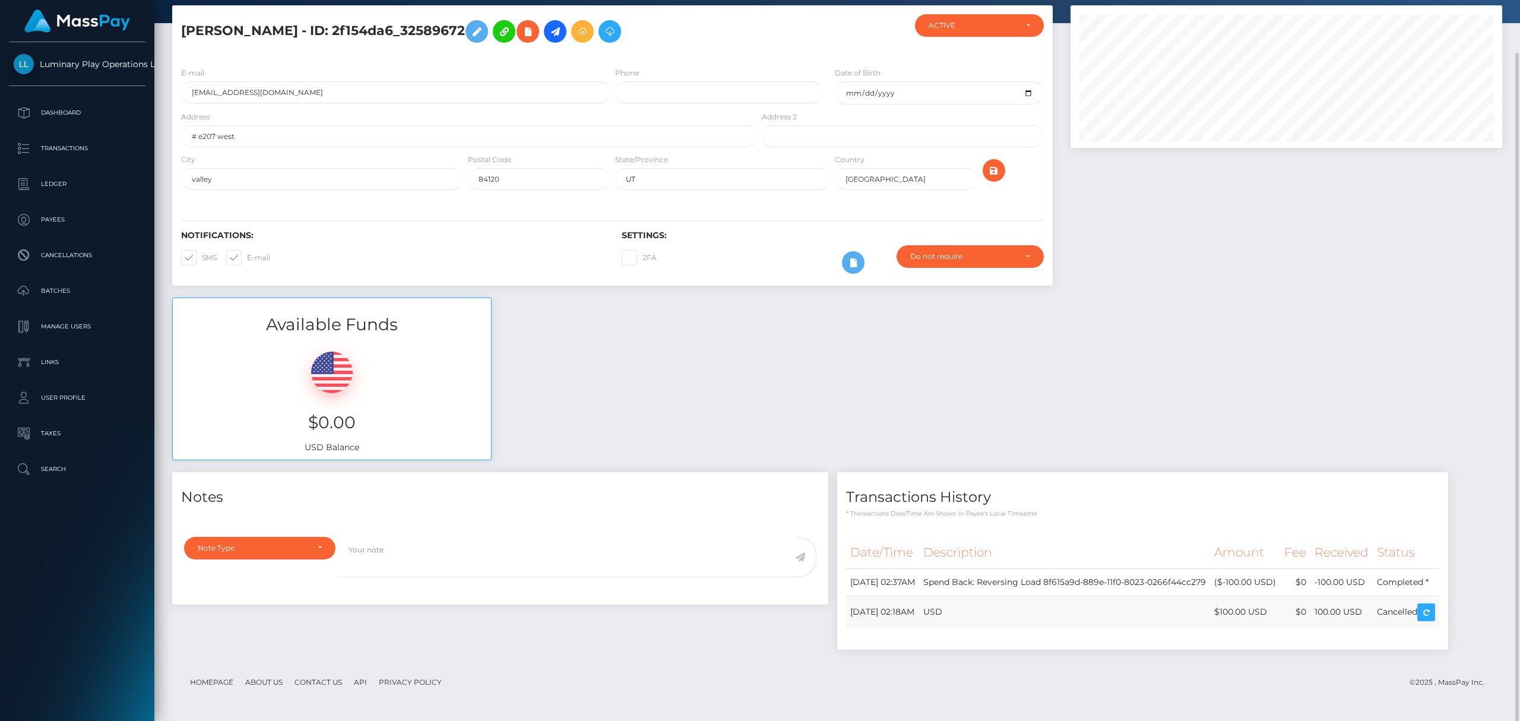
scroll to position [143, 431]
click at [98, 145] on p "Transactions" at bounding box center [77, 149] width 127 height 18
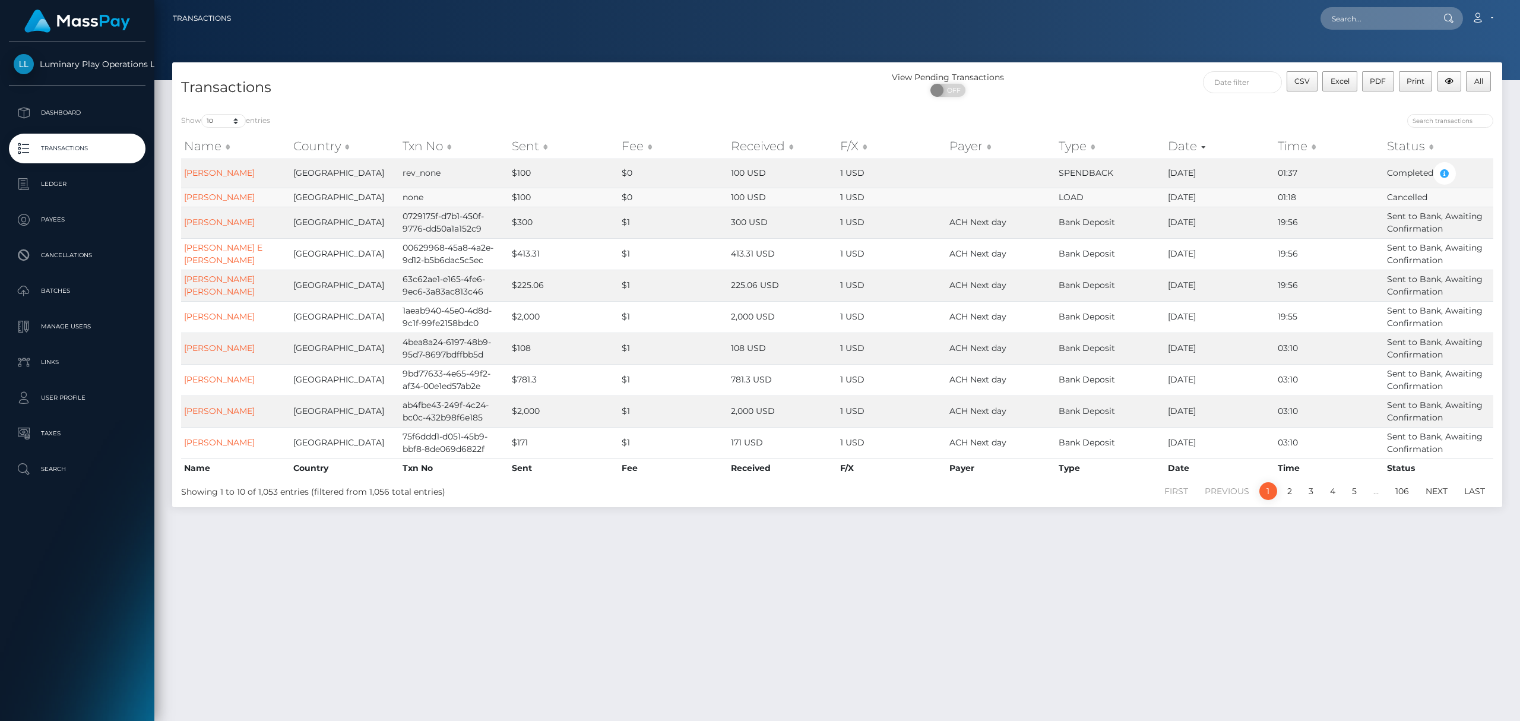
click at [1070, 194] on td "LOAD" at bounding box center [1110, 197] width 109 height 19
click at [1109, 175] on td "SPENDBACK" at bounding box center [1110, 173] width 109 height 29
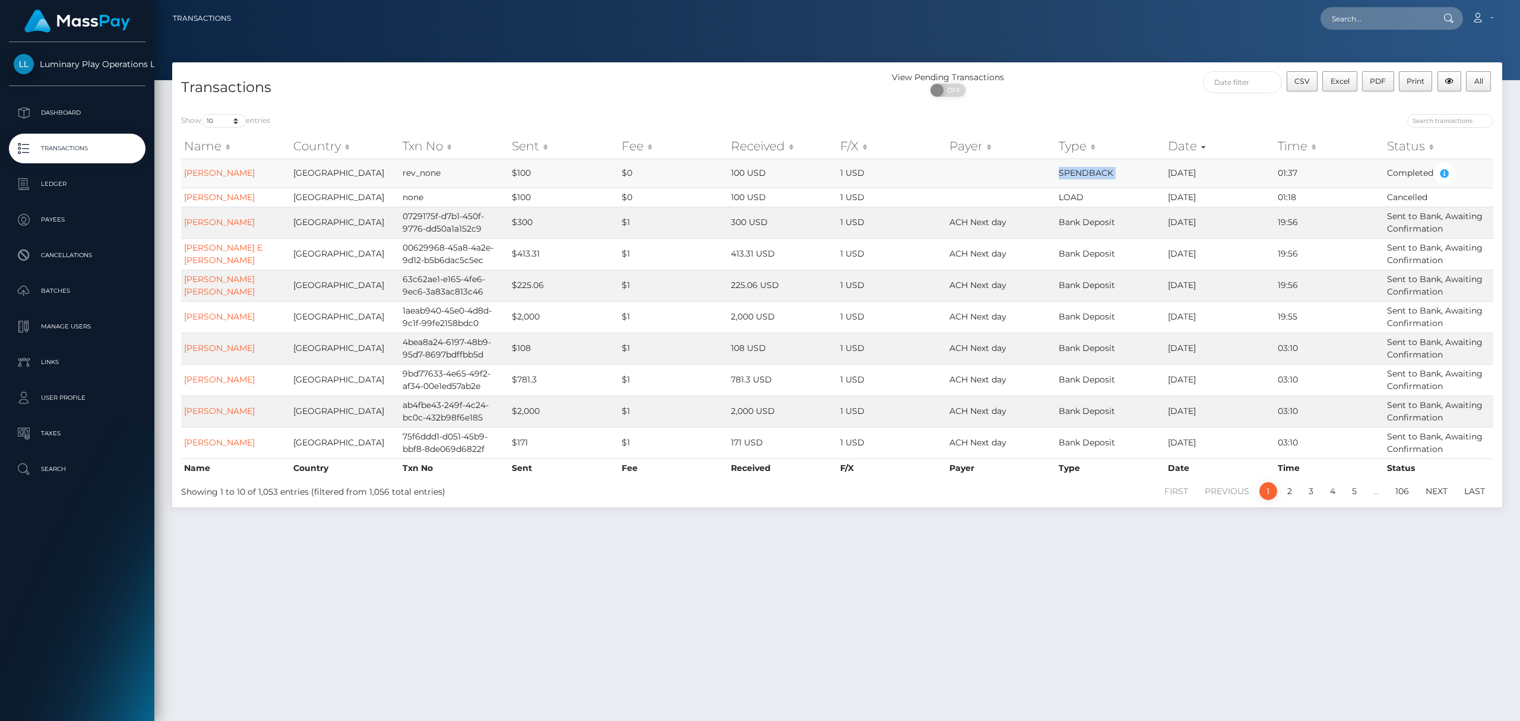
click at [1109, 175] on td "SPENDBACK" at bounding box center [1110, 173] width 109 height 29
click at [426, 176] on td "rev_none" at bounding box center [454, 173] width 109 height 29
click at [426, 175] on td "rev_none" at bounding box center [454, 173] width 109 height 29
click at [255, 197] on link "Marjorie Irene Rawlinson" at bounding box center [219, 197] width 71 height 11
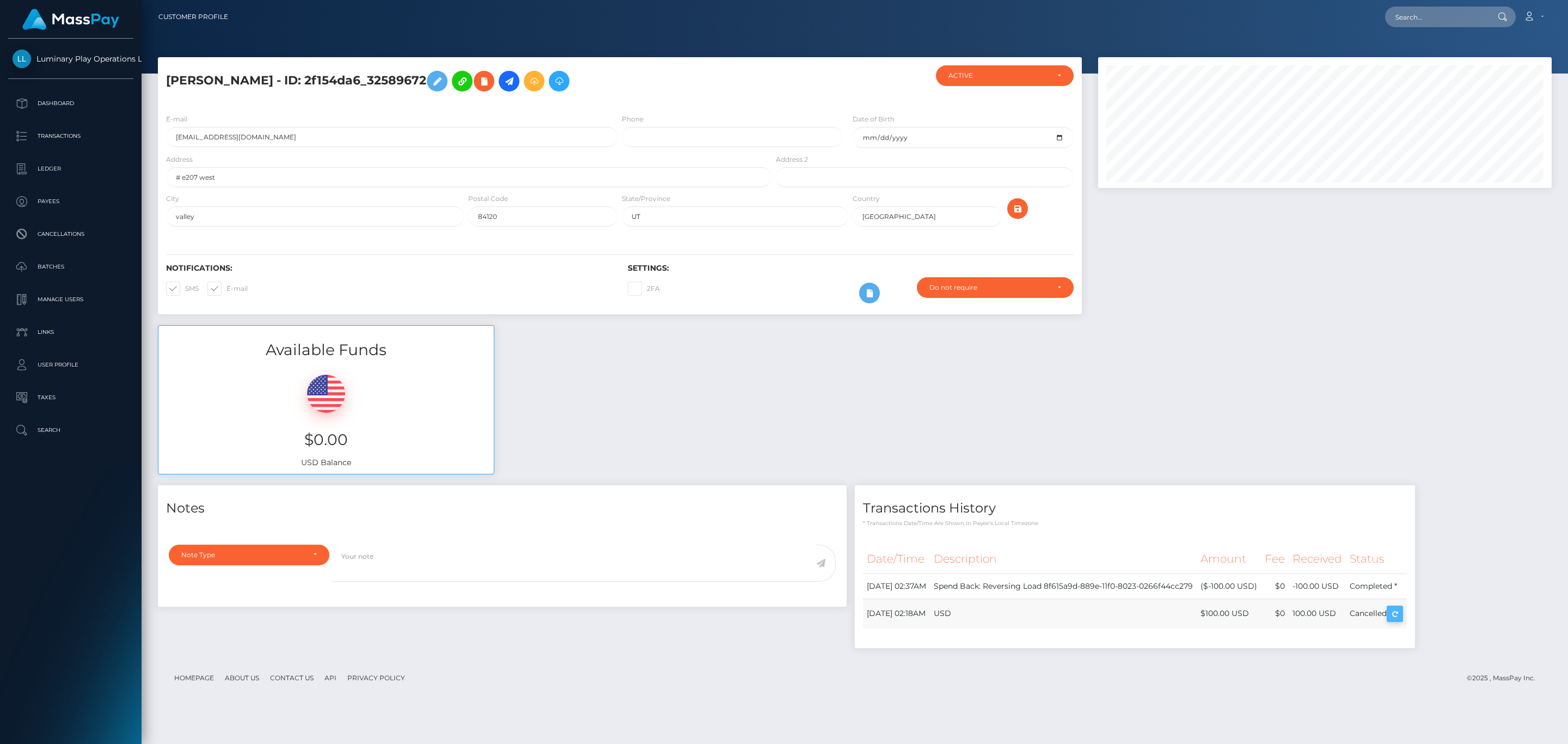
scroll to position [131, 453]
click at [95, 140] on p "Transactions" at bounding box center [71, 137] width 116 height 17
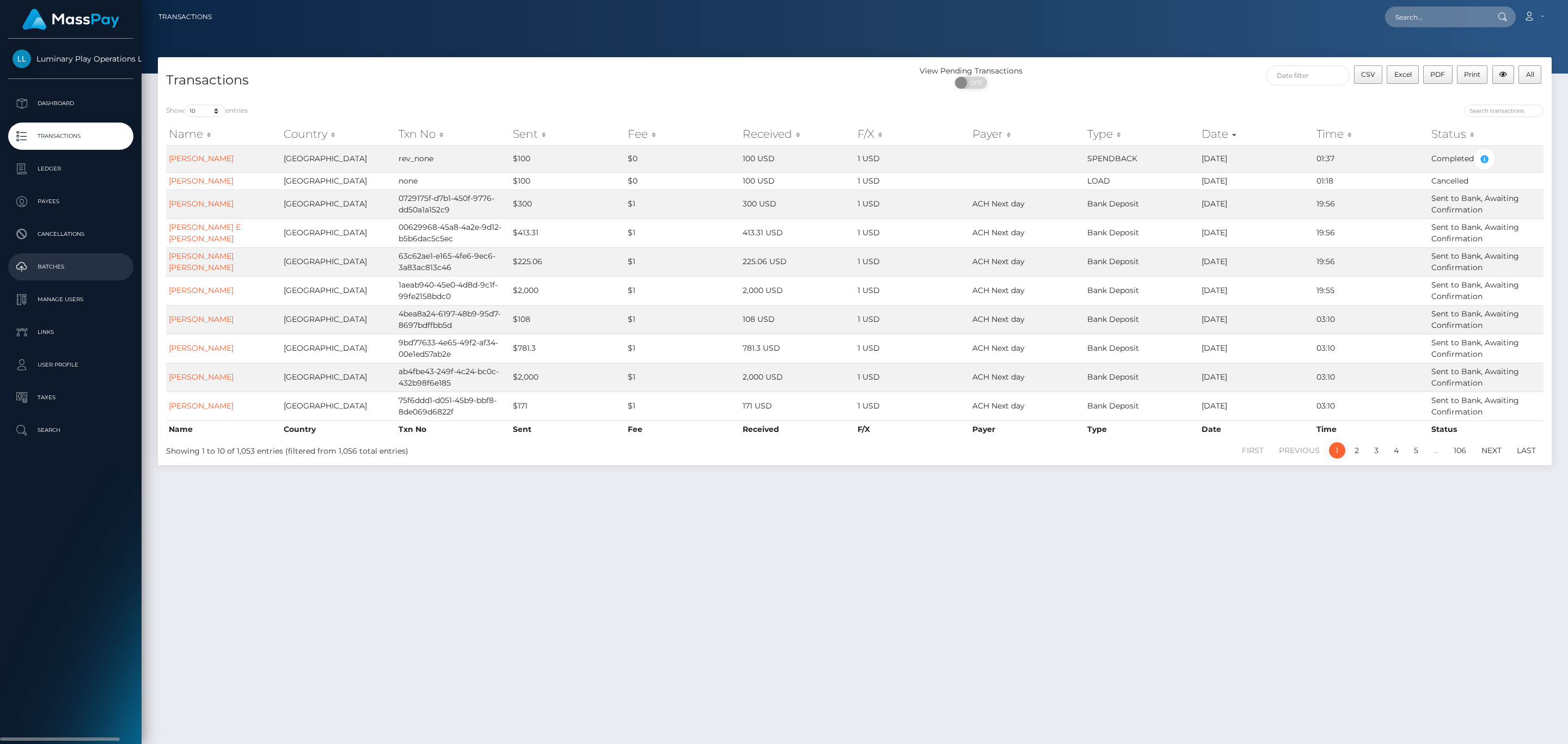
click at [56, 262] on p "Batches" at bounding box center [71, 267] width 116 height 17
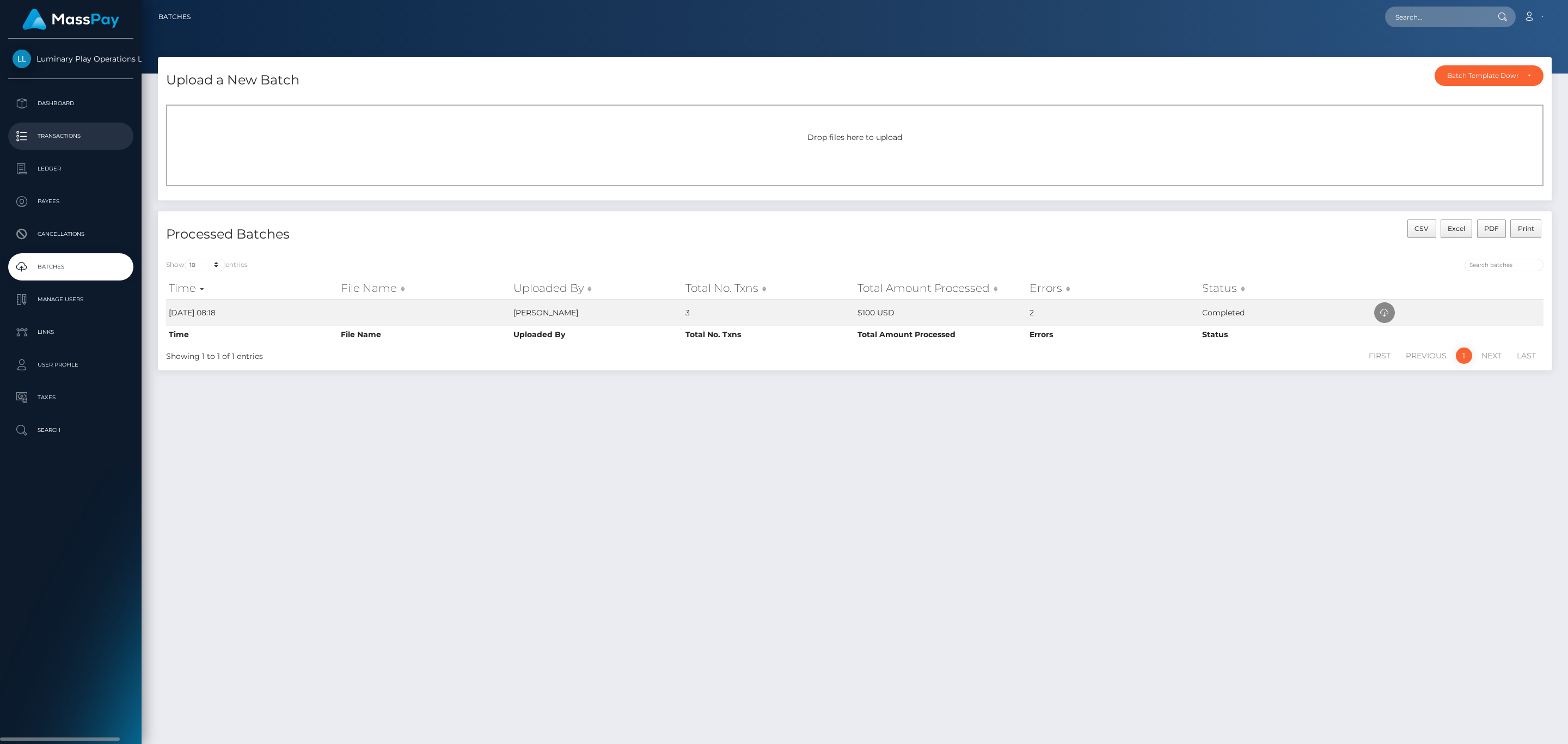
click at [69, 144] on link "Transactions" at bounding box center [71, 137] width 126 height 28
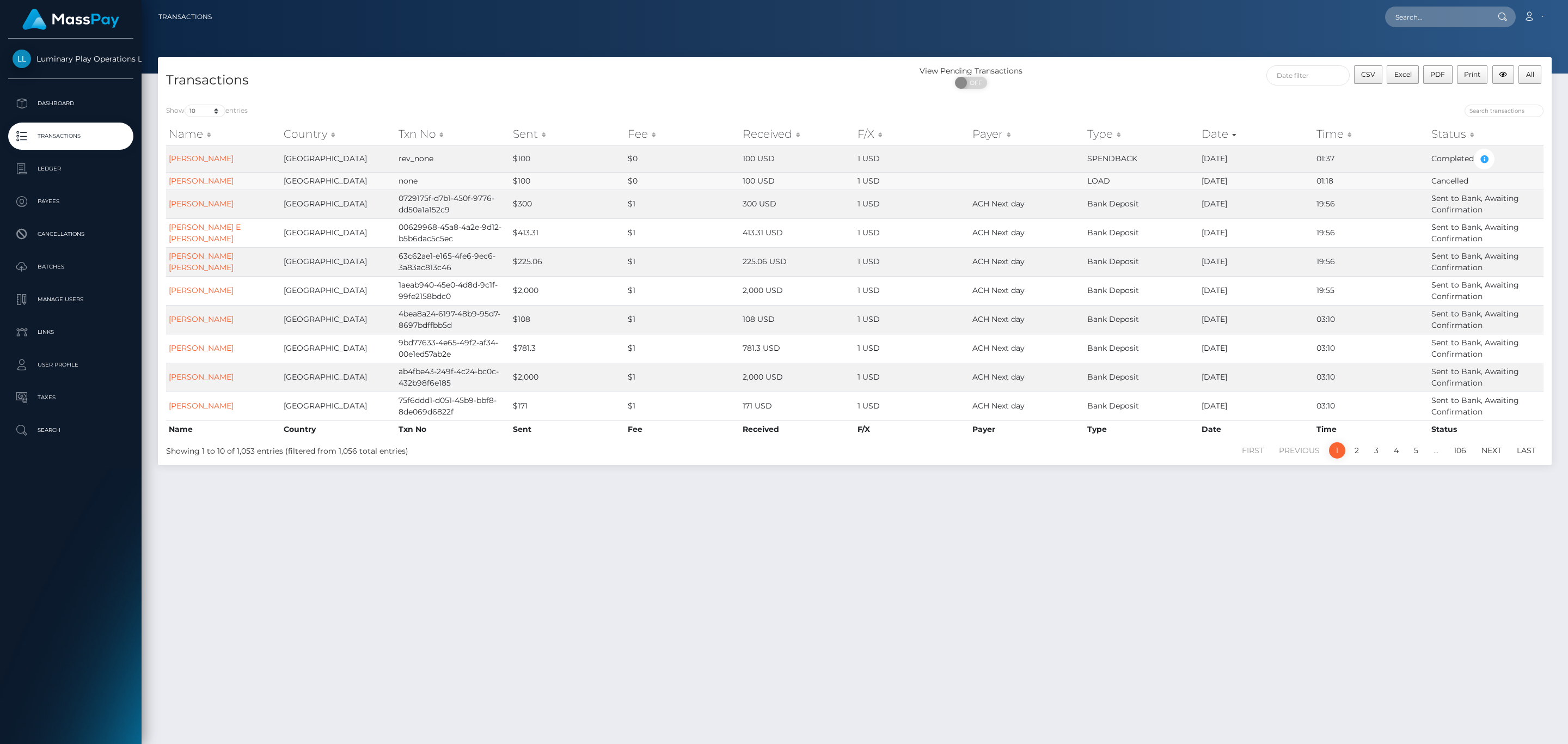
click at [1096, 183] on td "LOAD" at bounding box center [1142, 181] width 115 height 17
click at [1115, 161] on td "SPENDBACK" at bounding box center [1142, 159] width 115 height 27
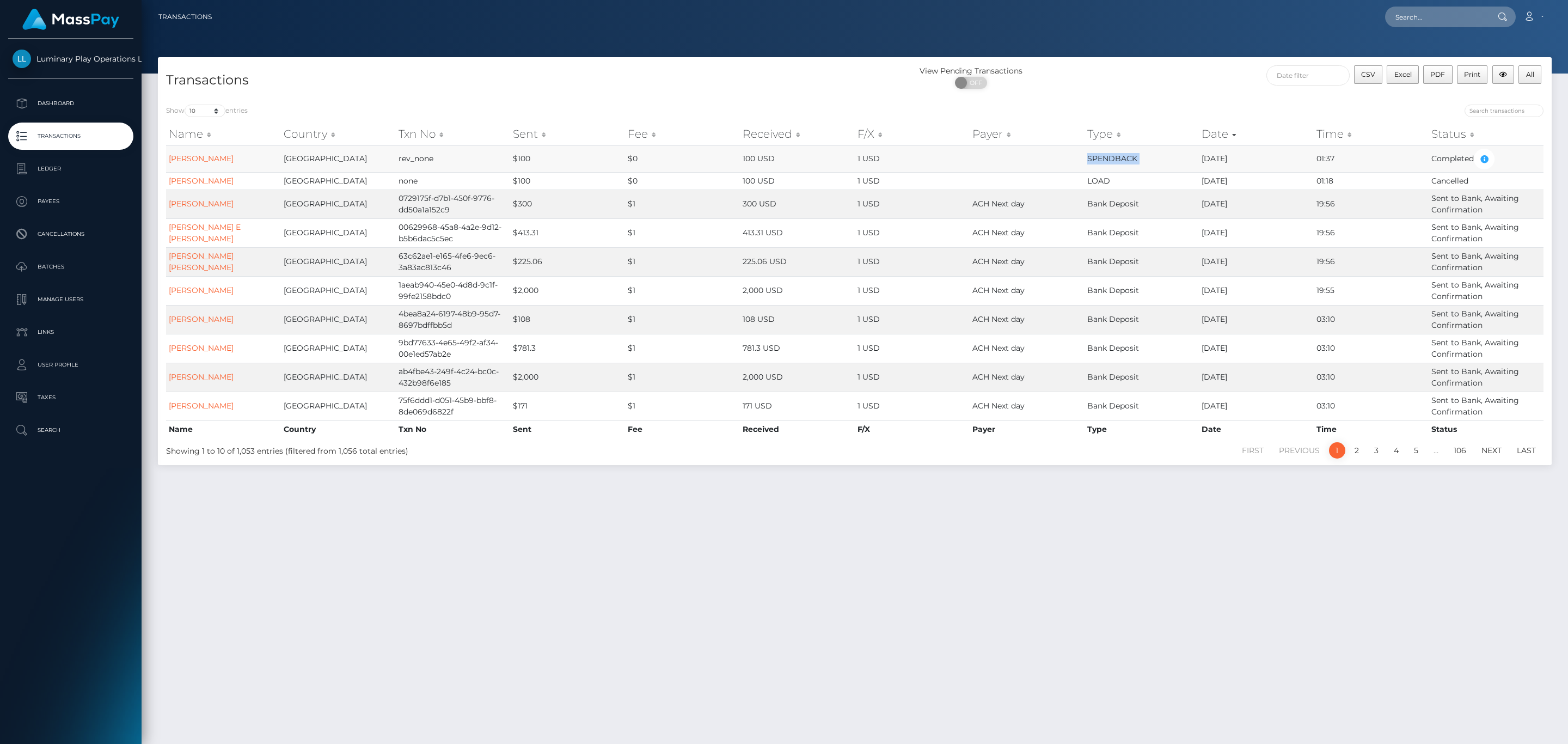
click at [1115, 161] on td "SPENDBACK" at bounding box center [1142, 159] width 115 height 27
click at [1120, 161] on td "SPENDBACK" at bounding box center [1142, 159] width 115 height 27
click at [234, 182] on link "Marjorie Irene Rawlinson" at bounding box center [201, 181] width 65 height 10
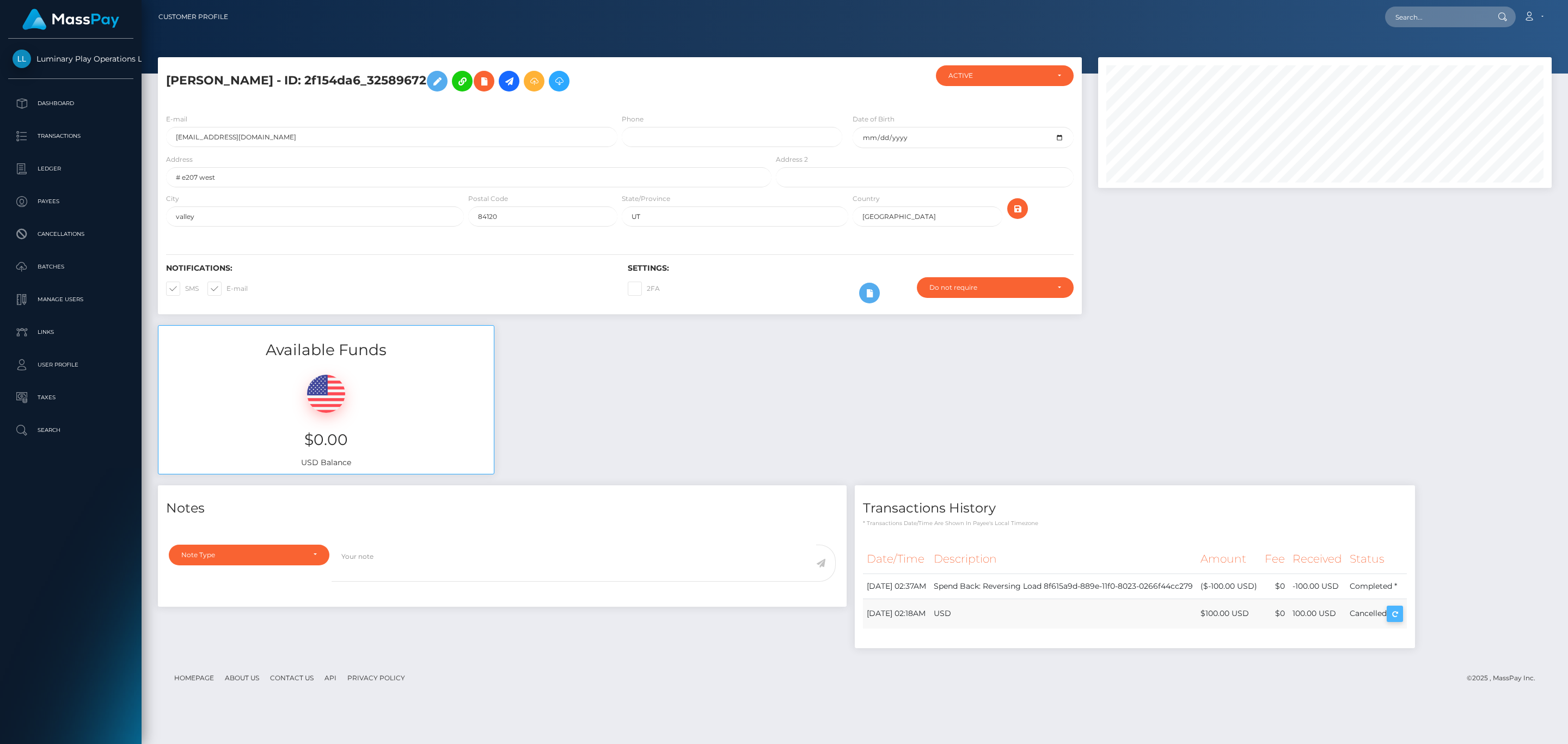
scroll to position [131, 453]
click at [1034, 585] on td "Spend Back: Reversing Load 8f615a9d-889e-11f0-8023-0266f44cc279" at bounding box center [1063, 585] width 267 height 25
click at [1081, 592] on td "Spend Back: Reversing Load 8f615a9d-889e-11f0-8023-0266f44cc279" at bounding box center [1063, 585] width 267 height 25
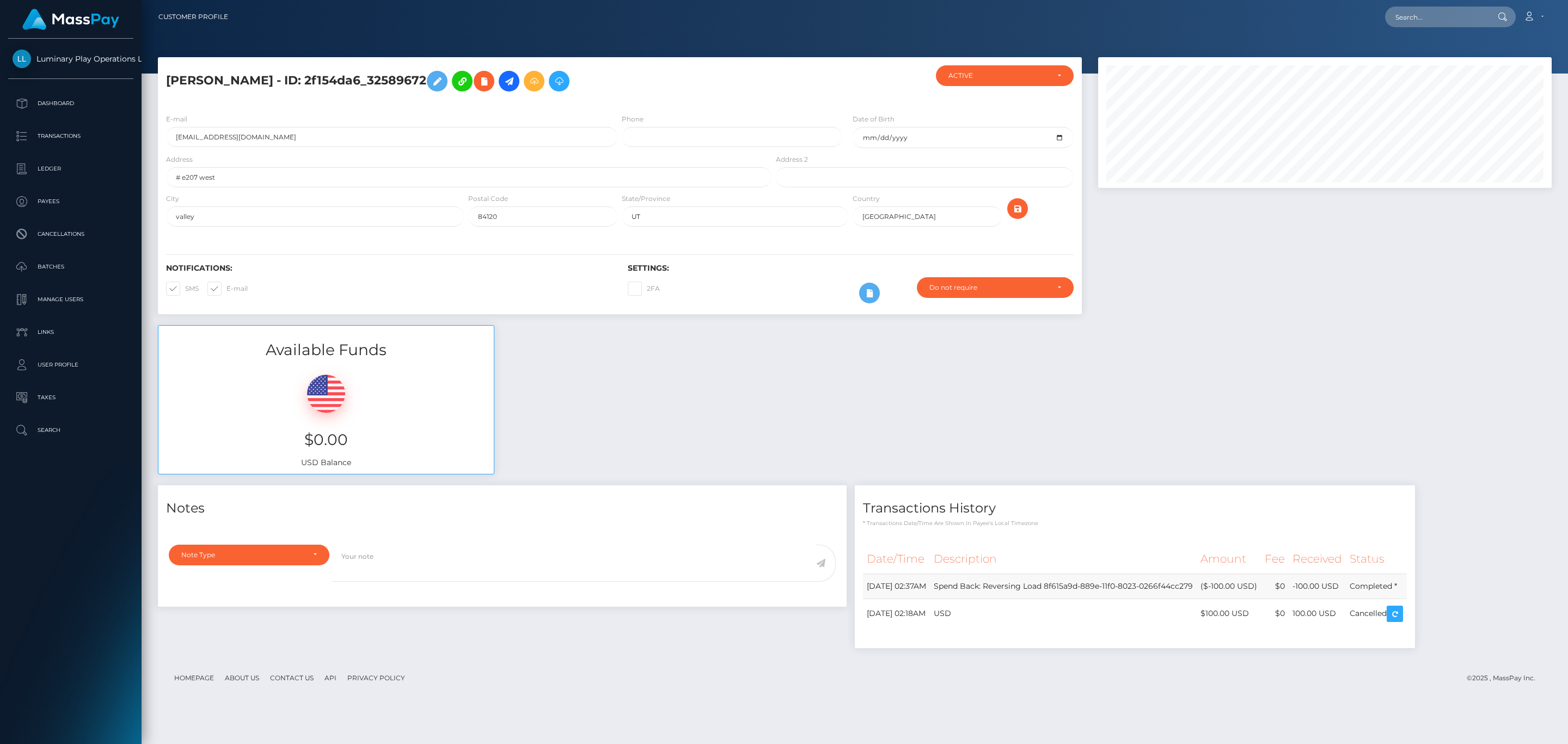
click at [1081, 592] on td "Spend Back: Reversing Load 8f615a9d-889e-11f0-8023-0266f44cc279" at bounding box center [1063, 585] width 267 height 25
click at [1043, 590] on td "Spend Back: Reversing Load 8f615a9d-889e-11f0-8023-0266f44cc279" at bounding box center [1063, 585] width 267 height 25
click at [66, 259] on p "Batches" at bounding box center [71, 267] width 116 height 17
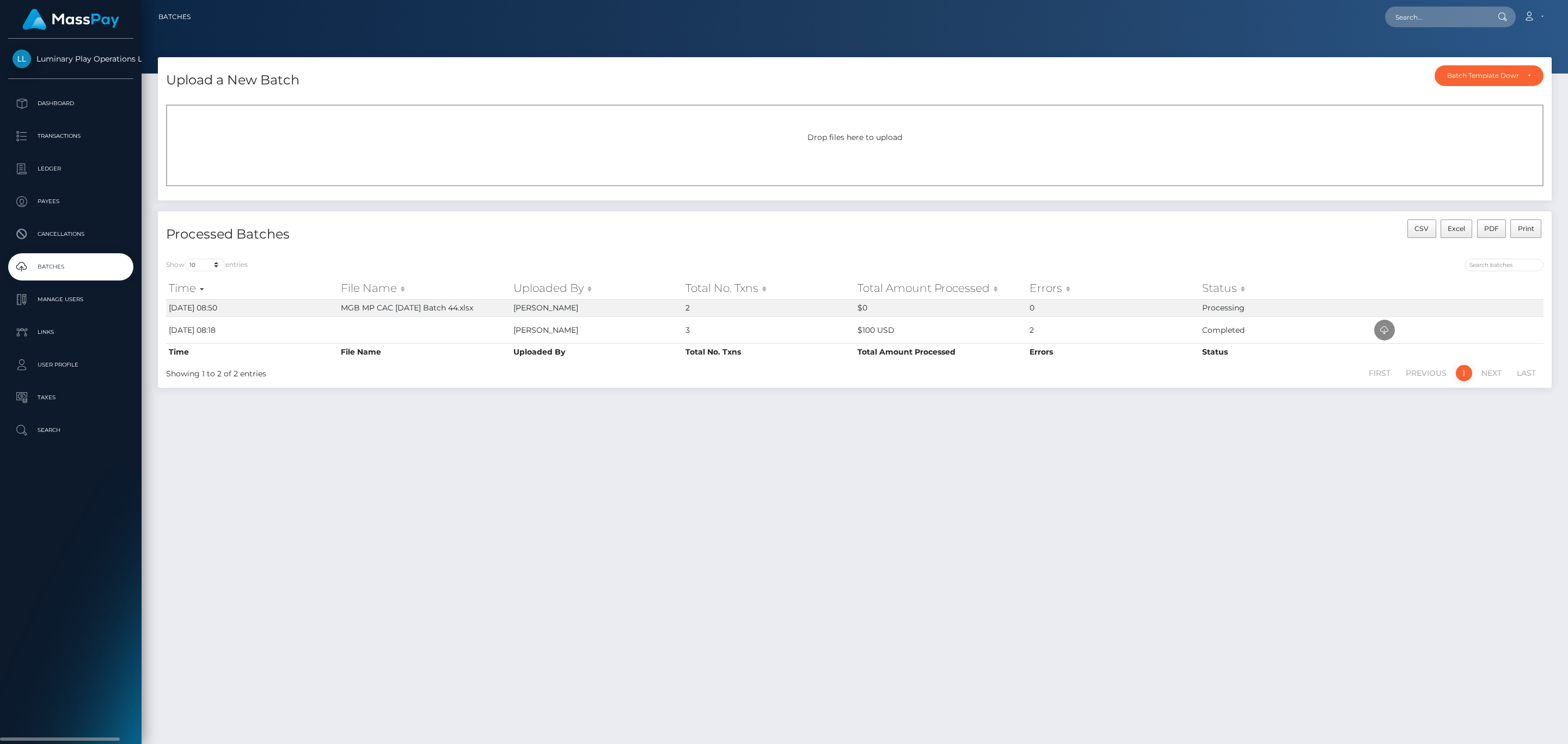
click at [94, 270] on p "Batches" at bounding box center [71, 267] width 116 height 17
click at [95, 261] on p "Batches" at bounding box center [71, 267] width 116 height 17
click at [92, 265] on p "Batches" at bounding box center [71, 267] width 116 height 17
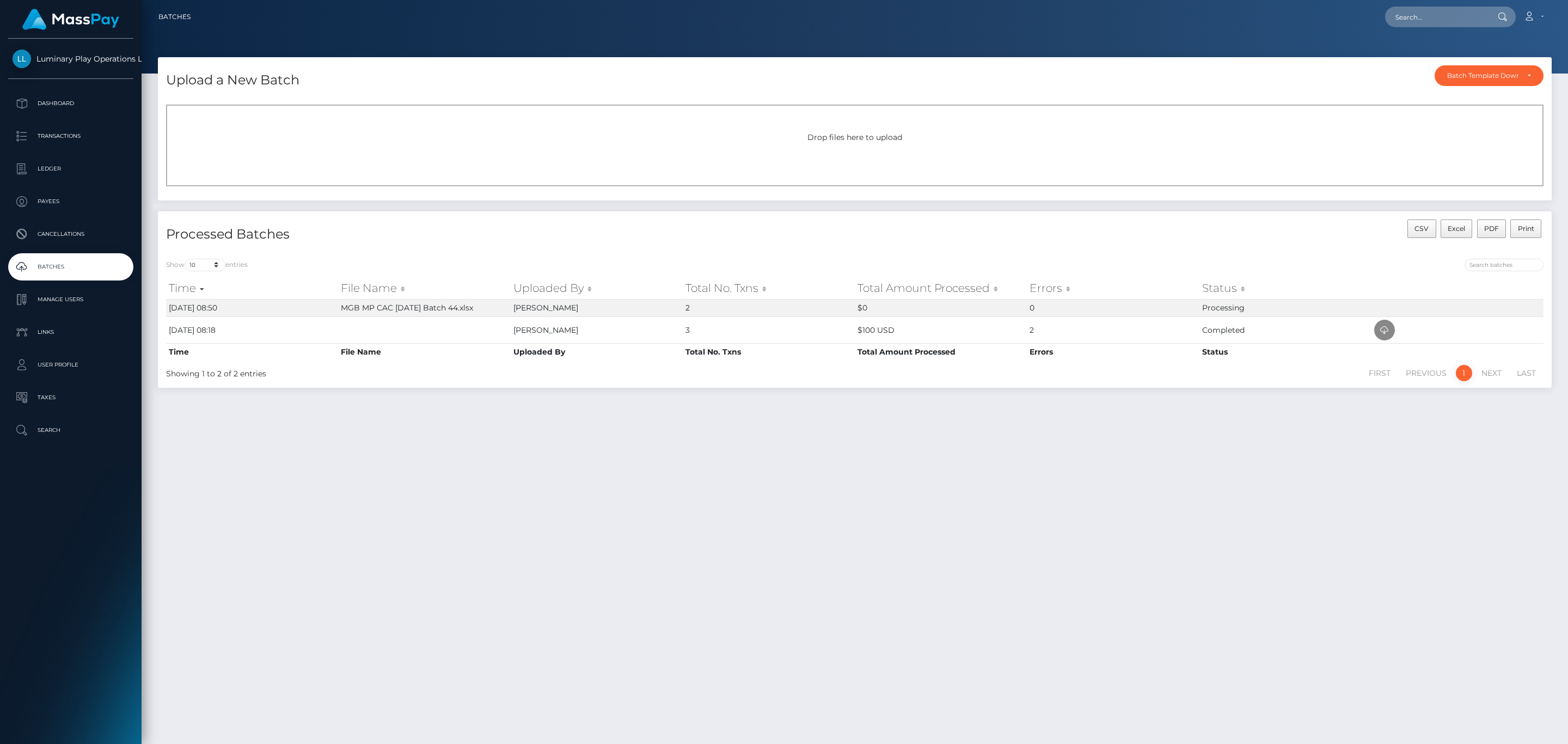
click at [92, 265] on p "Batches" at bounding box center [71, 267] width 116 height 17
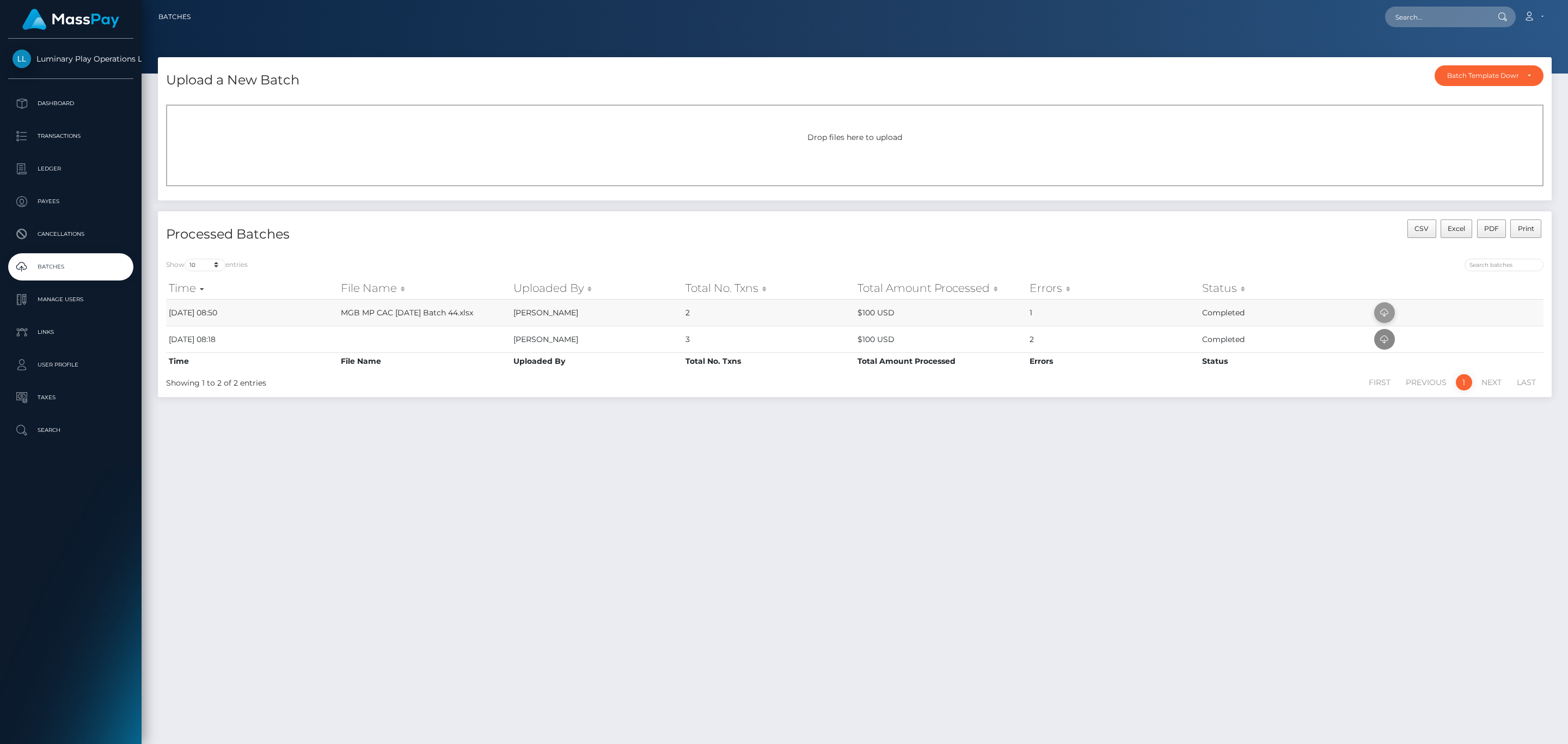
click at [1389, 315] on icon at bounding box center [1385, 313] width 13 height 14
click at [1370, 311] on td "Completed" at bounding box center [1286, 312] width 172 height 27
click at [1377, 311] on span at bounding box center [1385, 313] width 21 height 21
click at [1390, 315] on icon at bounding box center [1385, 313] width 13 height 14
click at [81, 135] on p "Transactions" at bounding box center [71, 137] width 116 height 17
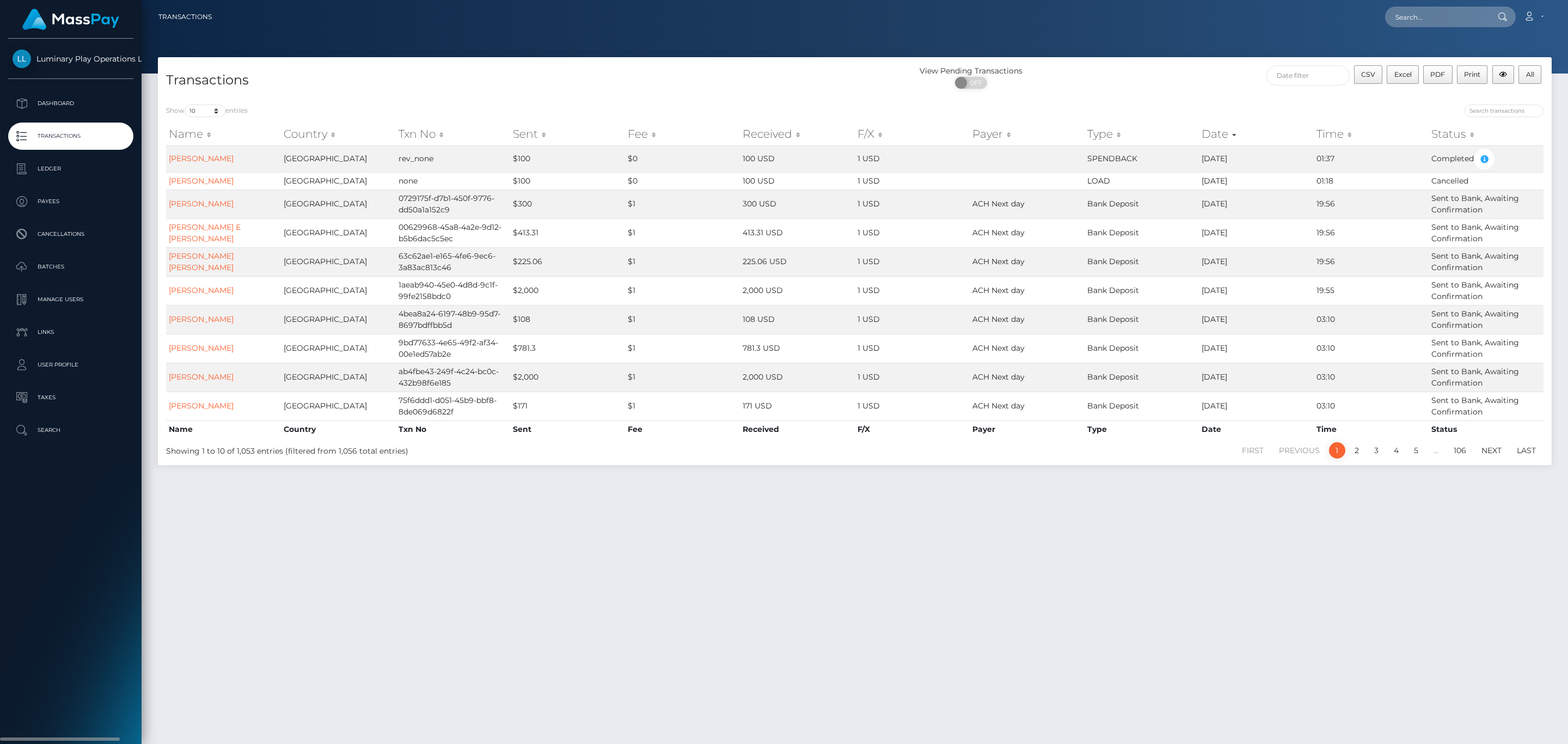
click at [85, 138] on p "Transactions" at bounding box center [71, 137] width 116 height 17
click at [80, 138] on p "Transactions" at bounding box center [71, 137] width 116 height 17
click at [106, 142] on p "Transactions" at bounding box center [71, 137] width 116 height 17
click at [115, 141] on p "Transactions" at bounding box center [71, 137] width 116 height 17
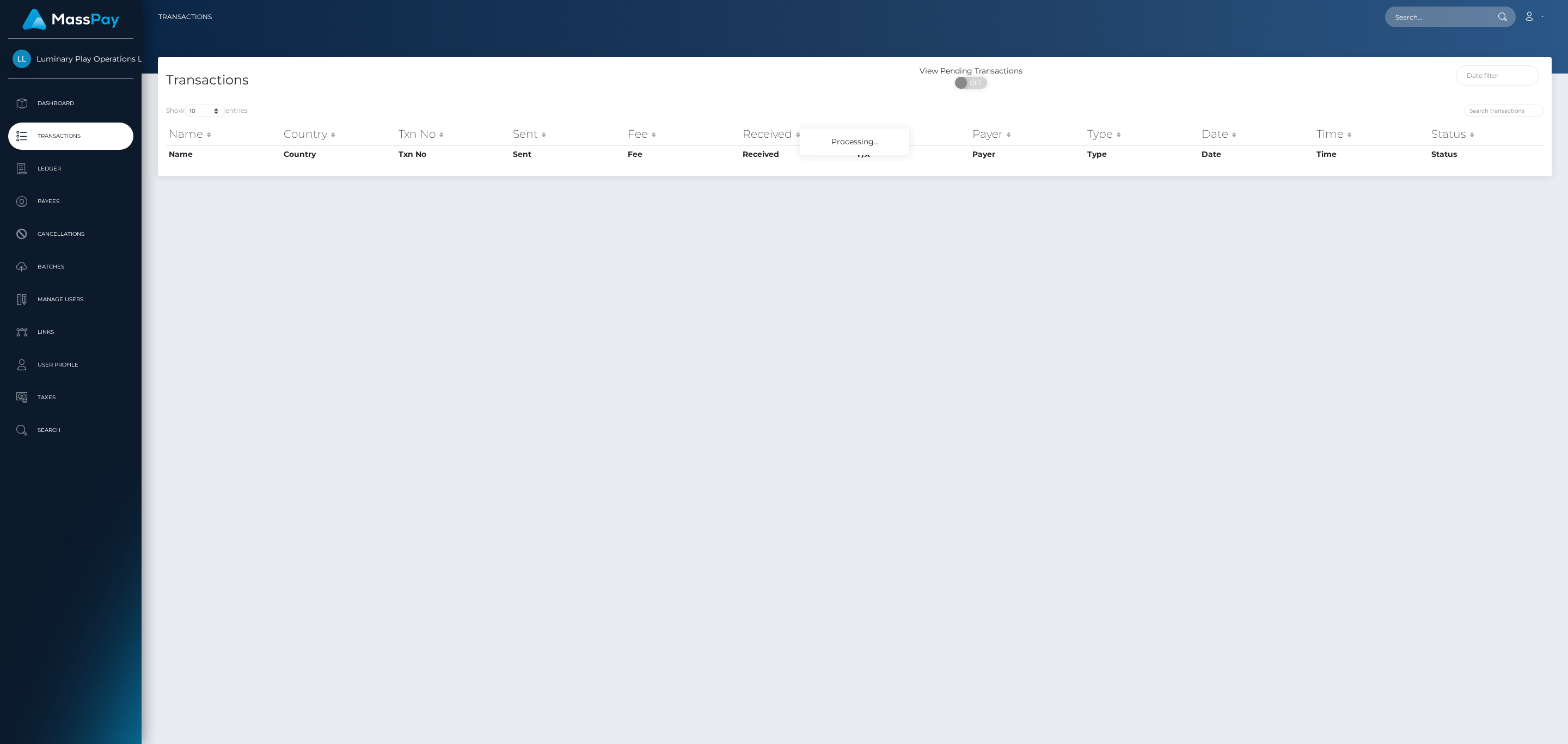
click at [71, 270] on p "Batches" at bounding box center [71, 267] width 116 height 17
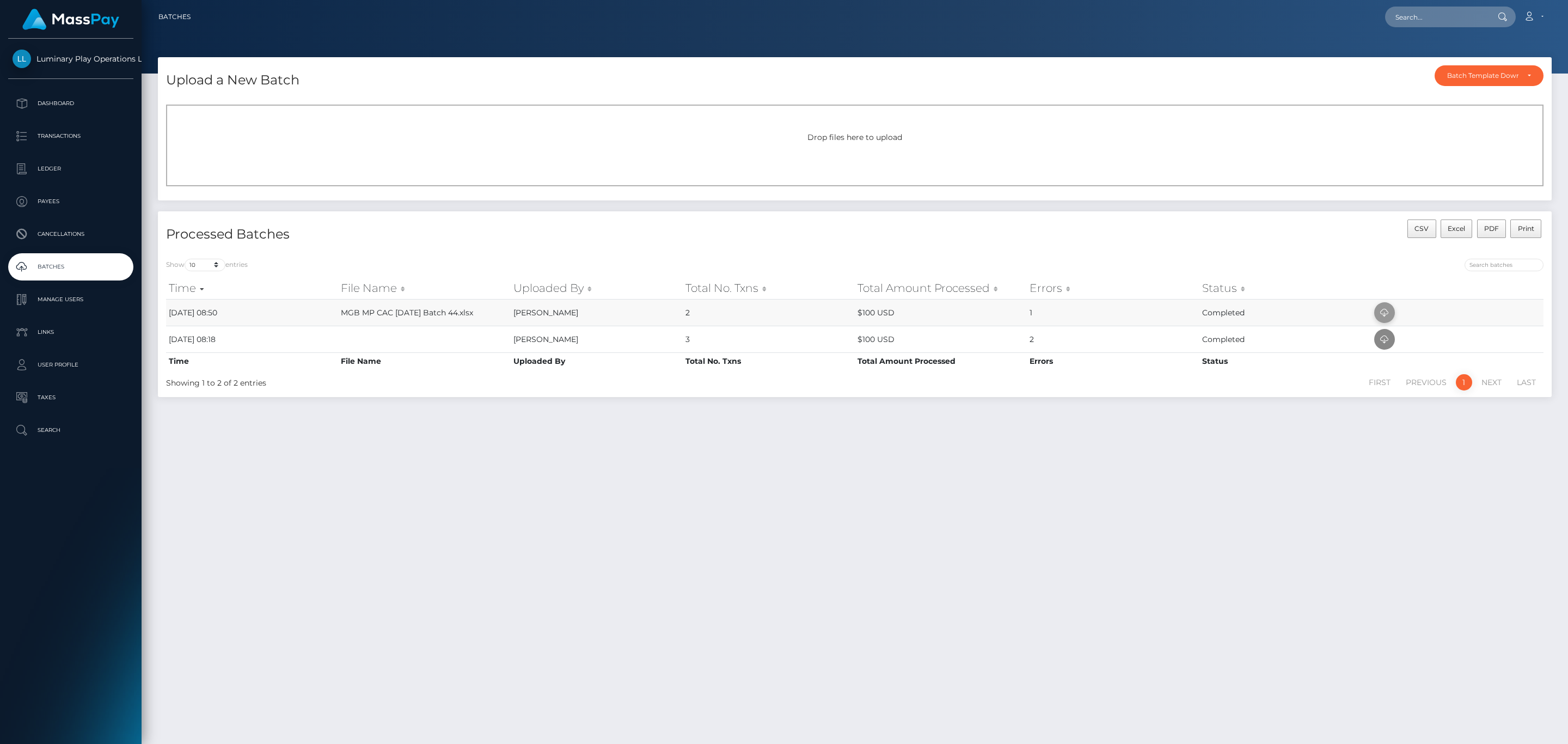
click at [1384, 306] on icon at bounding box center [1385, 313] width 13 height 14
click at [1436, 17] on input "text" at bounding box center [1437, 17] width 103 height 21
paste input "megabonanza-32589672"
type input "megabonanza-32589672"
click at [1452, 57] on link "MARJORIE IRENE RAWLINSON" at bounding box center [1429, 56] width 87 height 20
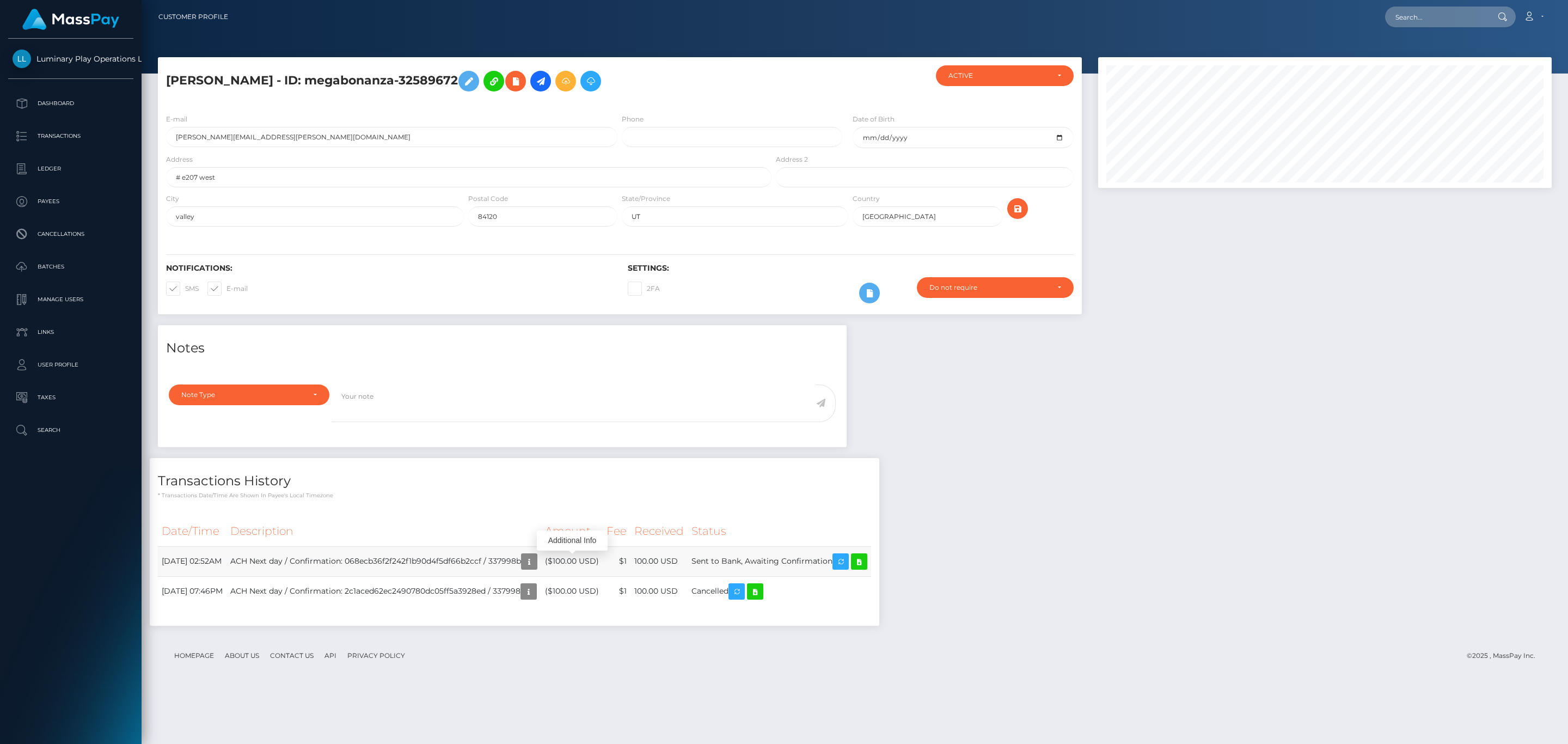
scroll to position [131, 453]
click at [1441, 22] on input "text" at bounding box center [1437, 17] width 103 height 21
paste input "megabonanza-255670231"
type input "megabonanza-255670231"
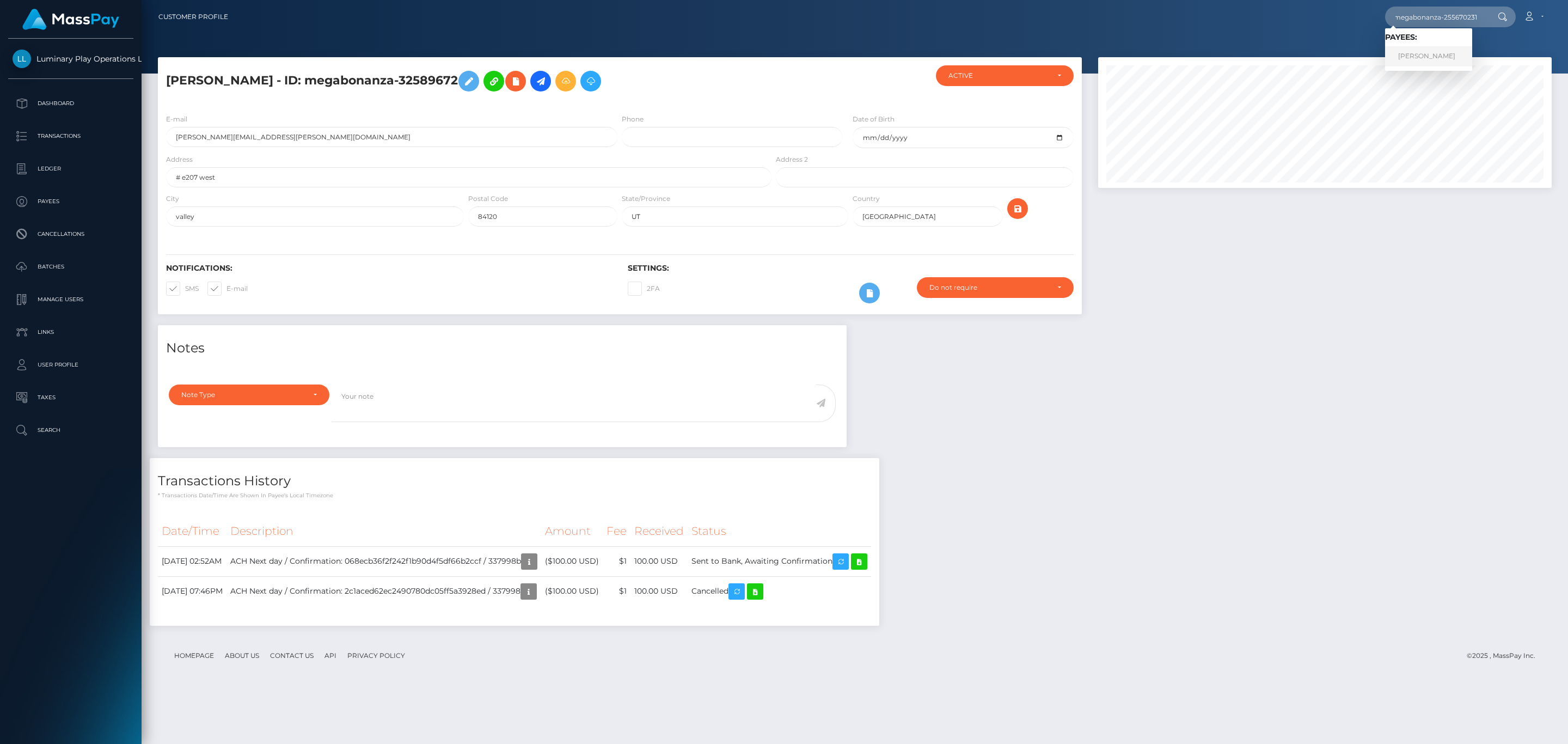
scroll to position [0, 0]
click at [1435, 56] on link "Heather A Jenson" at bounding box center [1429, 56] width 87 height 20
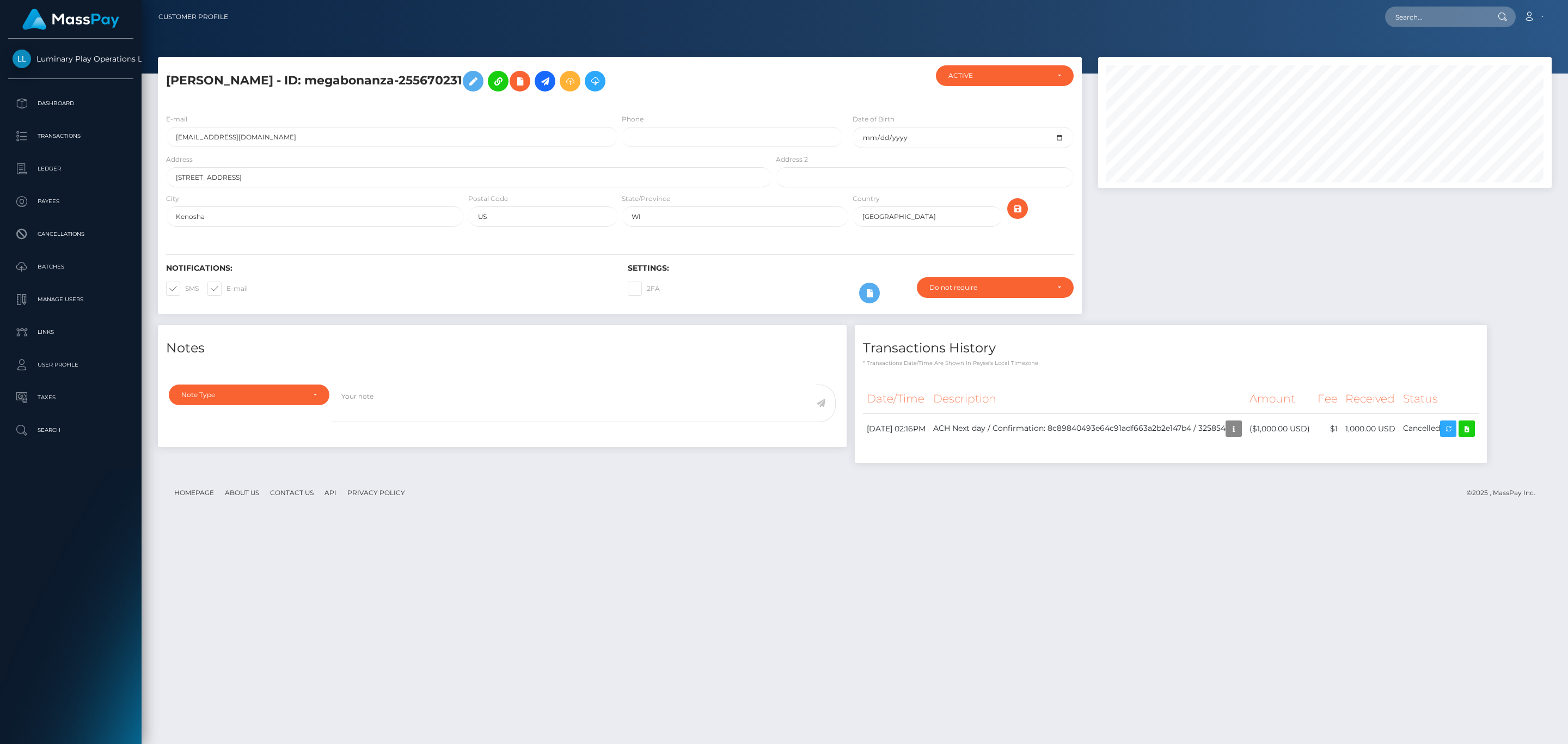
scroll to position [131, 453]
click at [1260, 278] on div at bounding box center [1325, 191] width 470 height 268
click at [1449, 17] on input "text" at bounding box center [1437, 17] width 103 height 21
click at [77, 267] on p "Batches" at bounding box center [71, 267] width 116 height 17
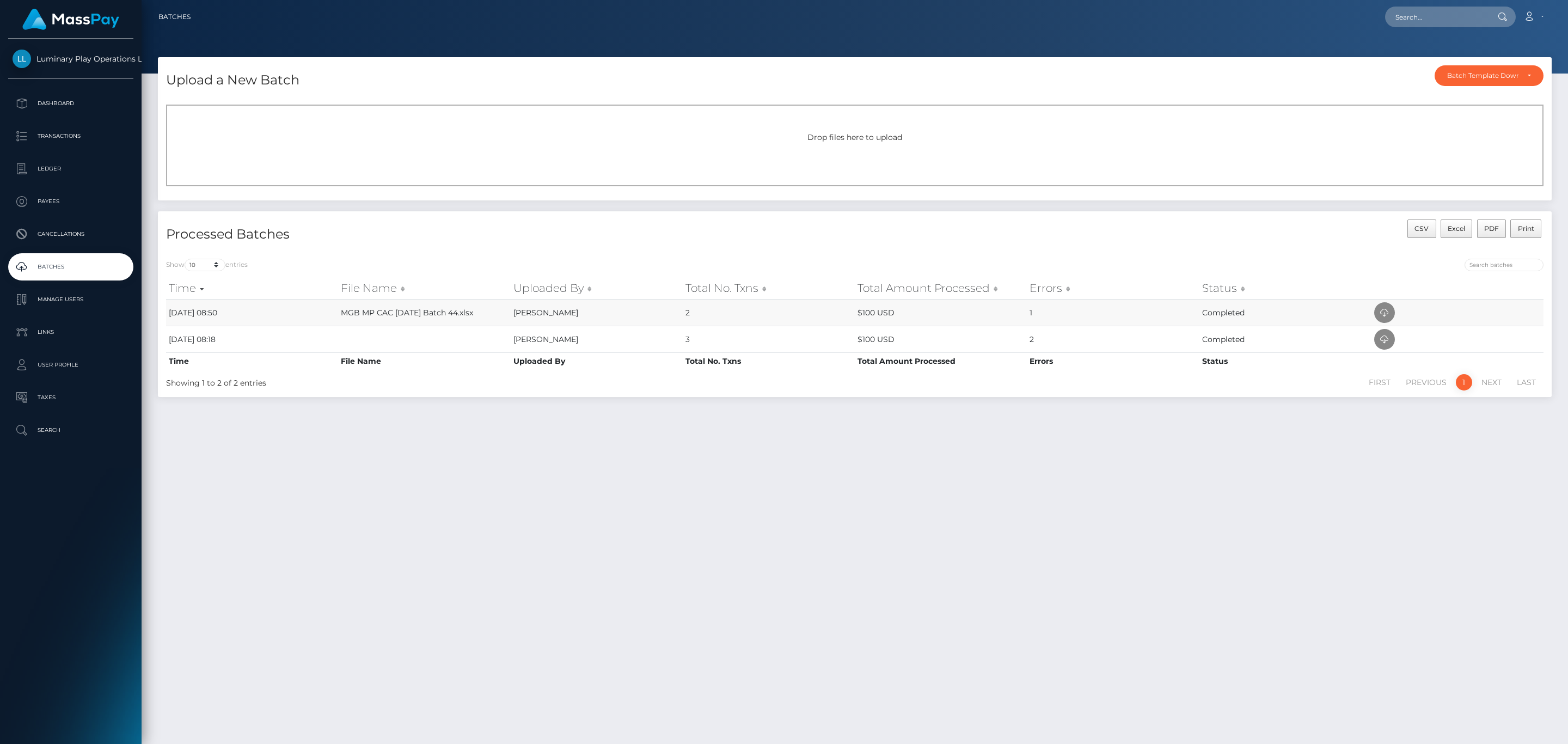
click at [365, 312] on td "MGB MP CAC [DATE] Batch 44.xlsx" at bounding box center [425, 312] width 172 height 27
click at [365, 312] on td "MGB MP CAC September 2 Batch 44.xlsx" at bounding box center [425, 312] width 172 height 27
copy td "MGB MP CAC September 2 Batch 44.xlsx"
click at [77, 139] on p "Transactions" at bounding box center [71, 137] width 116 height 17
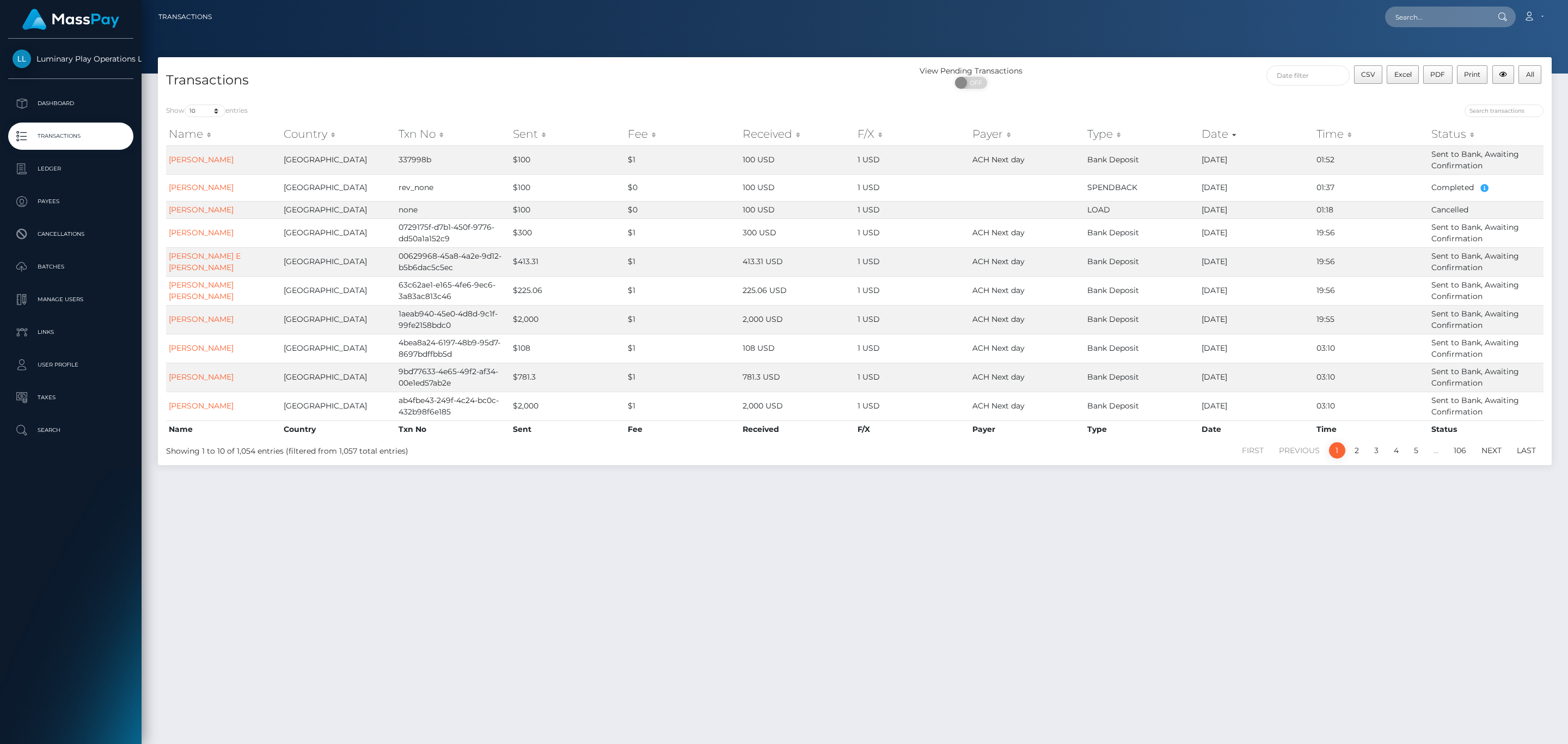
click at [77, 139] on p "Transactions" at bounding box center [71, 137] width 116 height 17
